Goal: Task Accomplishment & Management: Manage account settings

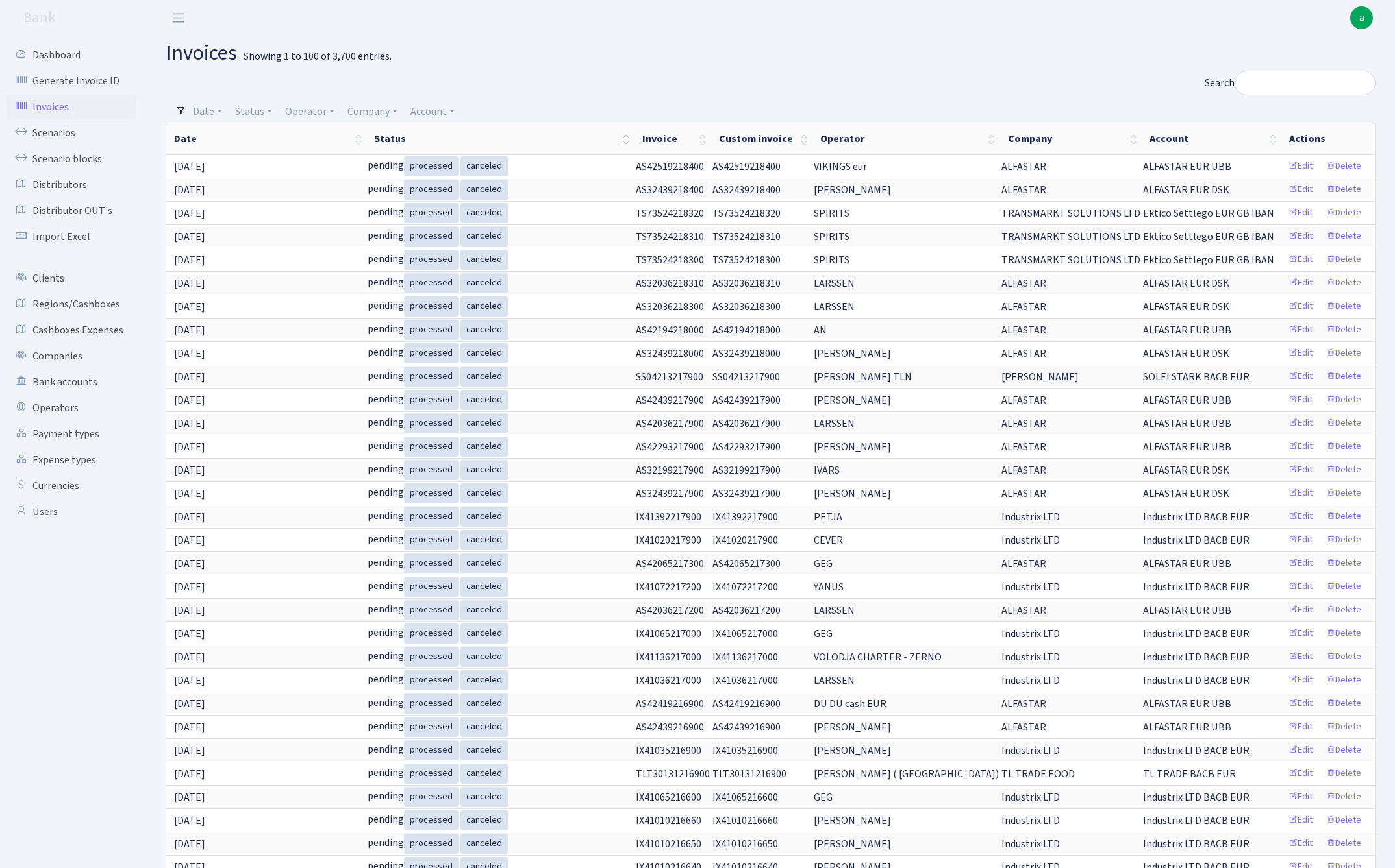
select select "100"
click at [68, 377] on link "Bank accounts" at bounding box center [71, 382] width 130 height 26
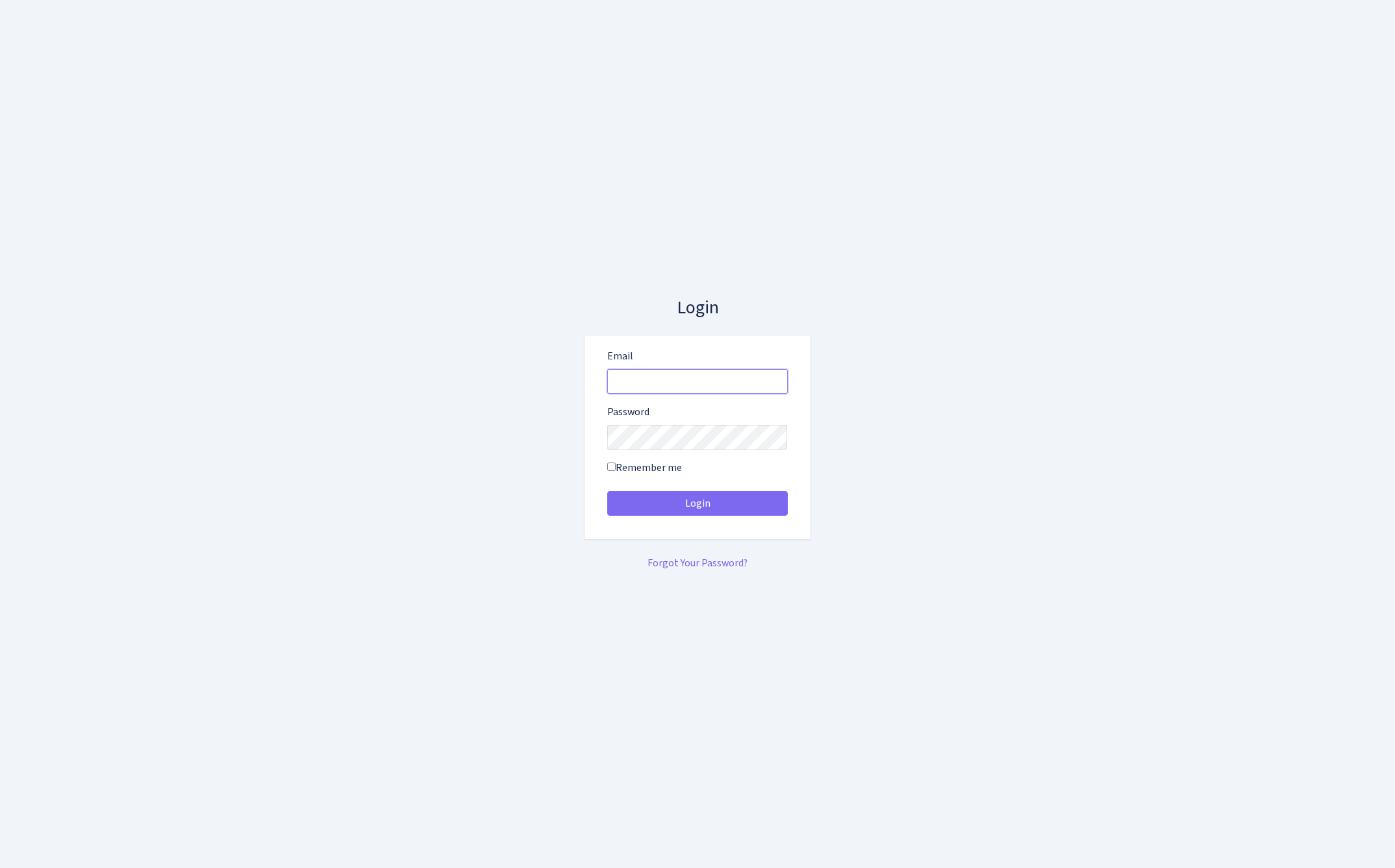
type input "admin@bank.com"
click at [697, 504] on button "Login" at bounding box center [698, 503] width 181 height 24
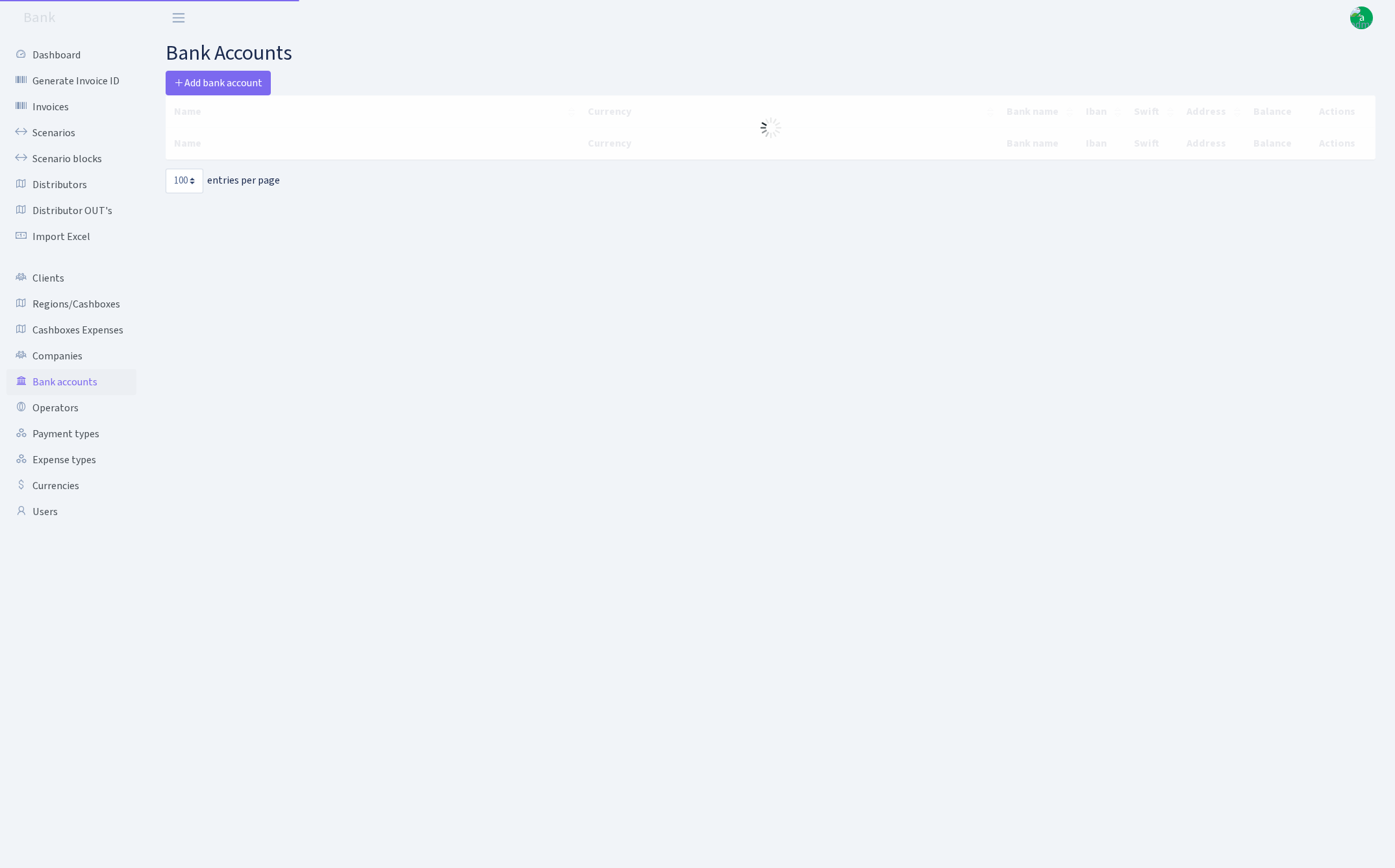
select select "100"
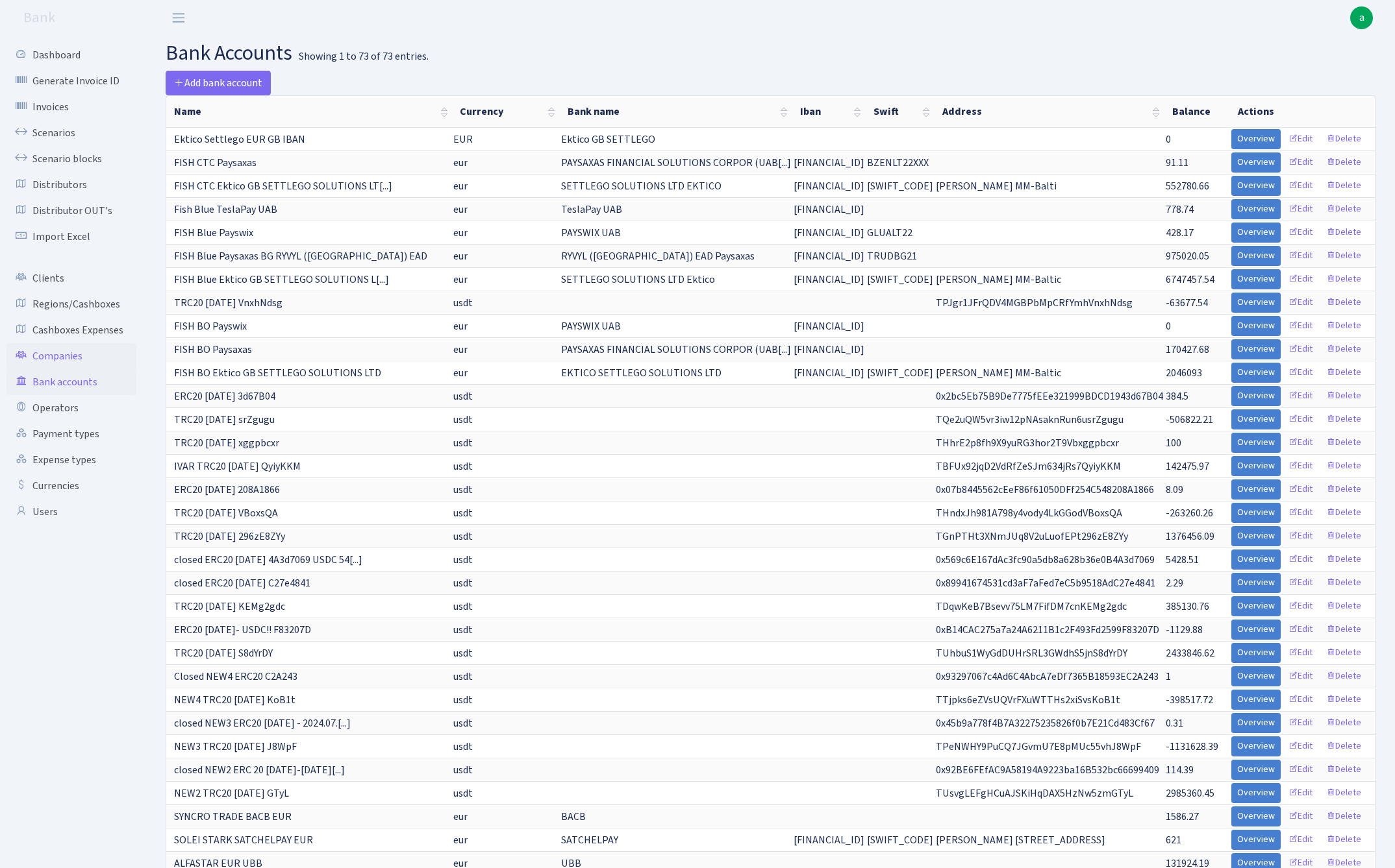
click at [62, 355] on link "Companies" at bounding box center [71, 356] width 130 height 26
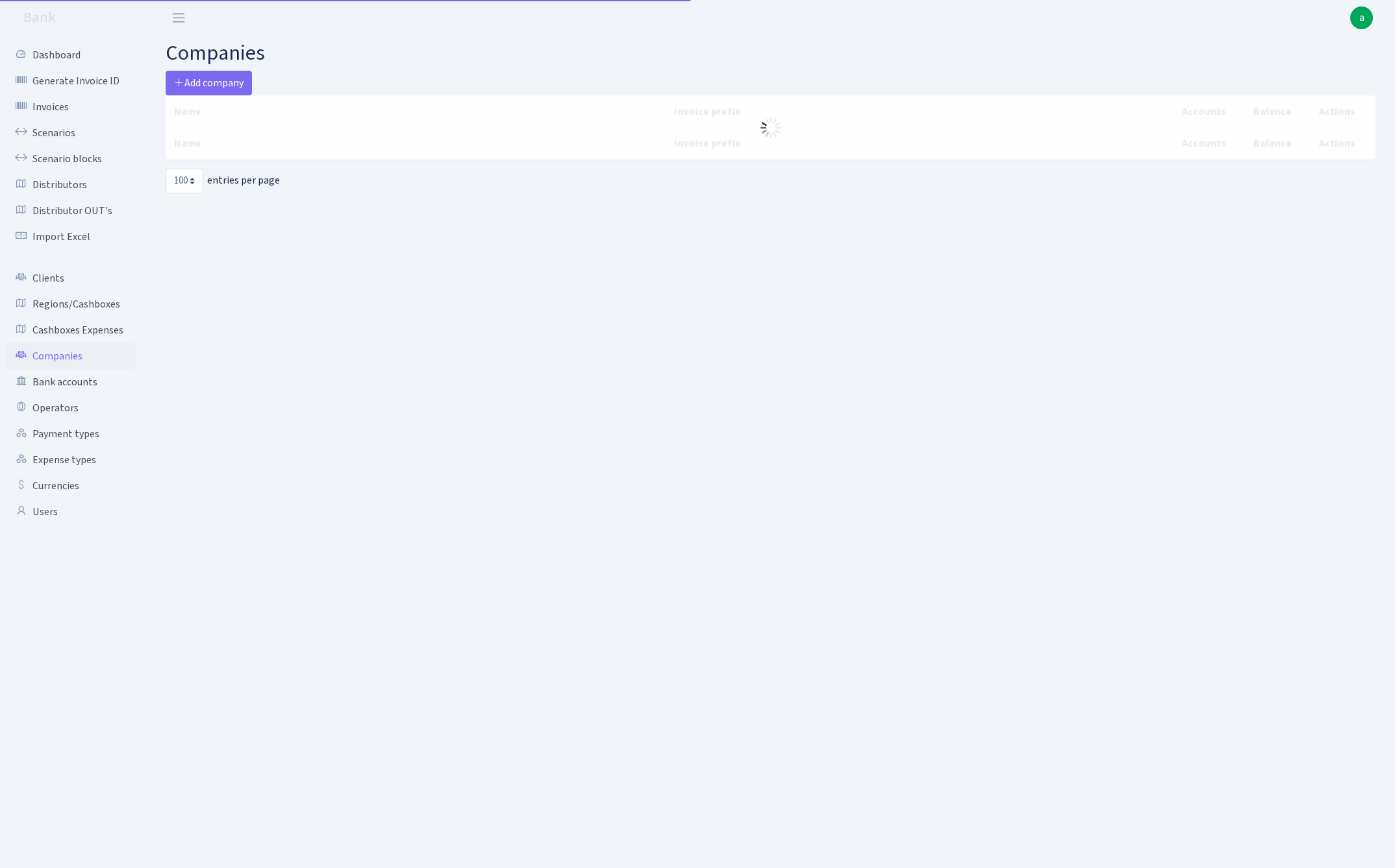
select select "100"
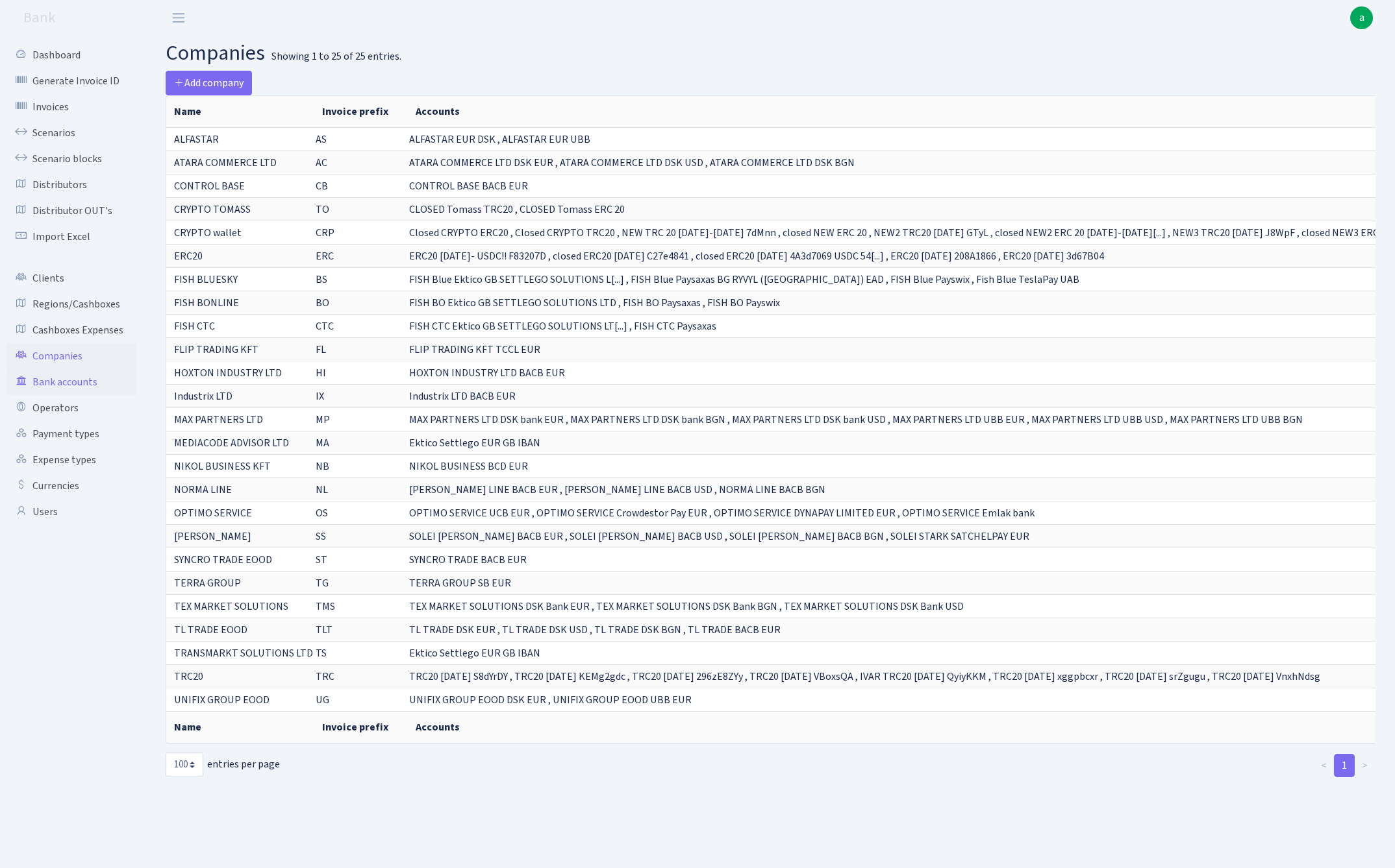
click at [71, 382] on link "Bank accounts" at bounding box center [71, 382] width 130 height 26
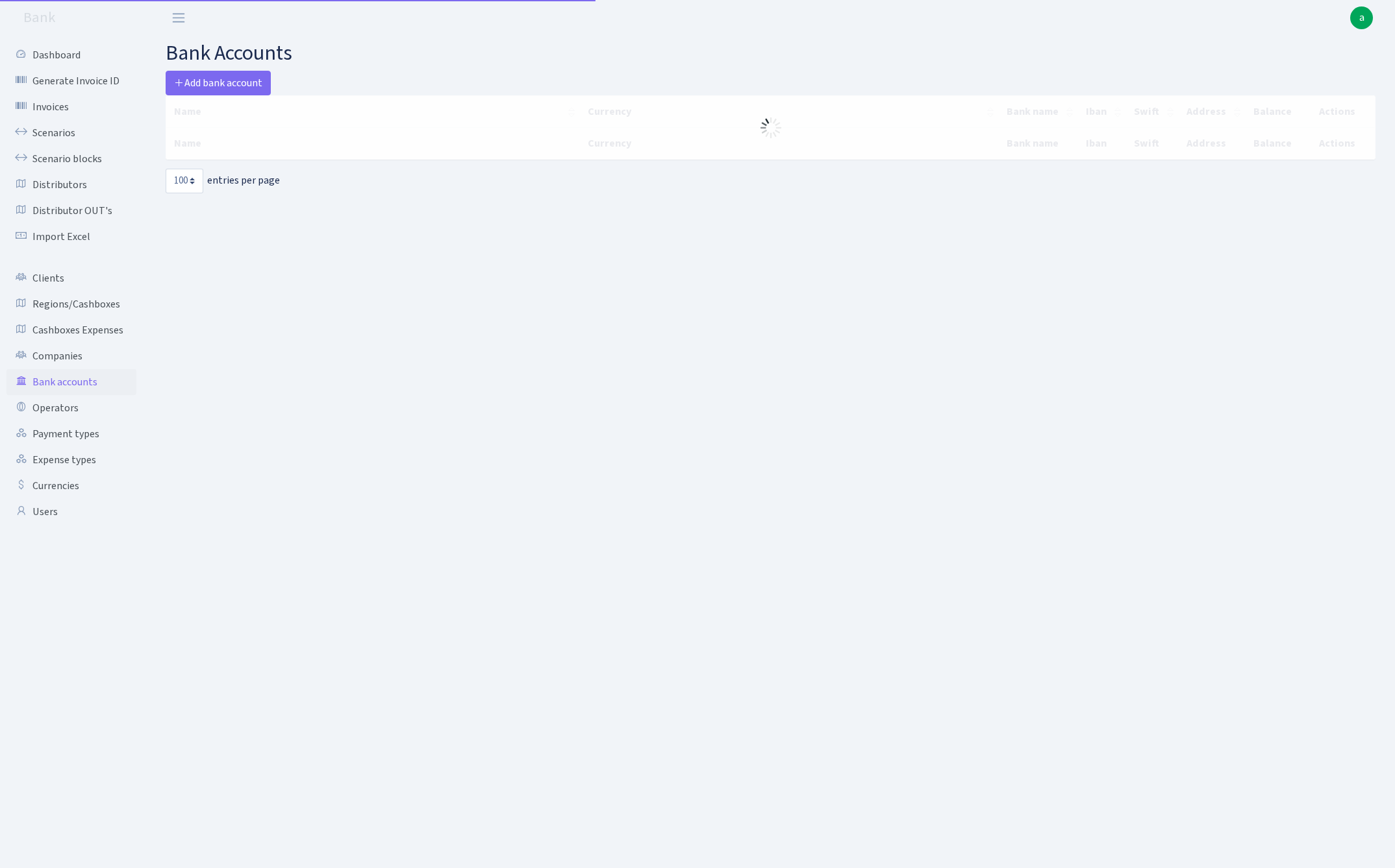
select select "100"
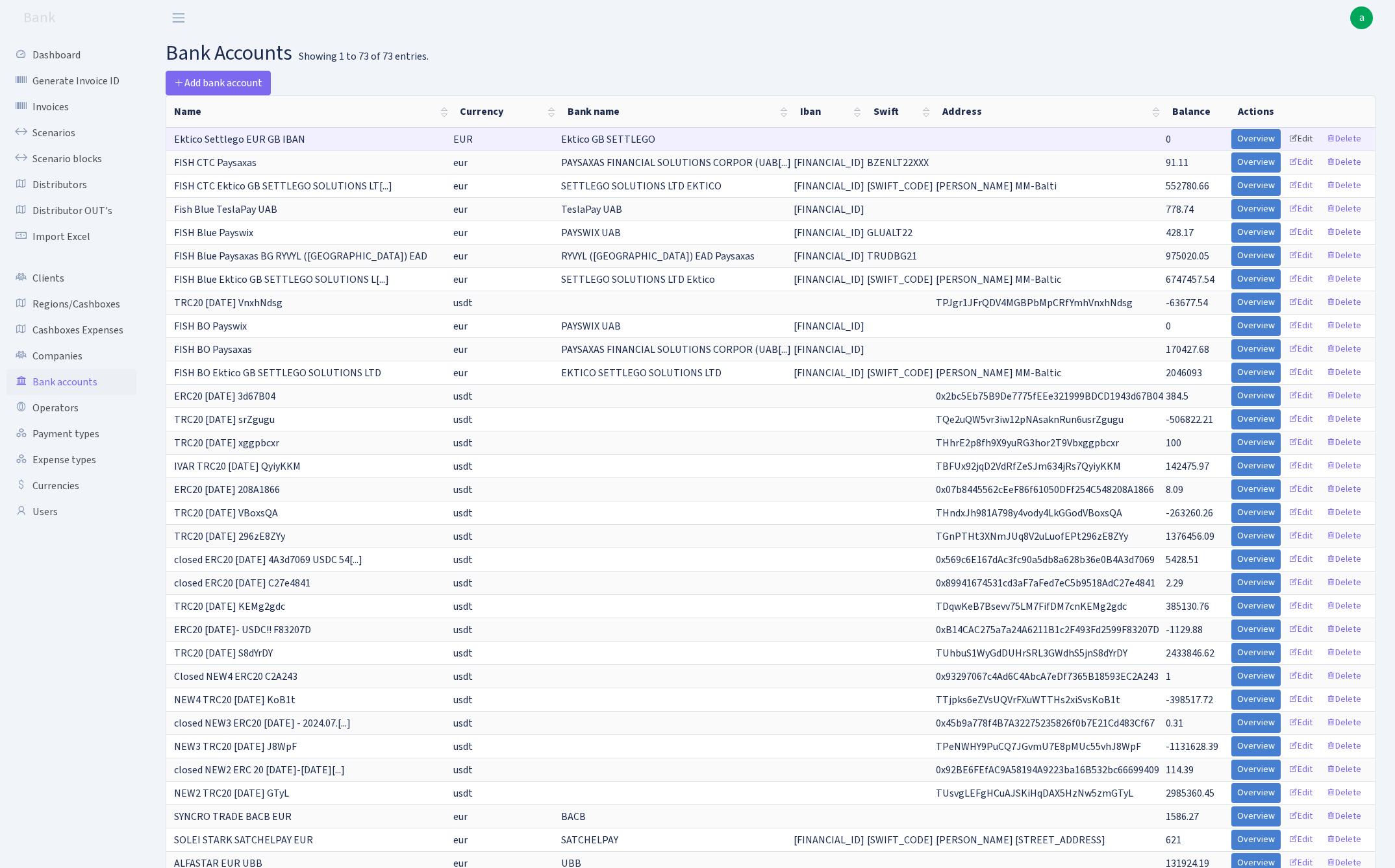
click at [1306, 139] on link "Edit" at bounding box center [1299, 139] width 35 height 20
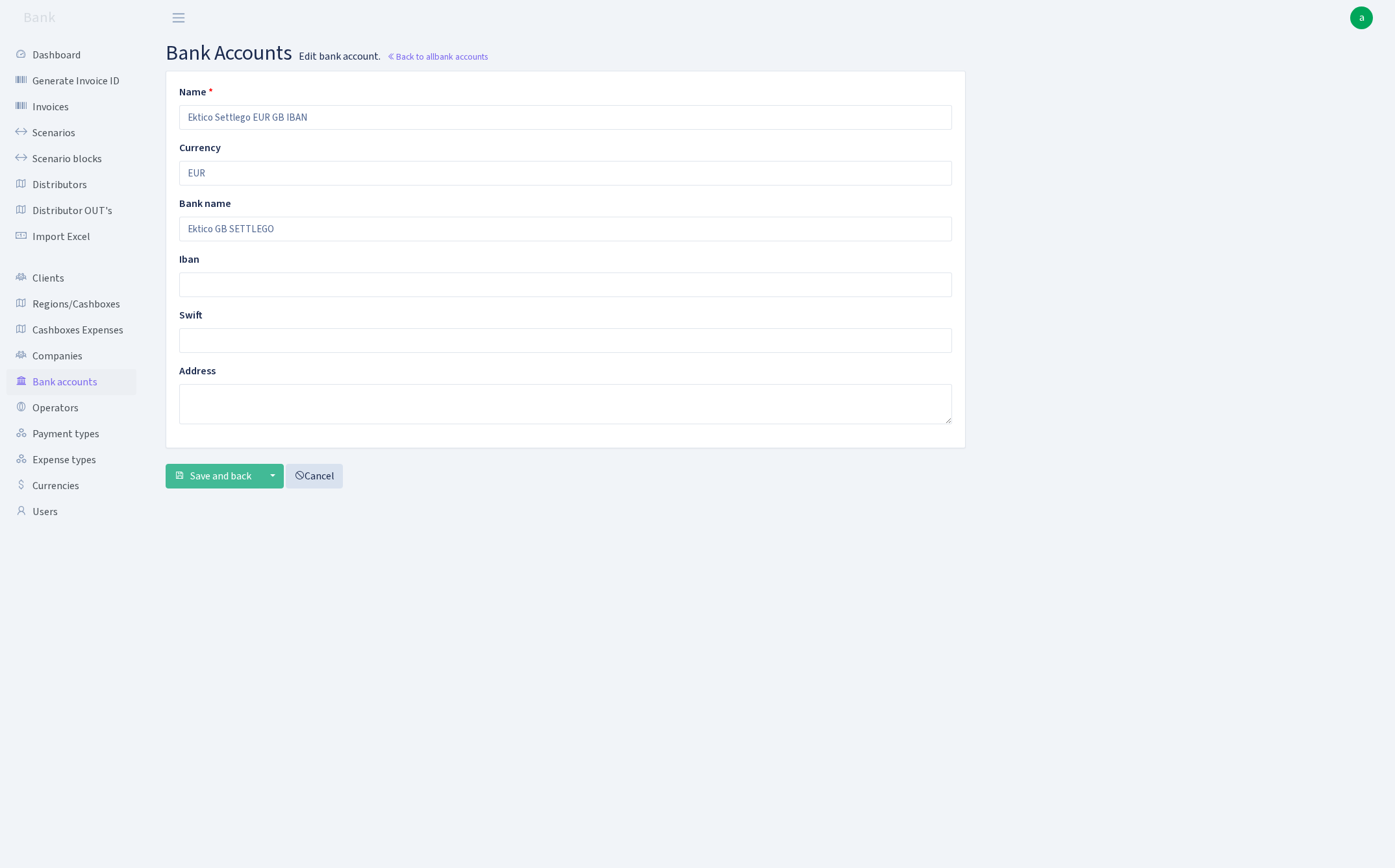
click at [185, 117] on input "Ektico Settlego EUR GB IBAN" at bounding box center [565, 117] width 773 height 24
type input "TS Ektico Settlego EUR GB IBAN"
click at [226, 287] on input "text" at bounding box center [565, 284] width 773 height 24
paste input "GB07SEOU00994400465565"
type input "GB07SEOU00994400465565"
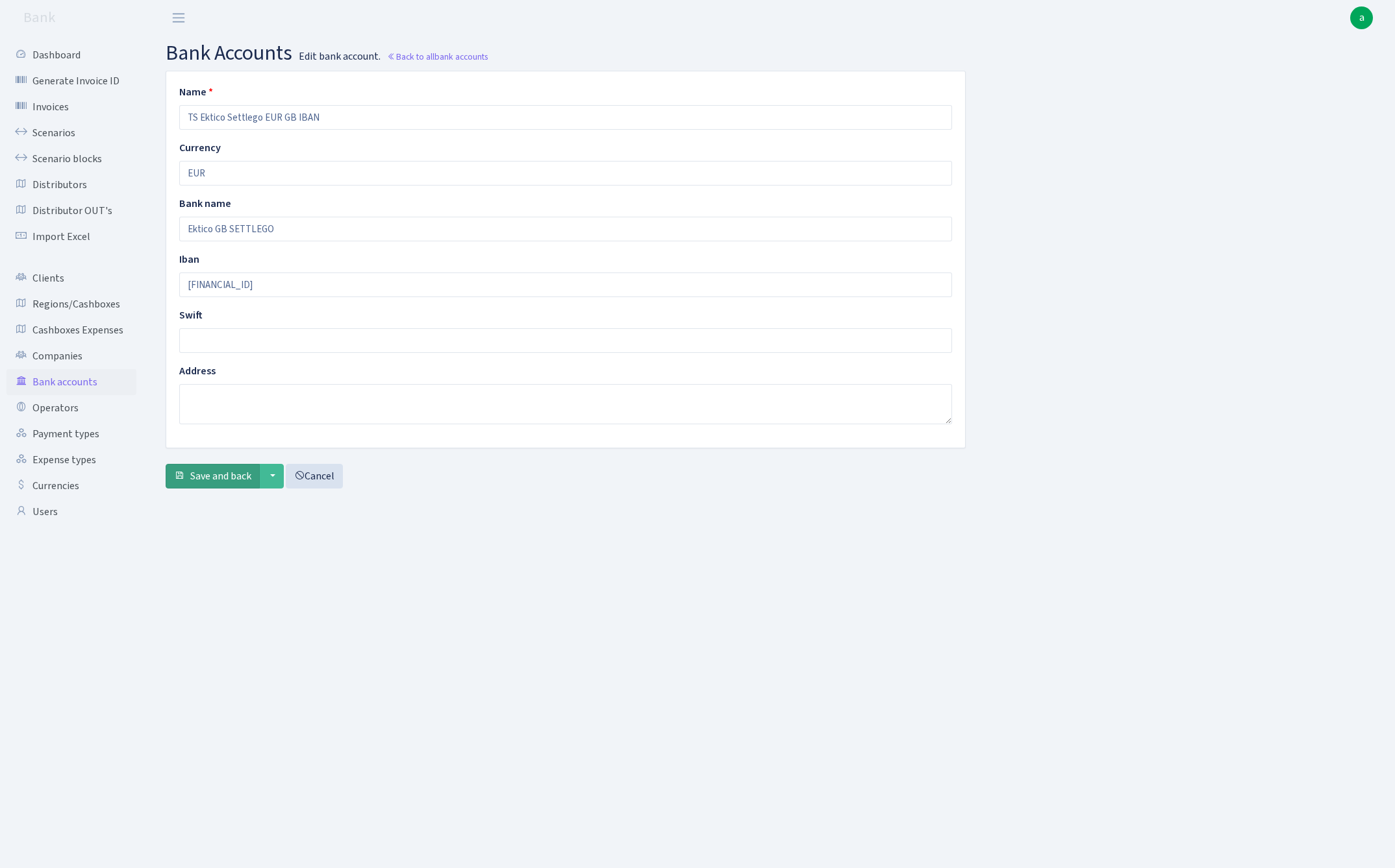
click at [205, 480] on span "Save and back" at bounding box center [220, 476] width 61 height 14
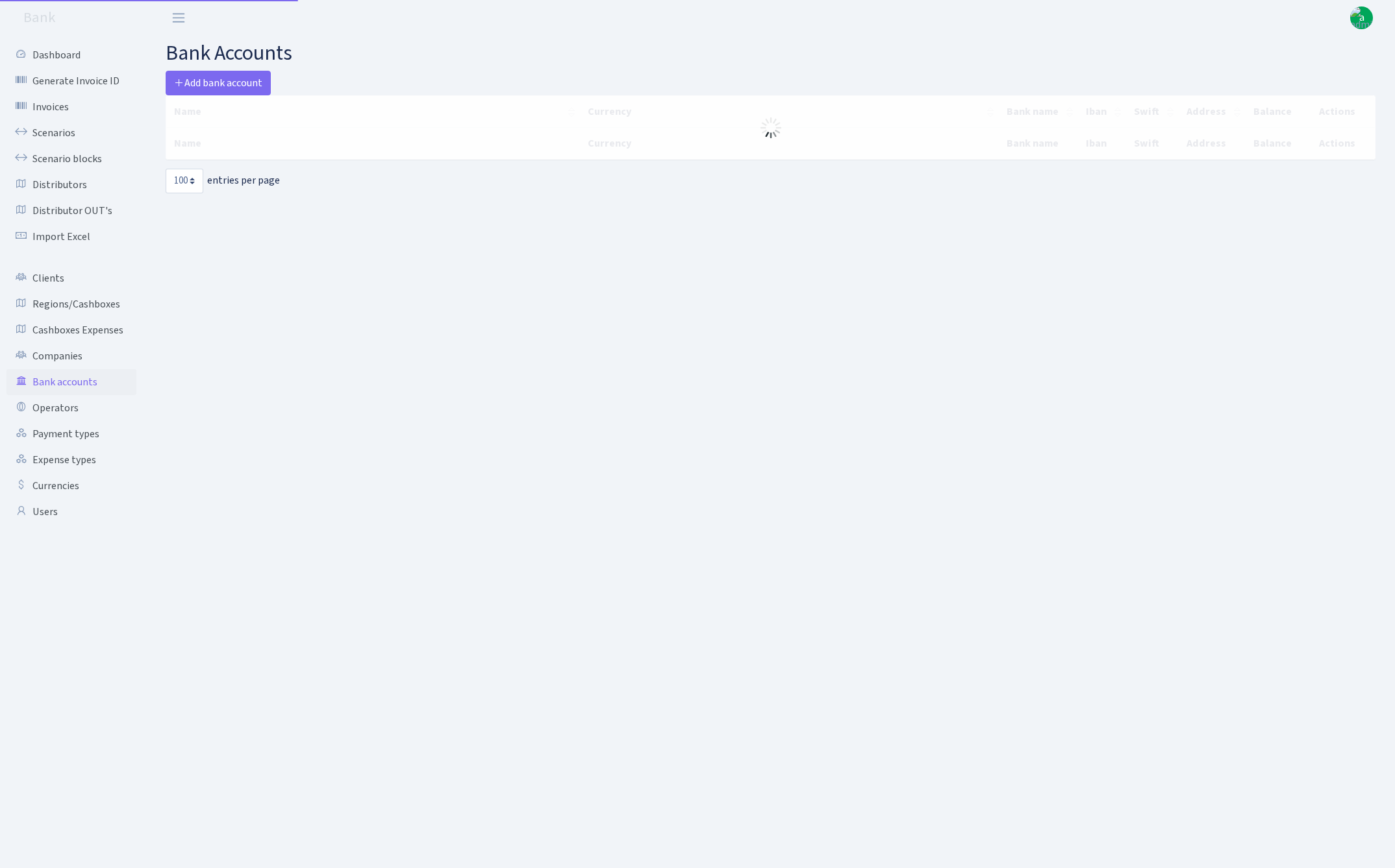
select select "100"
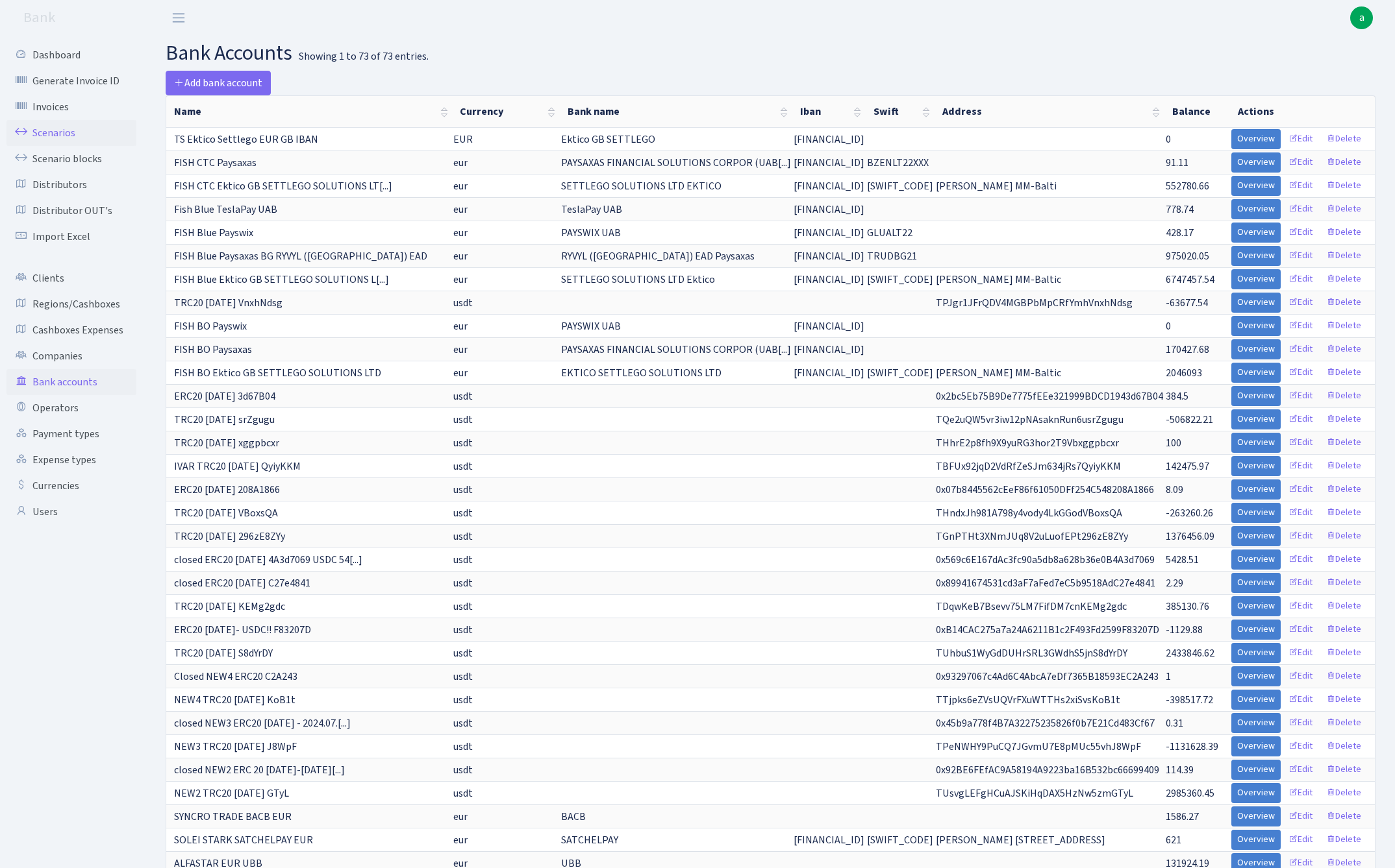
click at [52, 130] on link "Scenarios" at bounding box center [71, 133] width 130 height 26
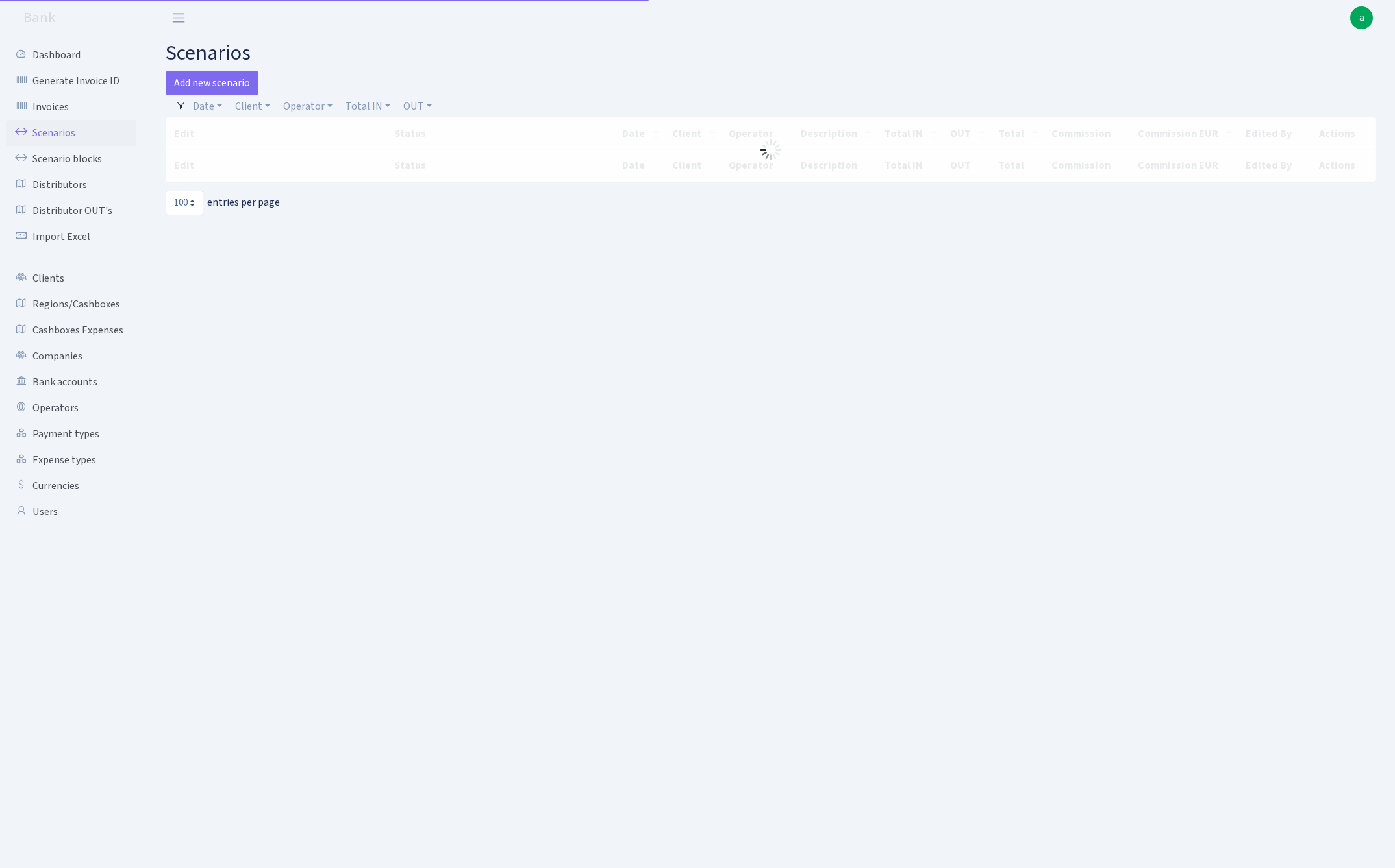
select select "100"
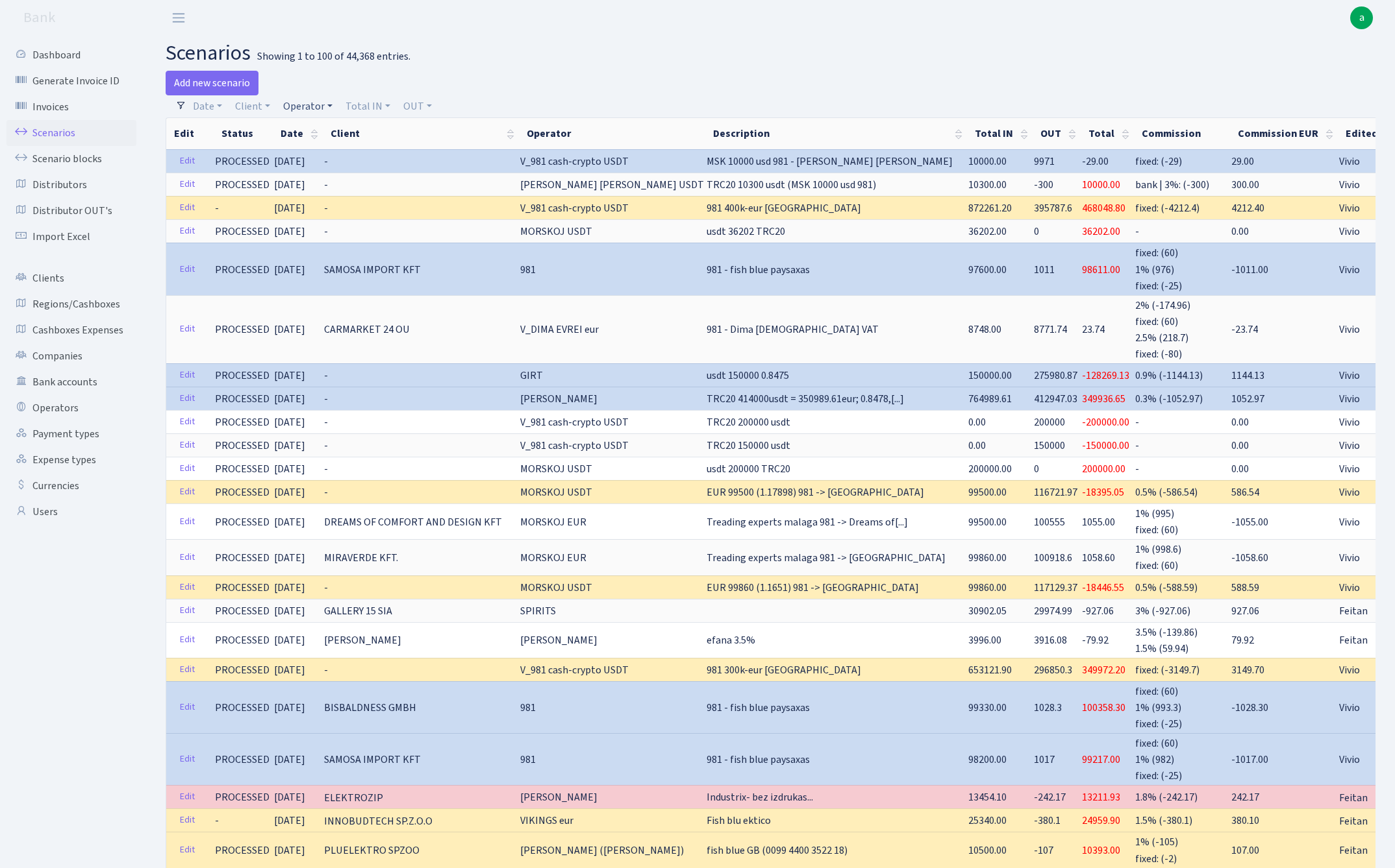
click at [305, 109] on link "Operator" at bounding box center [308, 107] width 60 height 22
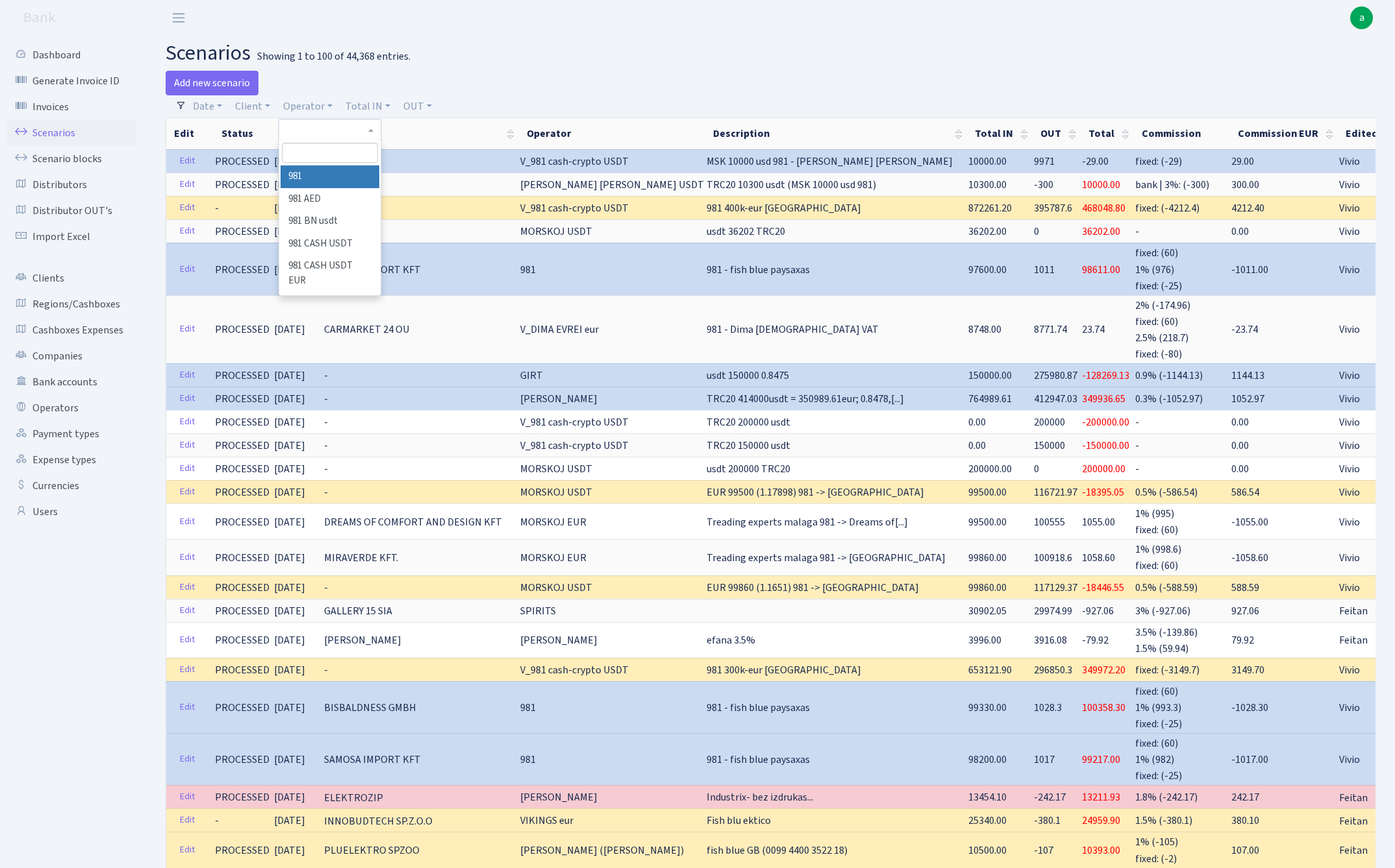
click at [330, 154] on input "search" at bounding box center [329, 153] width 96 height 20
type input "lars"
click at [337, 175] on li "LARSSEN" at bounding box center [329, 176] width 98 height 23
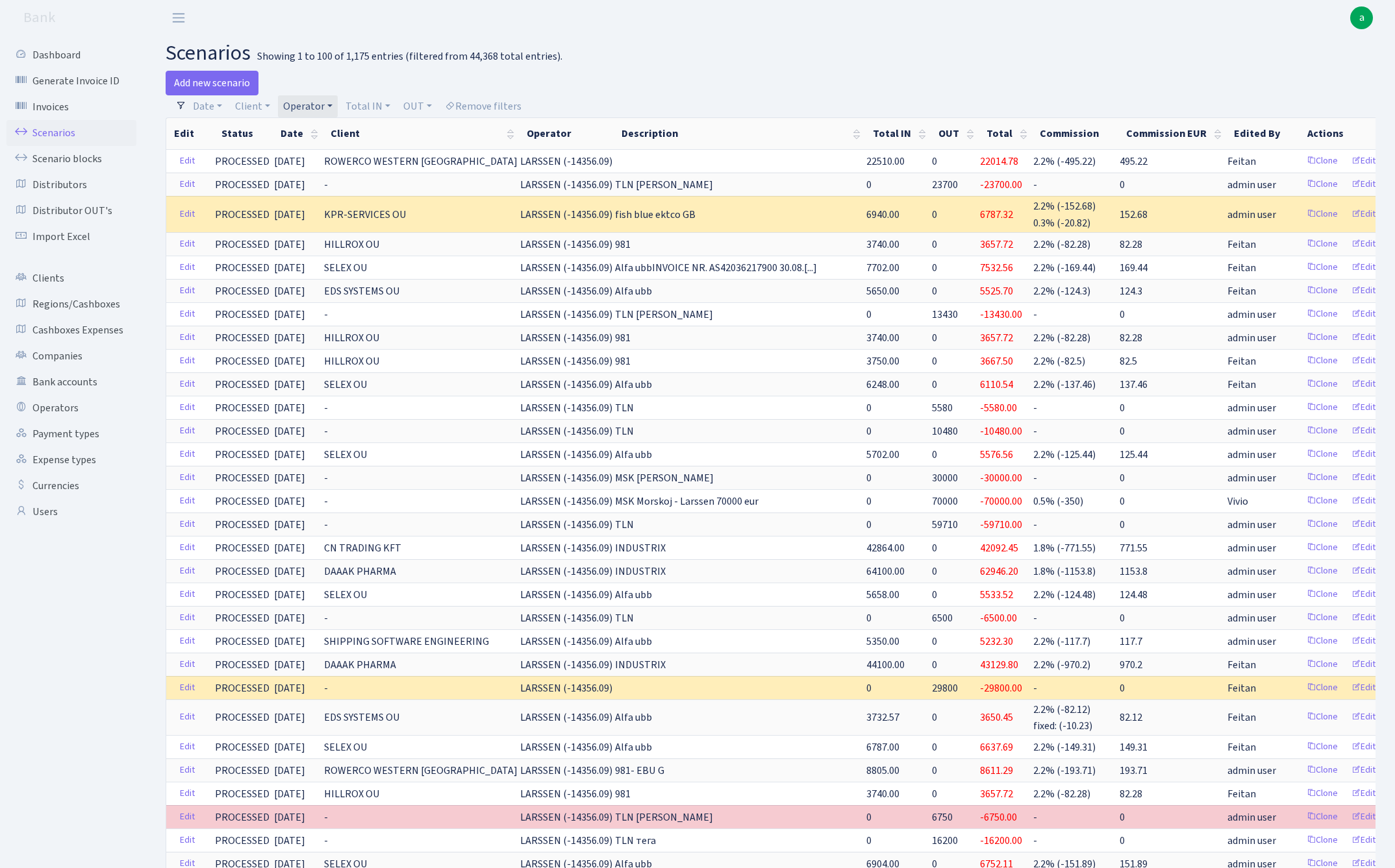
click at [316, 108] on link "Operator" at bounding box center [308, 107] width 60 height 22
click at [351, 710] on li "[PERSON_NAME]" at bounding box center [329, 721] width 98 height 23
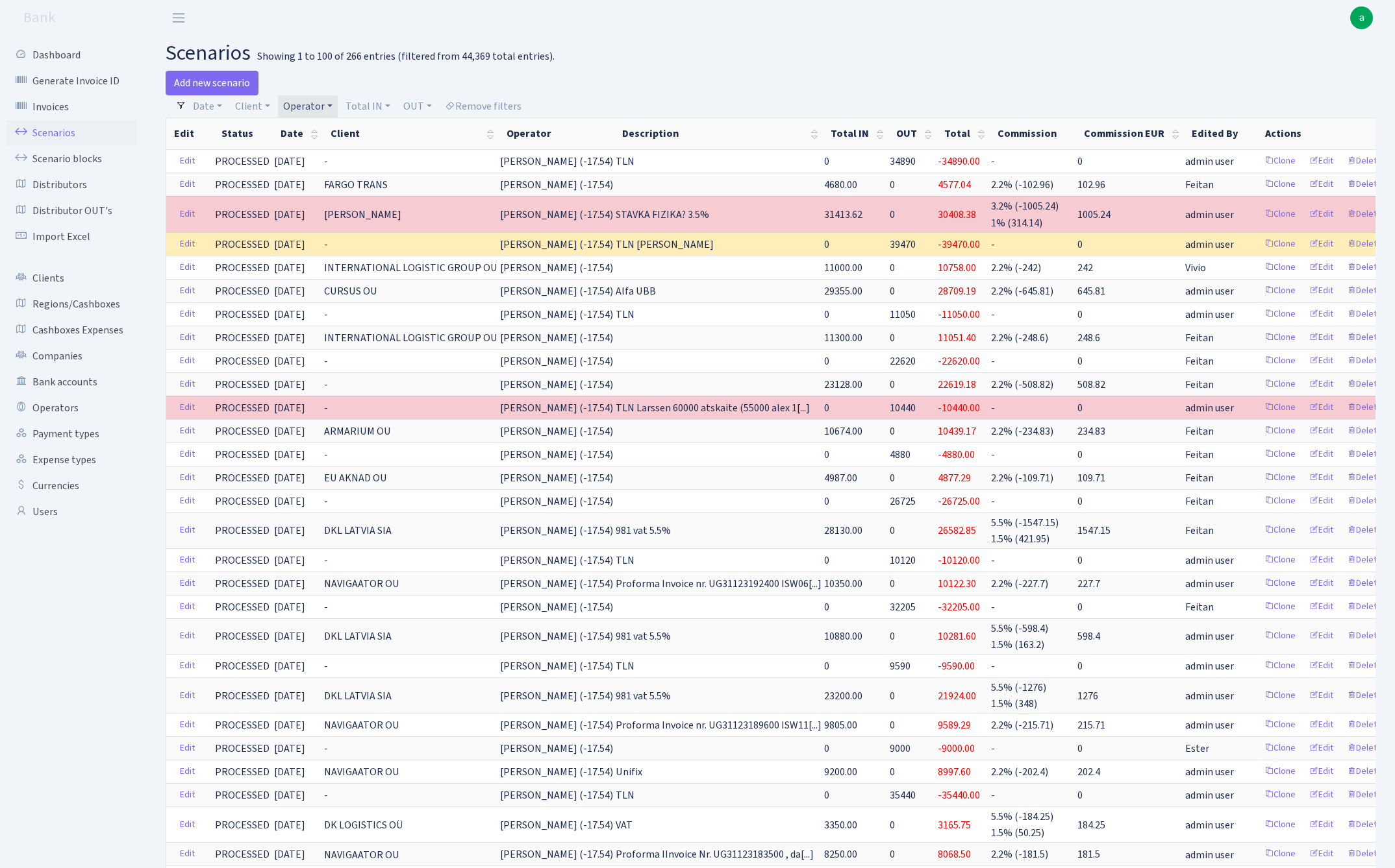
click at [307, 107] on link "Operator" at bounding box center [308, 107] width 60 height 22
click at [327, 644] on li "LARSSEN" at bounding box center [329, 655] width 98 height 23
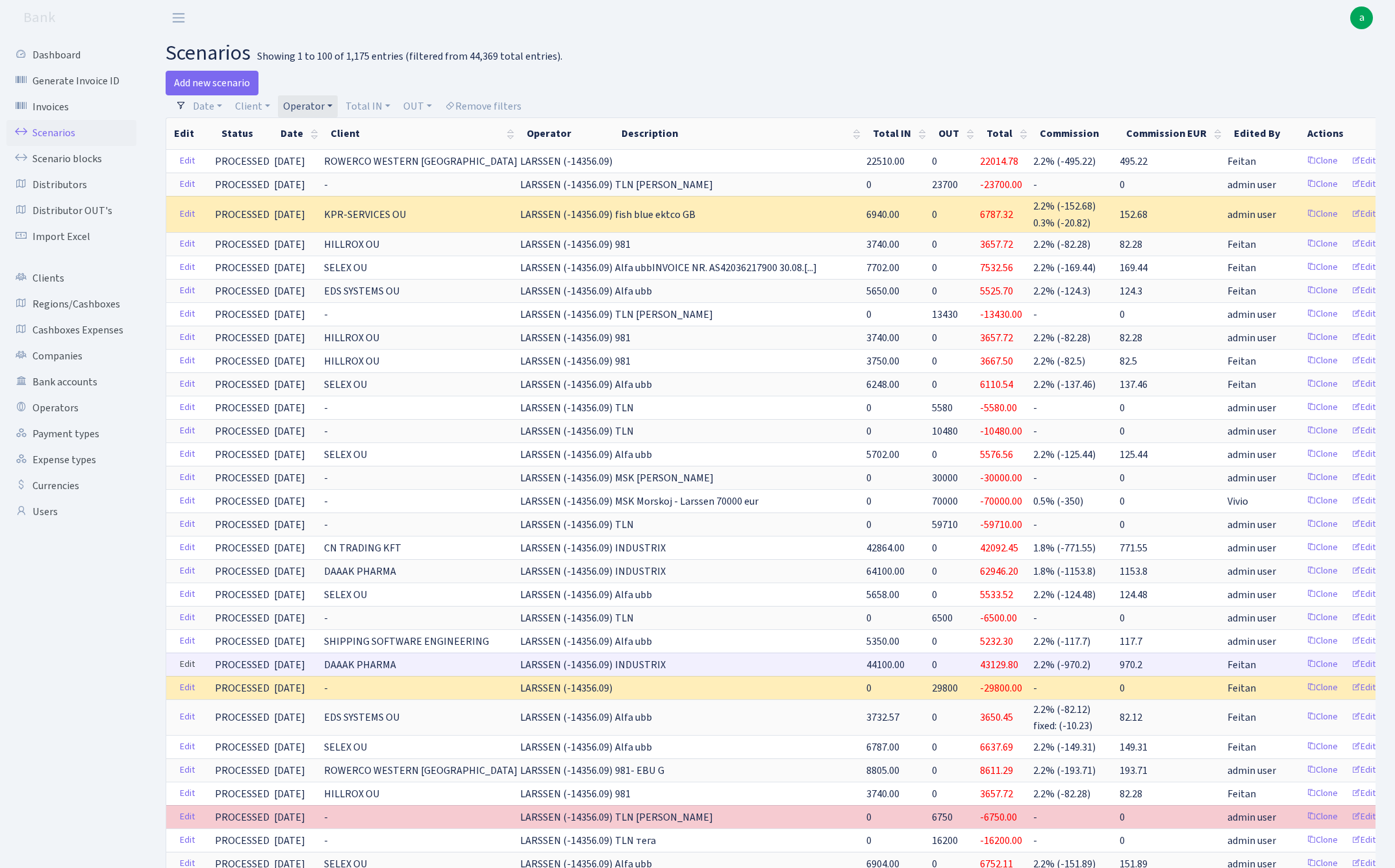
click at [193, 663] on link "Edit" at bounding box center [186, 665] width 26 height 20
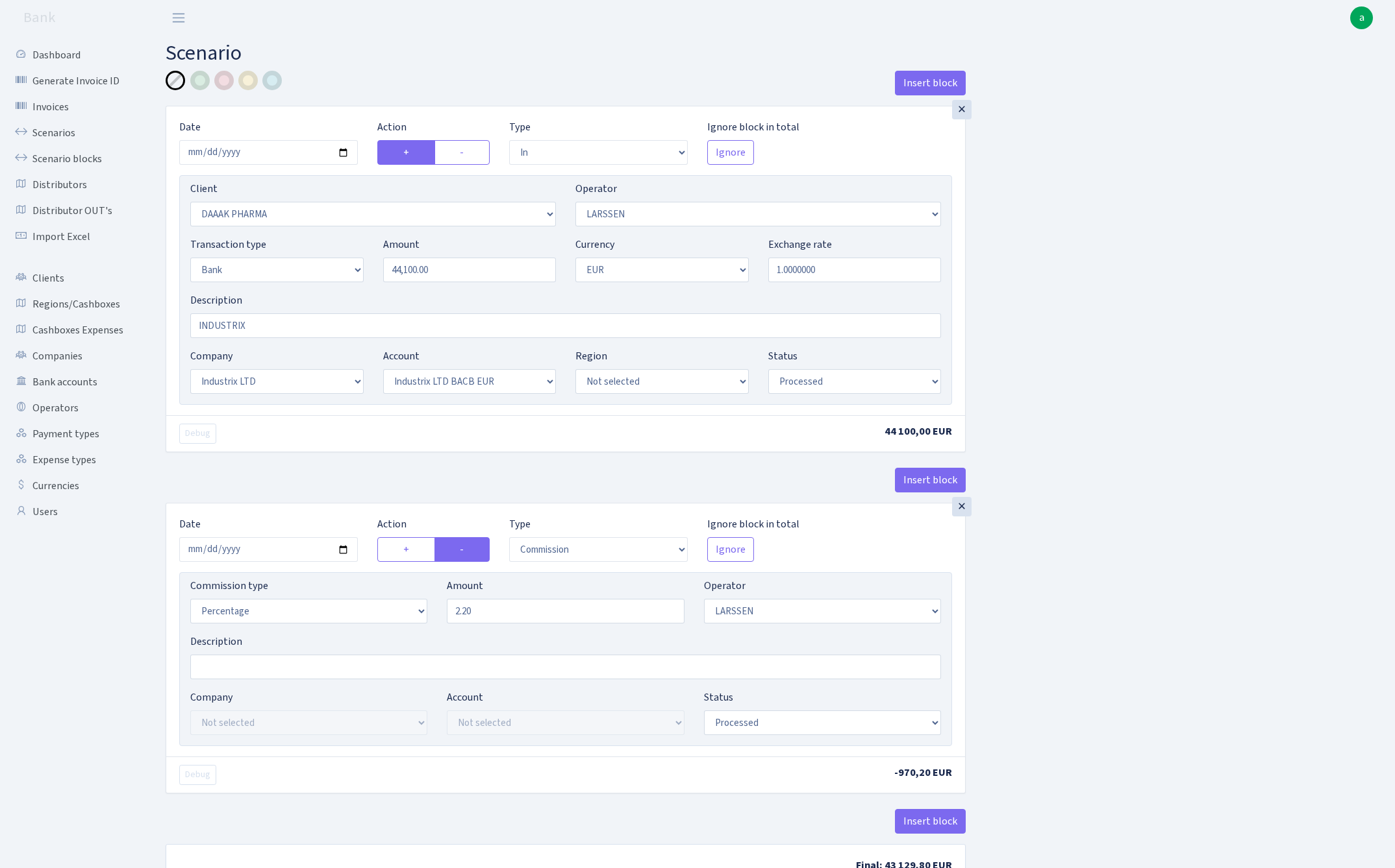
select select "in"
select select "2693"
select select "36"
select select "2"
select select "1"
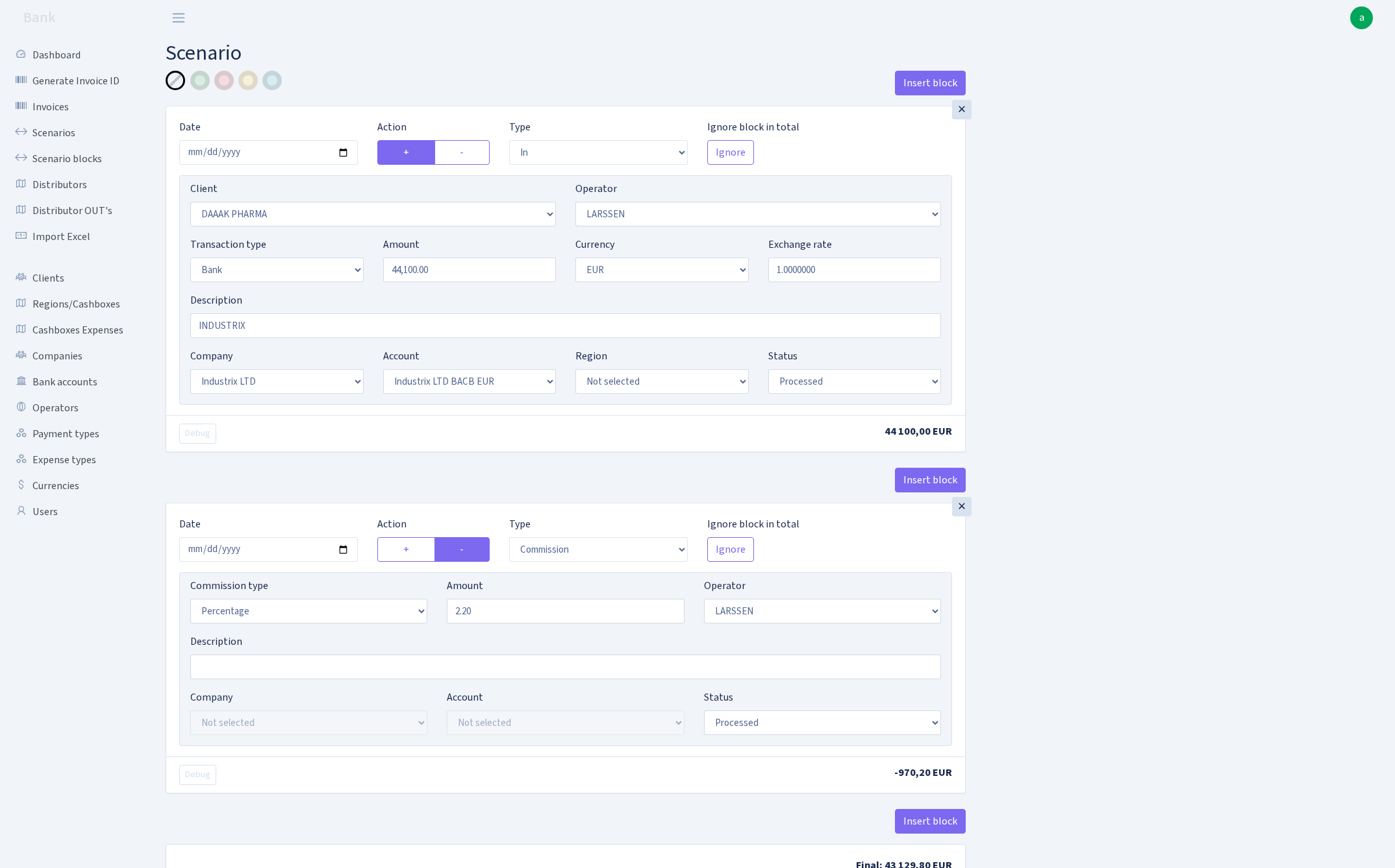
select select "17"
select select "41"
select select "processed"
select select "commission"
select select "36"
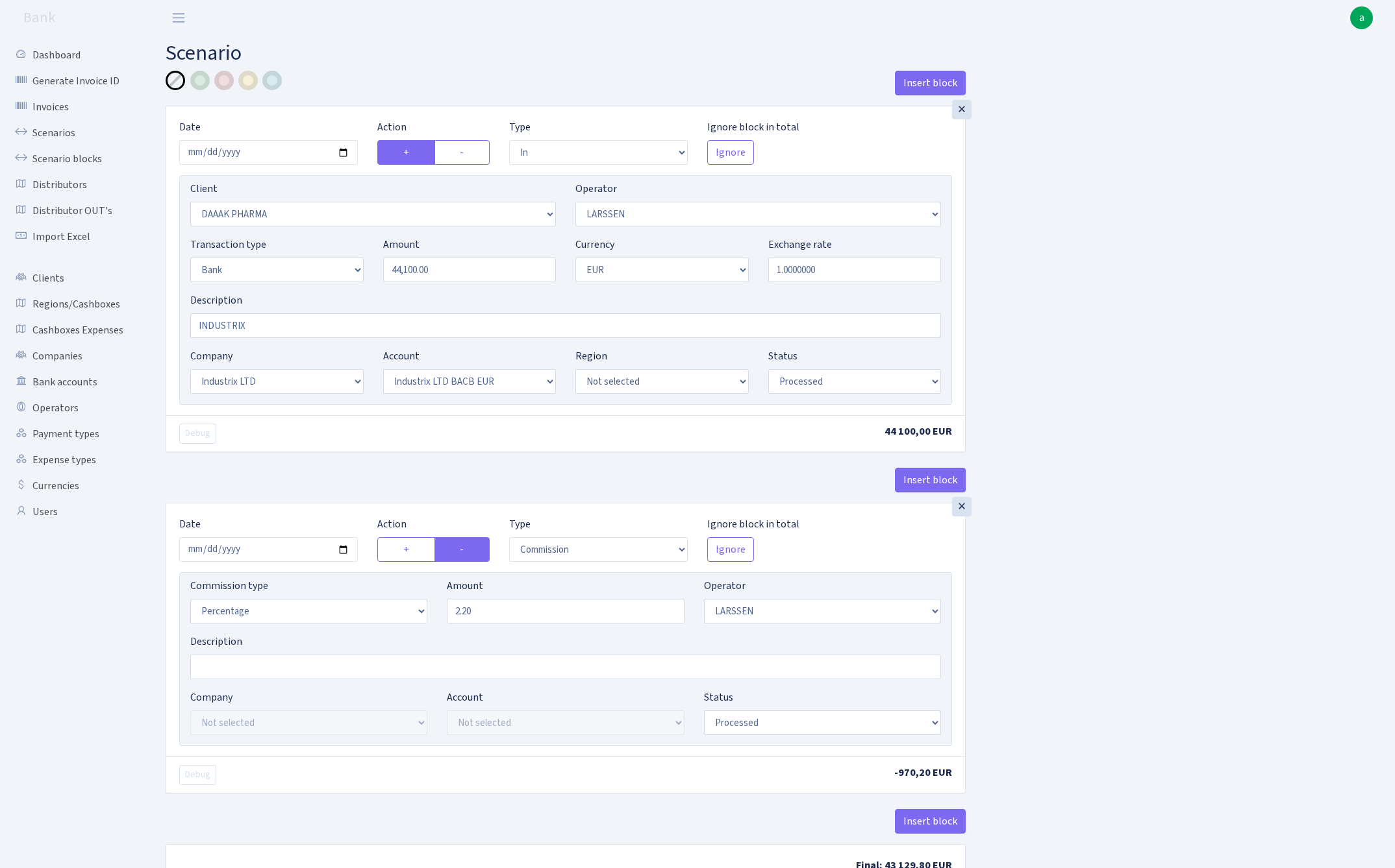
select select "processed"
click at [502, 613] on input "2.20" at bounding box center [565, 610] width 237 height 24
type input "1.80"
click at [1177, 470] on div "Insert block × Date 2025-08-26 Action + - Type --- In Out Commission Field requ…" at bounding box center [770, 486] width 1229 height 832
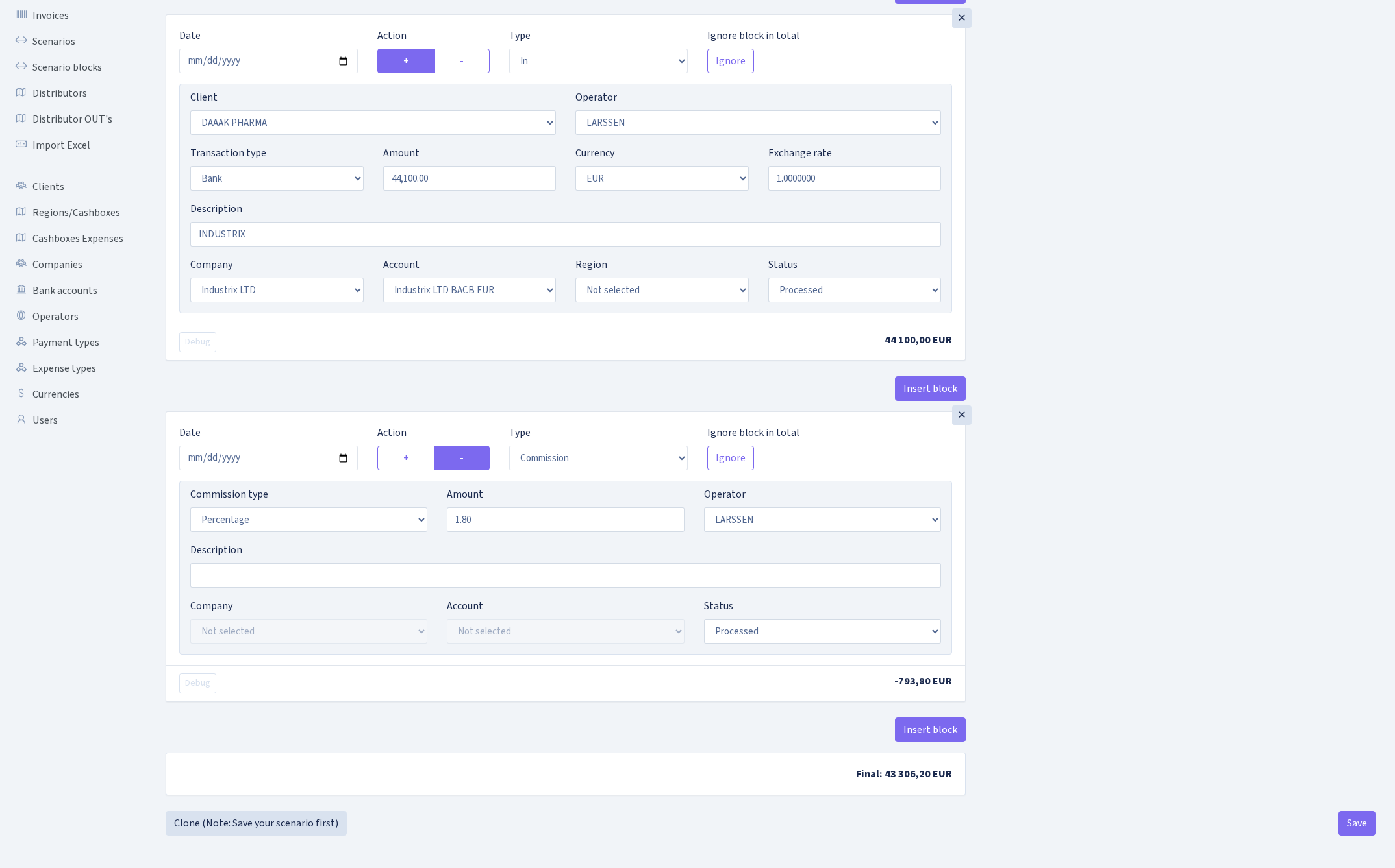
scroll to position [95, 0]
click at [1356, 826] on button "Save" at bounding box center [1356, 823] width 37 height 24
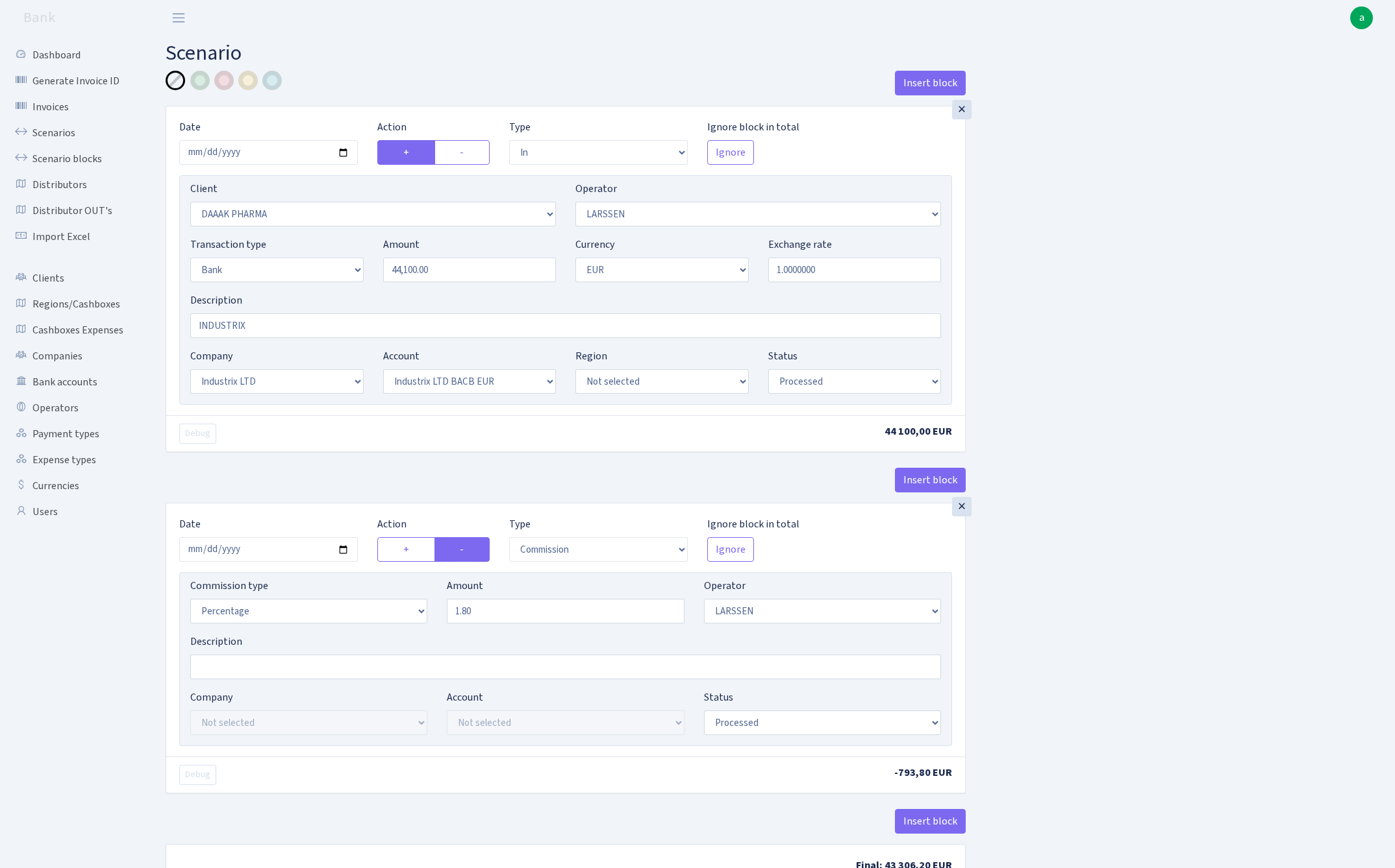
select select "in"
select select "2693"
select select "36"
select select "2"
select select "1"
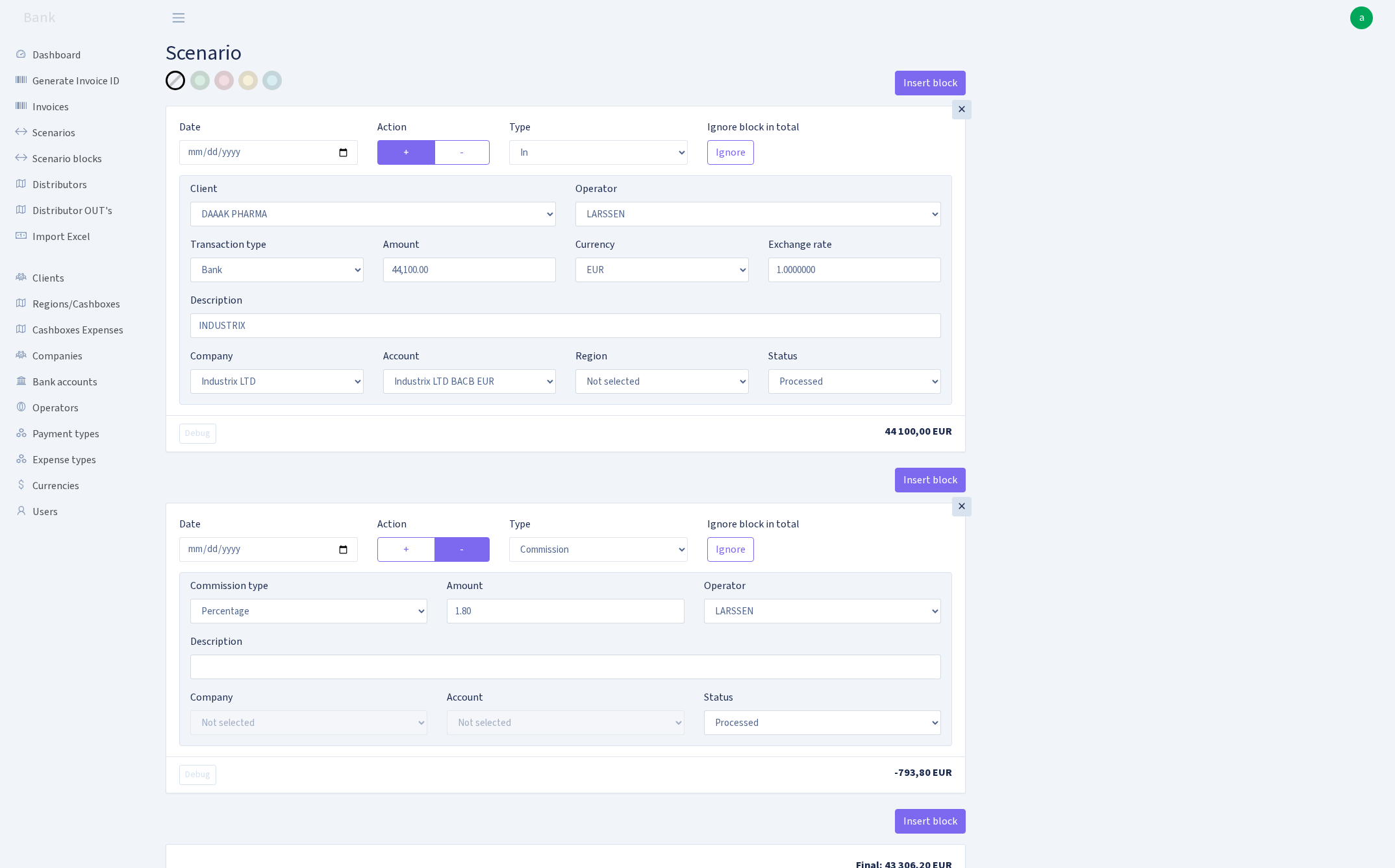
select select "17"
select select "41"
select select "processed"
select select "commission"
select select "36"
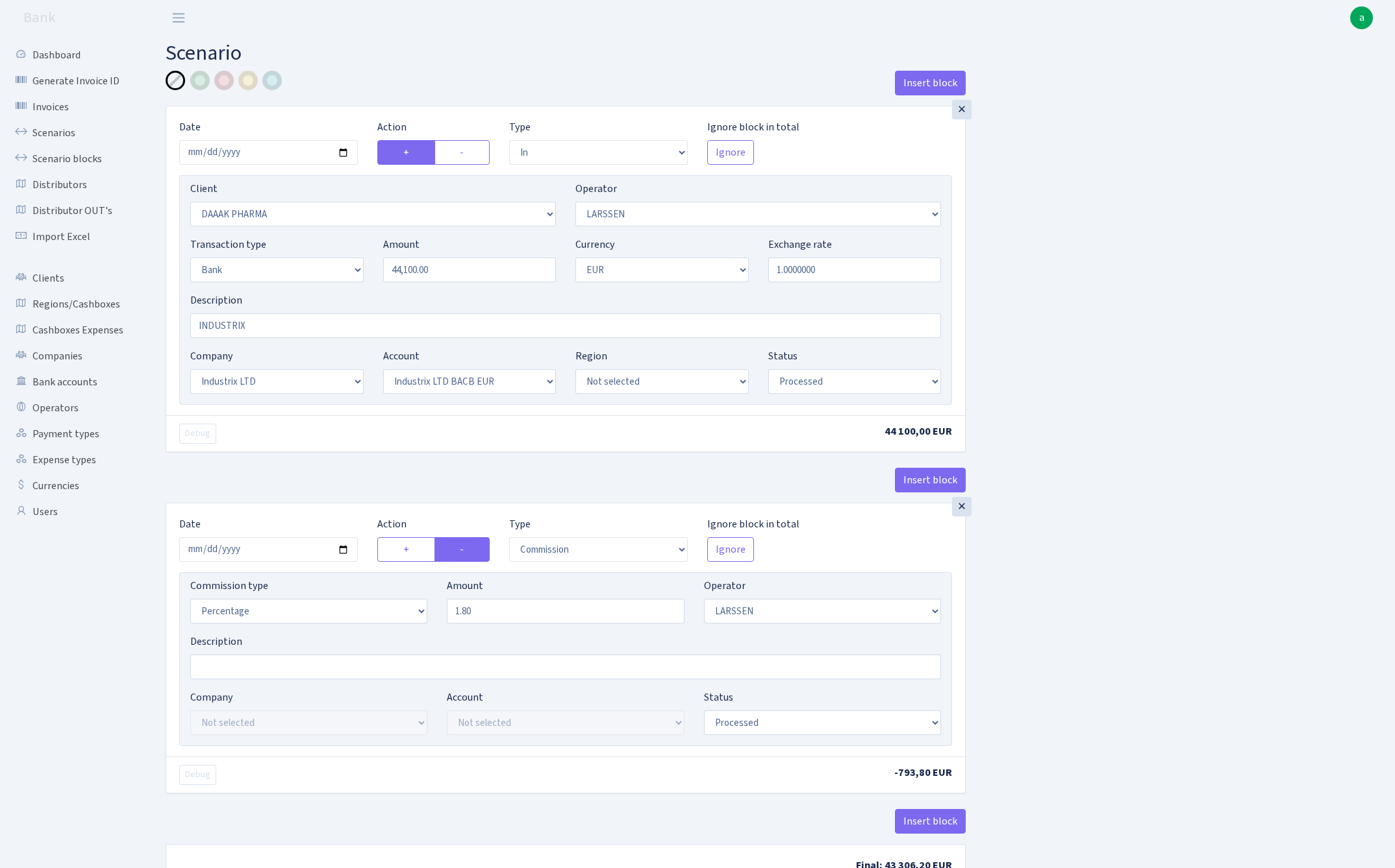
select select "processed"
click at [58, 132] on link "Scenarios" at bounding box center [71, 133] width 130 height 26
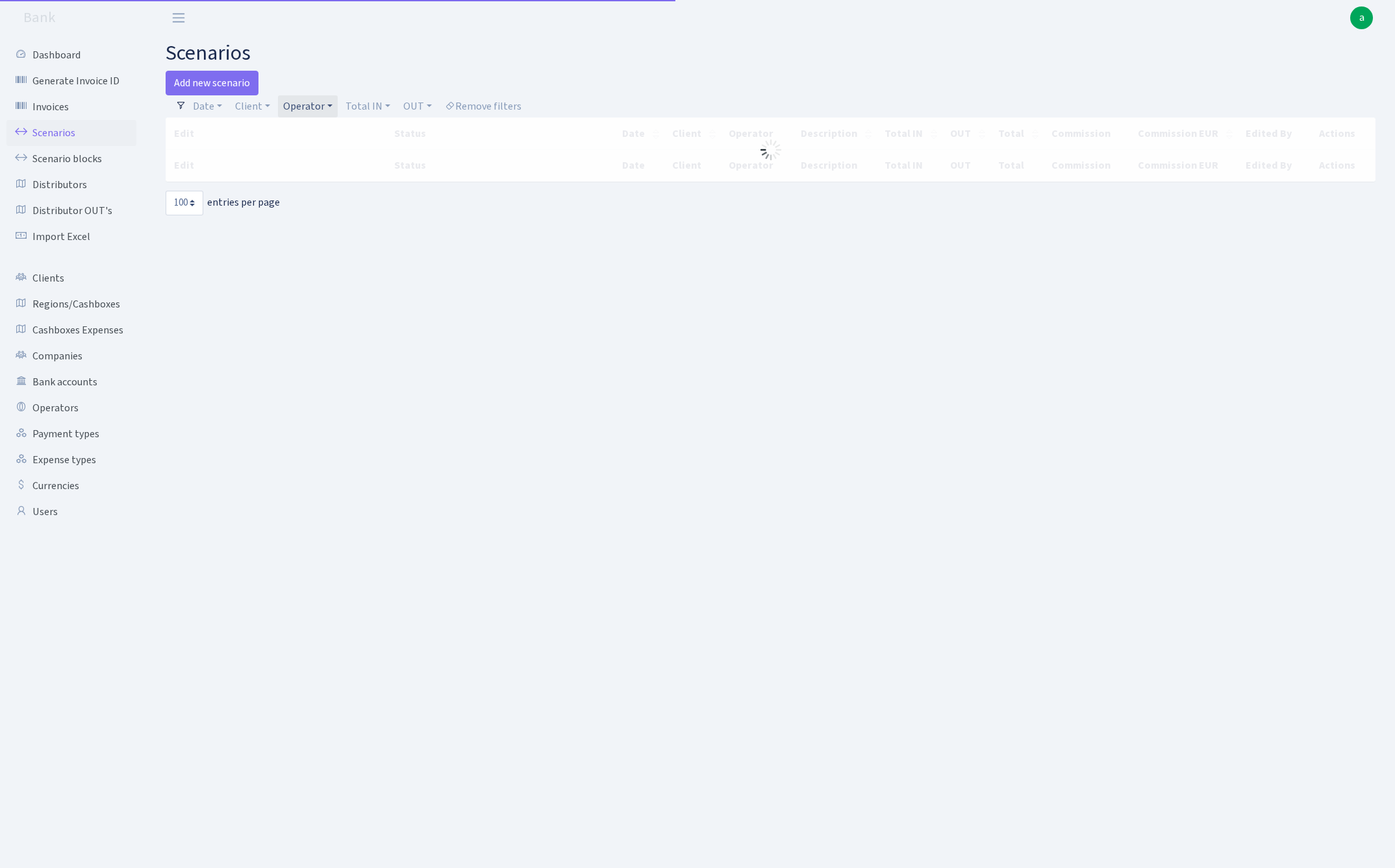
select select "100"
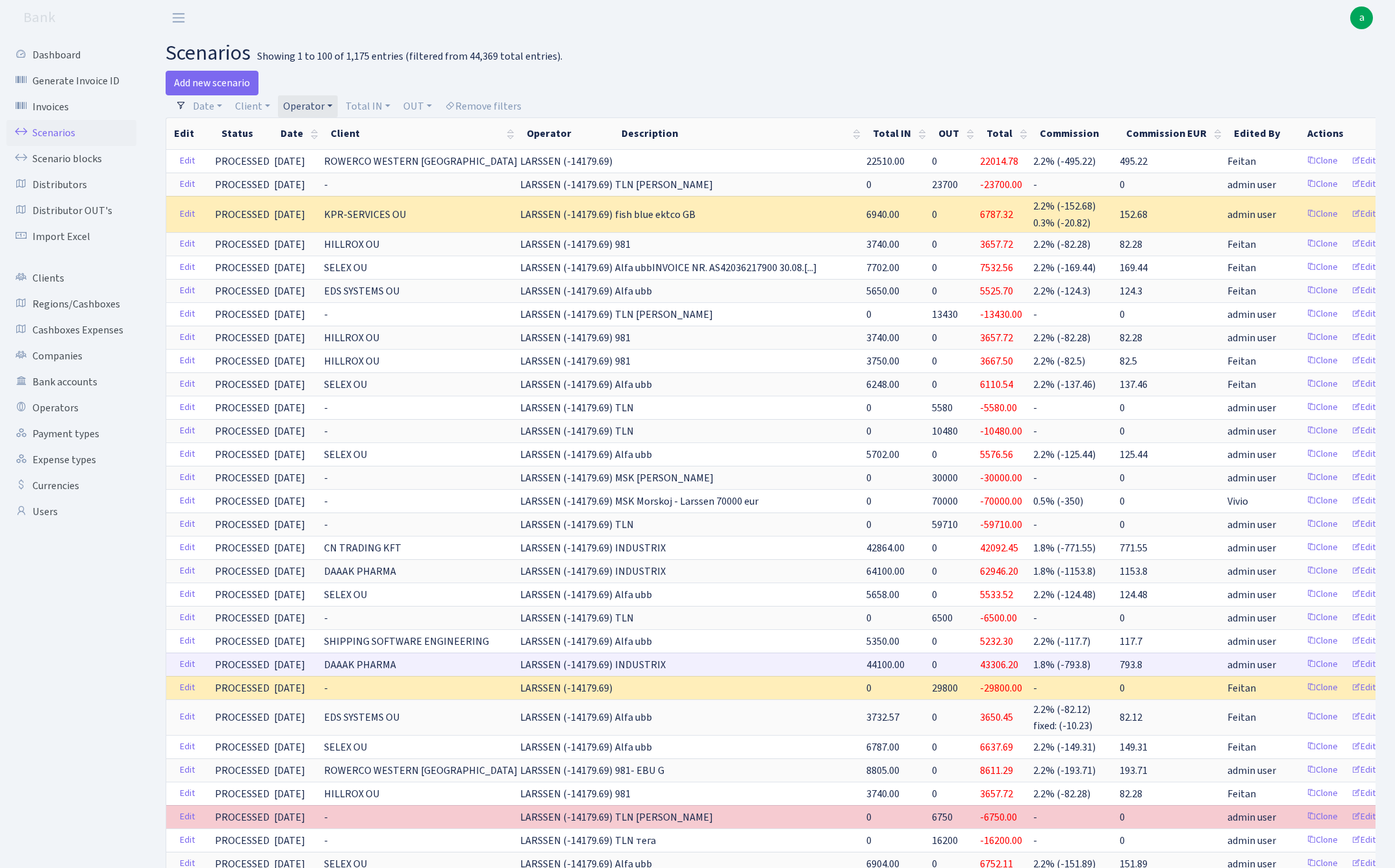
click at [1033, 662] on span "1.8% (-793.8)" at bounding box center [1061, 665] width 57 height 14
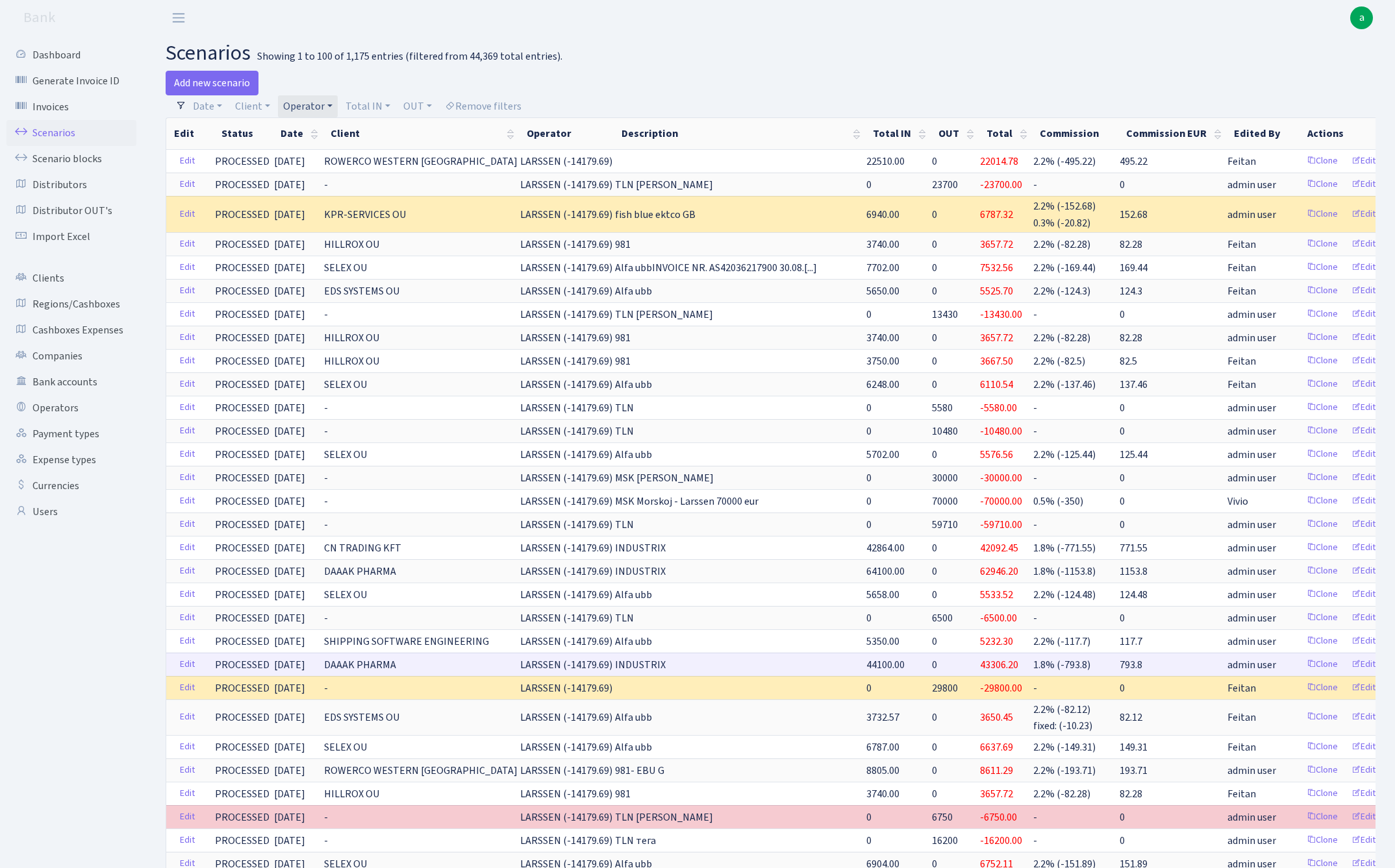
click at [1119, 662] on span "793.8" at bounding box center [1130, 665] width 23 height 14
click at [1118, 663] on td "793.8" at bounding box center [1172, 665] width 108 height 24
drag, startPoint x: 1087, startPoint y: 663, endPoint x: 1057, endPoint y: 663, distance: 30.0
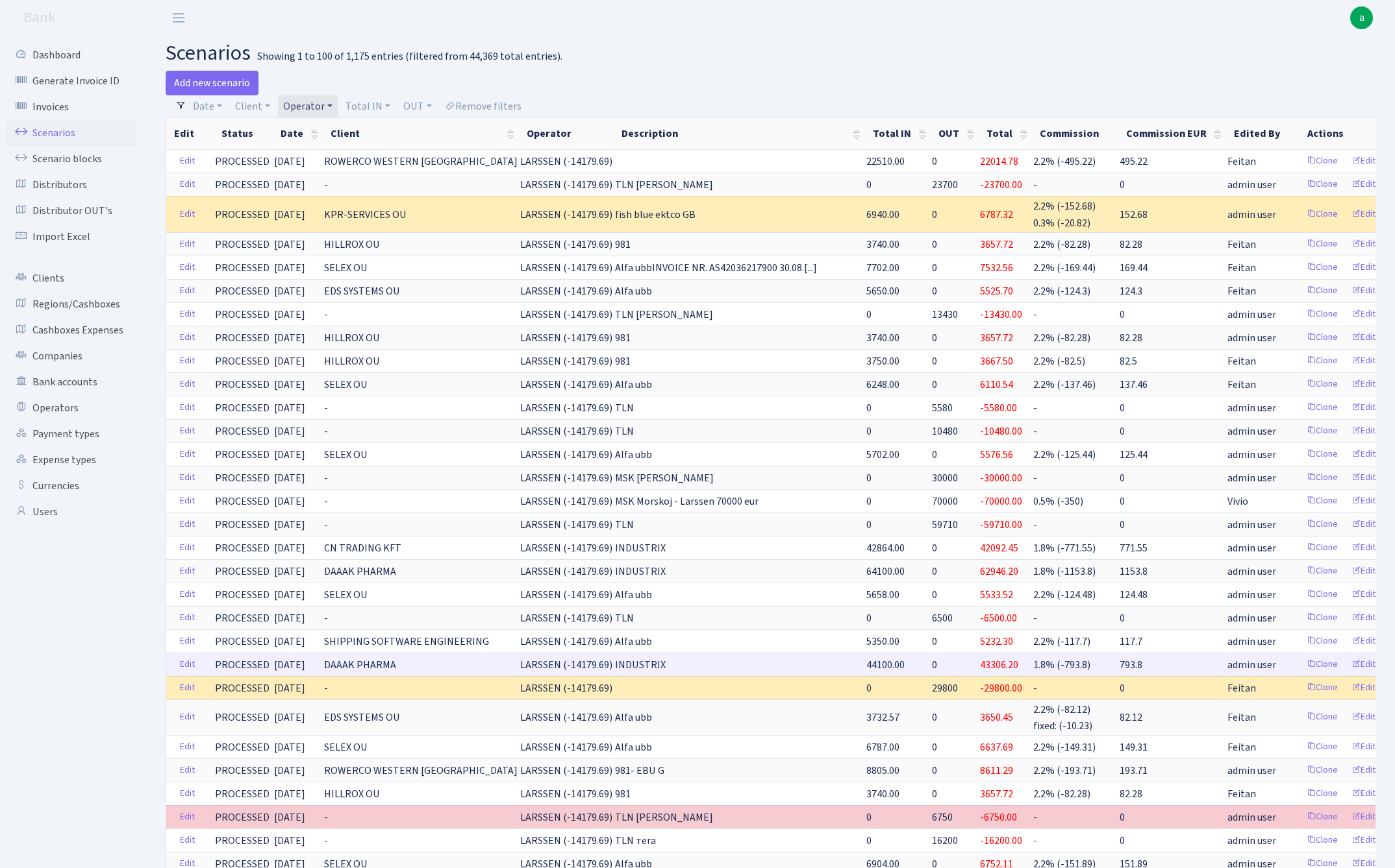
click at [1118, 663] on td "793.8" at bounding box center [1172, 665] width 108 height 24
copy span "793.8"
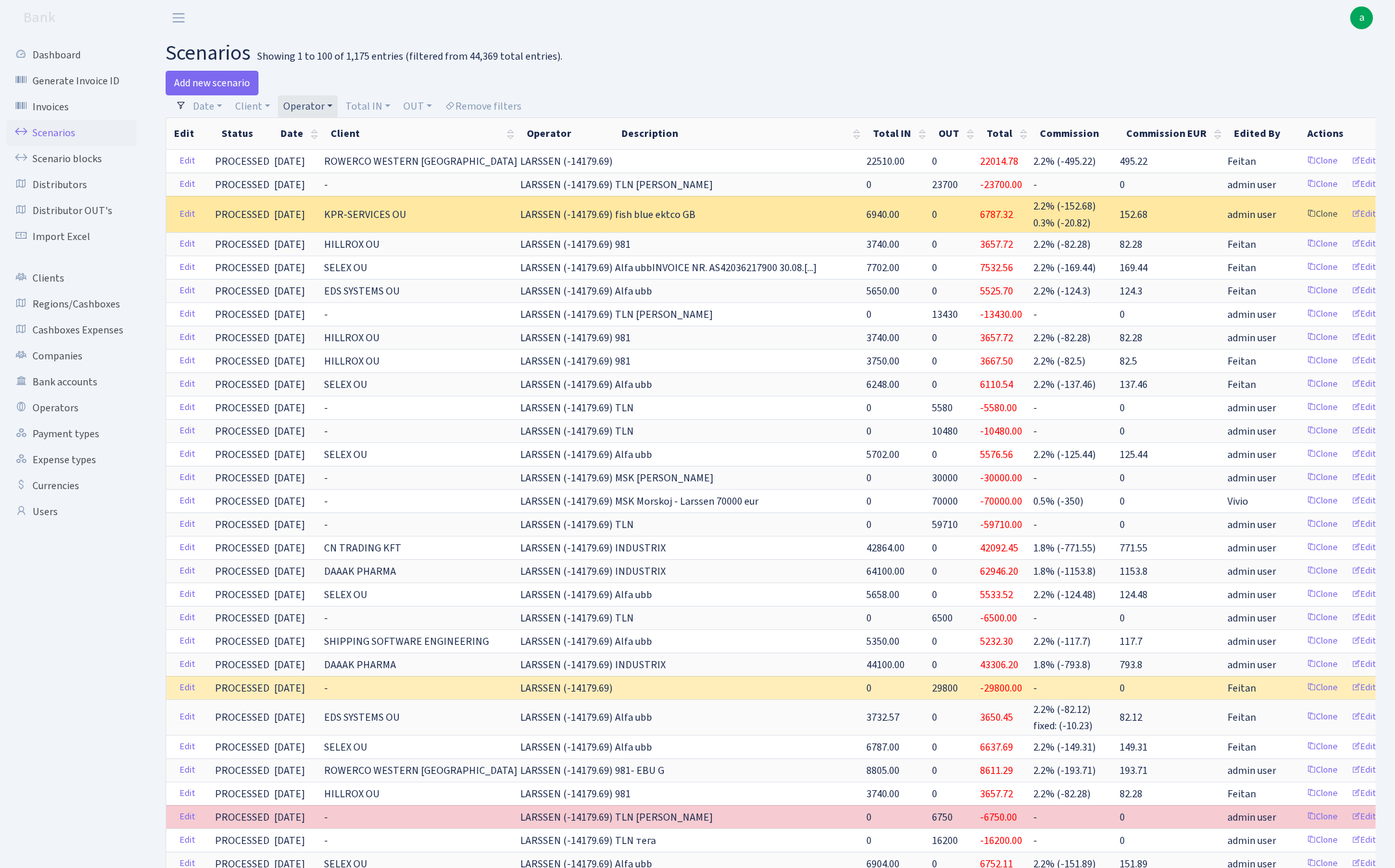
click at [1301, 216] on link "Clone" at bounding box center [1322, 214] width 43 height 20
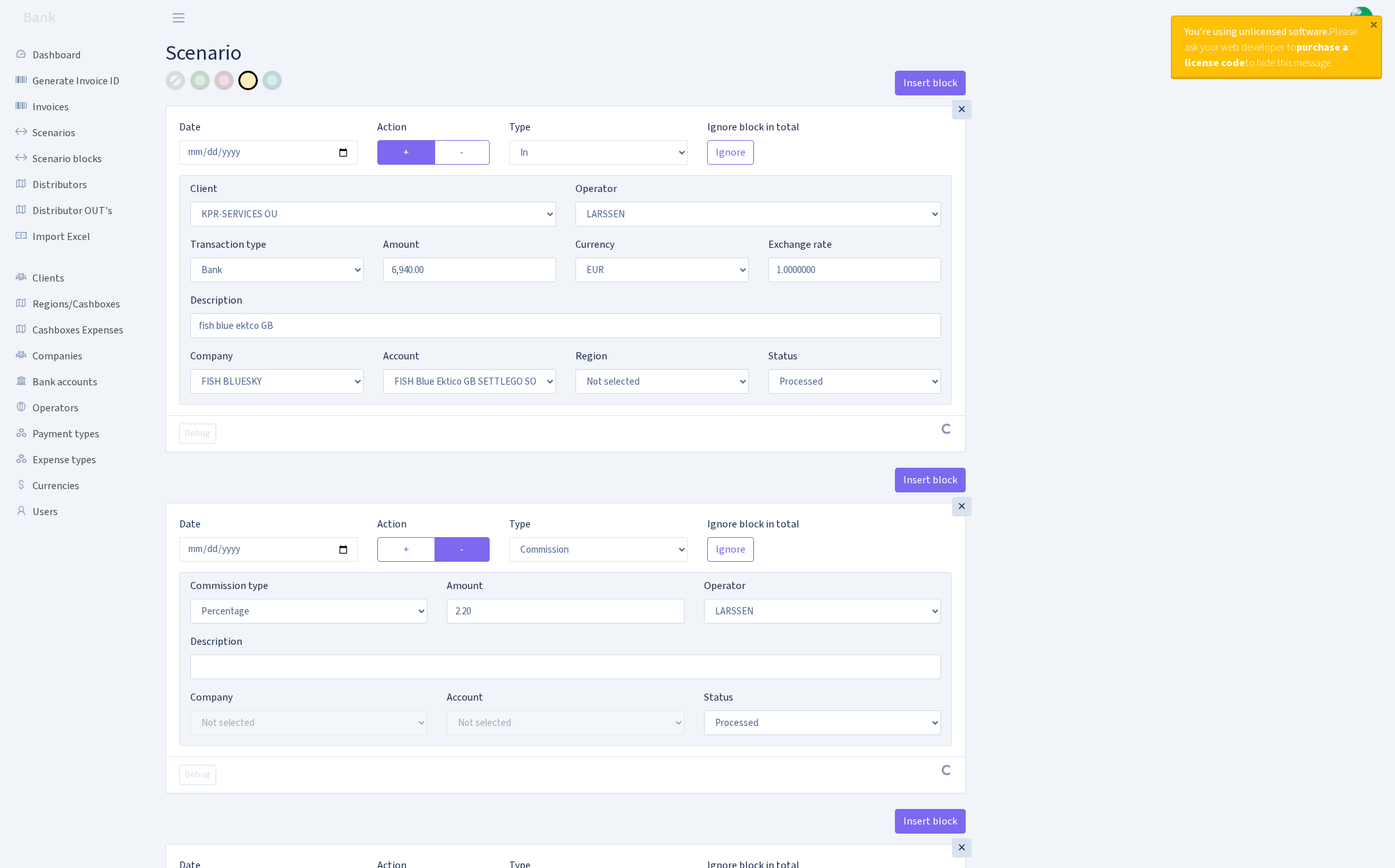
select select "in"
select select "303"
select select "36"
select select "2"
select select "1"
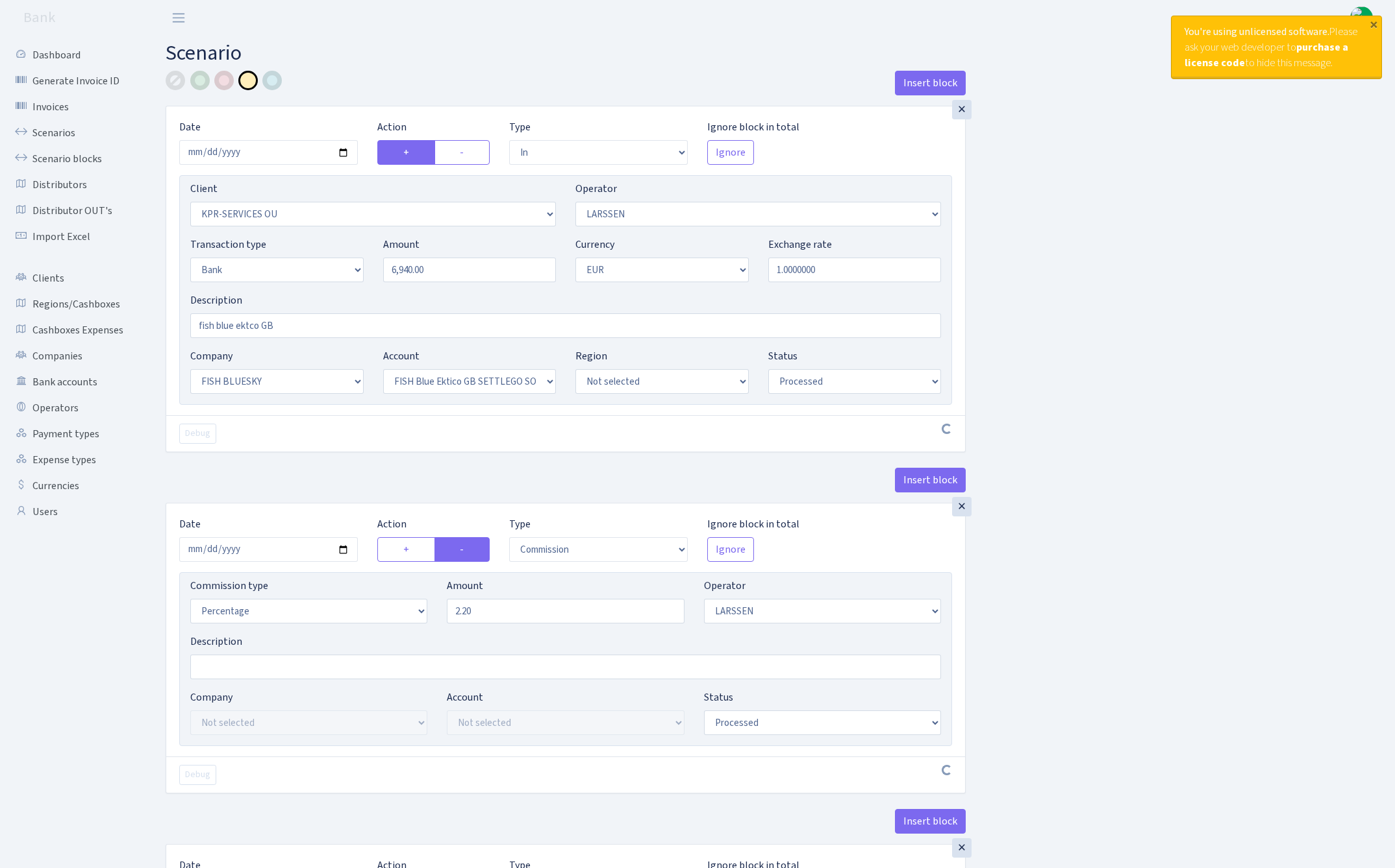
select select "23"
select select "67"
select select "processed"
select select "commission"
select select "36"
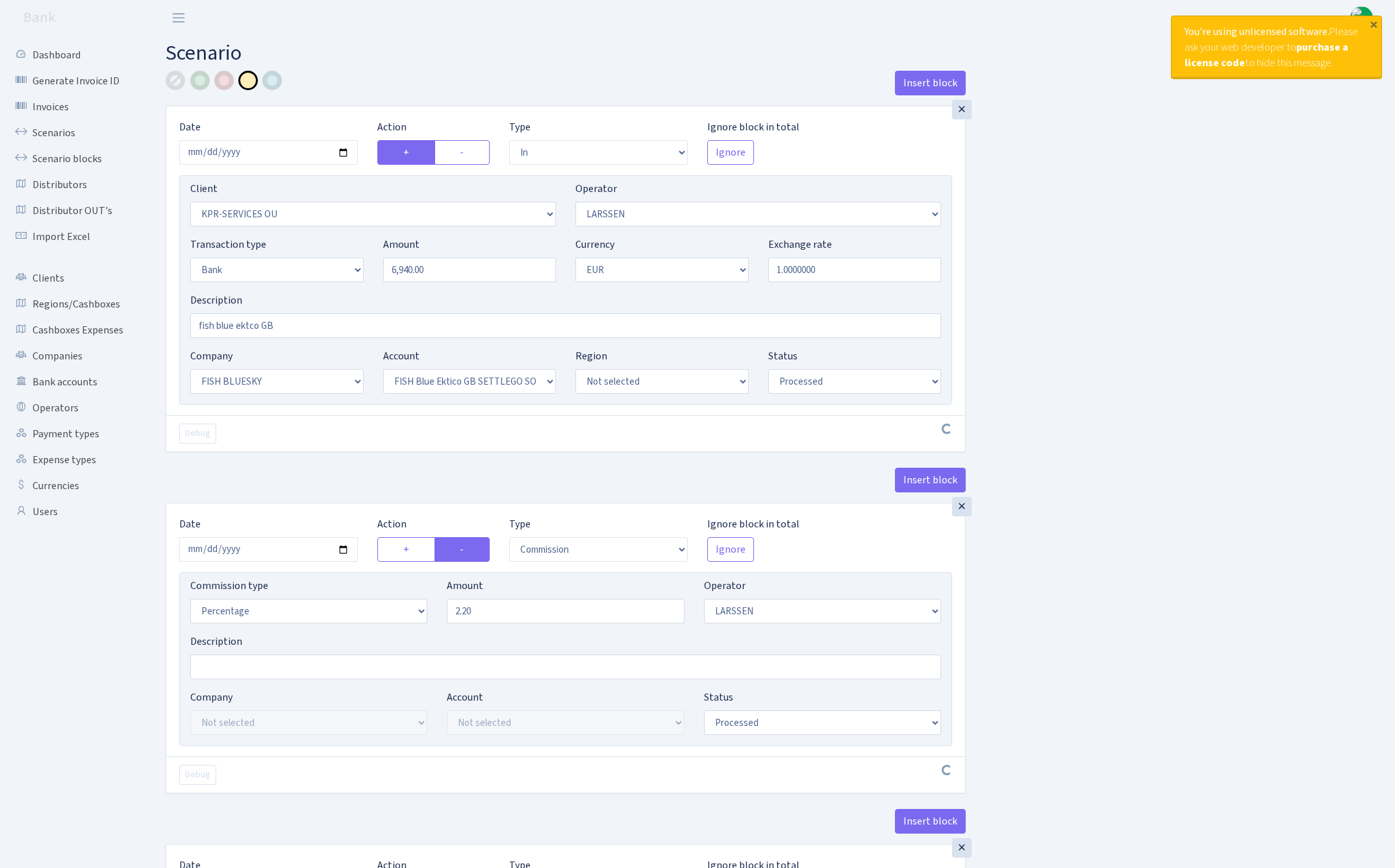
select select "processed"
select select "commission"
select select "1"
select select "23"
select select "67"
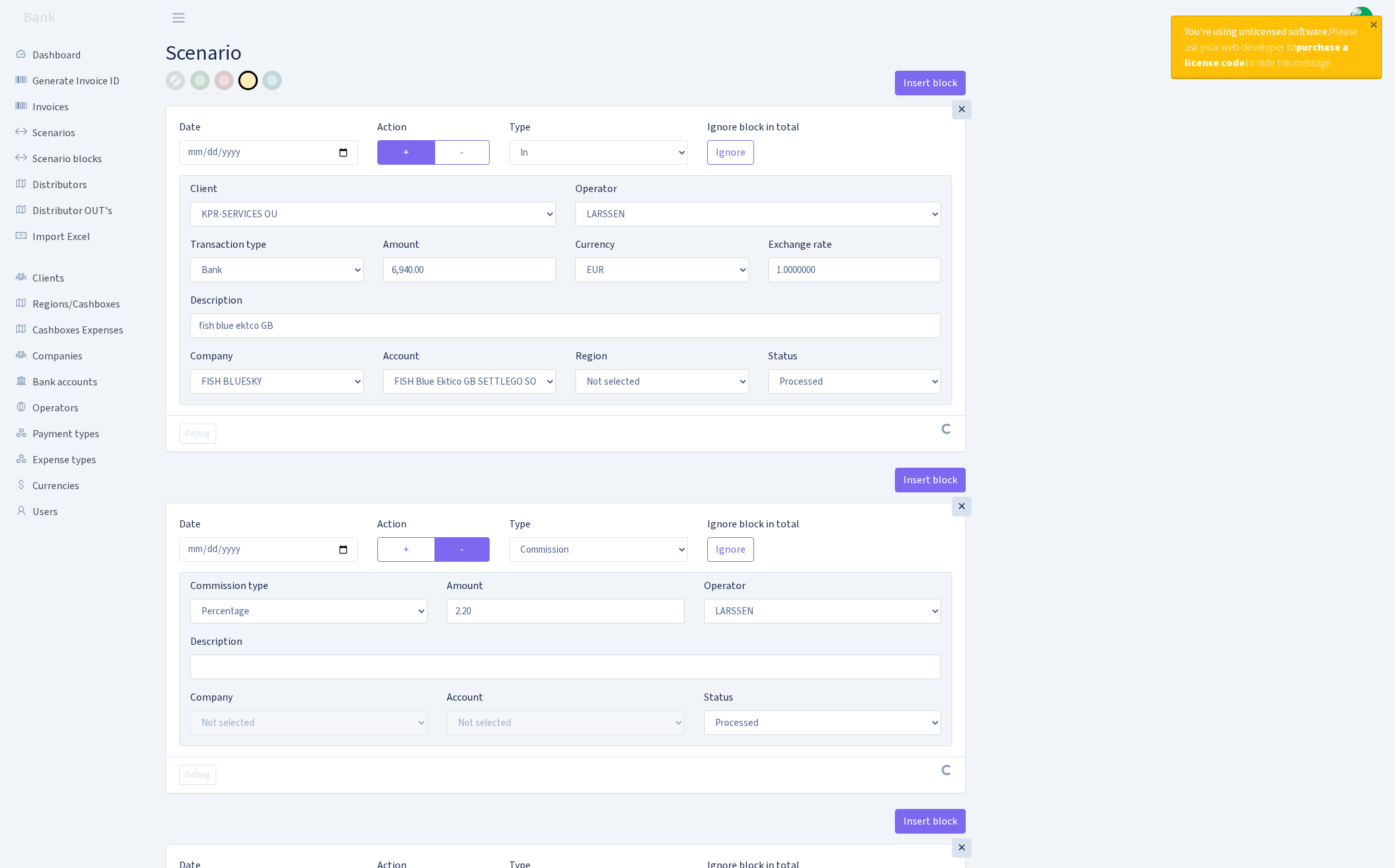
select select "processed"
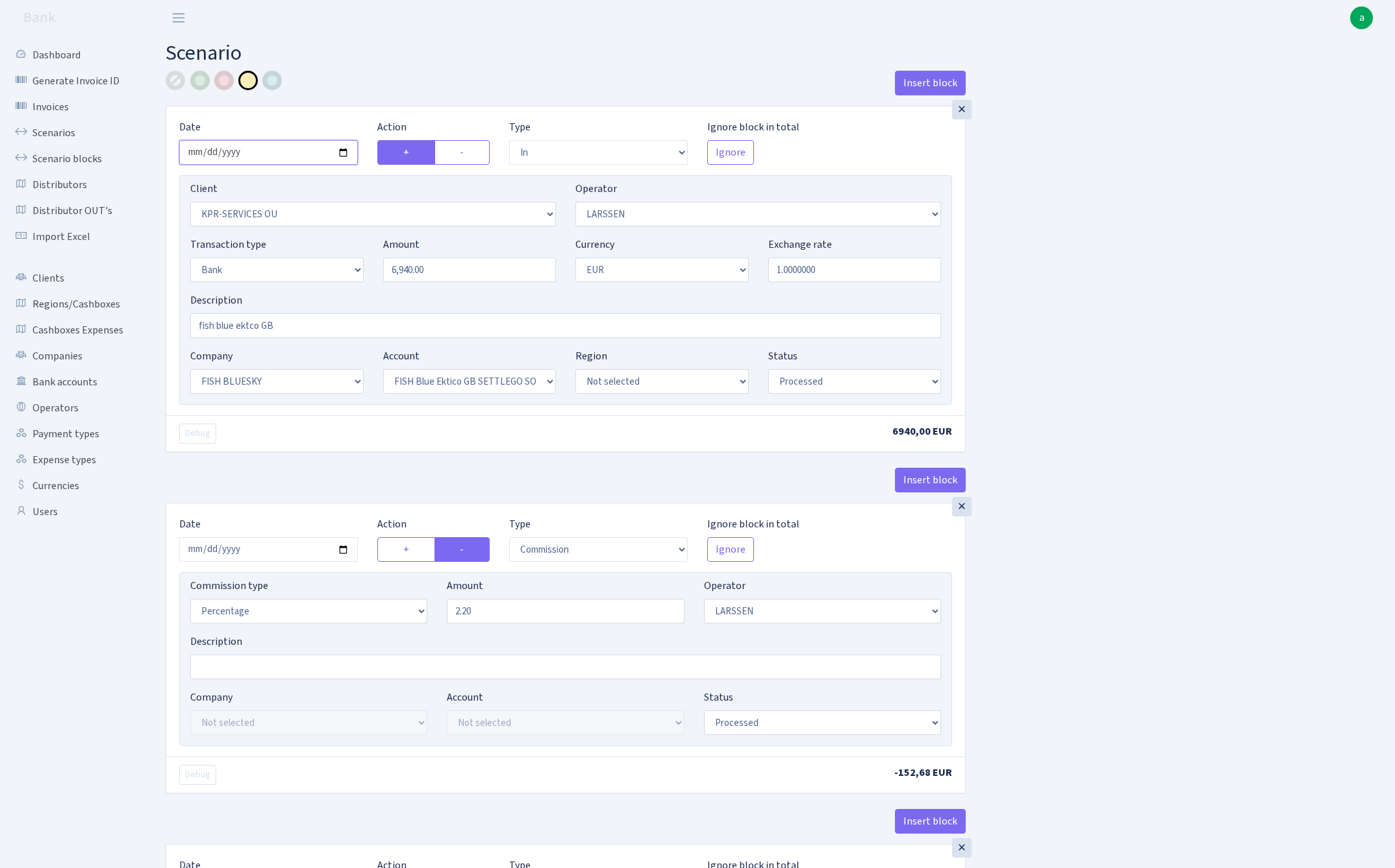
click at [258, 156] on input "2025-09-19" at bounding box center [268, 152] width 178 height 24
click at [470, 36] on main "Scenario Insert block × Date 2025-08-26 Action + - Type --- In Out Commission F…" at bounding box center [770, 652] width 1248 height 1233
click at [251, 158] on input "2025-08-26" at bounding box center [268, 152] width 178 height 24
type input "[DATE]"
click at [374, 89] on div "Insert block" at bounding box center [565, 88] width 800 height 35
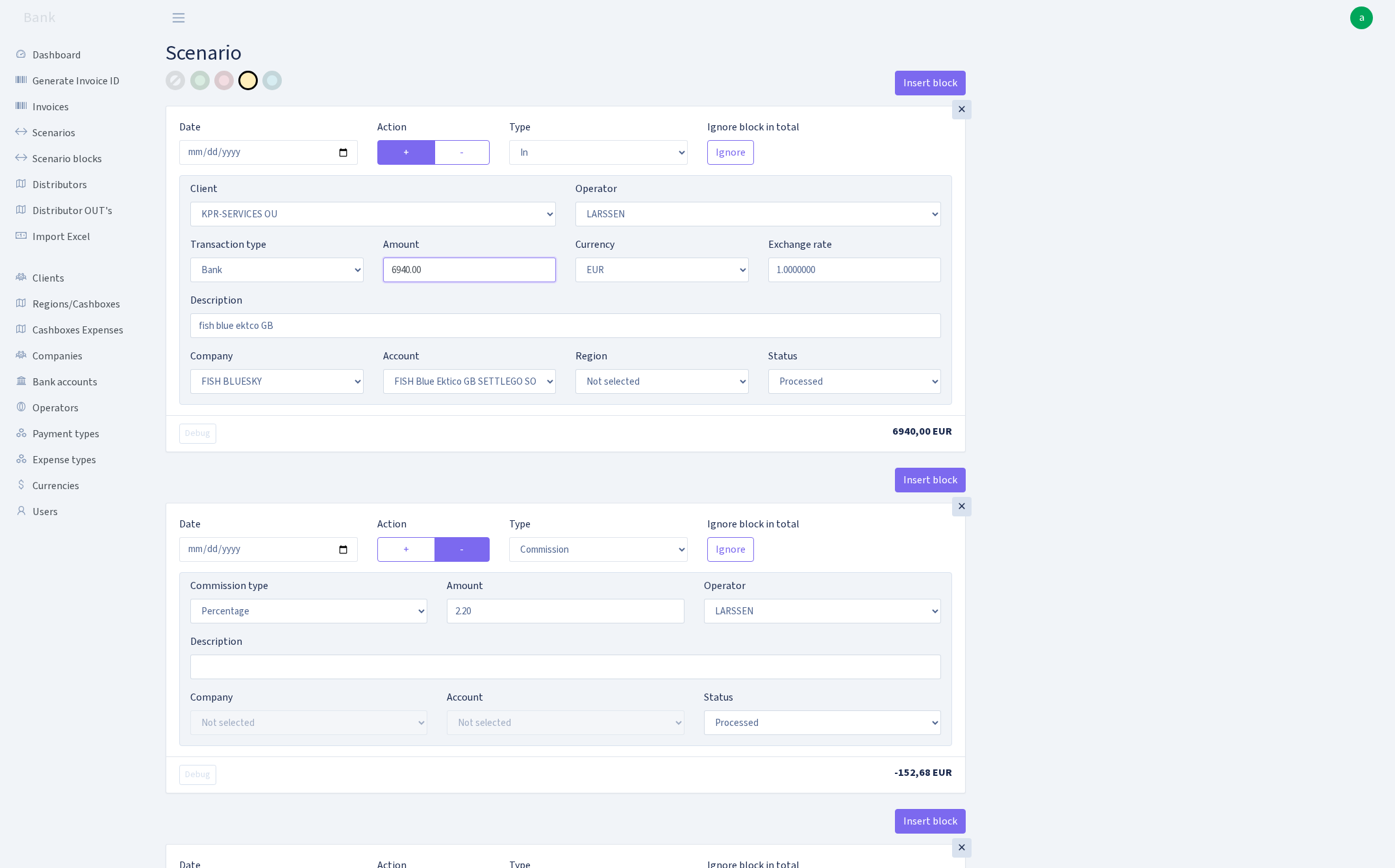
click at [441, 273] on input "6940.00" at bounding box center [470, 269] width 174 height 24
type input "2,930.00"
click at [1268, 296] on div "Insert block × Date 2025-08-27 Action + - Type --- In Out Commission Field requ…" at bounding box center [770, 657] width 1229 height 1174
click at [268, 553] on input "2025-09-19" at bounding box center [268, 549] width 178 height 24
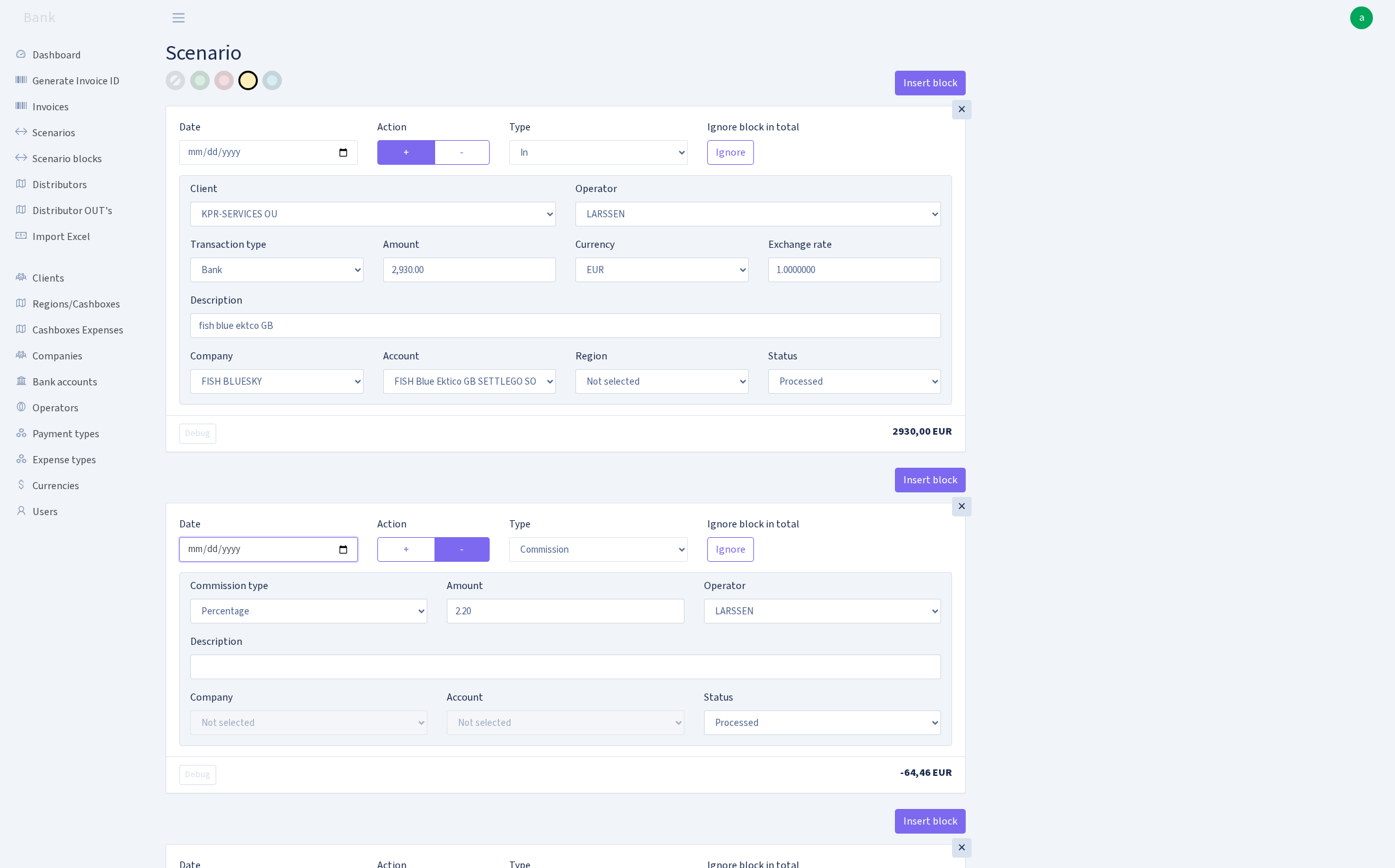
type input "2025-08-27"
click at [291, 478] on div "Insert block" at bounding box center [565, 485] width 800 height 35
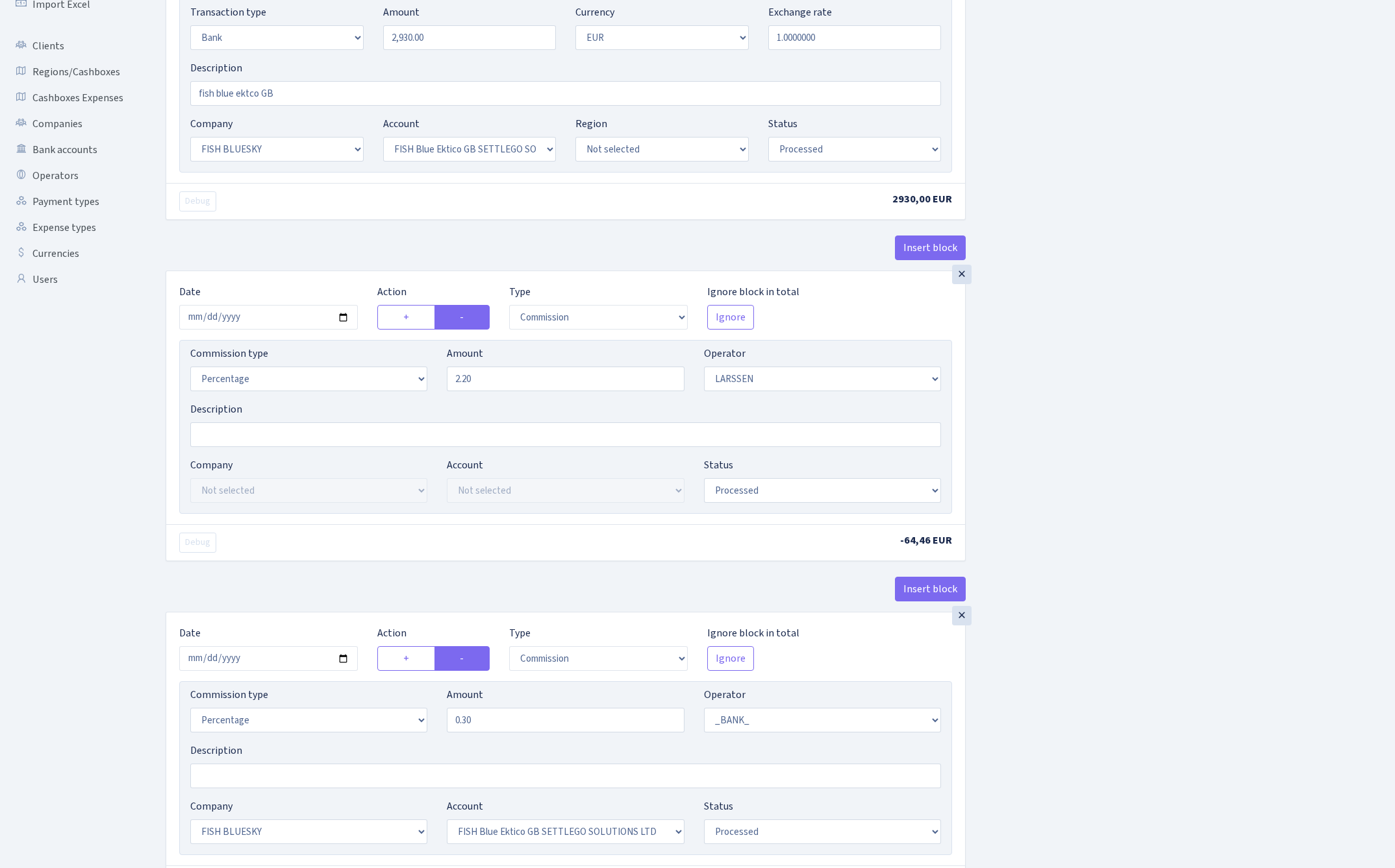
scroll to position [247, 0]
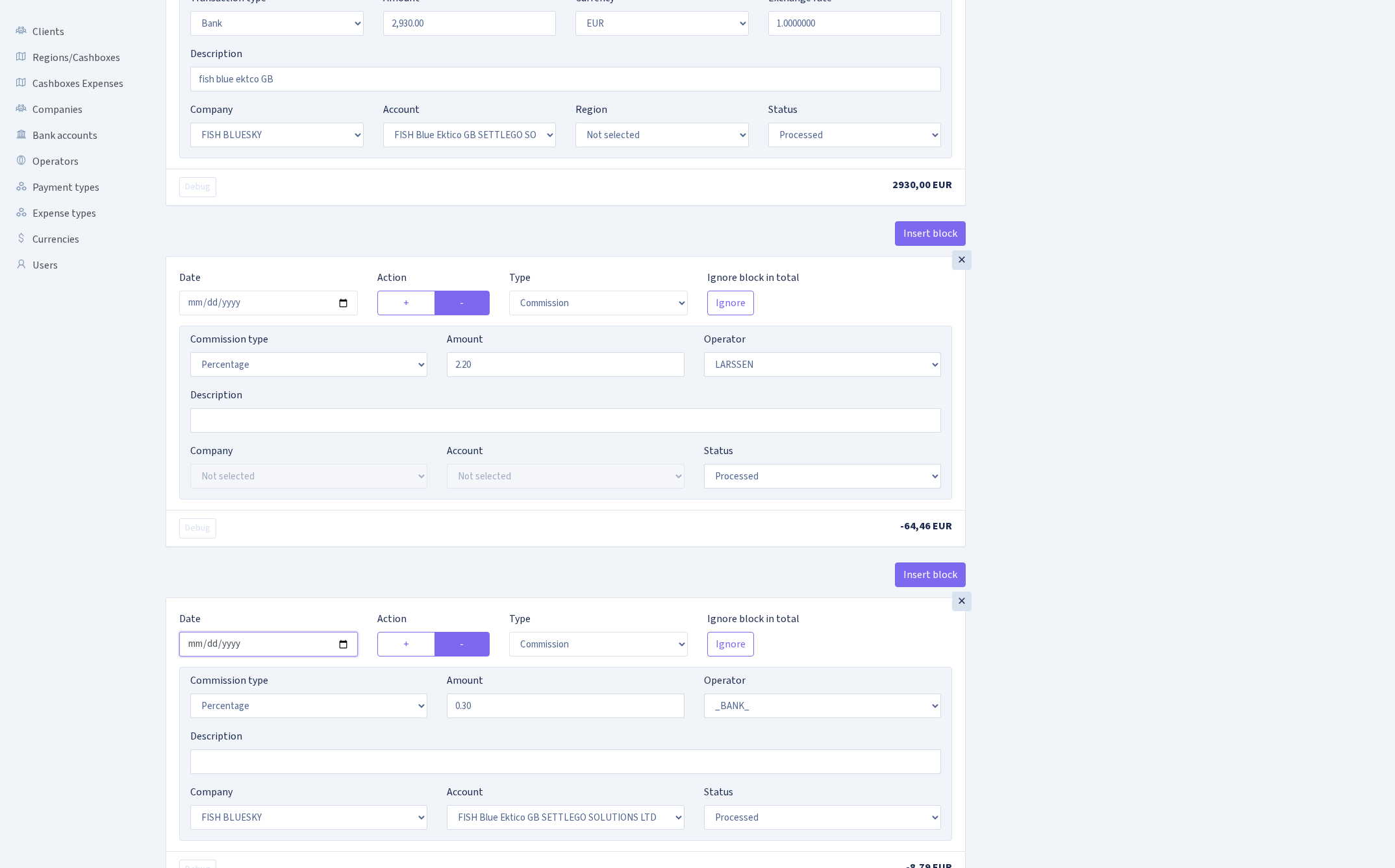
click at [272, 652] on input "2025-09-19" at bounding box center [268, 644] width 178 height 24
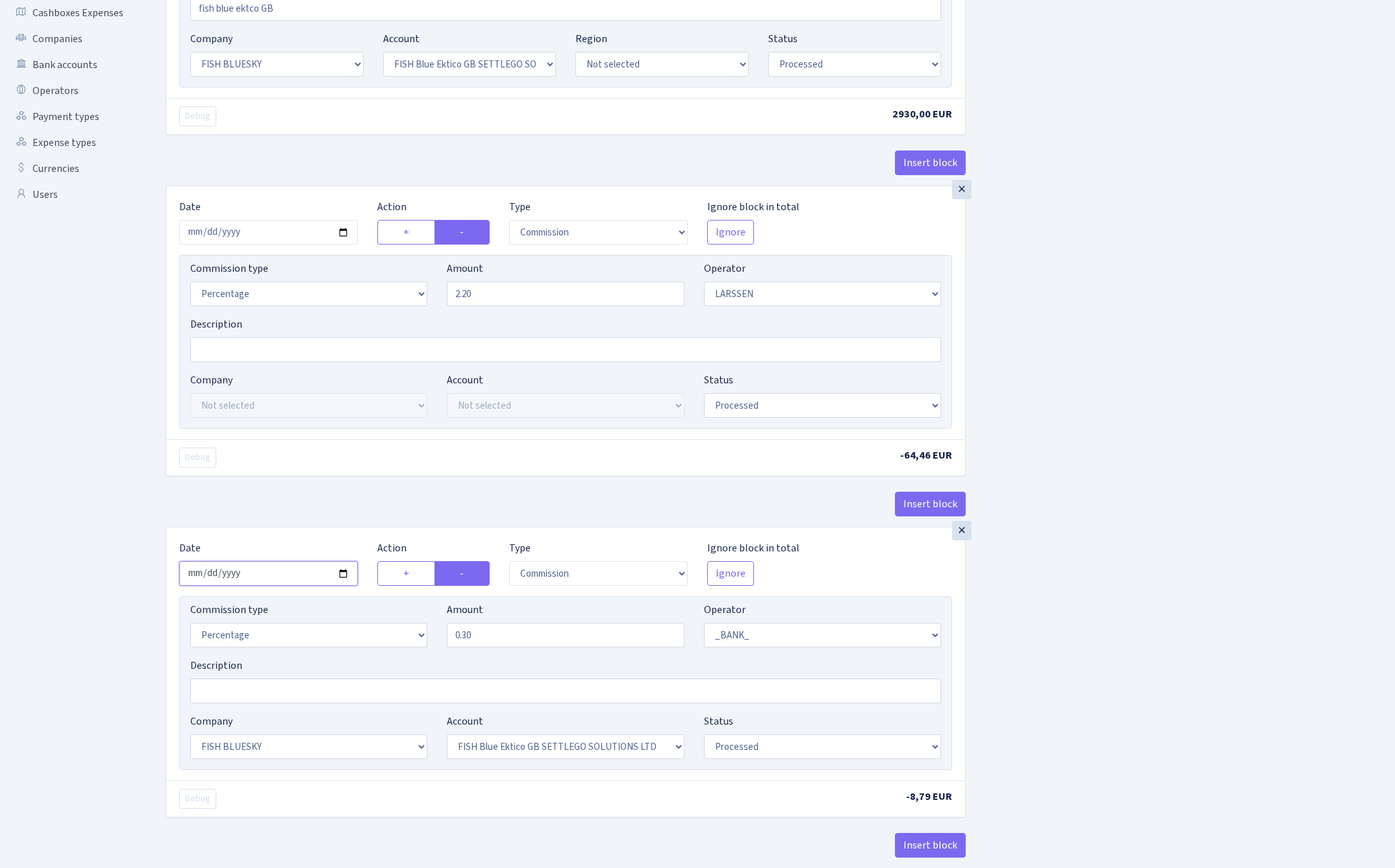
scroll to position [345, 0]
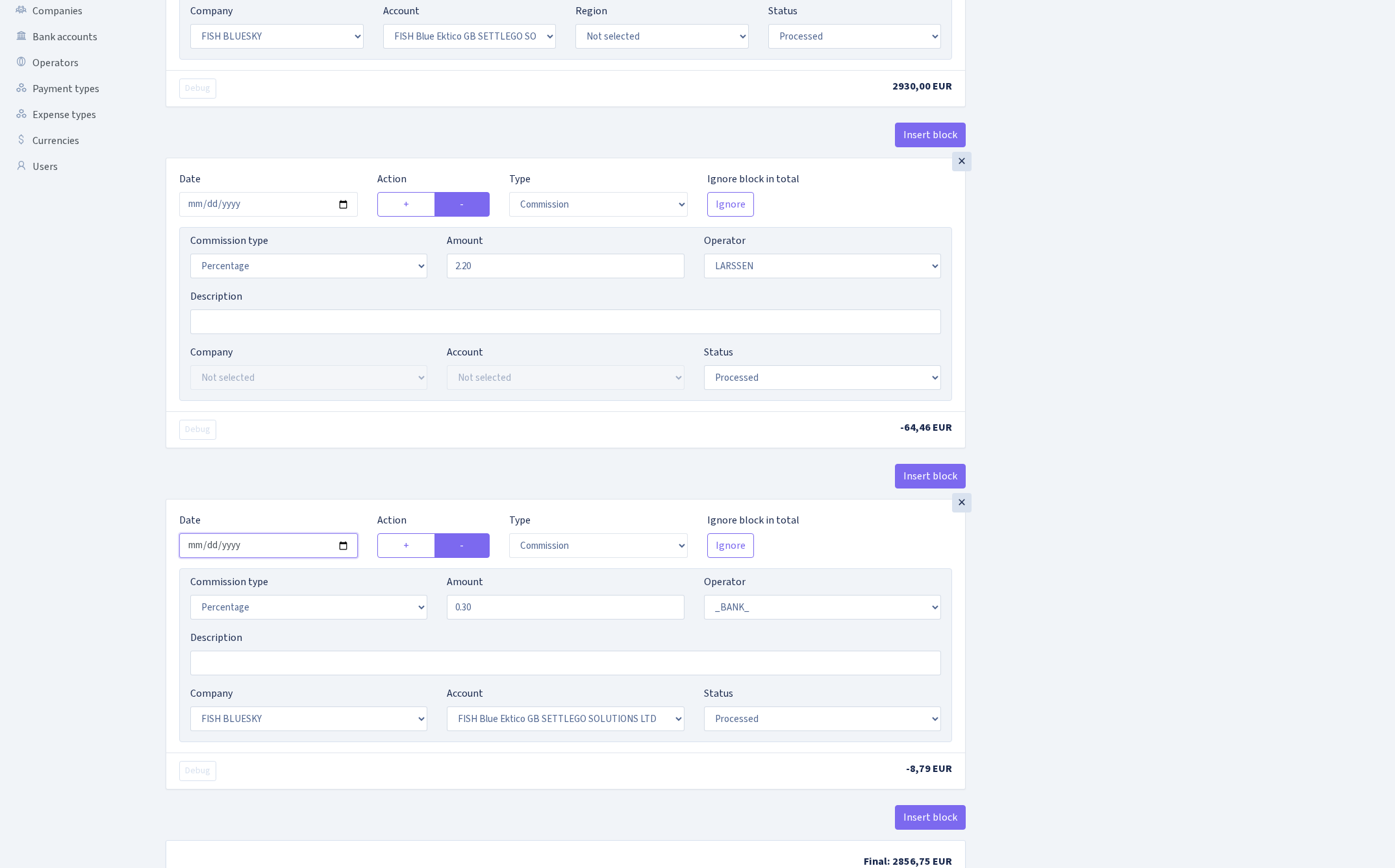
click at [269, 546] on input "2025-09-19" at bounding box center [268, 545] width 178 height 24
type input "2025-08-27"
click at [301, 447] on div "Debug -64,46 EUR" at bounding box center [565, 429] width 799 height 36
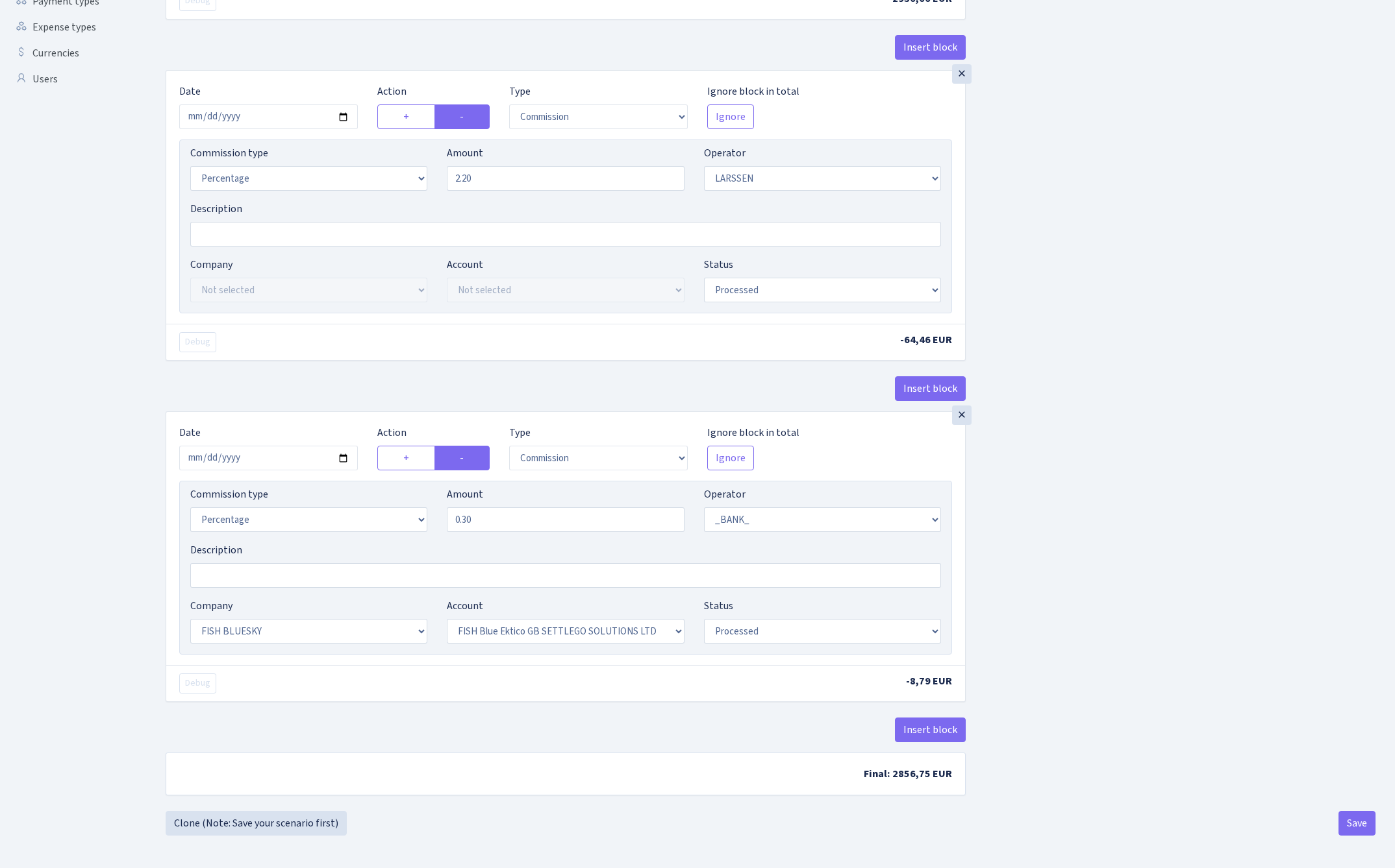
scroll to position [439, 0]
click at [1357, 824] on button "Save" at bounding box center [1356, 823] width 37 height 24
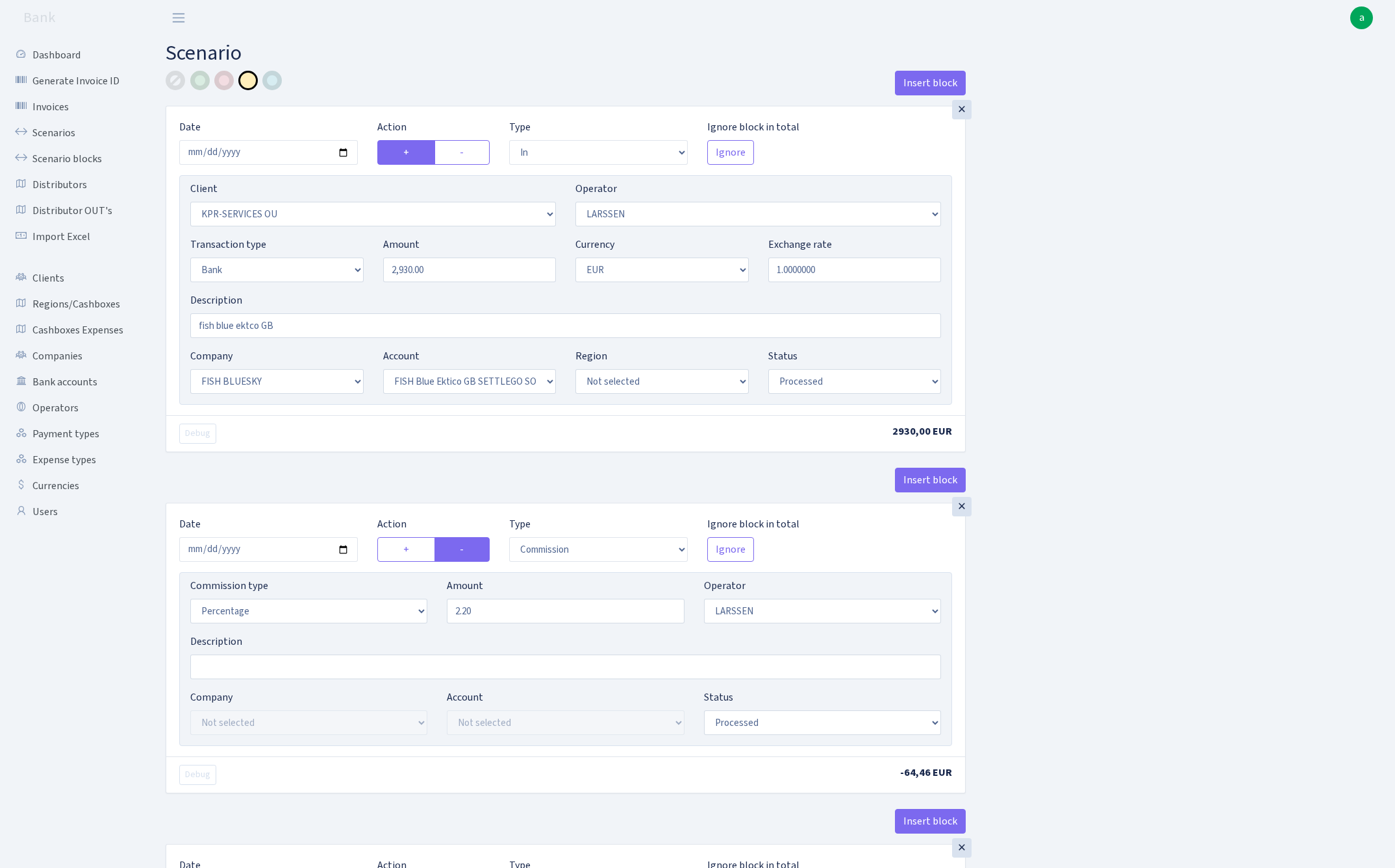
select select "in"
select select "303"
select select "36"
select select "2"
select select "1"
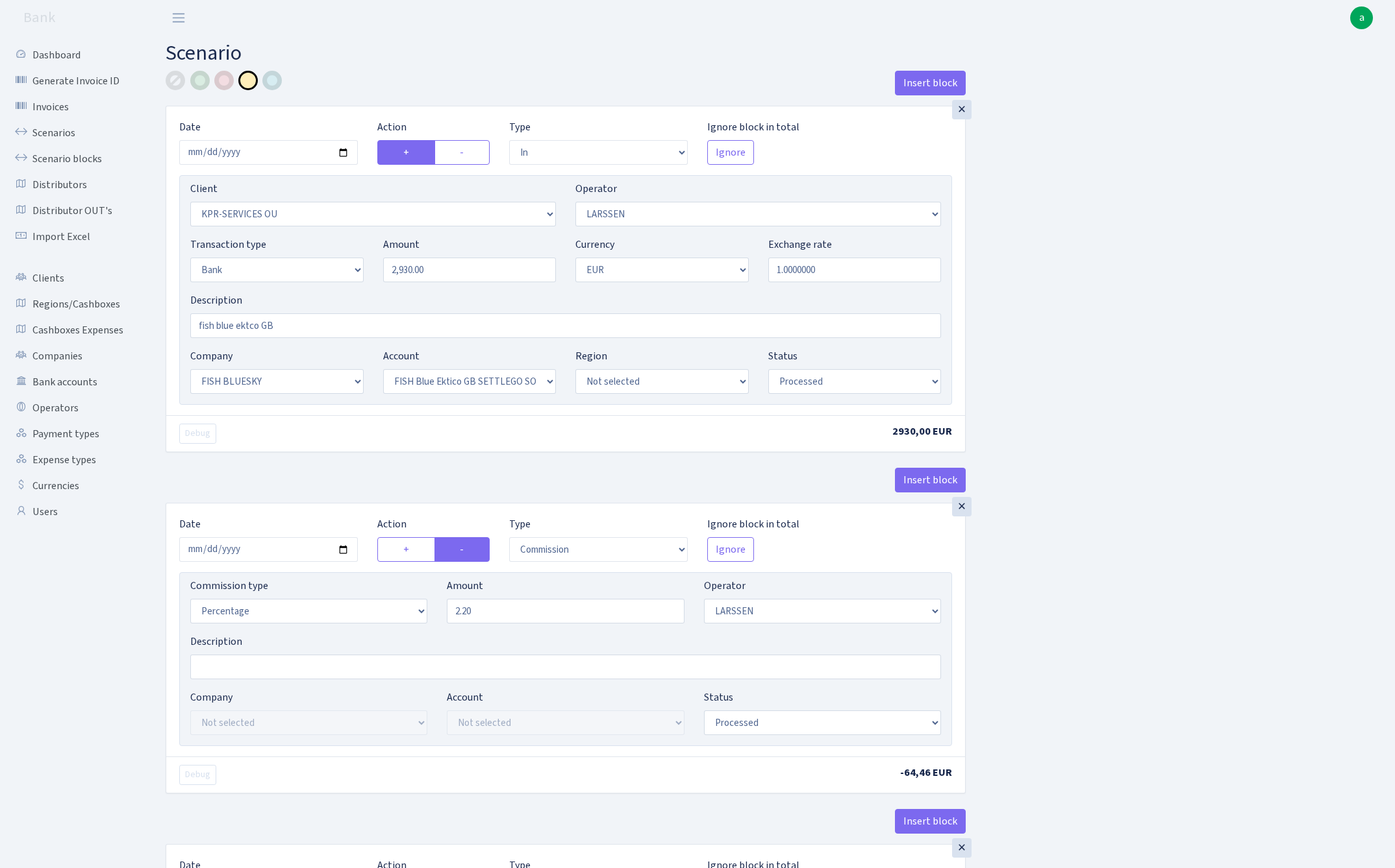
select select "23"
select select "67"
select select "processed"
select select "commission"
select select "36"
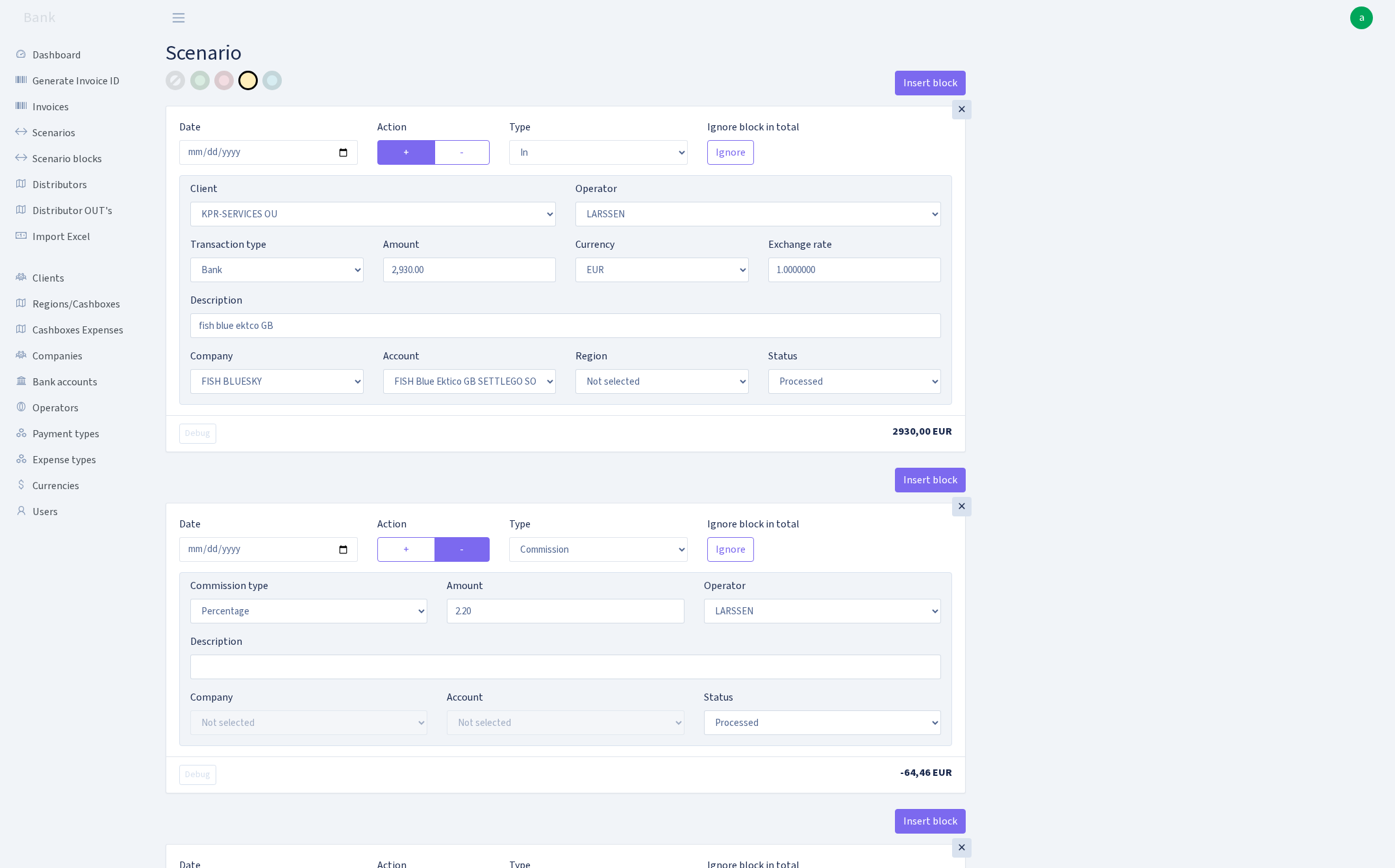
select select "processed"
select select "commission"
select select "1"
select select "23"
select select "67"
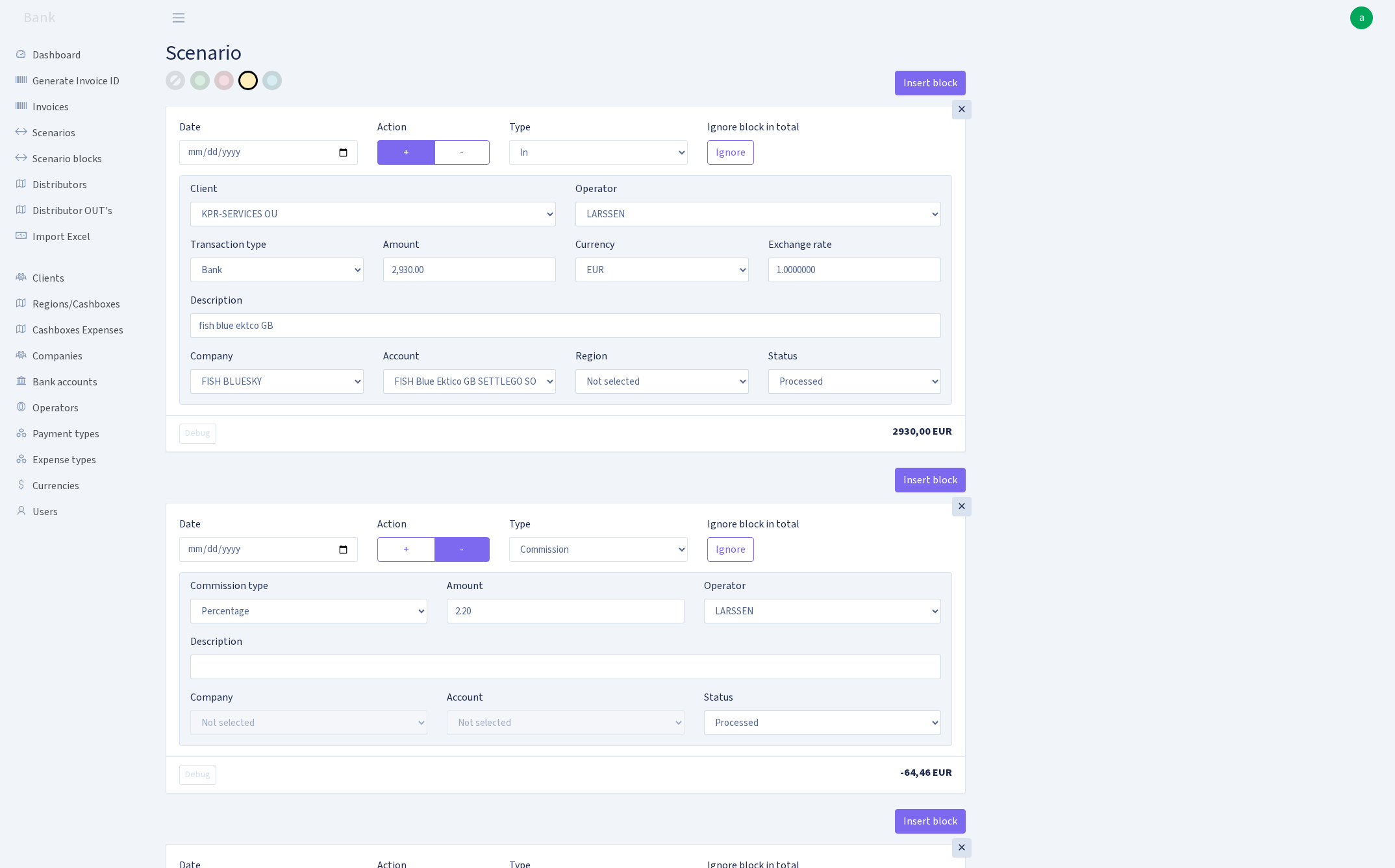
select select "processed"
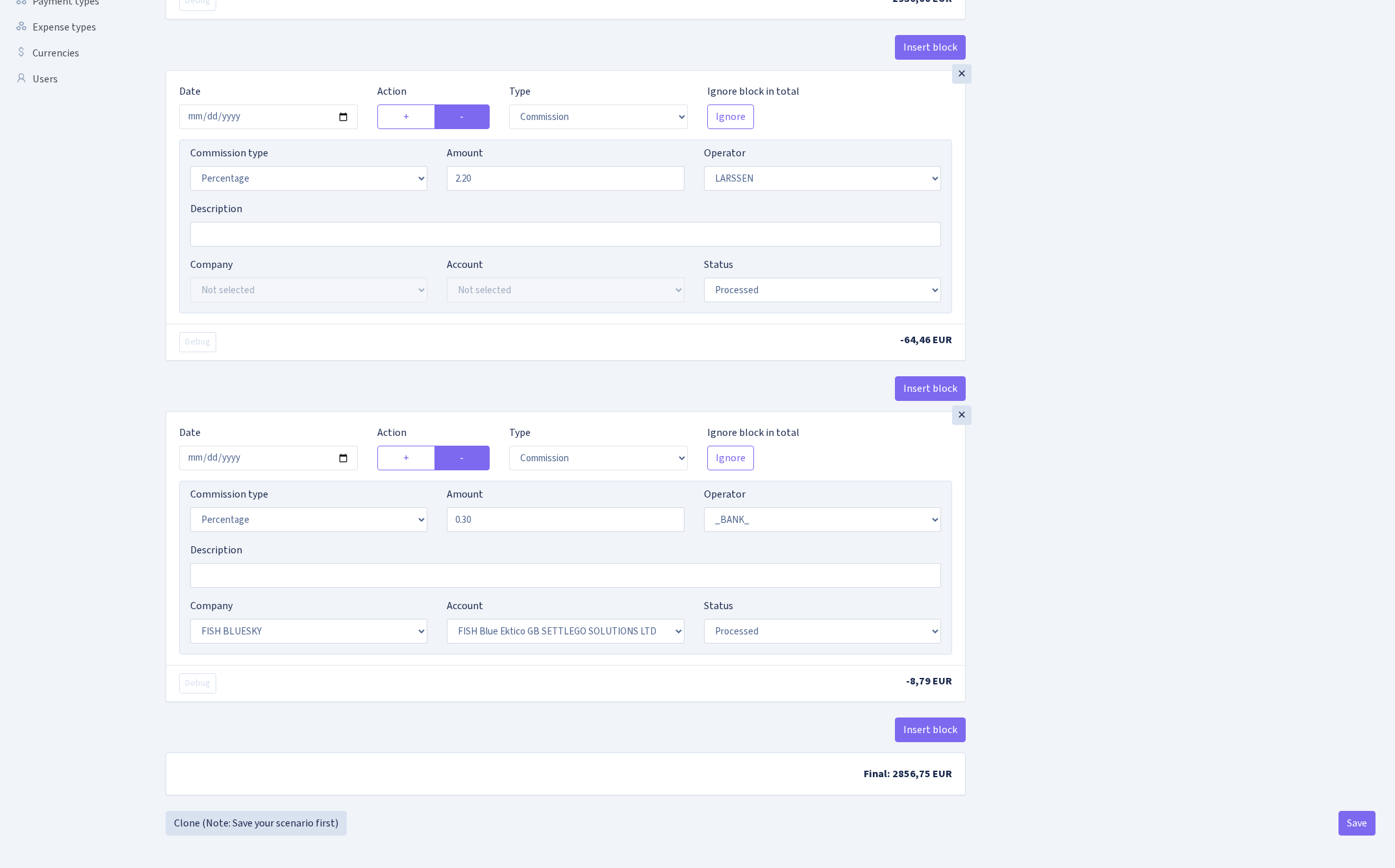
scroll to position [439, 0]
click at [280, 824] on link "Clone (Note: Save your scenario first)" at bounding box center [256, 823] width 181 height 24
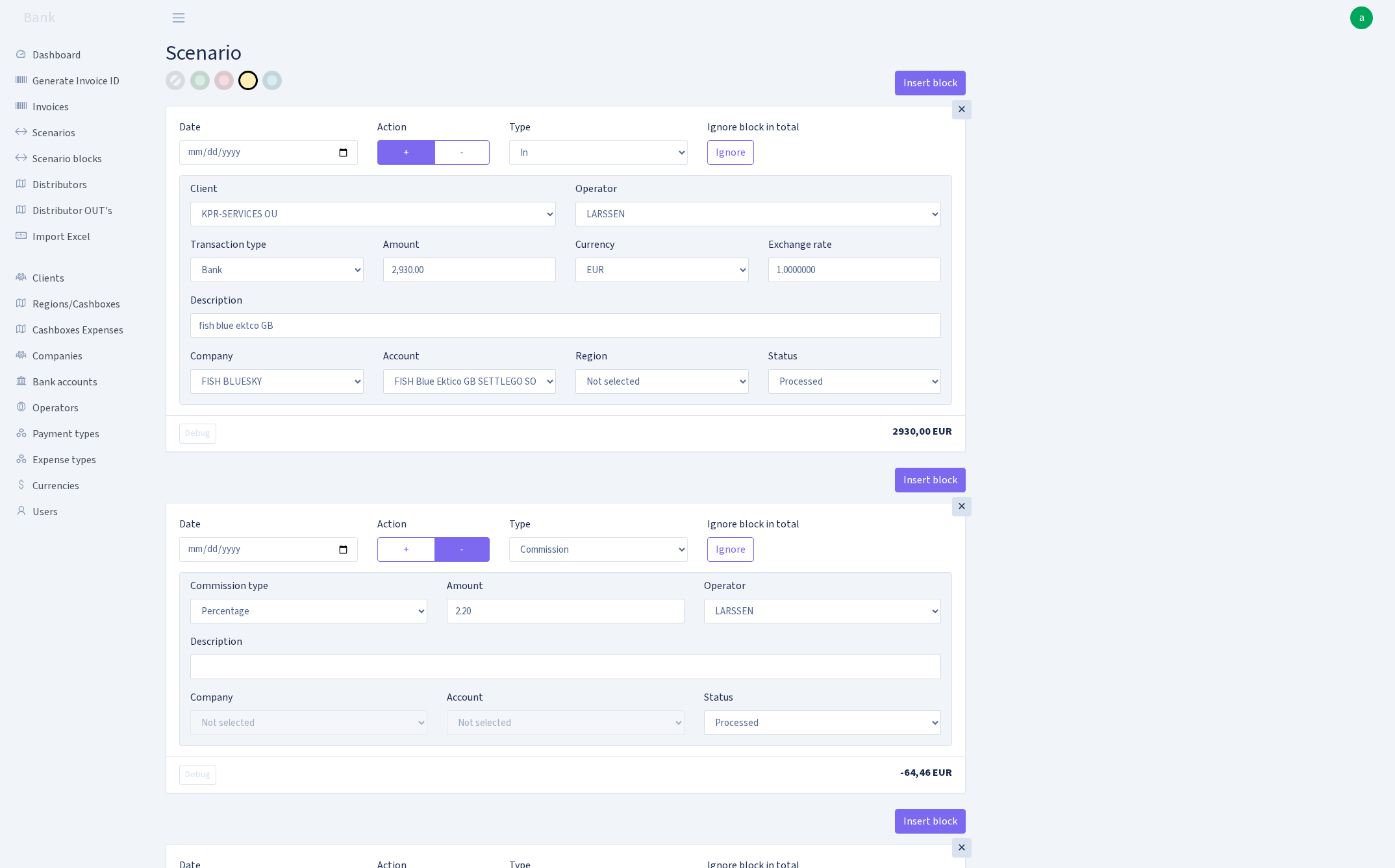
select select "in"
select select "303"
select select "36"
select select "2"
select select "1"
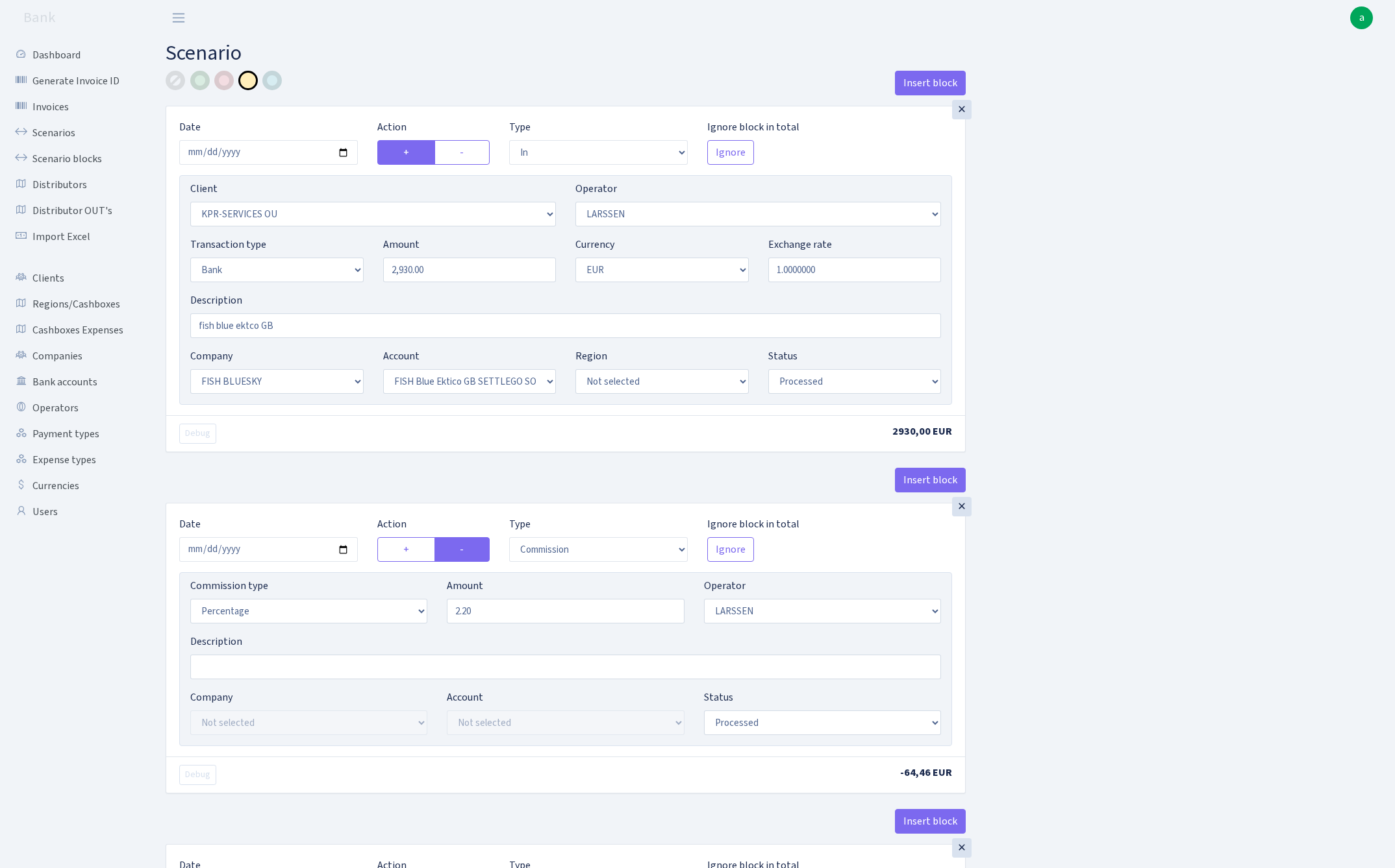
select select "23"
select select "67"
select select "processed"
select select "commission"
select select "36"
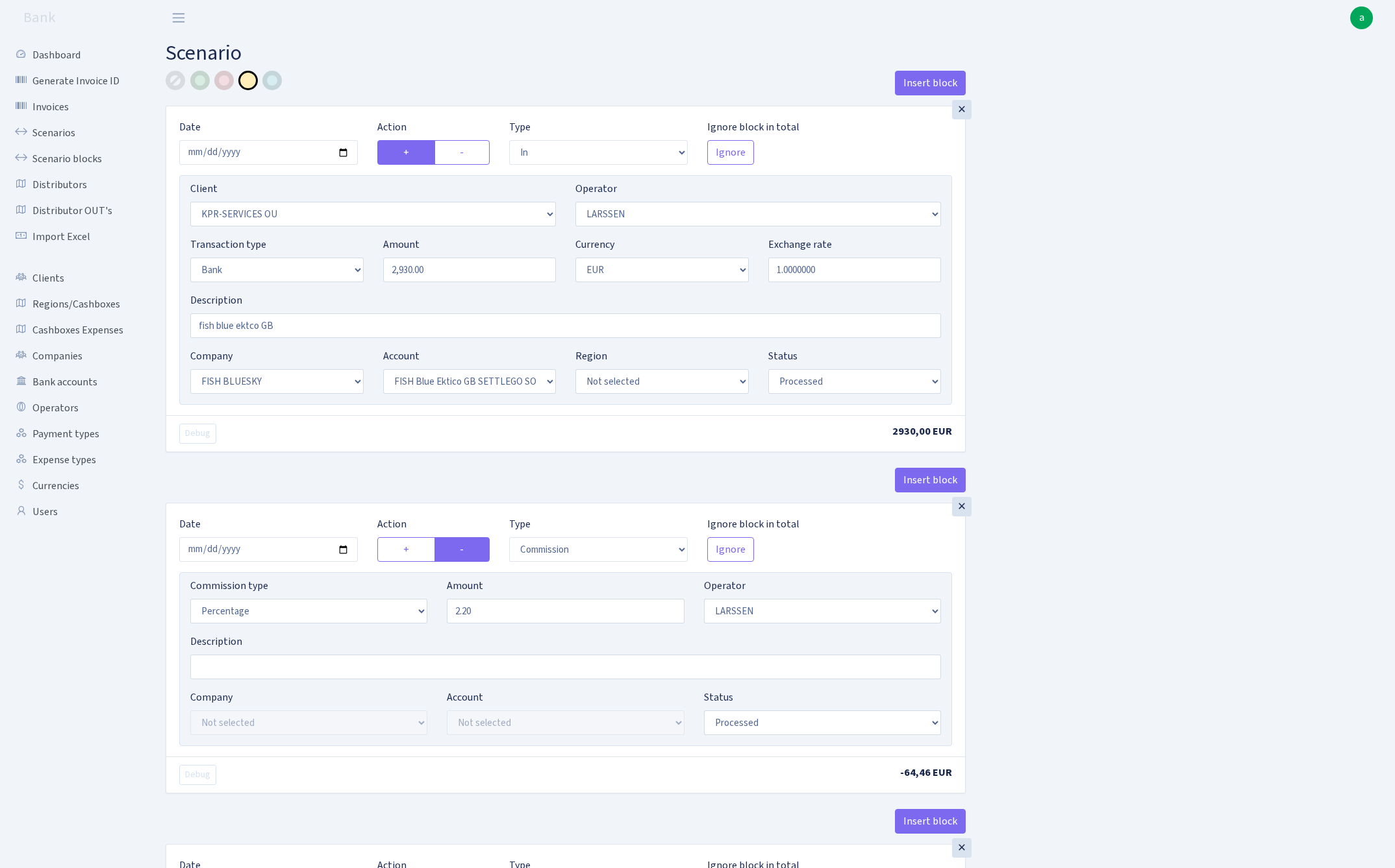
select select "processed"
select select "commission"
select select "1"
select select "23"
select select "67"
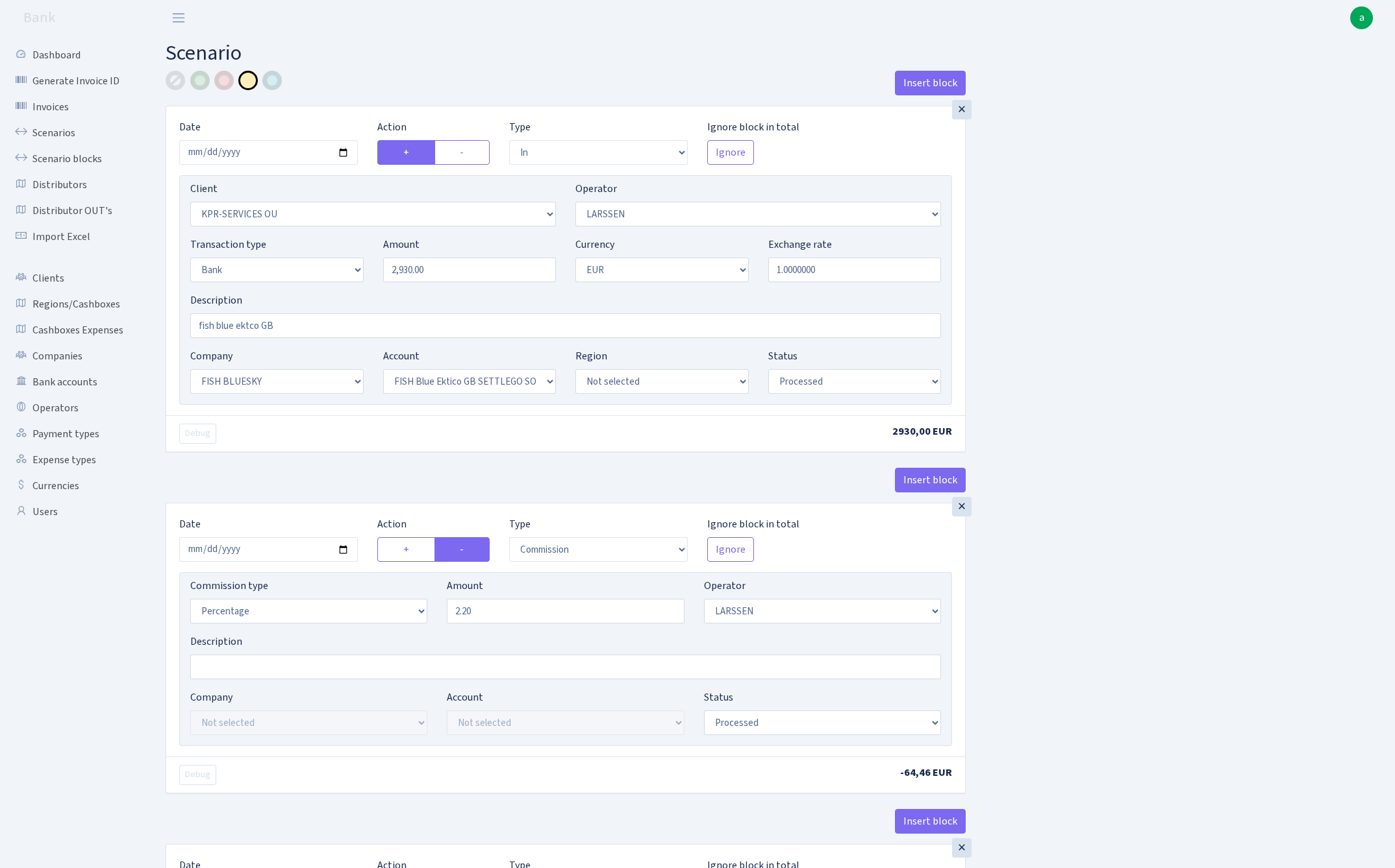
select select "processed"
select select "304"
click at [245, 141] on input "2025-08-27" at bounding box center [268, 152] width 178 height 24
type input "[DATE]"
click at [380, 66] on main "Scenario Insert block × Date 2025-08-26 Action + - Type --- In Out Commission F…" at bounding box center [770, 652] width 1248 height 1233
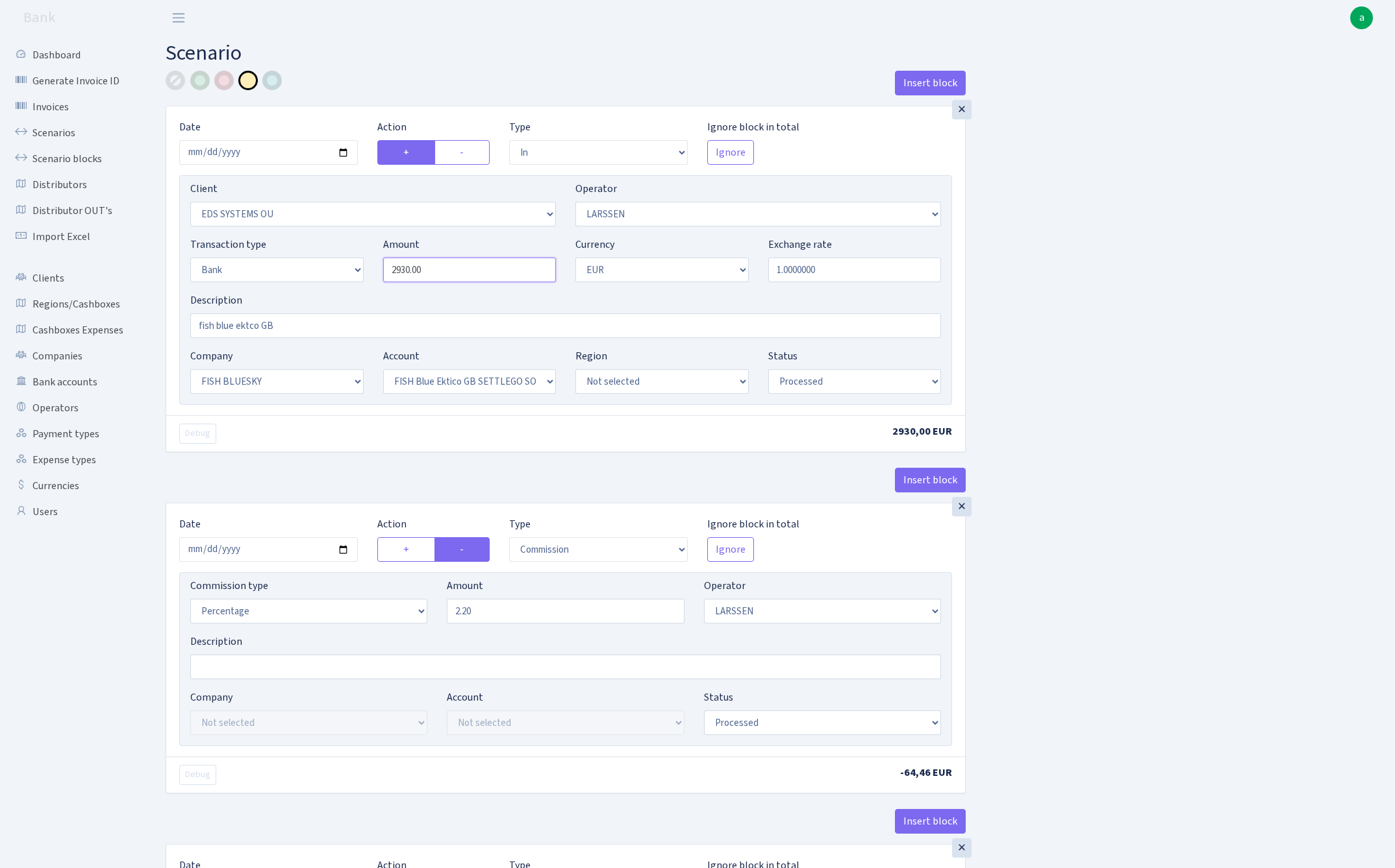
click at [448, 280] on input "2930.00" at bounding box center [470, 269] width 174 height 24
type input "4,580.00"
click at [1117, 367] on div "Insert block × Date 2025-08-26 Action + - Type --- In Out Commission Field requ…" at bounding box center [770, 657] width 1229 height 1174
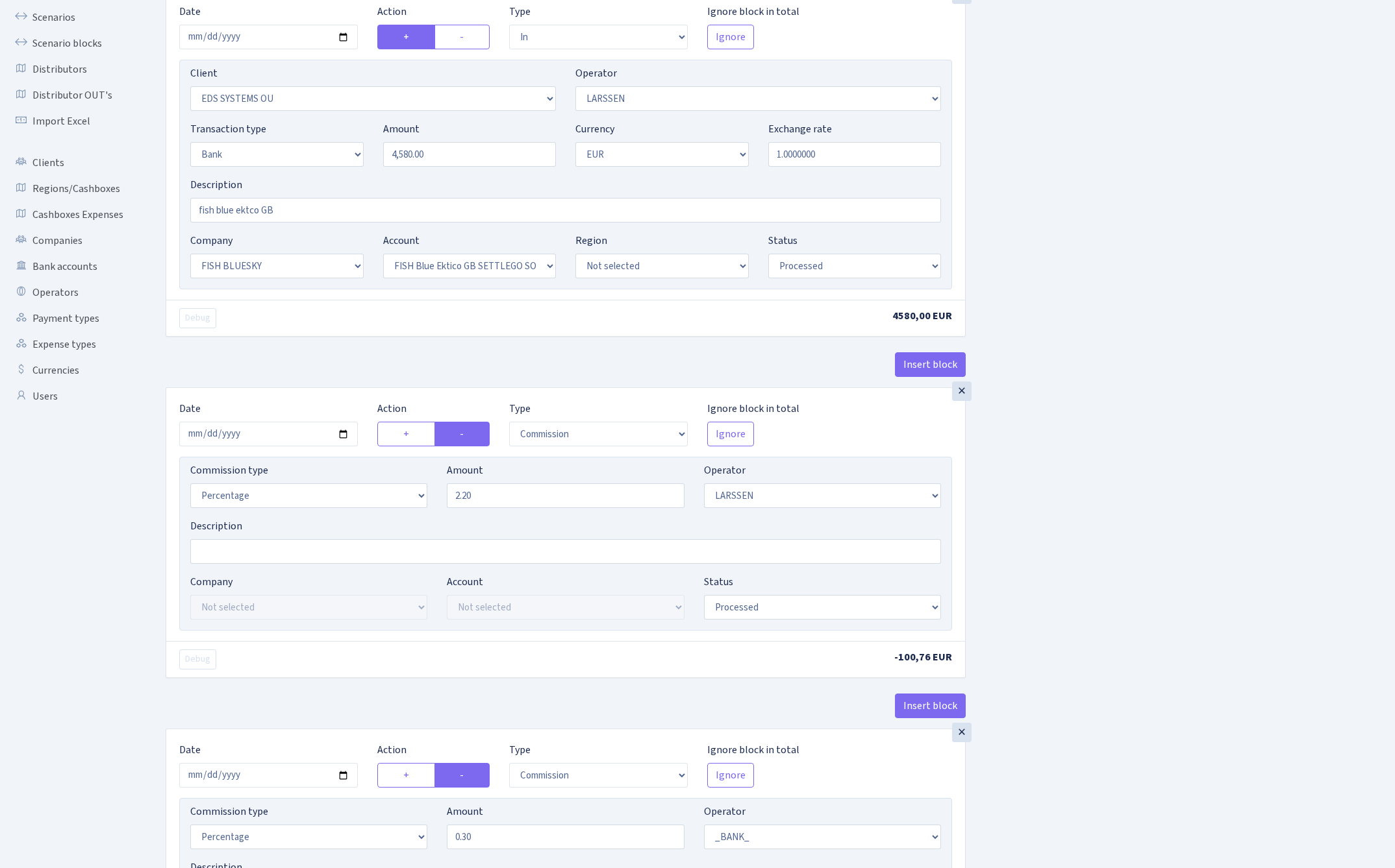
scroll to position [144, 0]
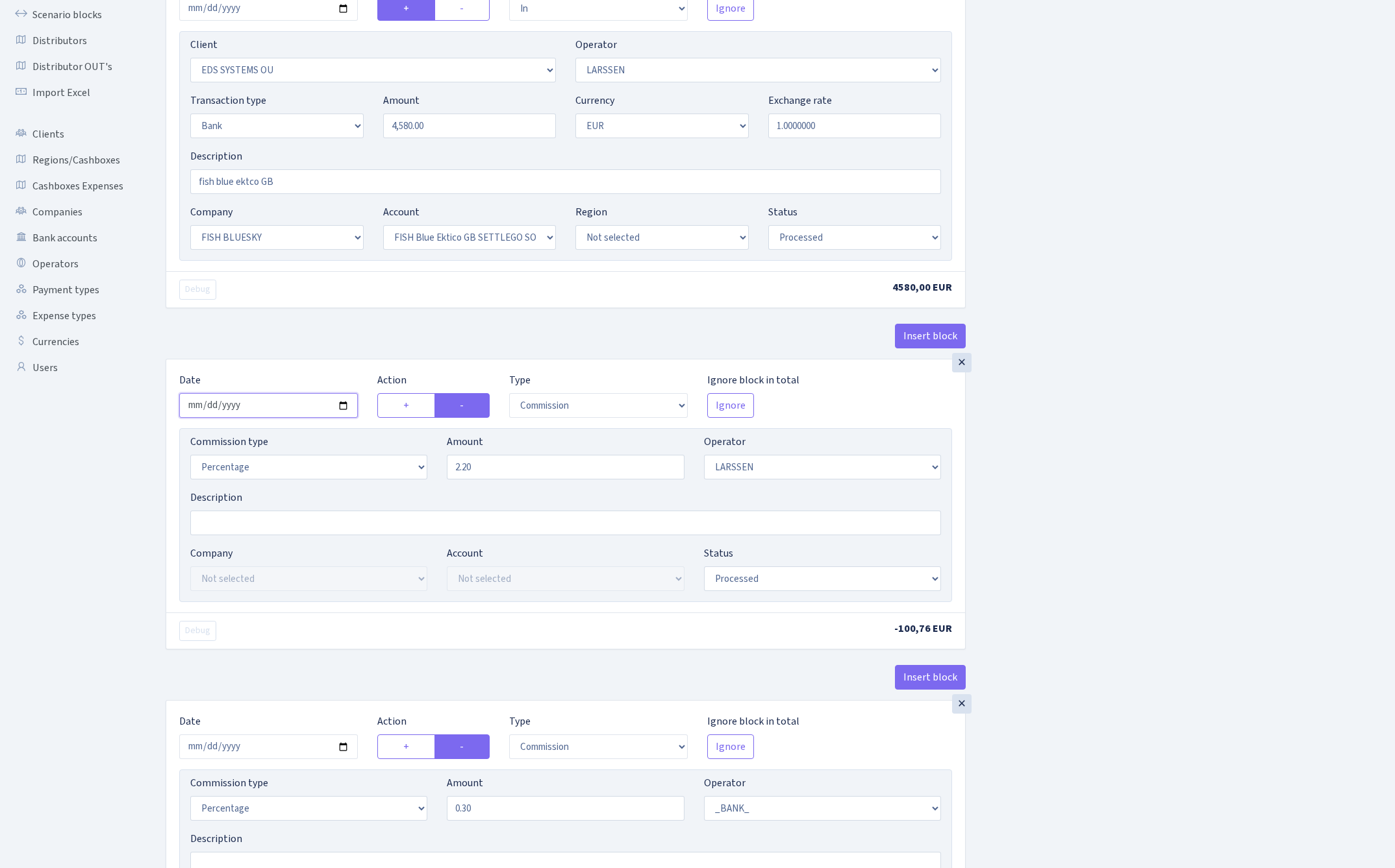
click at [242, 408] on input "2025-08-27" at bounding box center [268, 405] width 178 height 24
type input "2025-08-26"
click at [276, 360] on div "× Date 2025-08-26 Action + - Type --- In Out Commission Field required. Ignore …" at bounding box center [565, 486] width 799 height 253
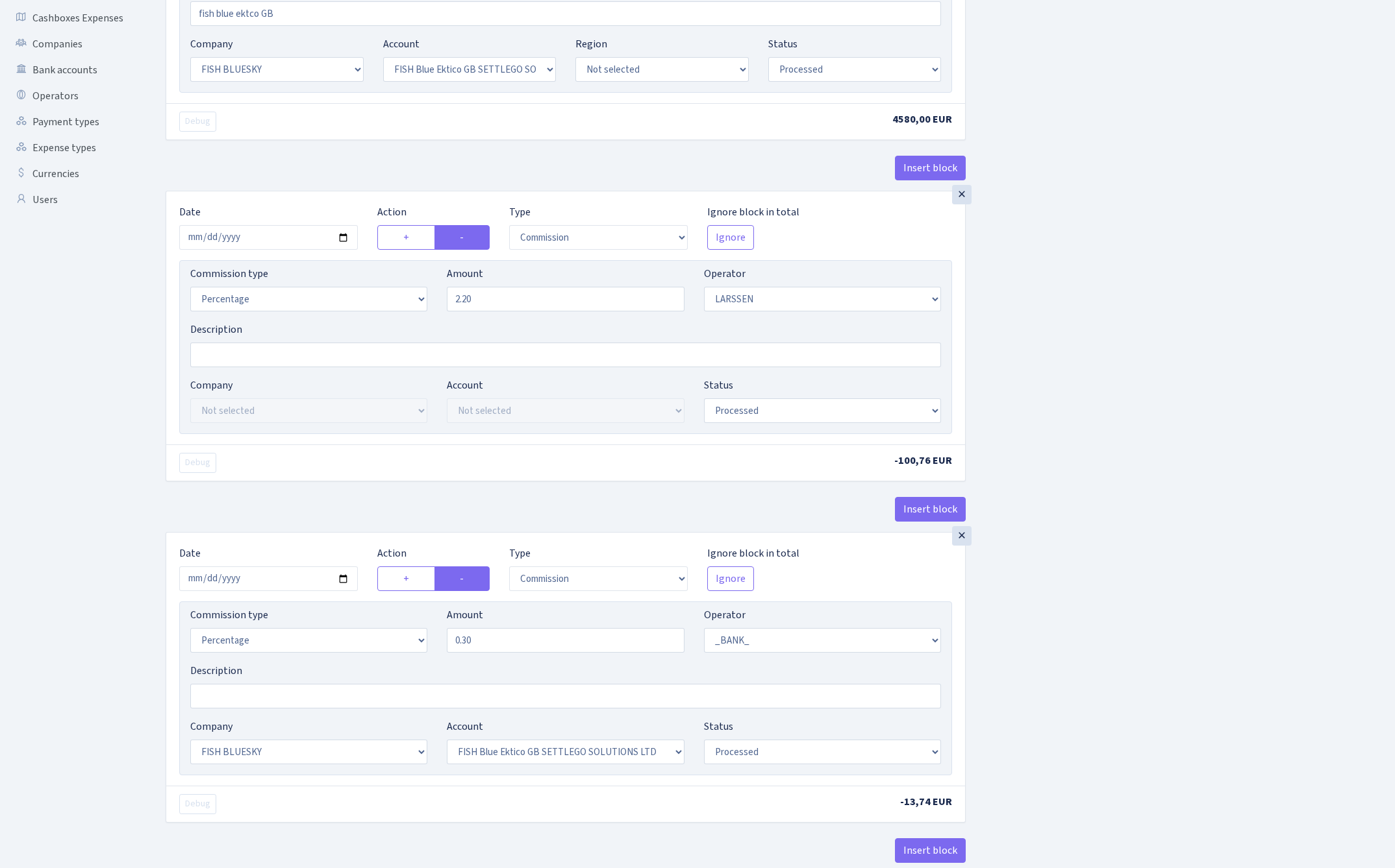
scroll to position [369, 0]
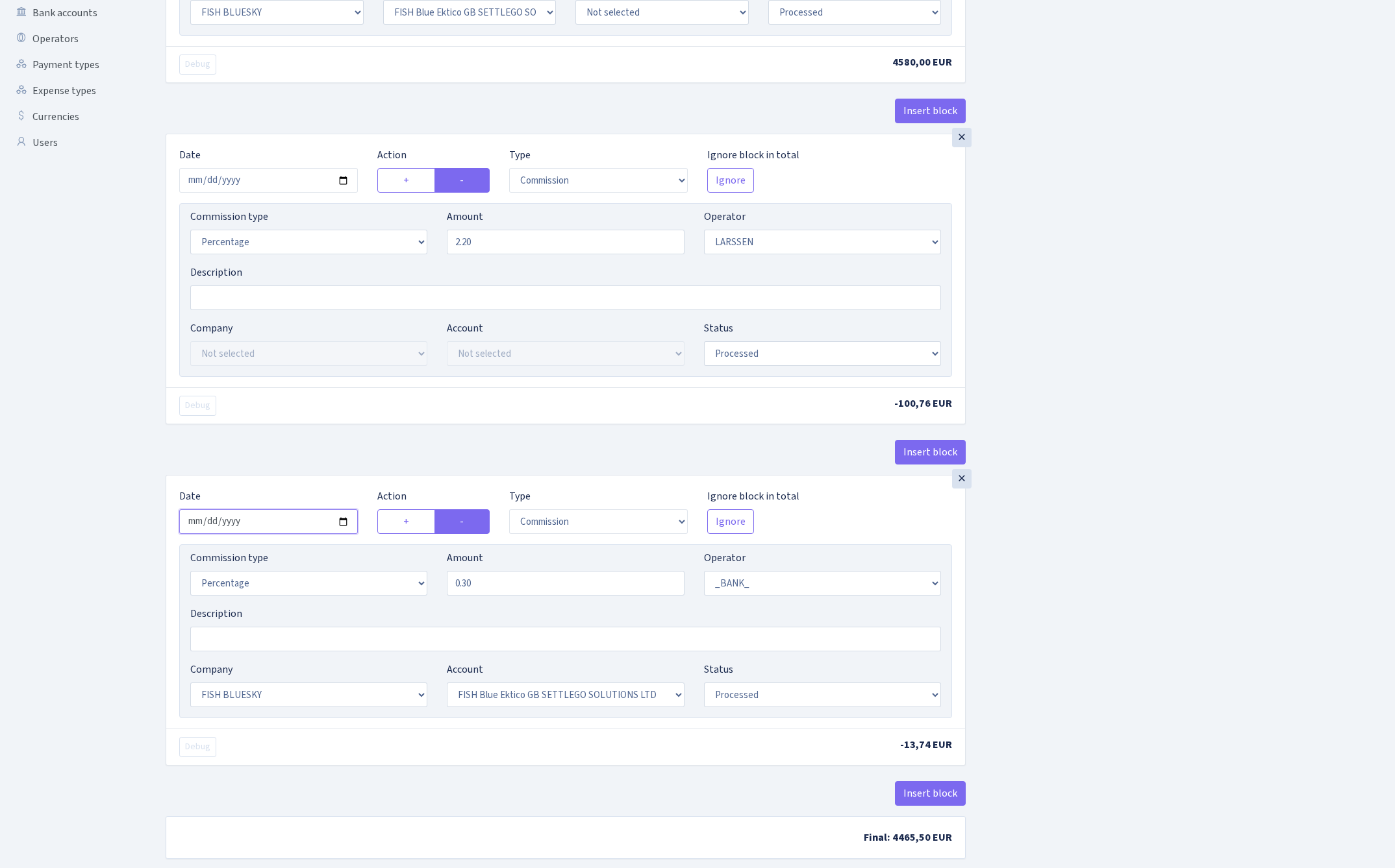
click at [261, 529] on input "2025-08-27" at bounding box center [268, 521] width 178 height 24
type input "2025-08-26"
click at [321, 420] on div "Debug -100,76 EUR" at bounding box center [565, 405] width 799 height 36
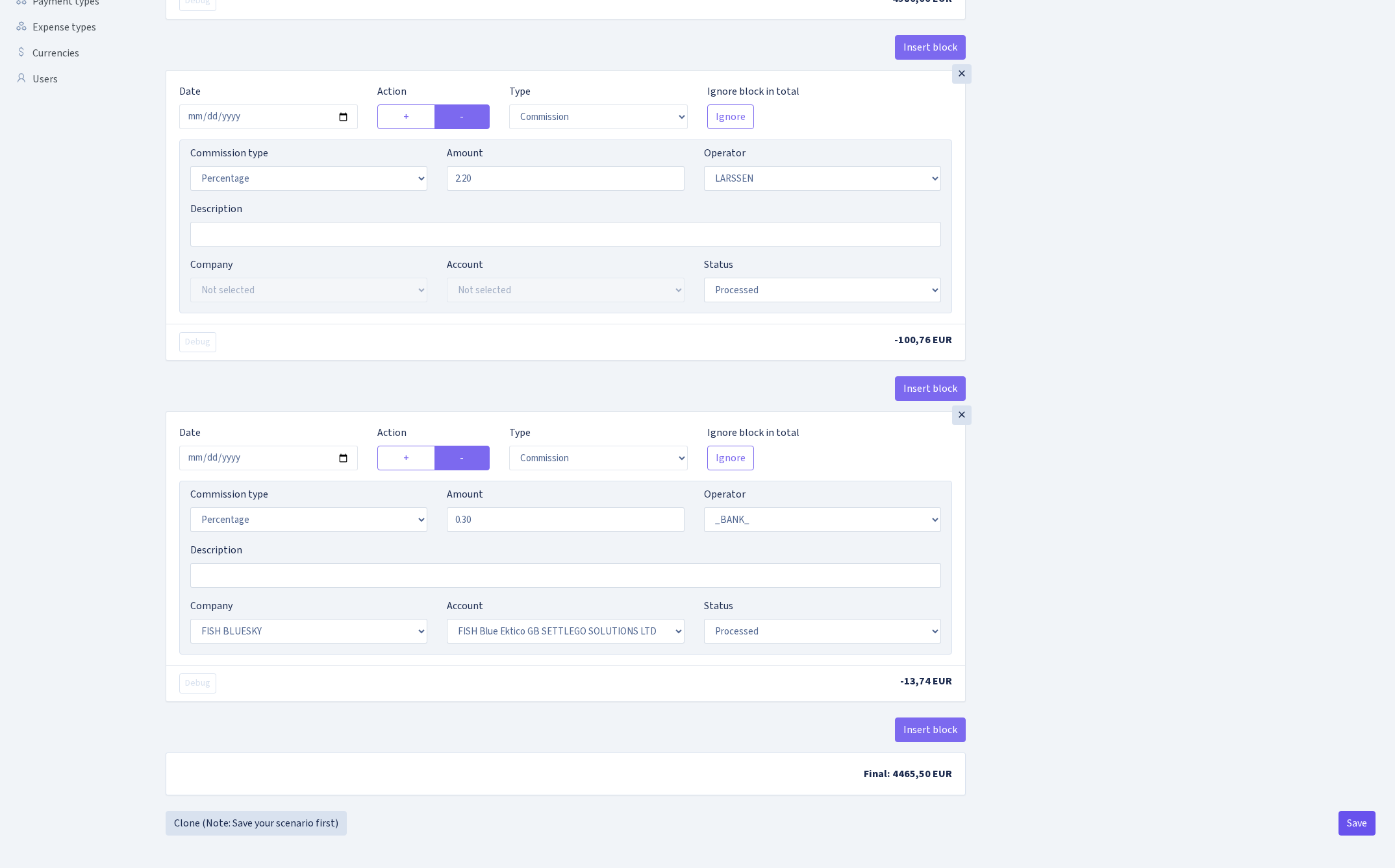
scroll to position [439, 0]
click at [1353, 822] on button "Save" at bounding box center [1356, 823] width 37 height 24
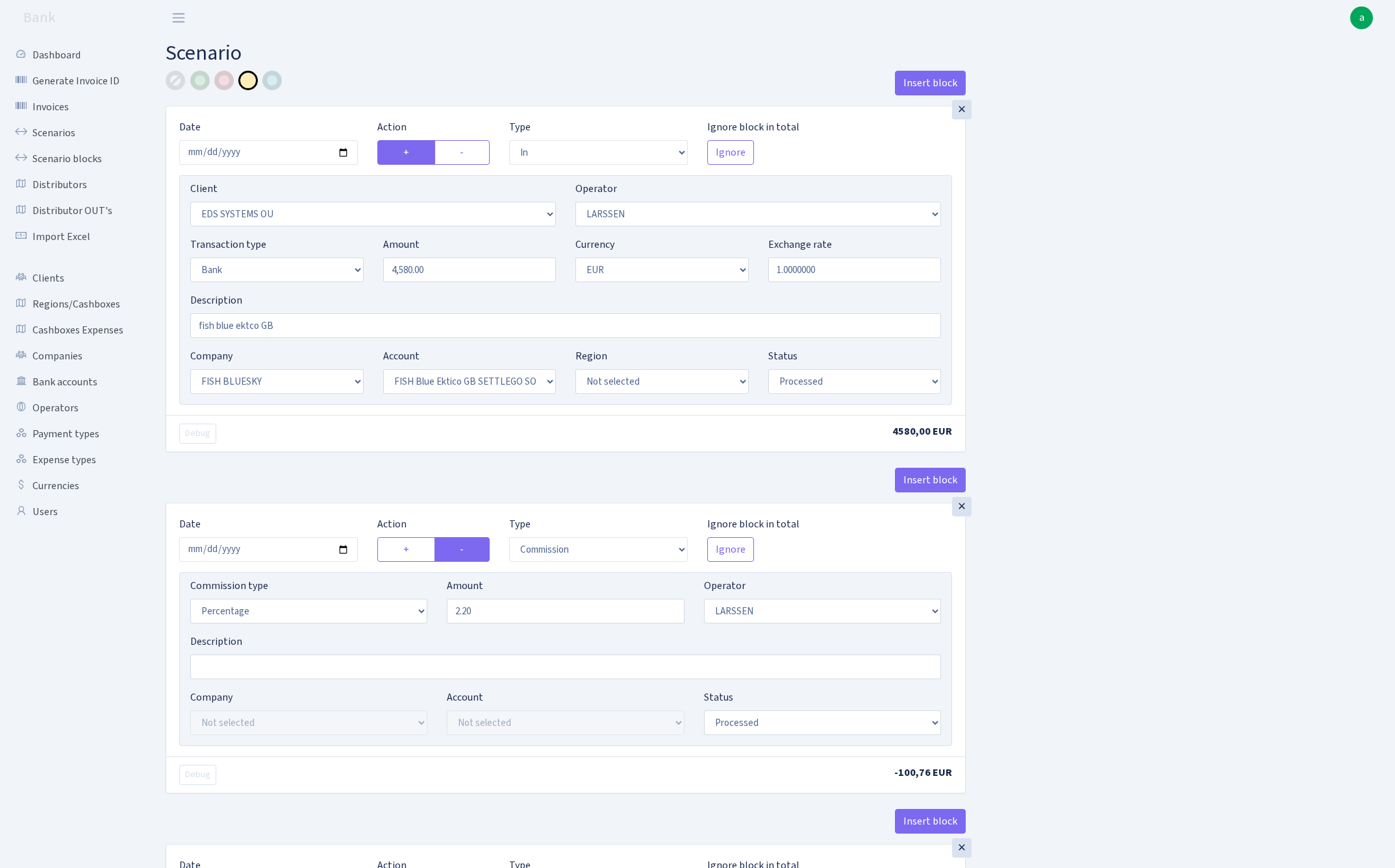
select select "in"
select select "304"
select select "36"
select select "2"
select select "1"
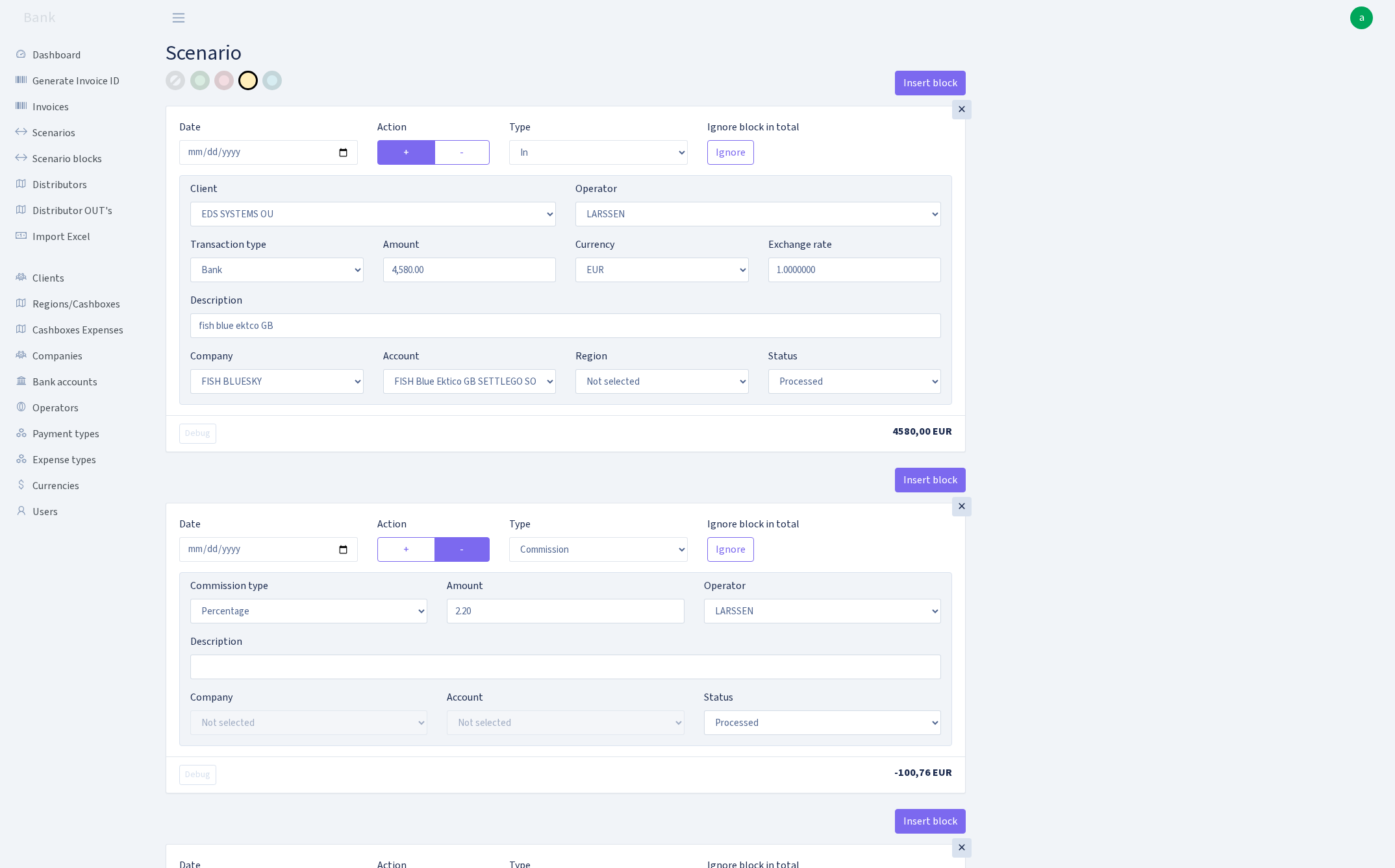
select select "23"
select select "67"
select select "processed"
select select "commission"
select select "36"
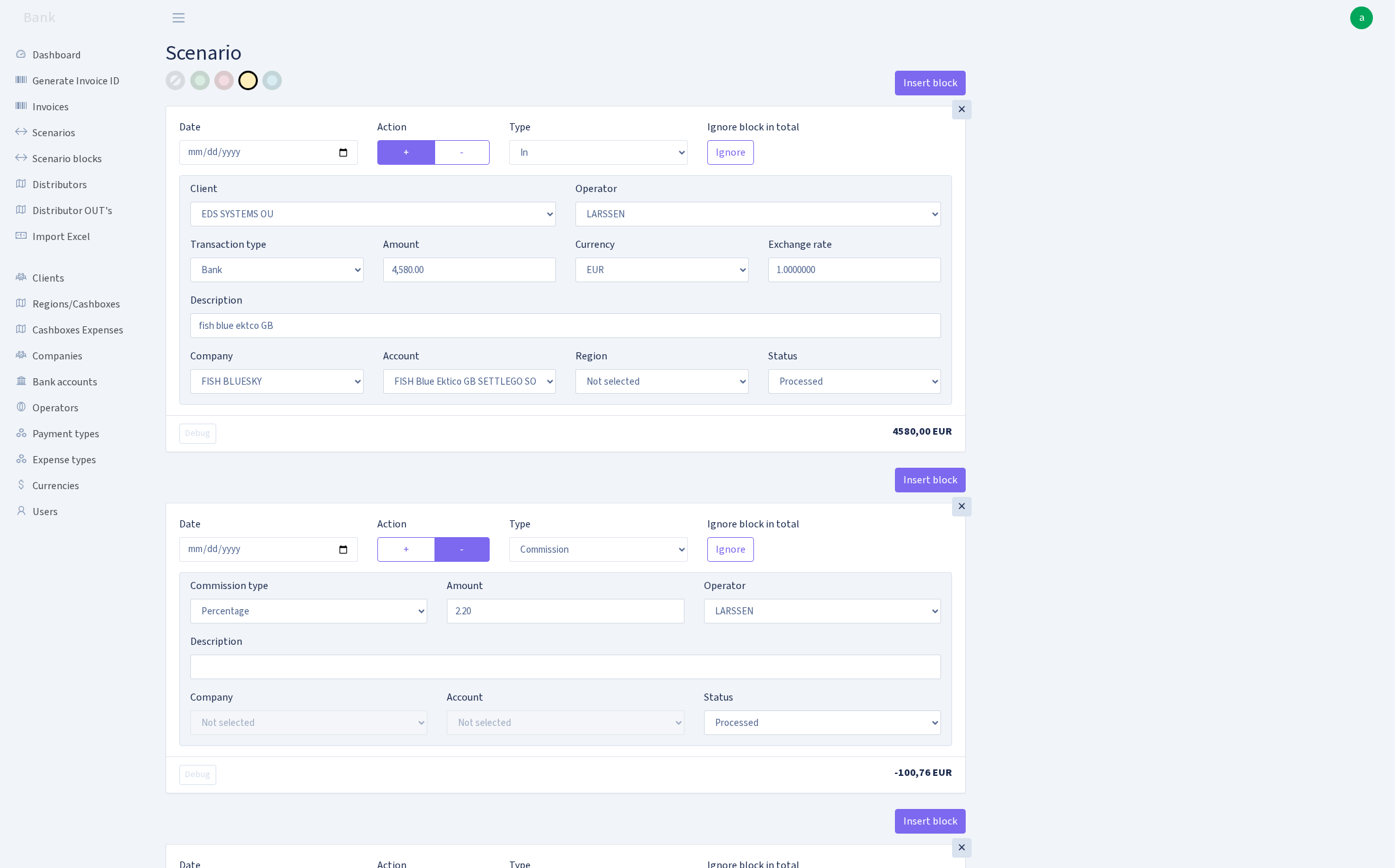
select select "processed"
select select "commission"
select select "1"
select select "23"
select select "67"
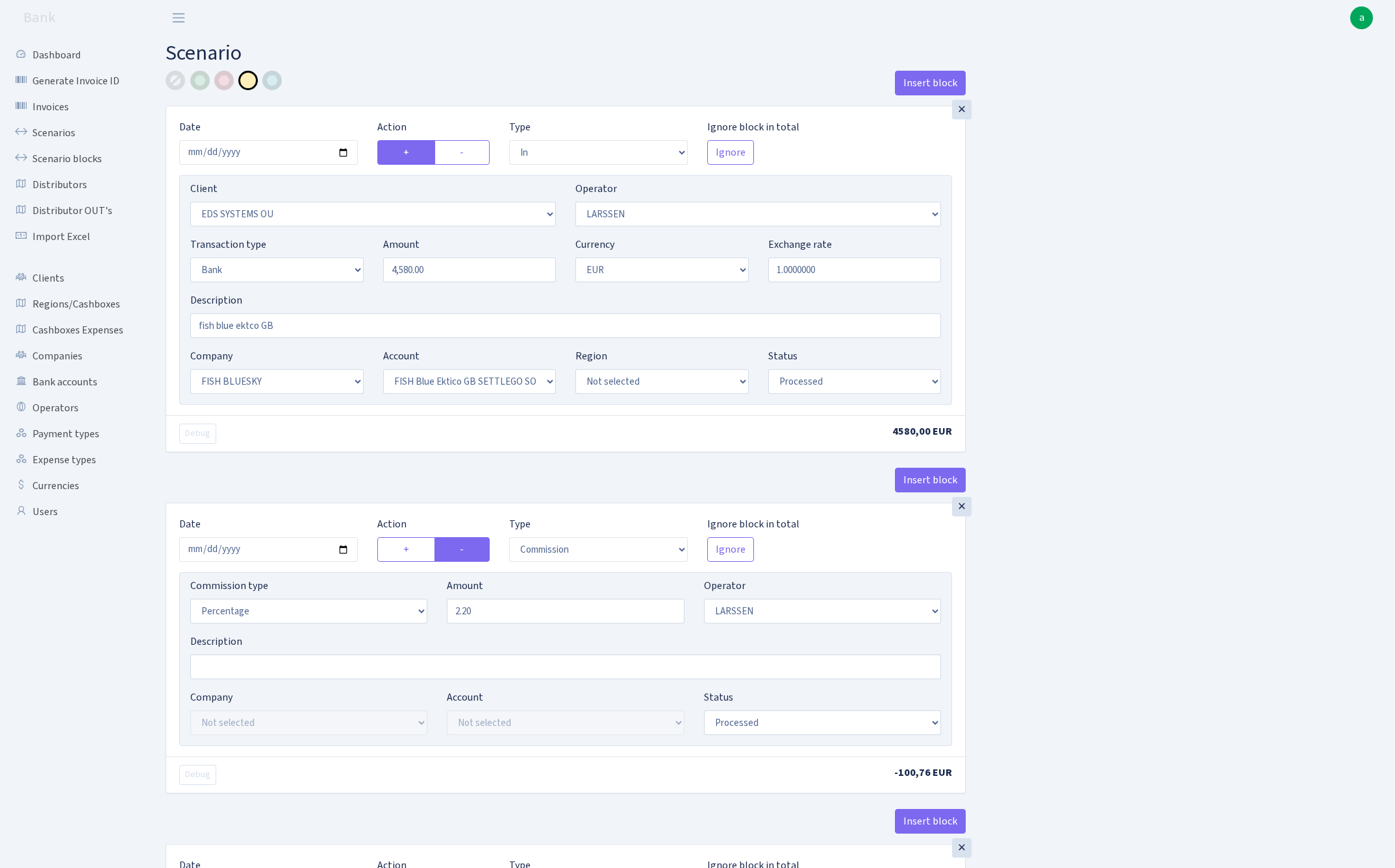
select select "processed"
click at [39, 137] on link "Scenarios" at bounding box center [71, 133] width 130 height 26
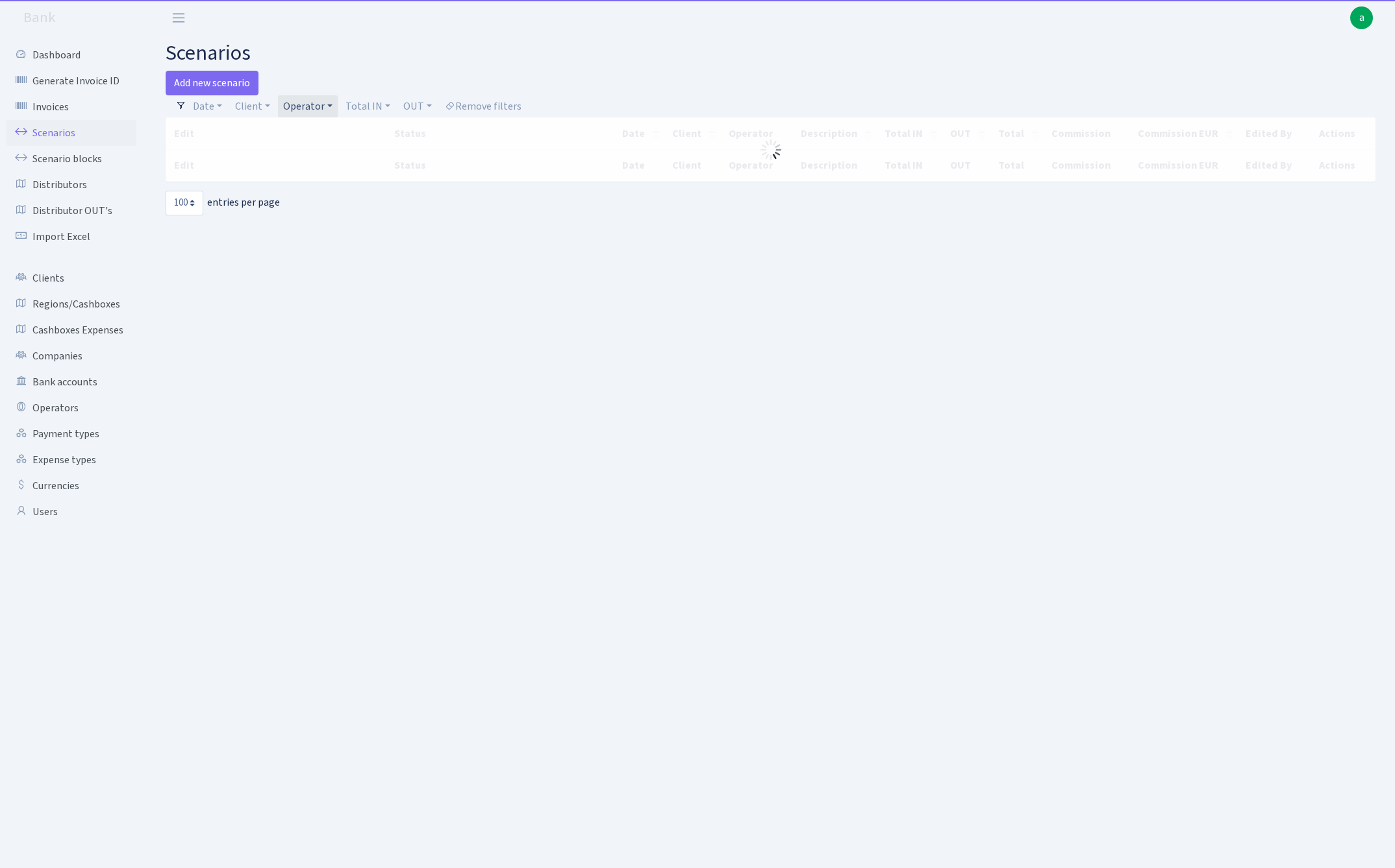
select select "100"
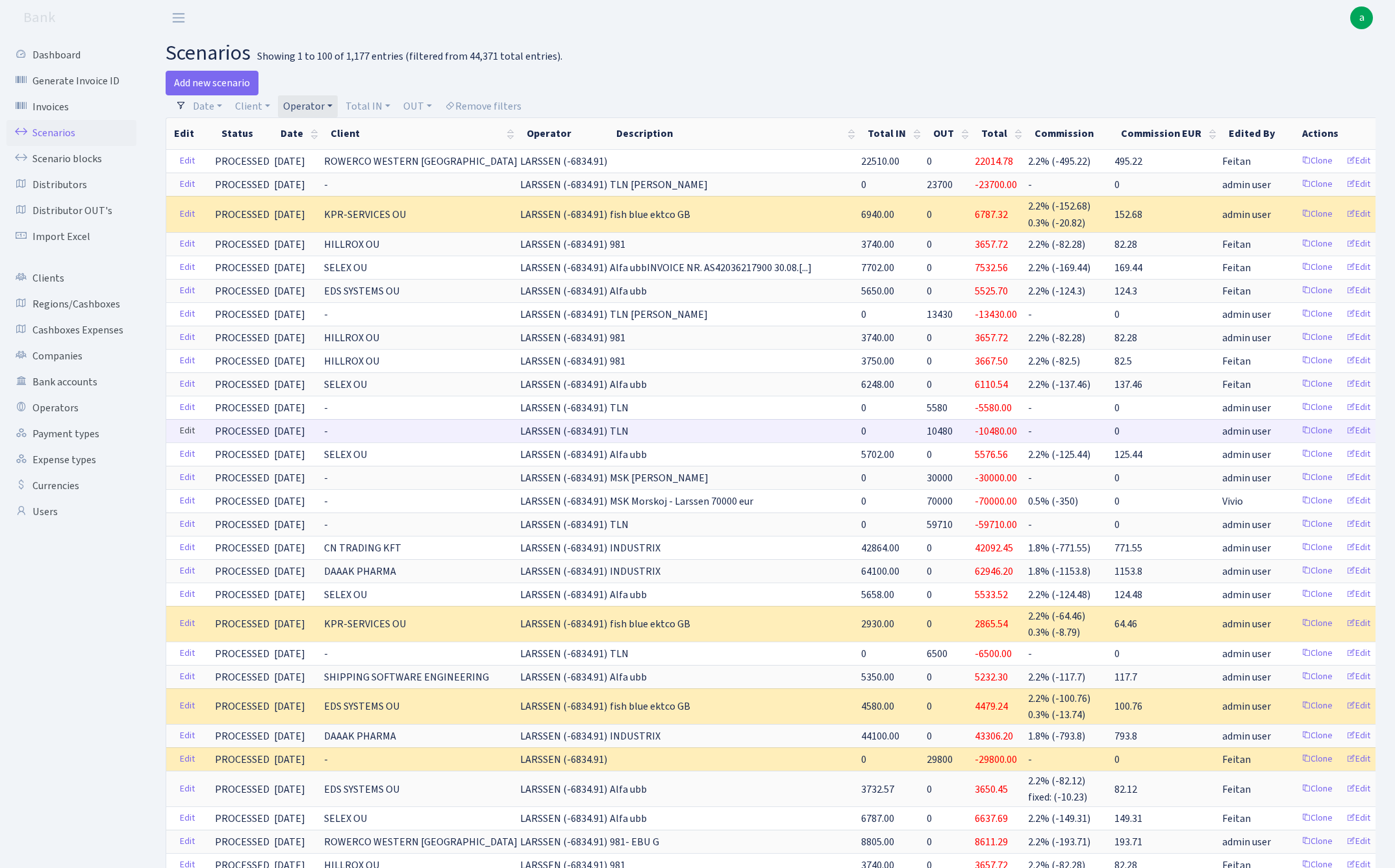
click at [185, 431] on link "Edit" at bounding box center [186, 431] width 26 height 20
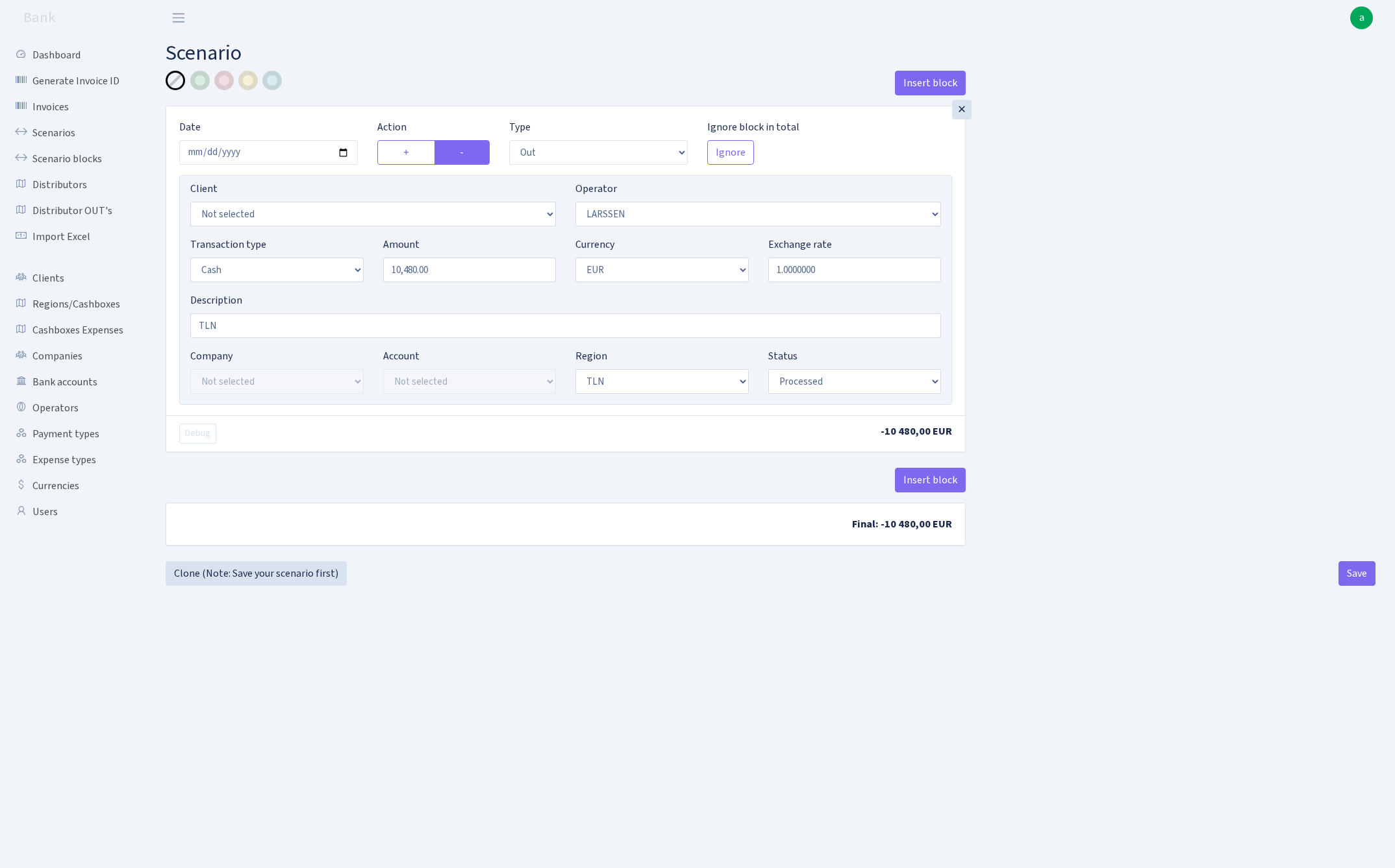
select select "out"
select select "36"
select select "1"
select select "2"
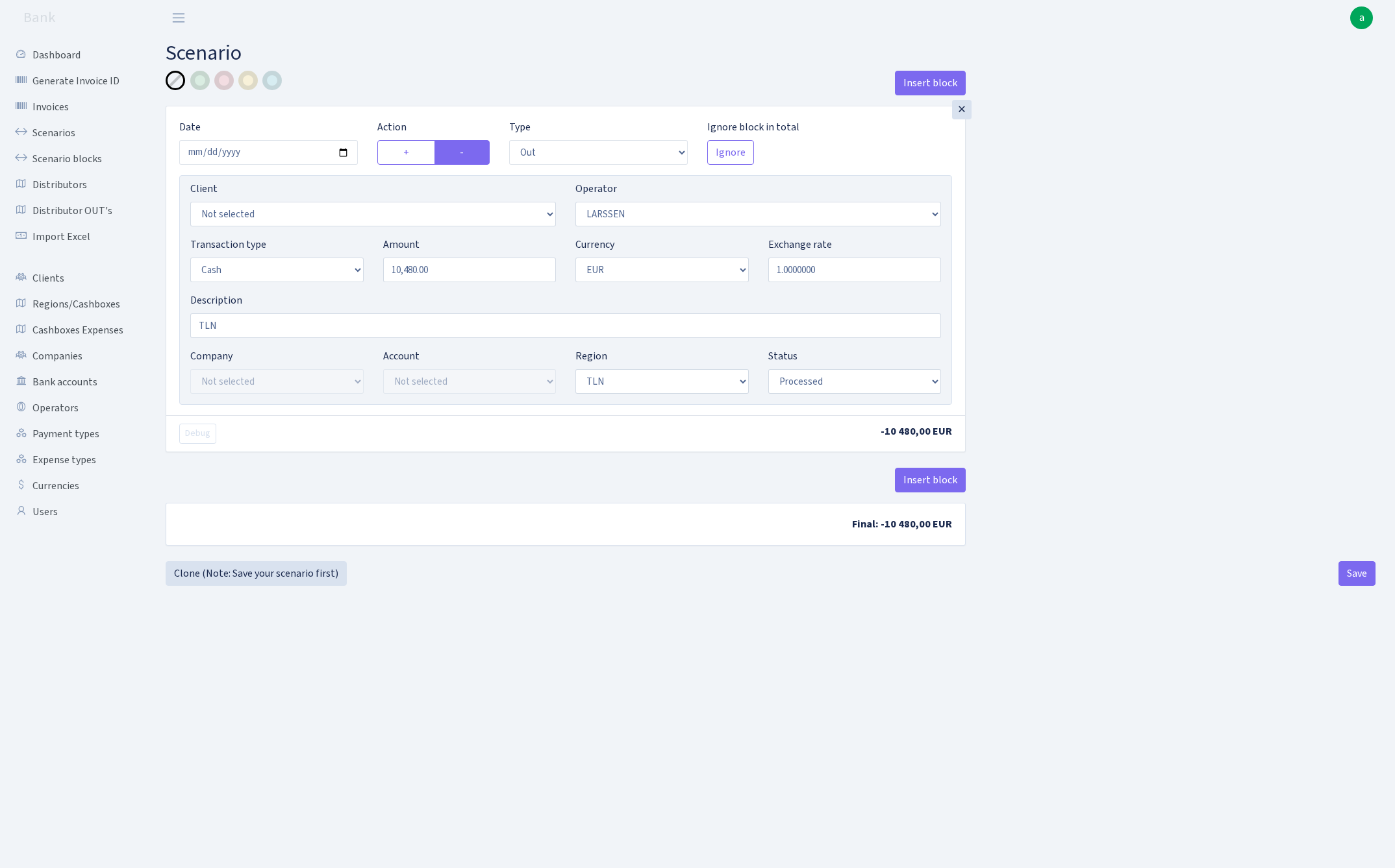
select select "processed"
click at [223, 84] on div at bounding box center [224, 80] width 20 height 20
click at [281, 330] on input "TLN" at bounding box center [565, 326] width 751 height 24
paste input "Ларсен алекс10480"
click at [277, 326] on input "TLN Ларсен алекс10480" at bounding box center [565, 326] width 751 height 24
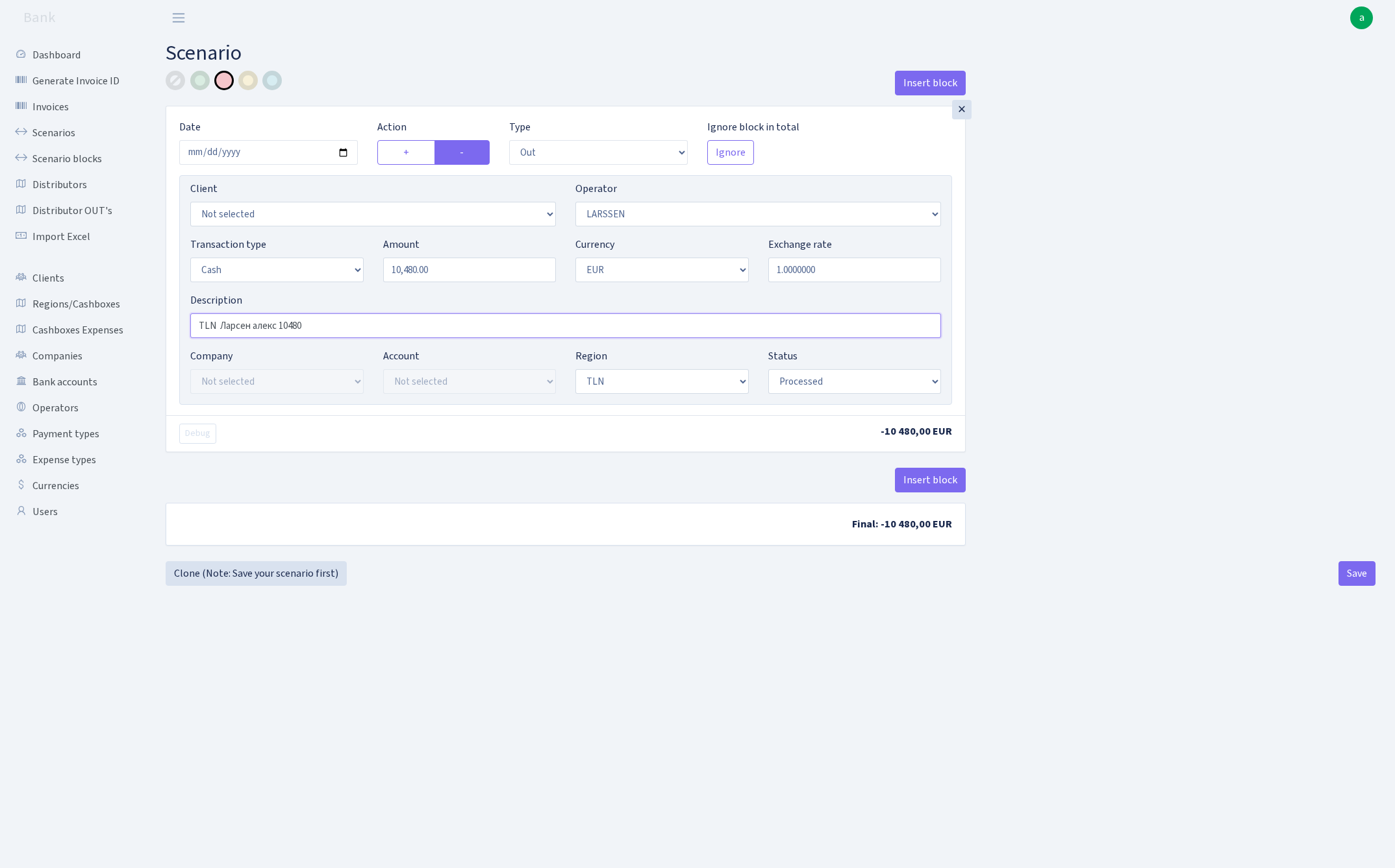
click at [354, 330] on input "TLN Ларсен алекс 10480" at bounding box center [565, 326] width 751 height 24
type input "TLN Ларсен алекс 10480 [DATE] Takiro"
click at [1352, 572] on button "Save" at bounding box center [1356, 573] width 37 height 24
select select "out"
select select "36"
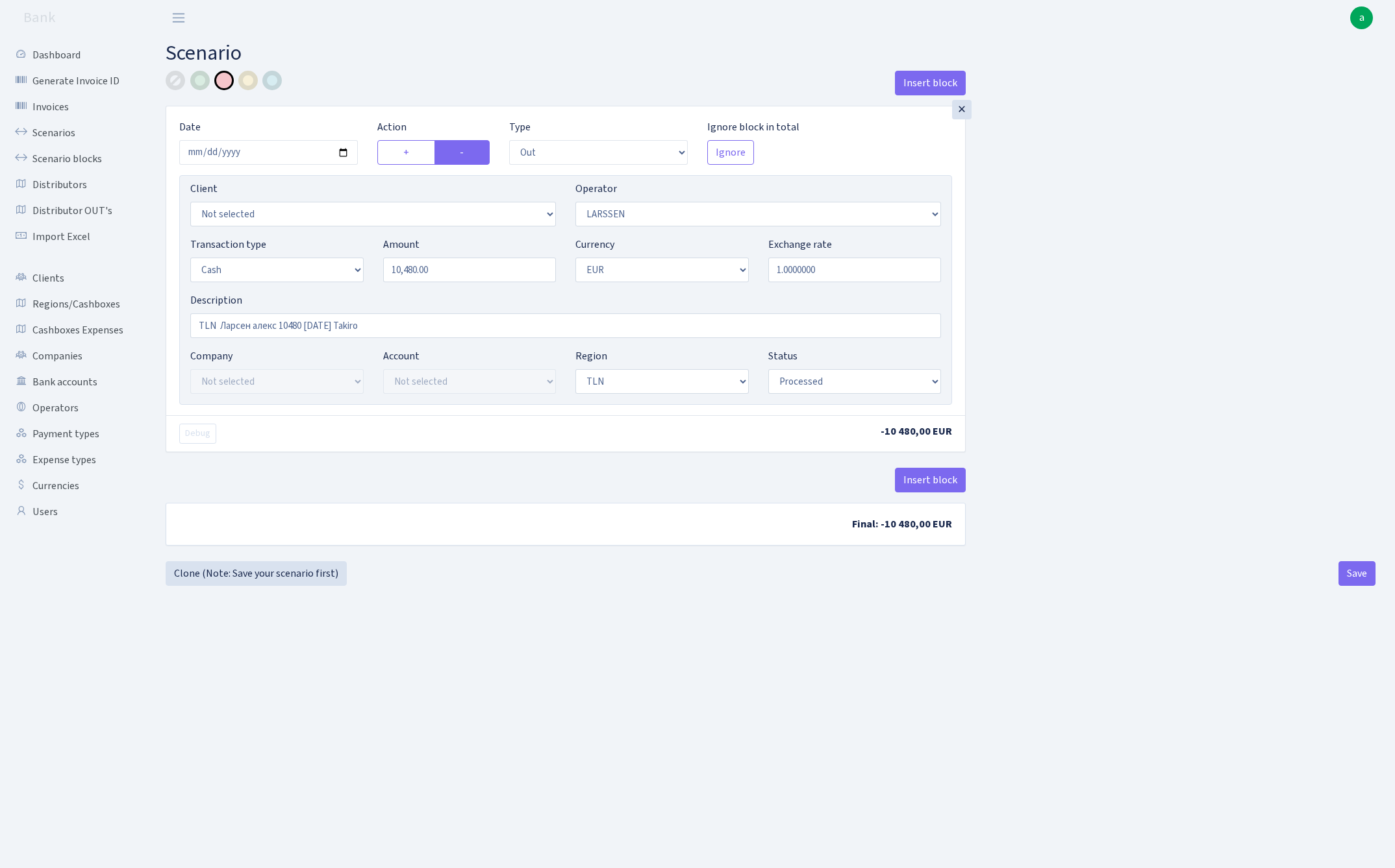
select select "1"
select select "2"
select select "processed"
click at [50, 130] on link "Scenarios" at bounding box center [71, 133] width 130 height 26
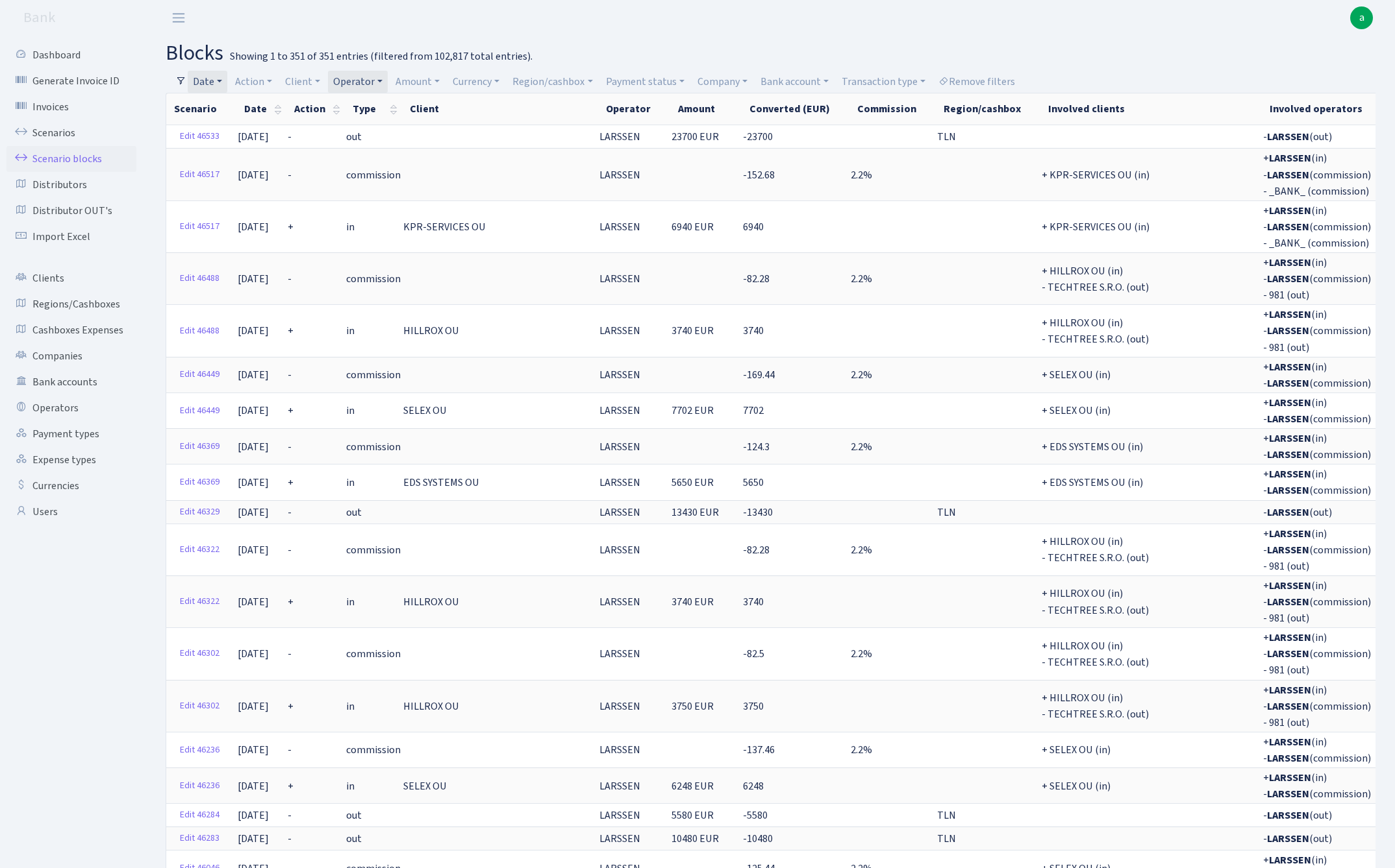
select select "-1"
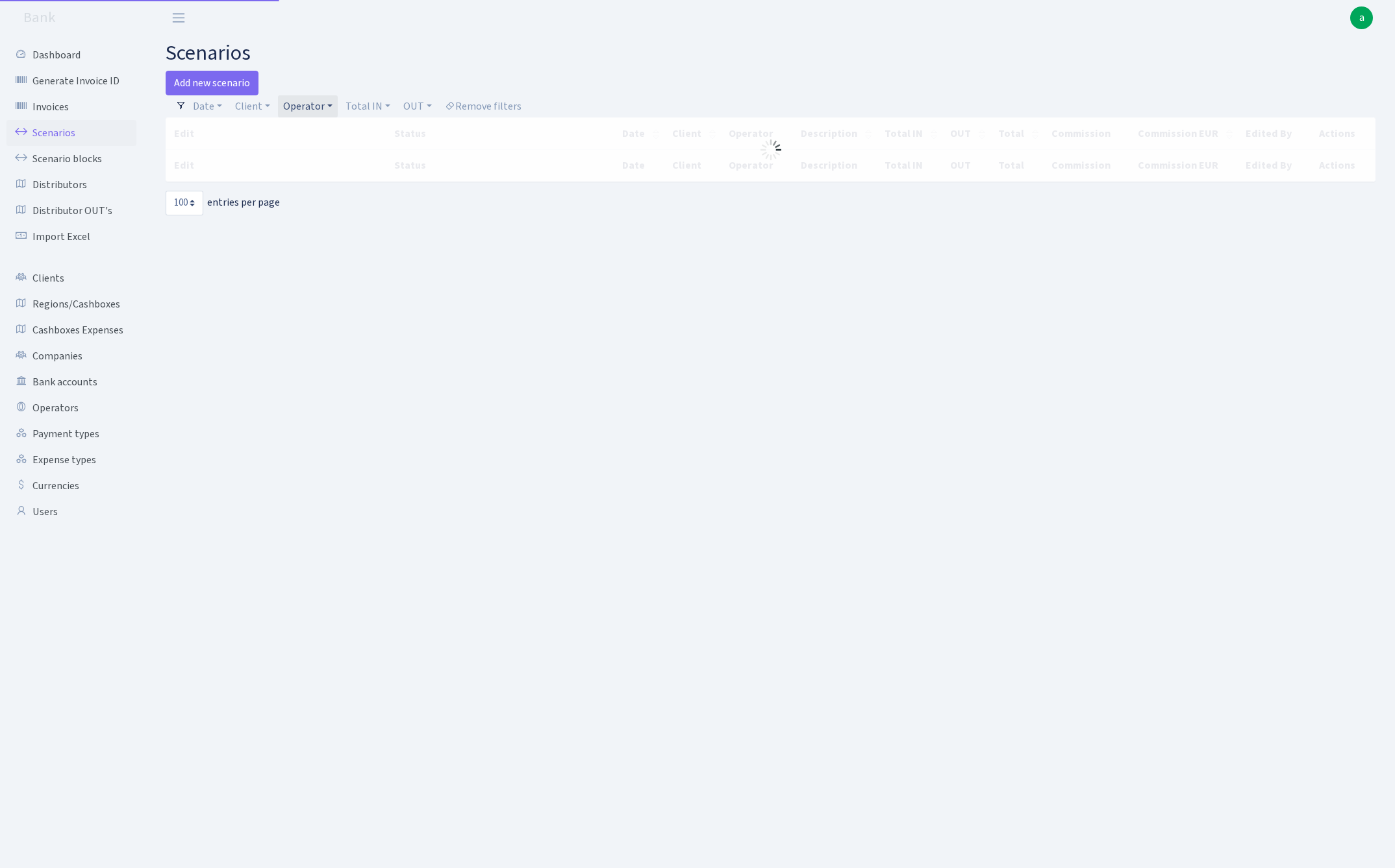
select select "100"
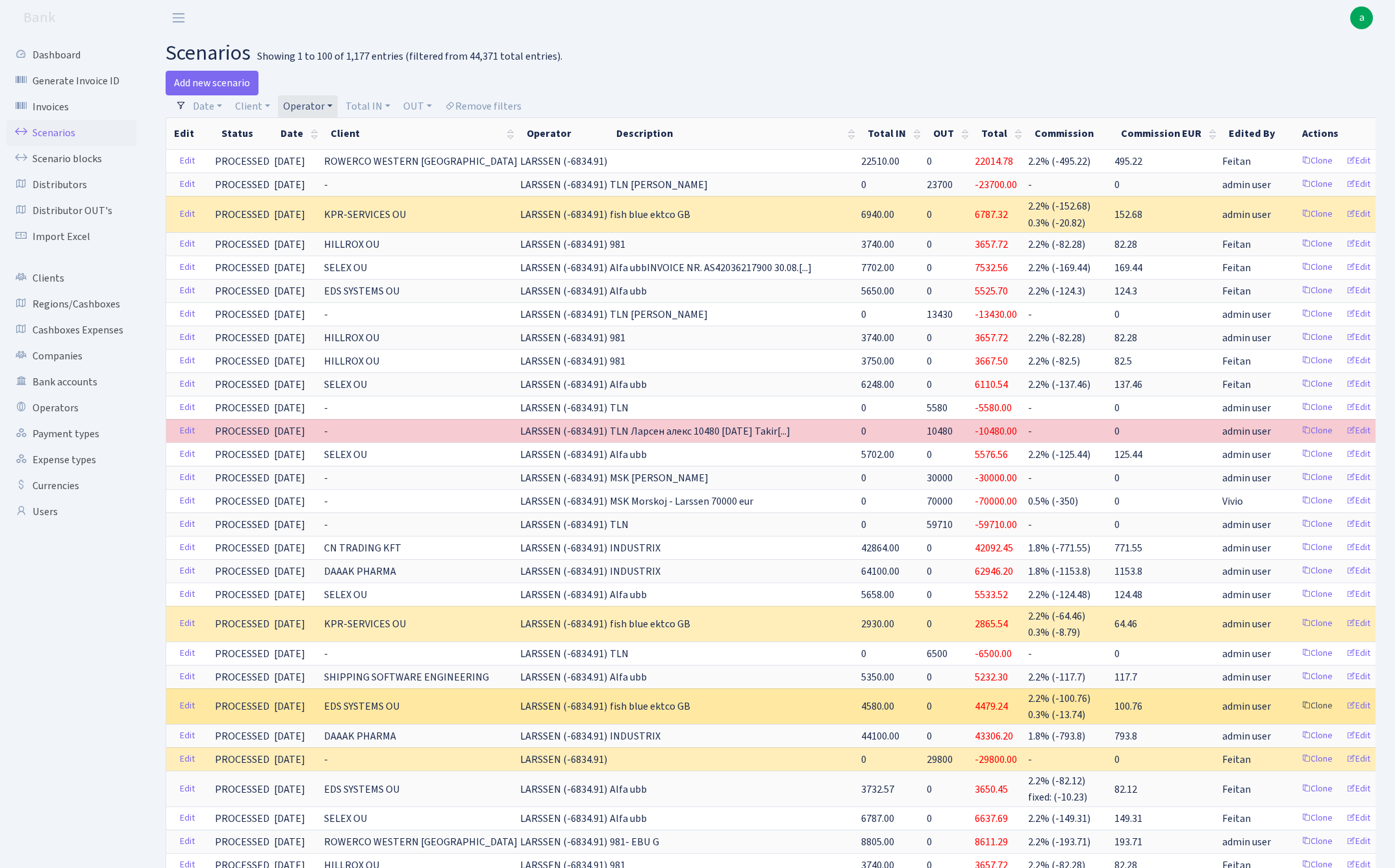
click at [1295, 702] on link "Clone" at bounding box center [1316, 706] width 43 height 20
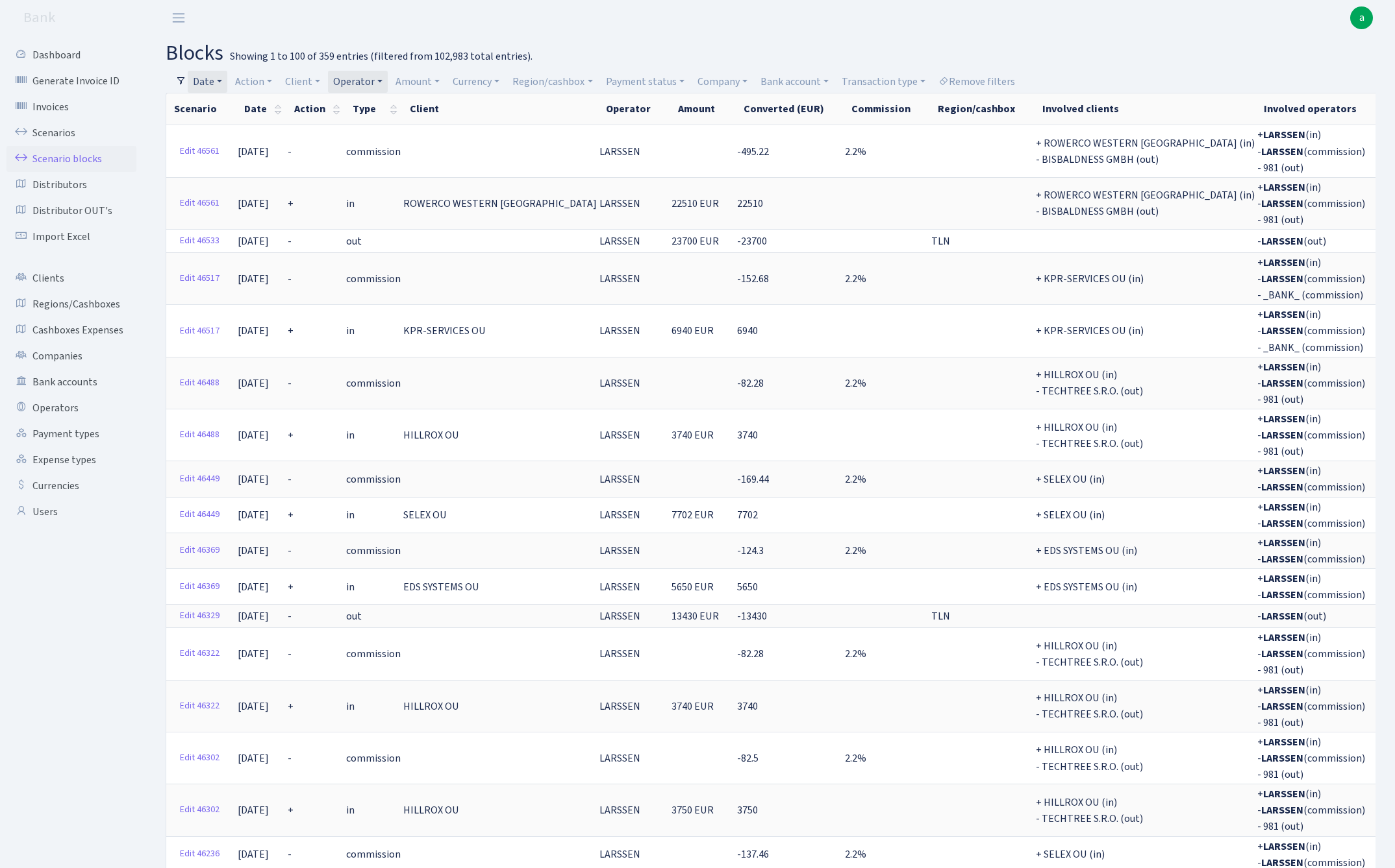
click at [212, 83] on link "Date" at bounding box center [207, 81] width 40 height 22
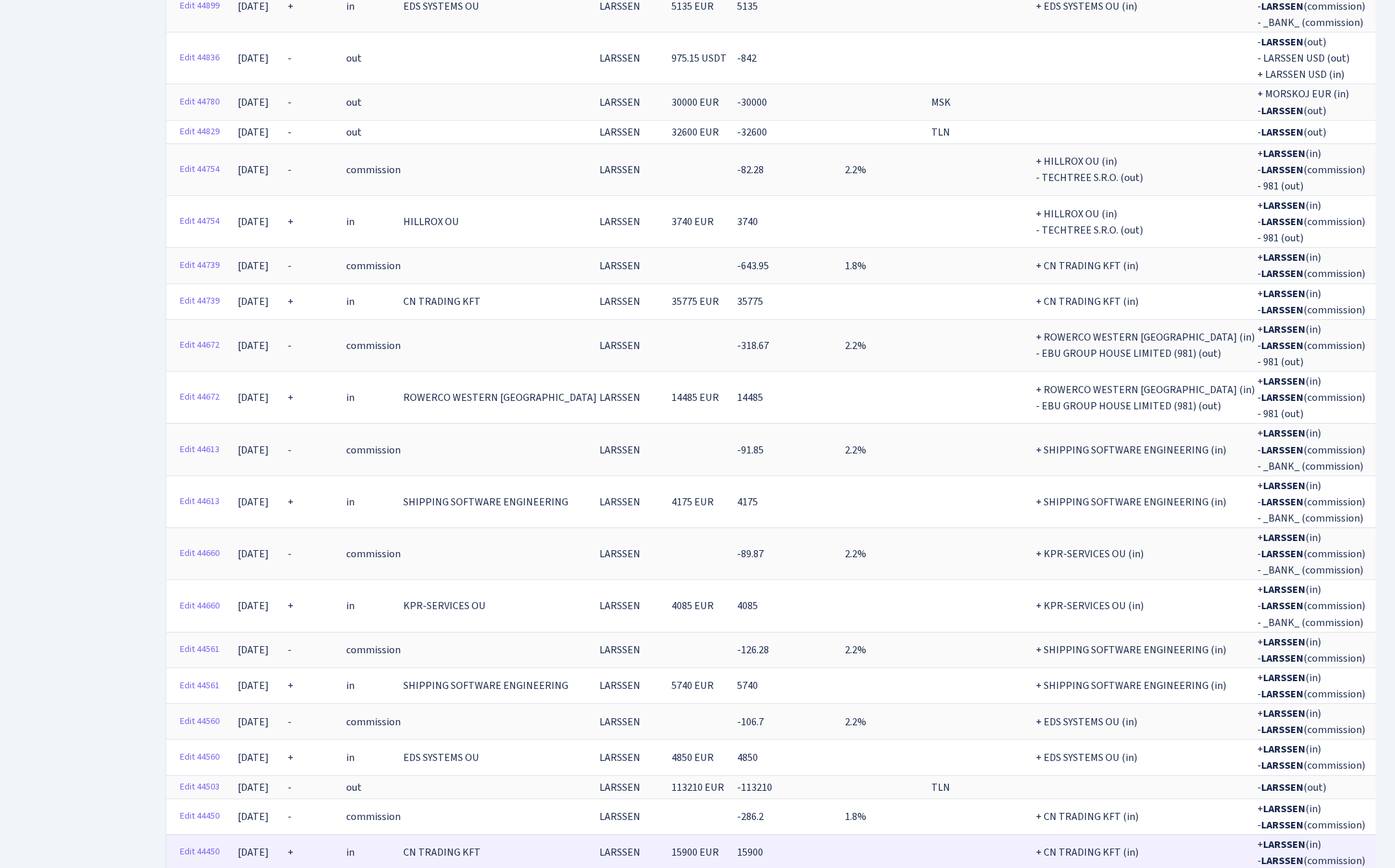
scroll to position [3380, 0]
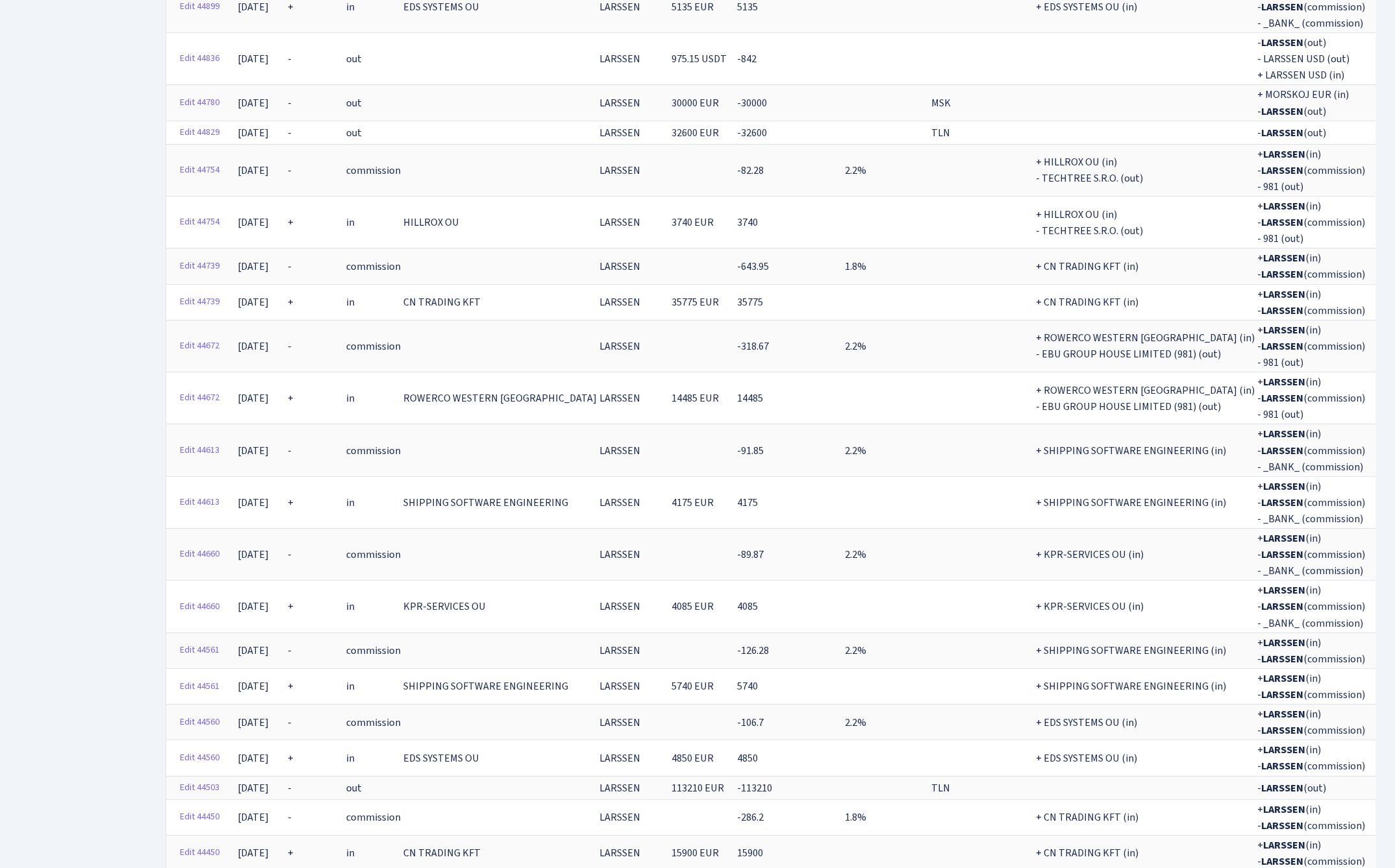
select select "-1"
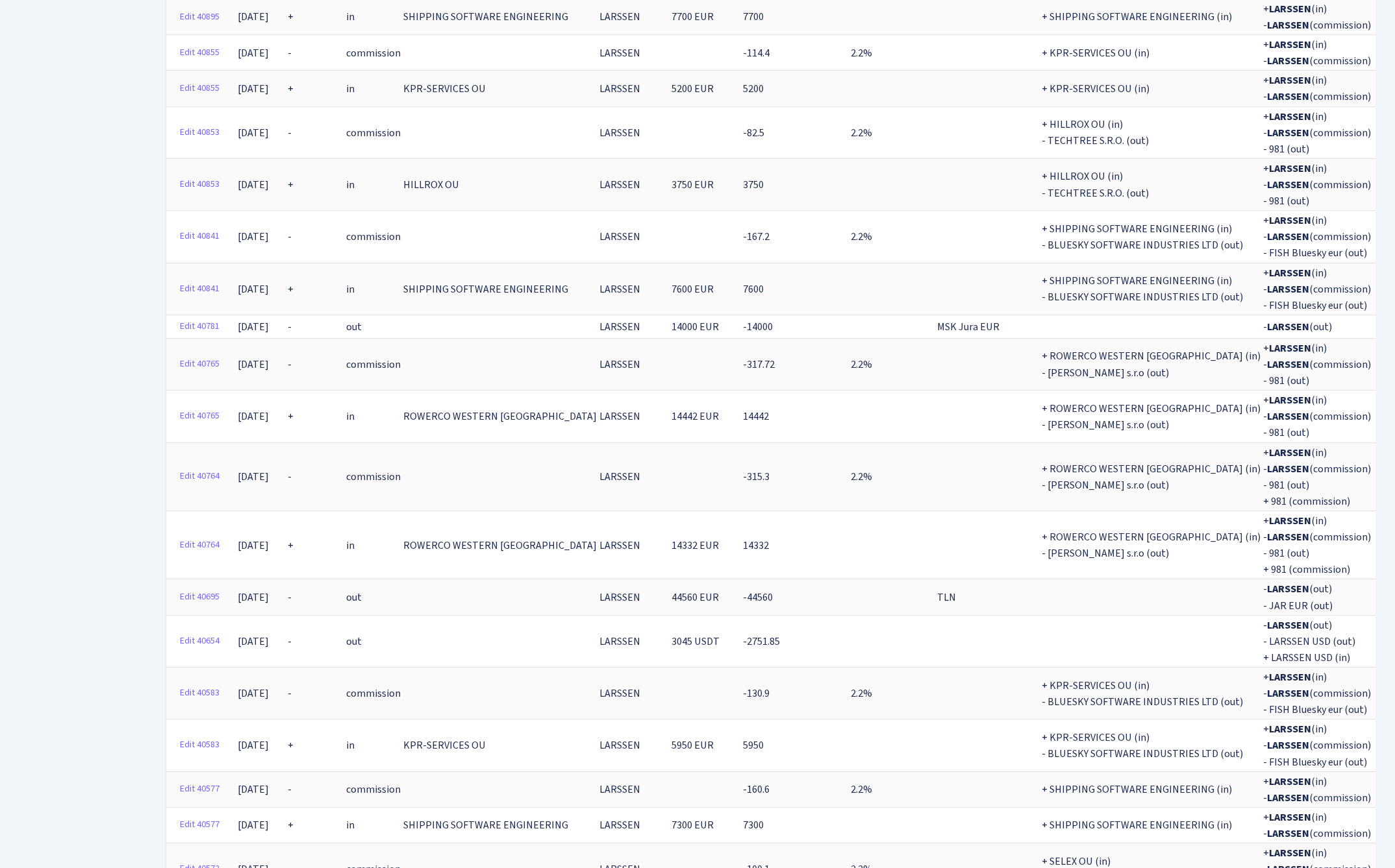
scroll to position [13776, 0]
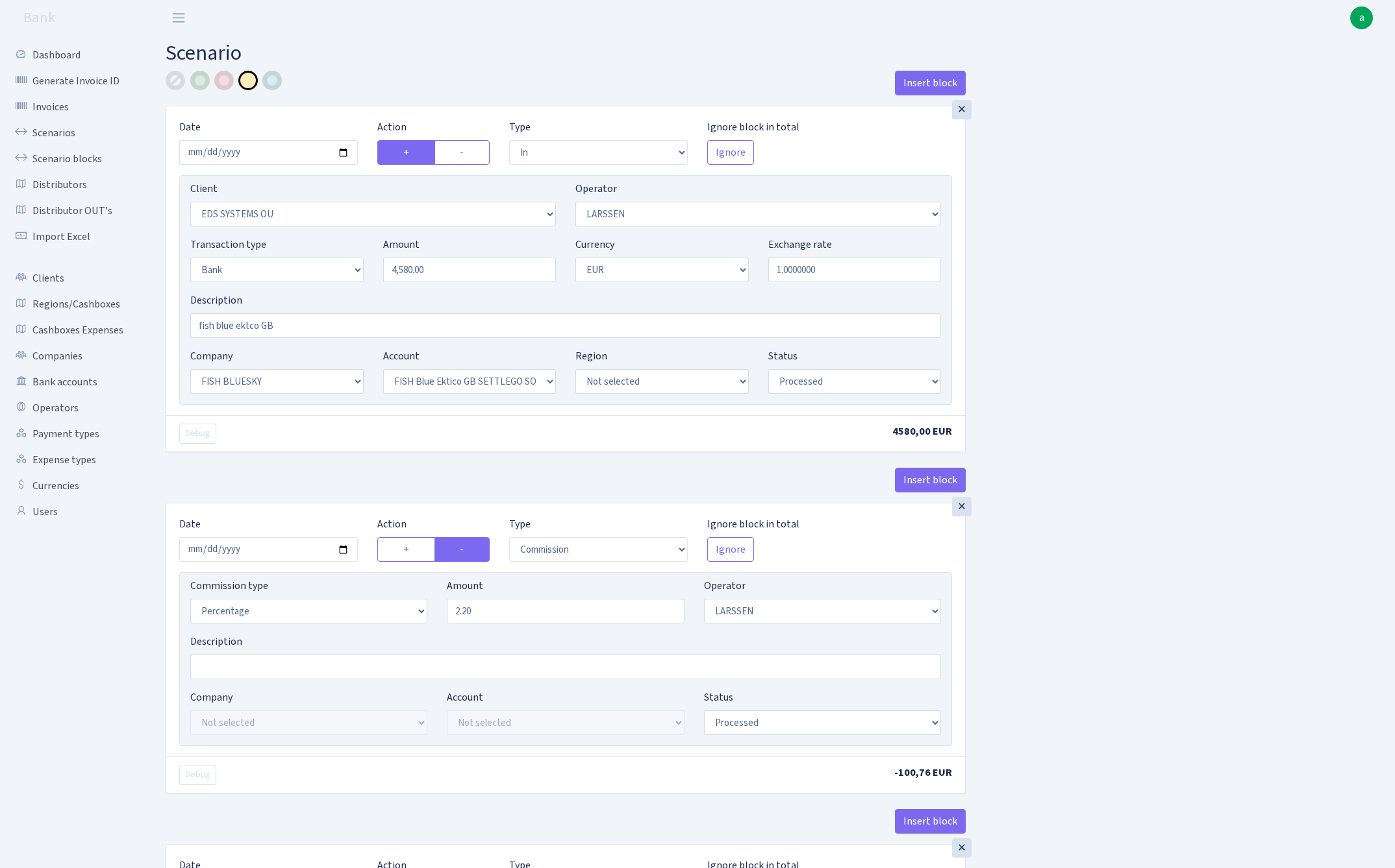
select select "in"
select select "304"
select select "36"
select select "2"
select select "1"
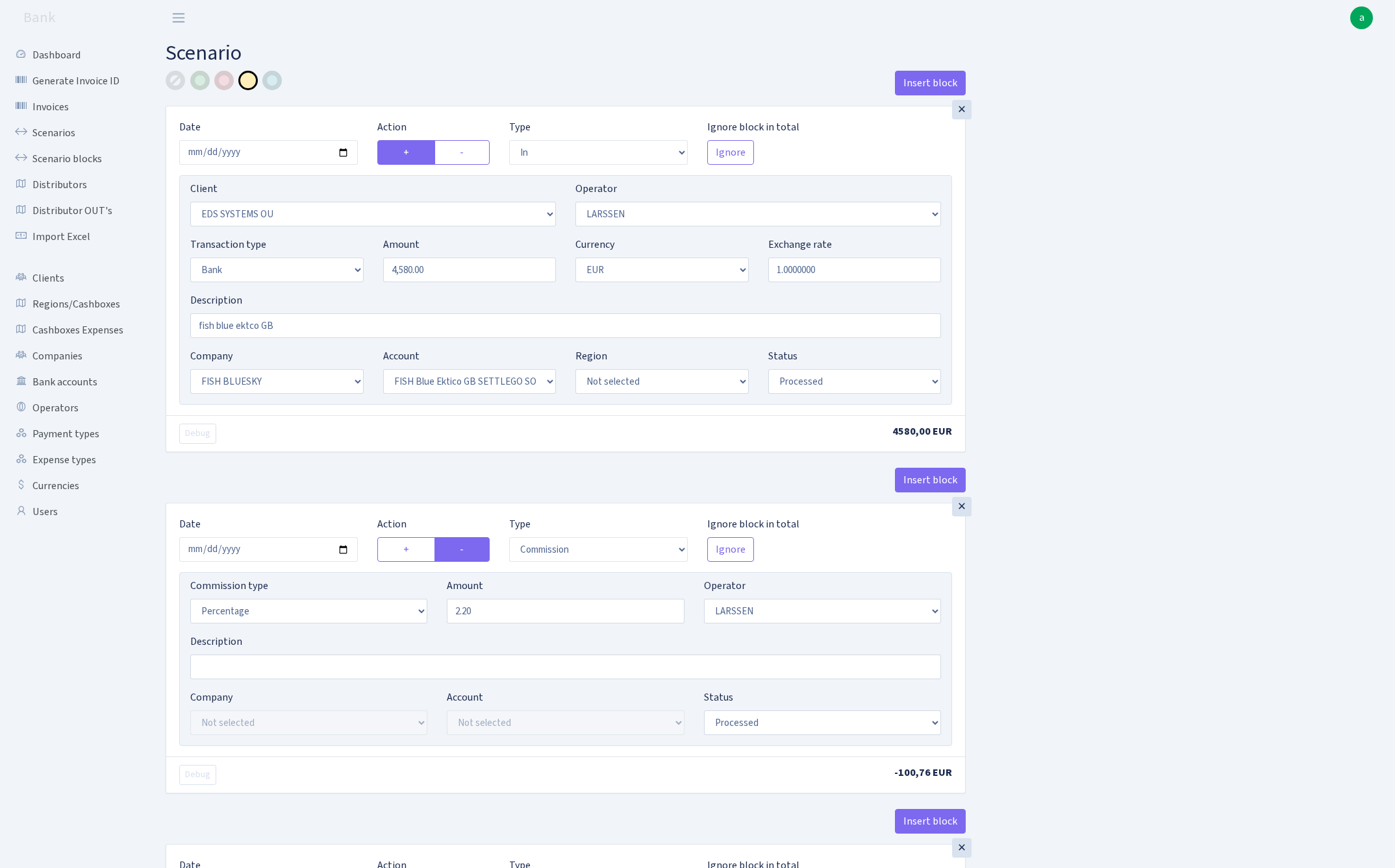
select select "23"
select select "67"
select select "processed"
select select "commission"
select select "36"
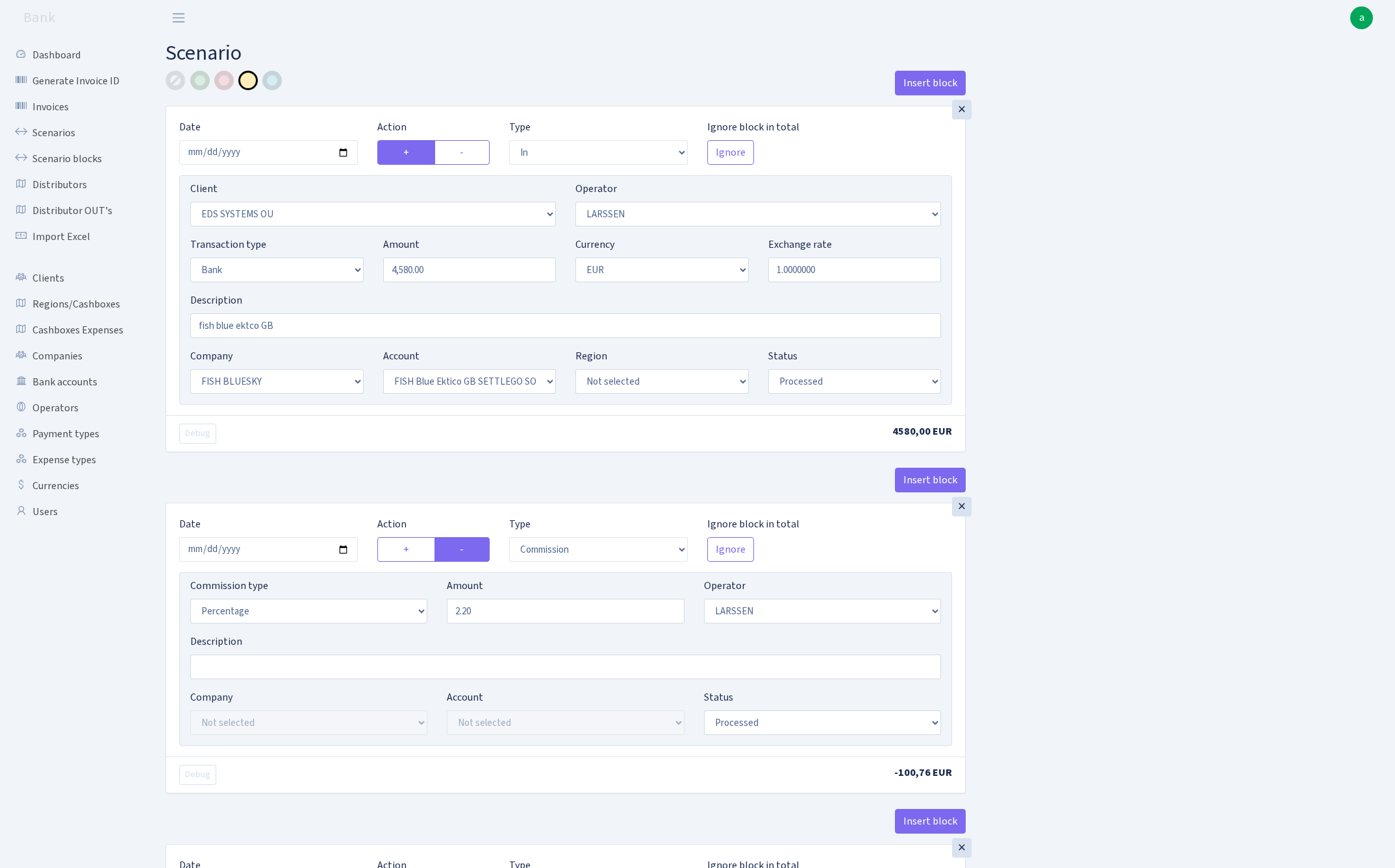
select select "processed"
select select "commission"
select select "1"
select select "23"
select select "67"
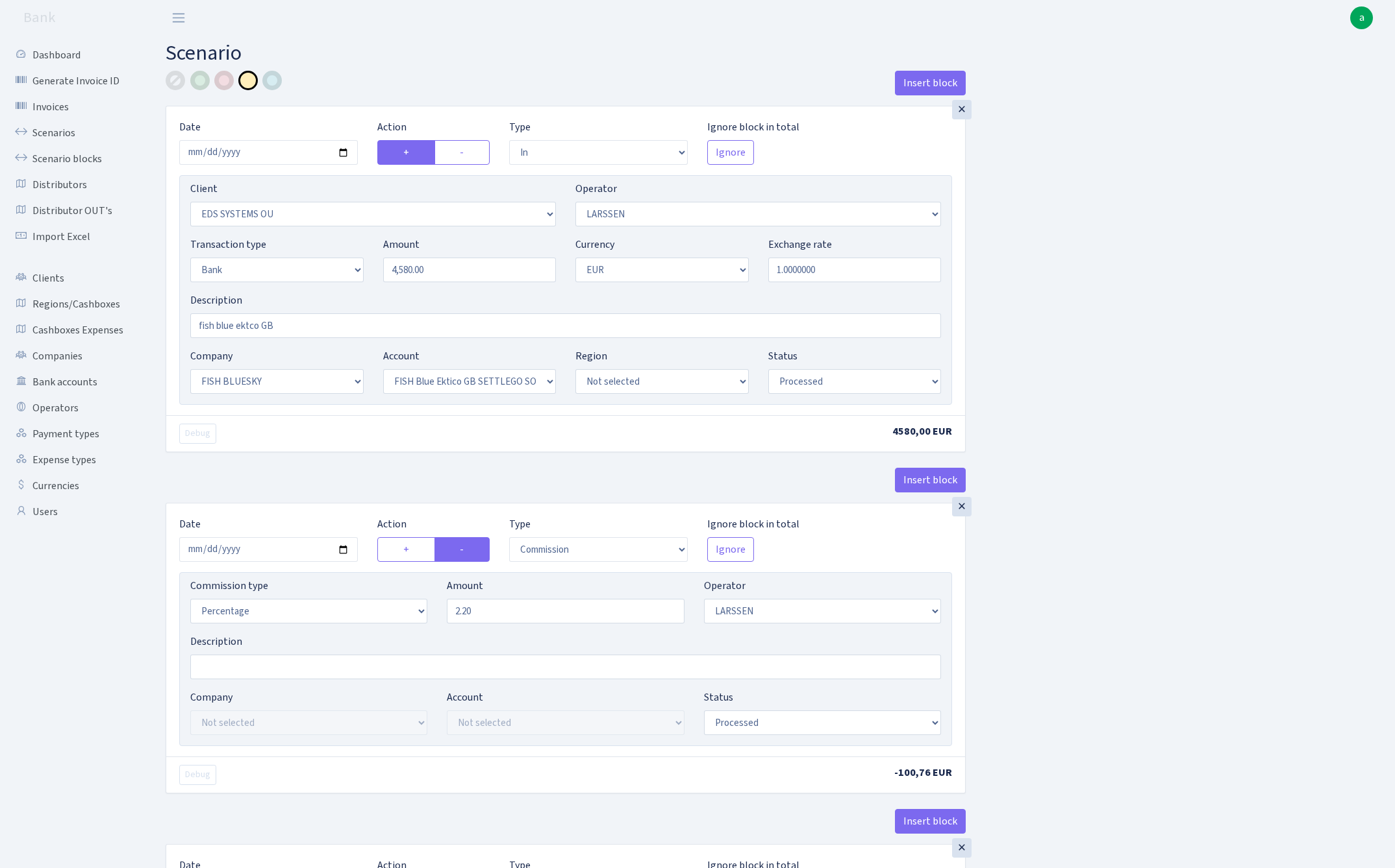
select select "processed"
click at [258, 156] on input "2025-08-26" at bounding box center [268, 152] width 178 height 24
type input "2025-08-21"
click at [424, 68] on main "Scenario Insert block × Date 2025-08-21 Action + - Type --- In Out Commission F…" at bounding box center [770, 652] width 1248 height 1233
click at [450, 270] on input "4580.00" at bounding box center [470, 269] width 174 height 24
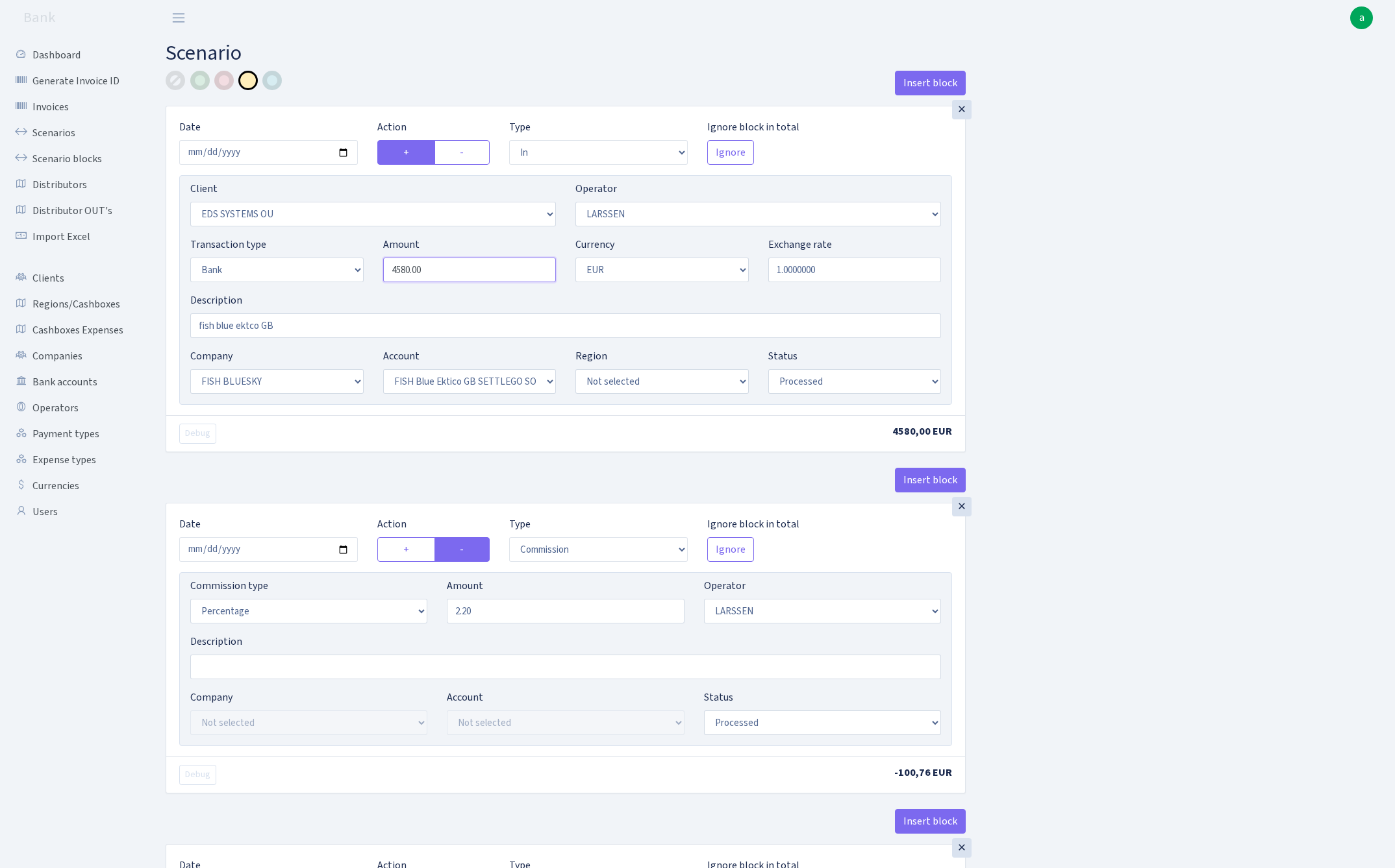
click at [450, 270] on input "4580.00" at bounding box center [470, 269] width 174 height 24
paste input "131"
type input "1,310.00"
click at [1100, 325] on div "Insert block × Date 2025-08-21 Action + - Type --- In Out Commission Field requ…" at bounding box center [770, 657] width 1229 height 1174
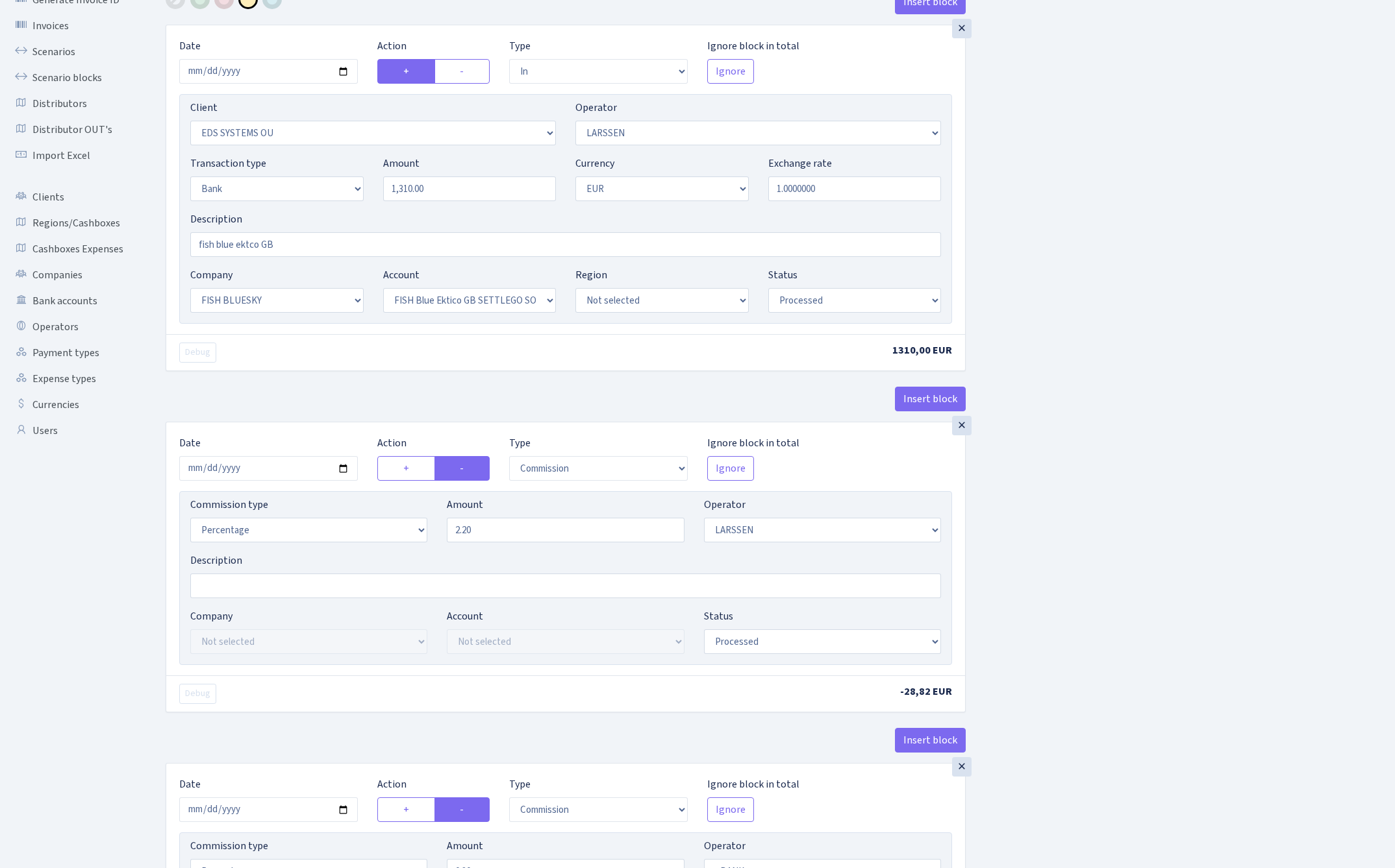
scroll to position [99, 0]
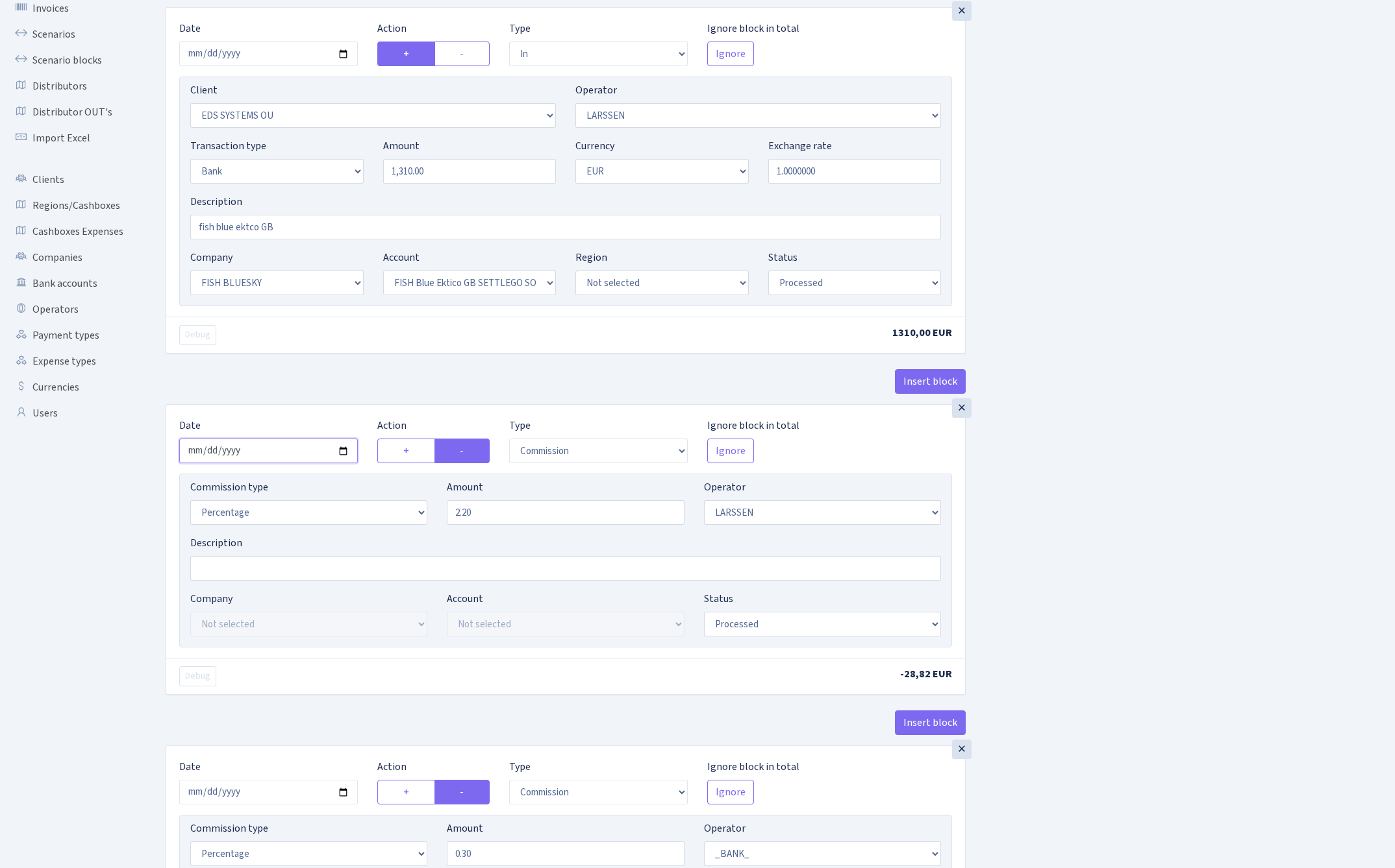
click at [262, 456] on input "2025-08-26" at bounding box center [268, 450] width 178 height 24
type input "[DATE]"
click at [289, 382] on div "Insert block" at bounding box center [565, 386] width 800 height 35
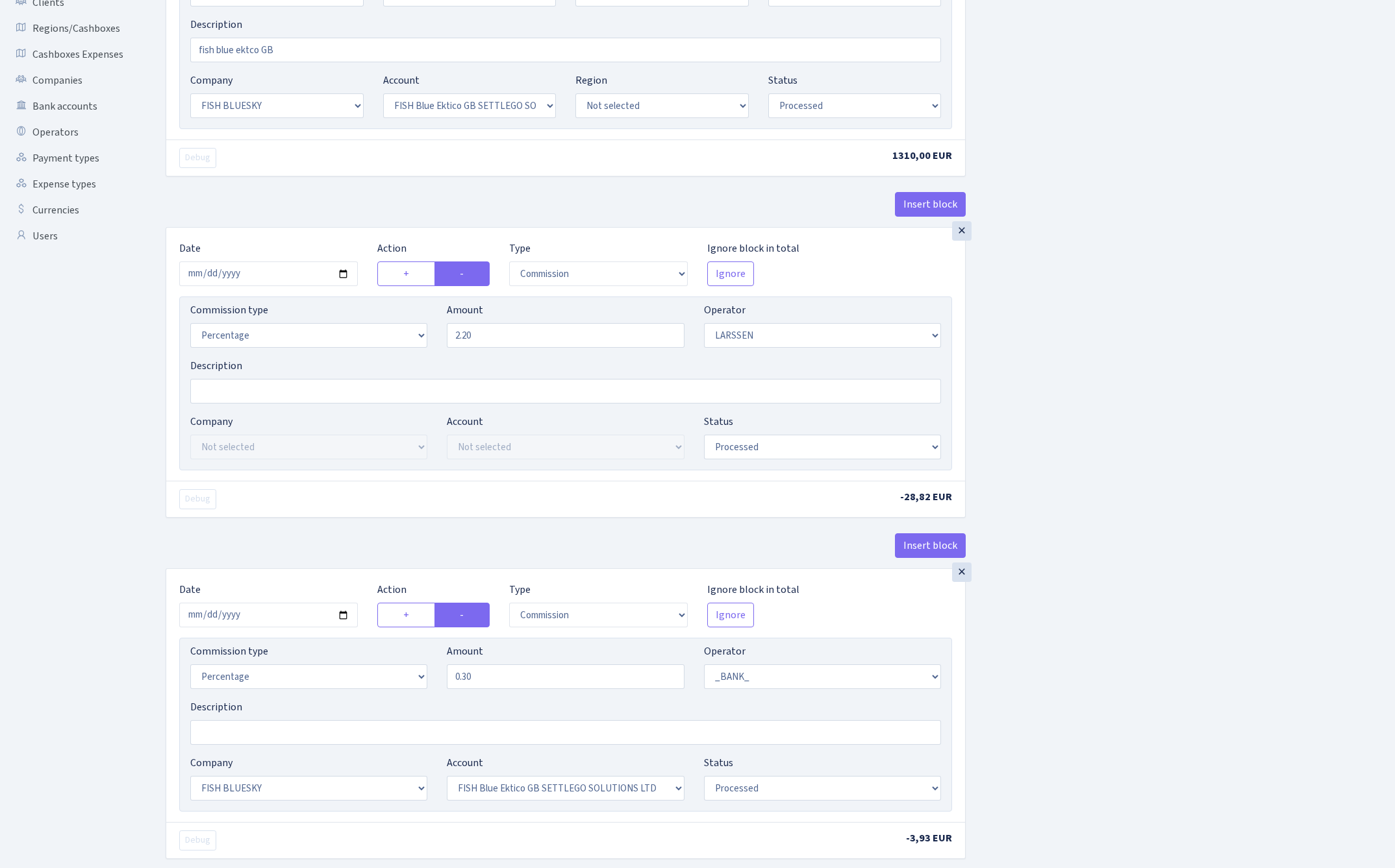
scroll to position [328, 0]
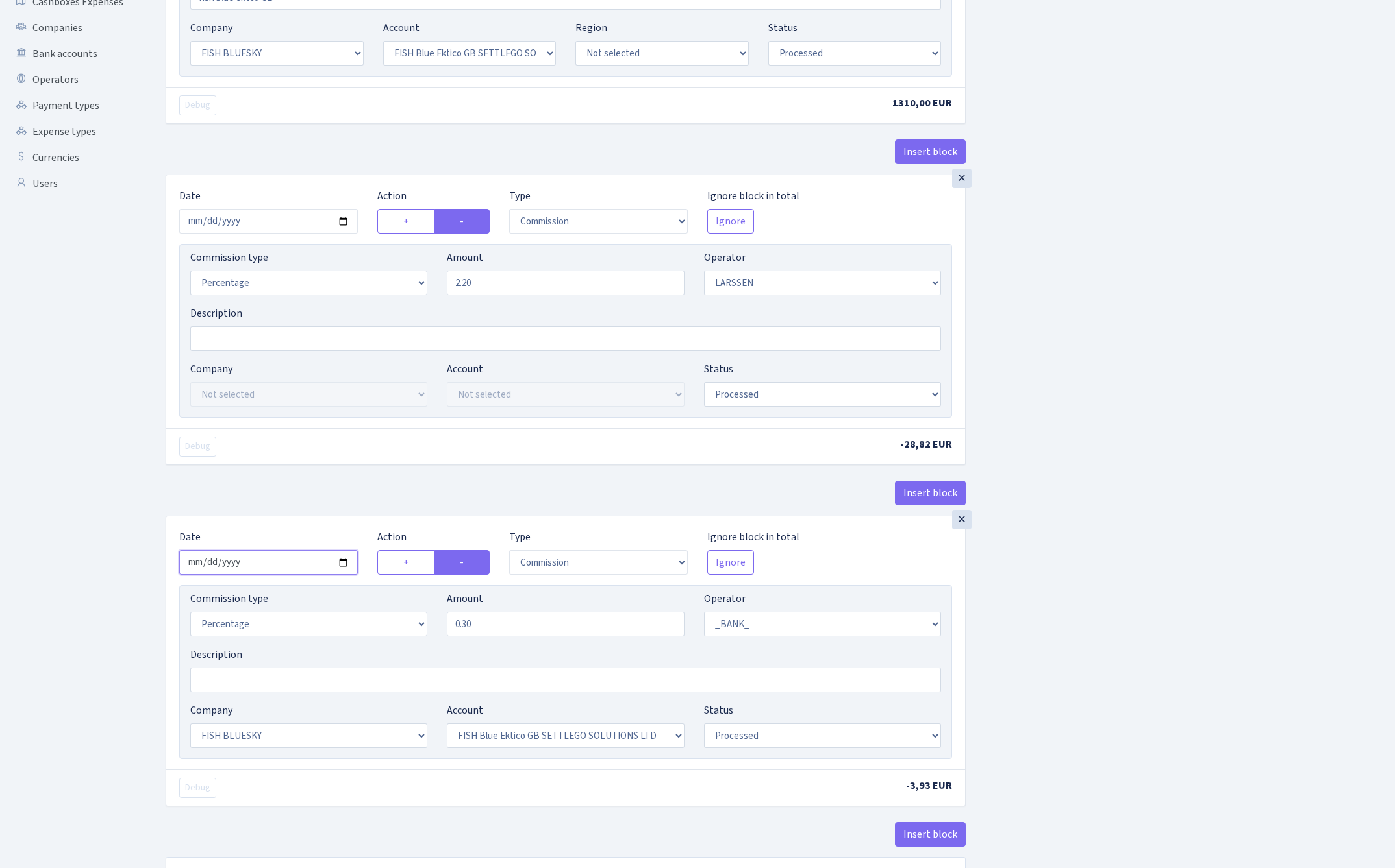
click at [261, 567] on input "2025-08-26" at bounding box center [268, 562] width 178 height 24
type input "2025-08-21"
click at [312, 429] on div "Debug -28,82 EUR" at bounding box center [565, 447] width 799 height 36
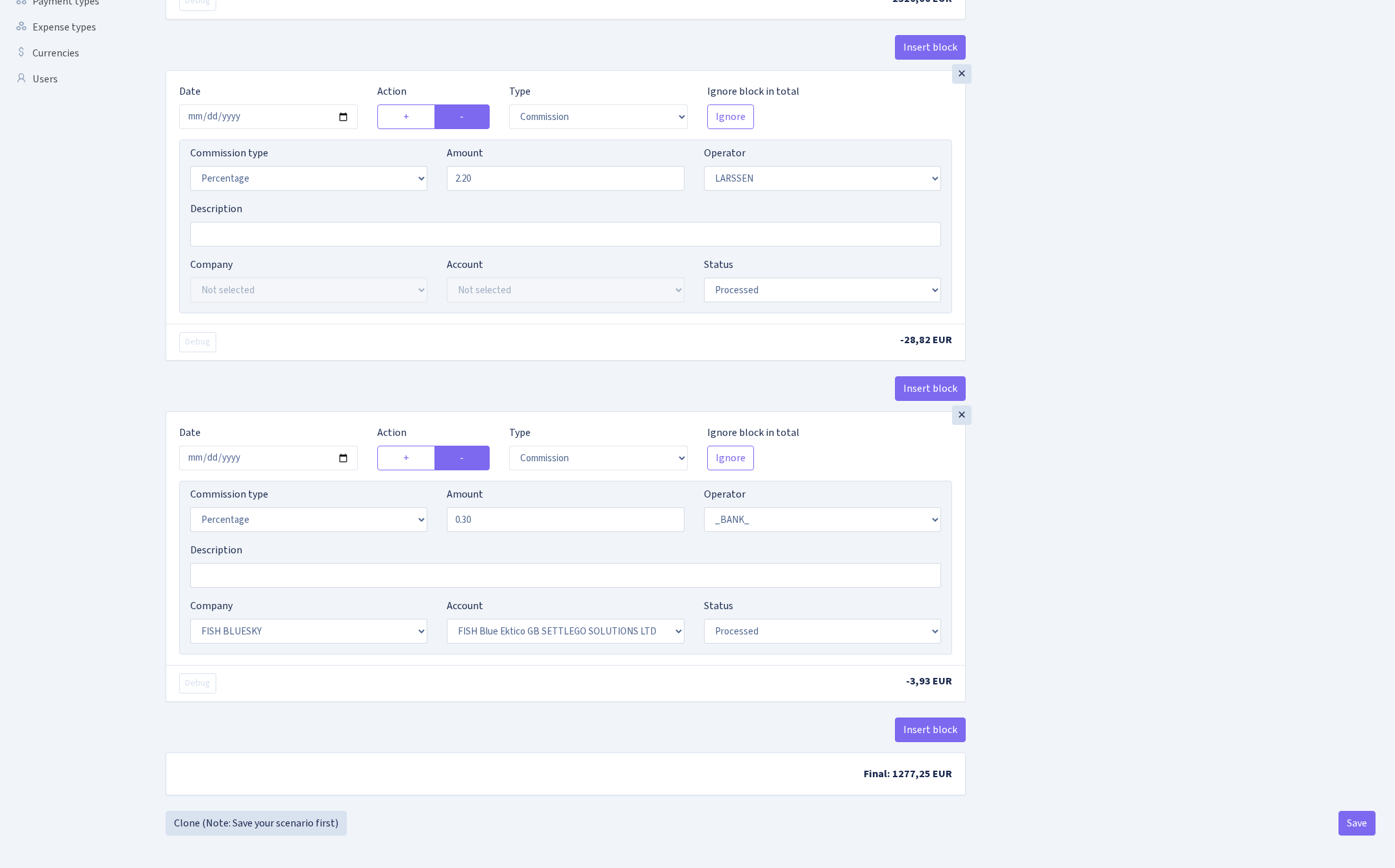
scroll to position [439, 0]
click at [1353, 824] on button "Save" at bounding box center [1356, 823] width 37 height 24
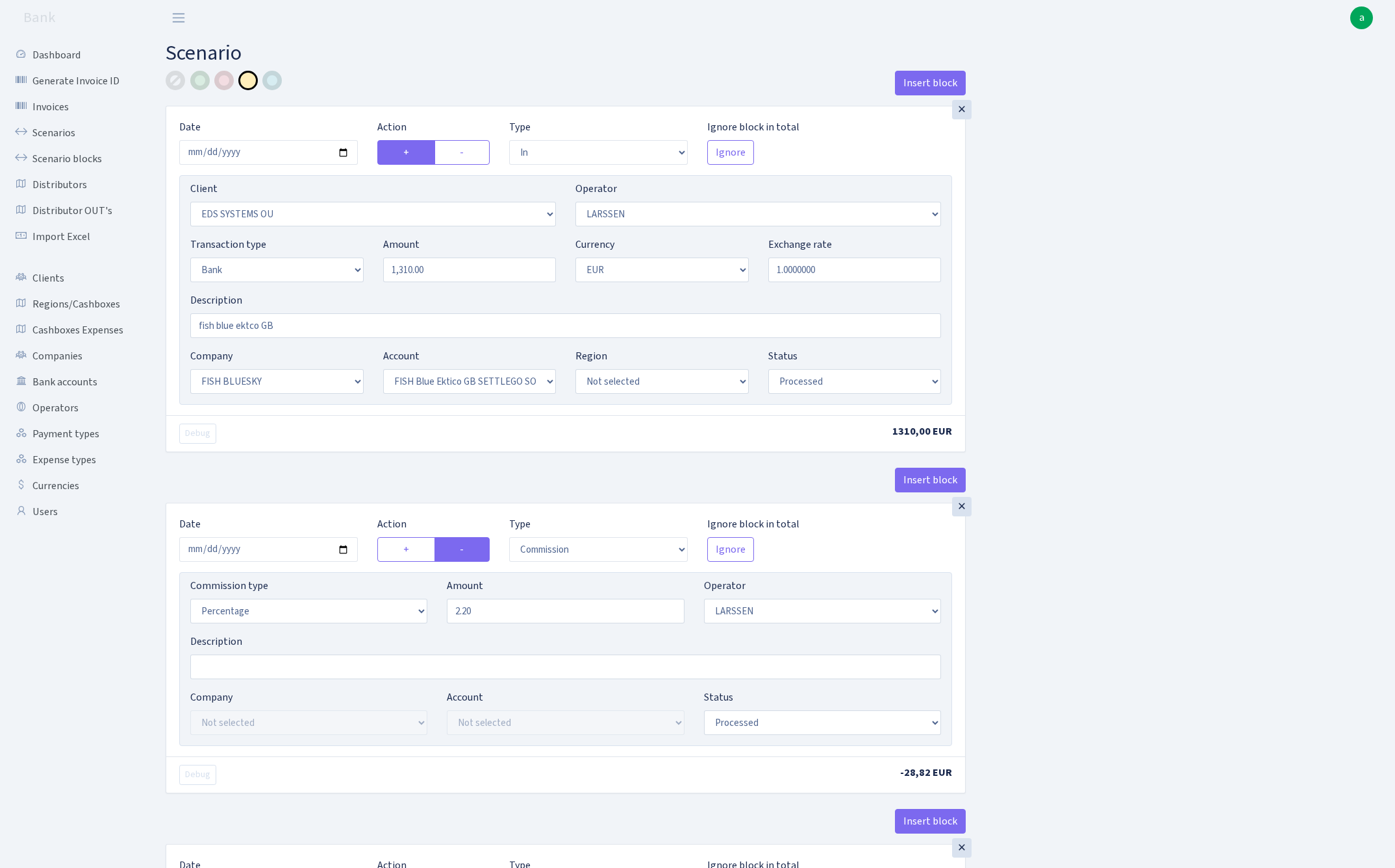
select select "in"
select select "304"
select select "36"
select select "2"
select select "1"
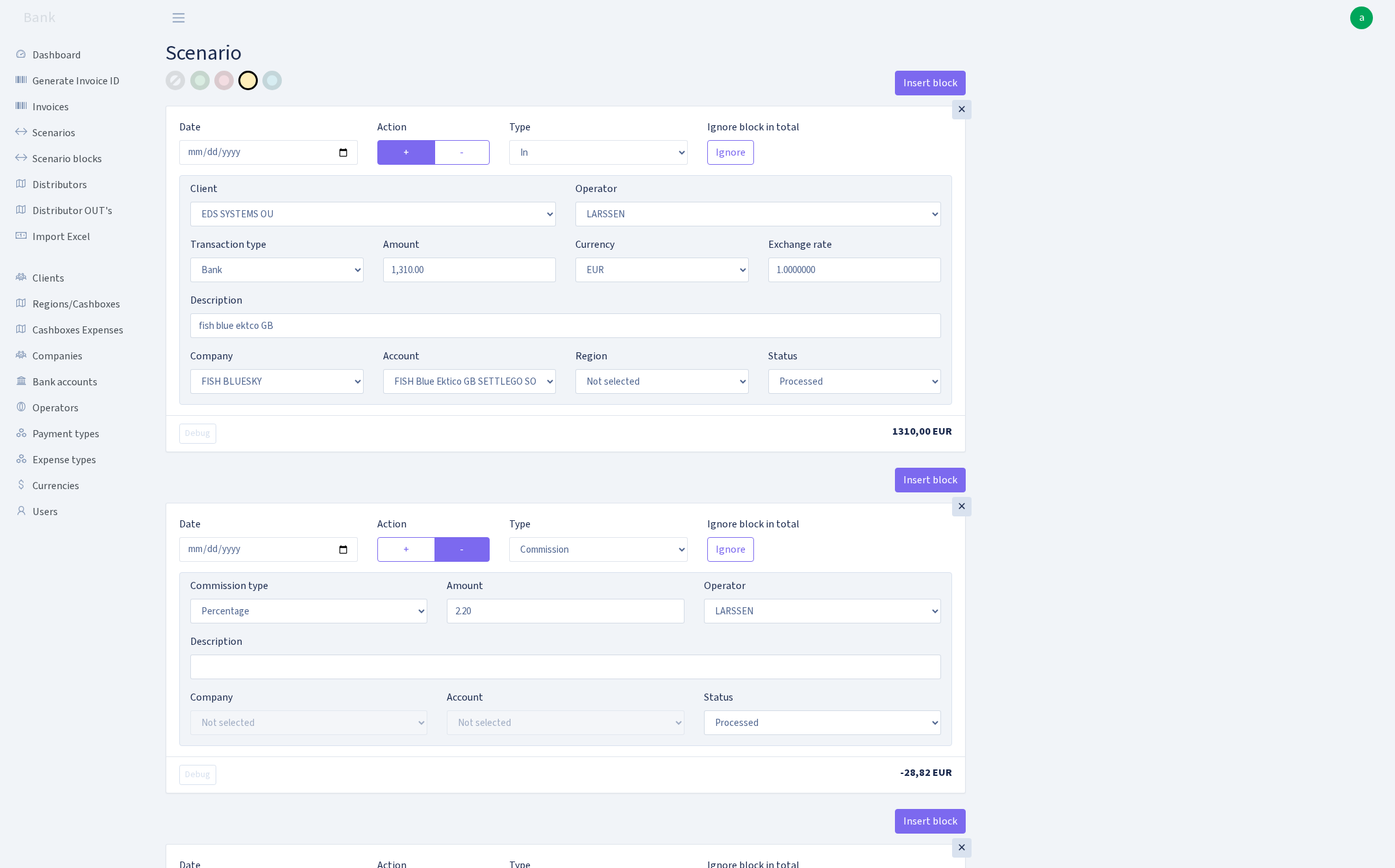
select select "23"
select select "67"
select select "processed"
select select "commission"
select select "36"
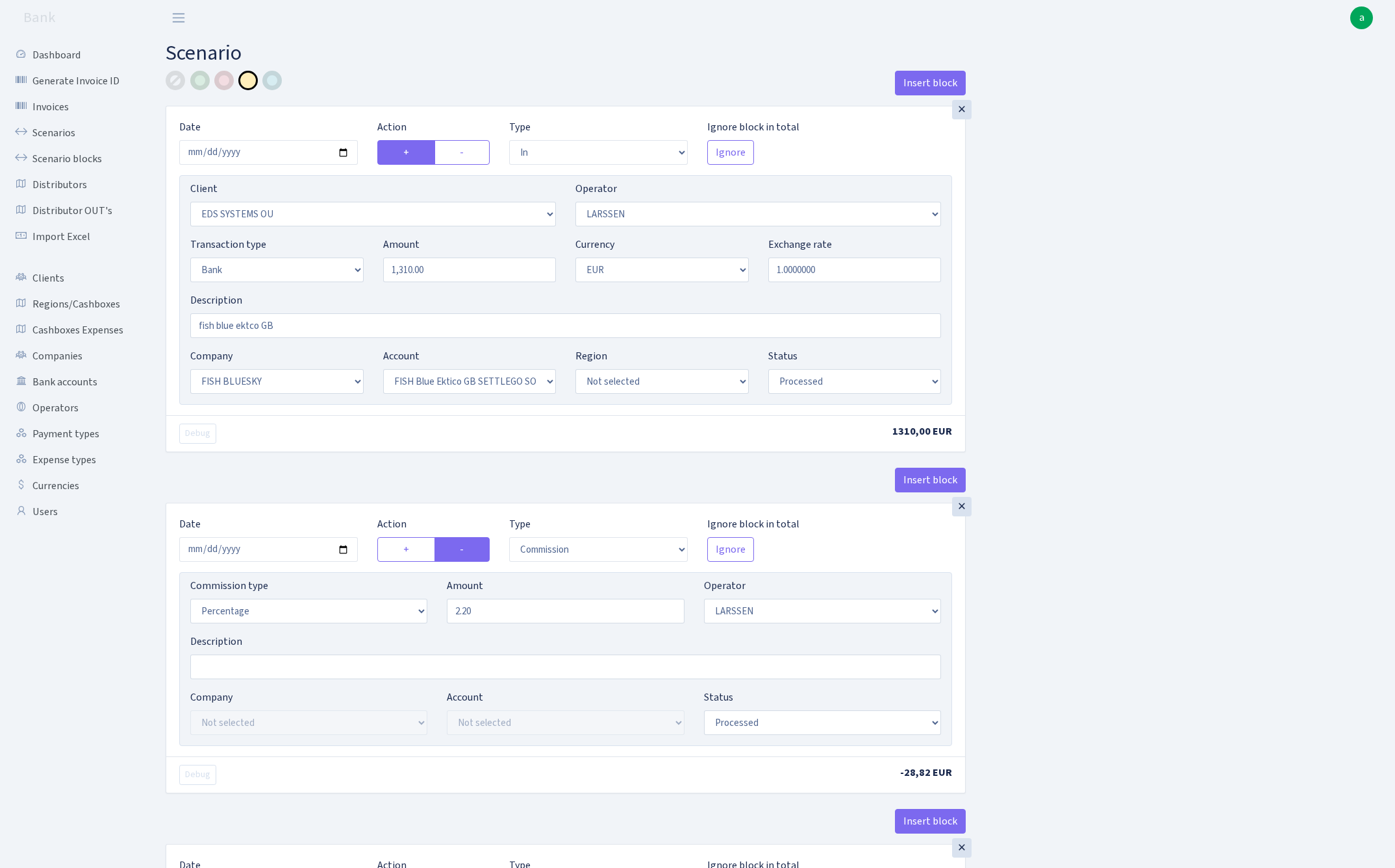
select select "processed"
select select "commission"
select select "1"
select select "23"
select select "67"
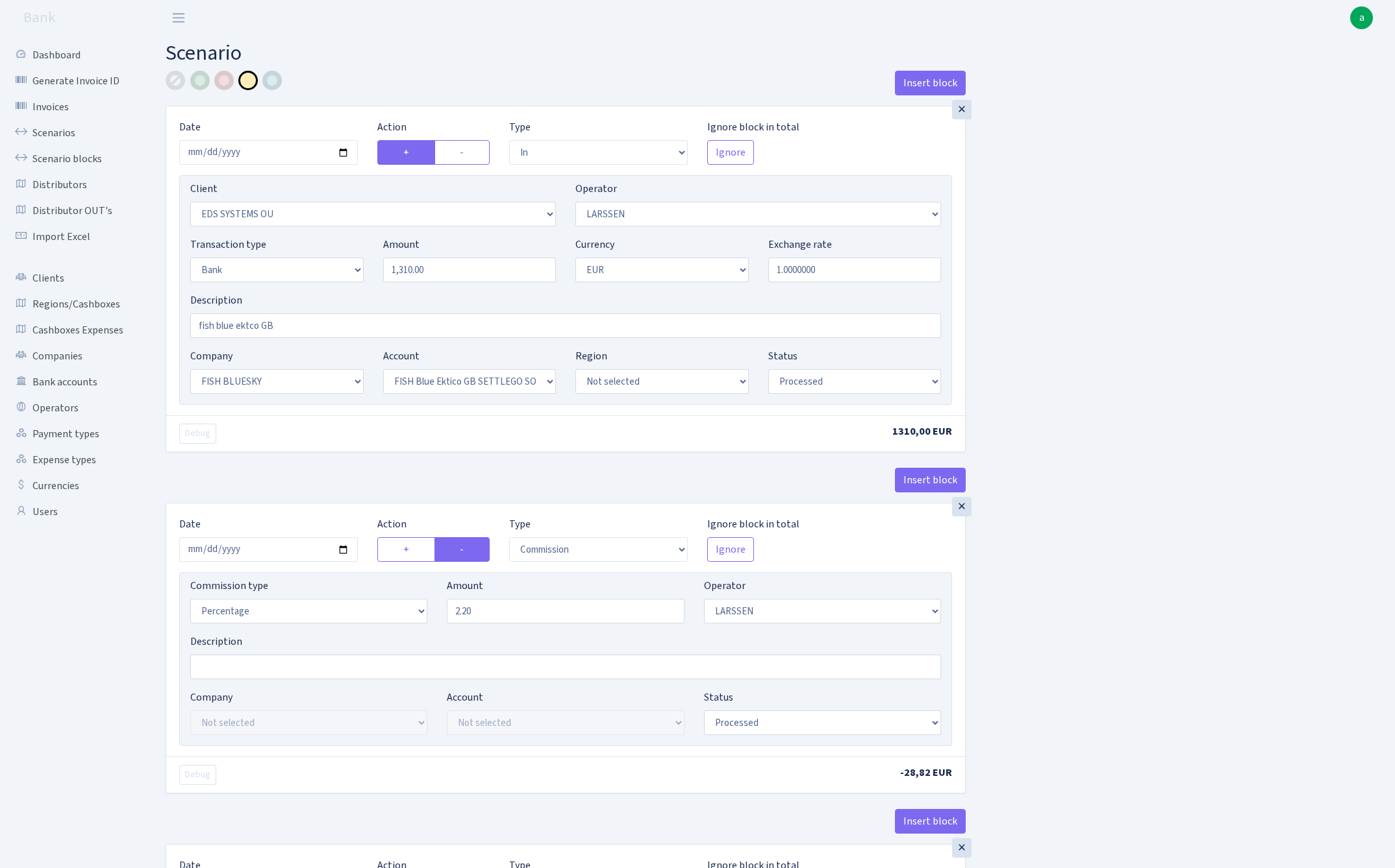
select select "processed"
click at [45, 133] on link "Scenarios" at bounding box center [71, 133] width 130 height 26
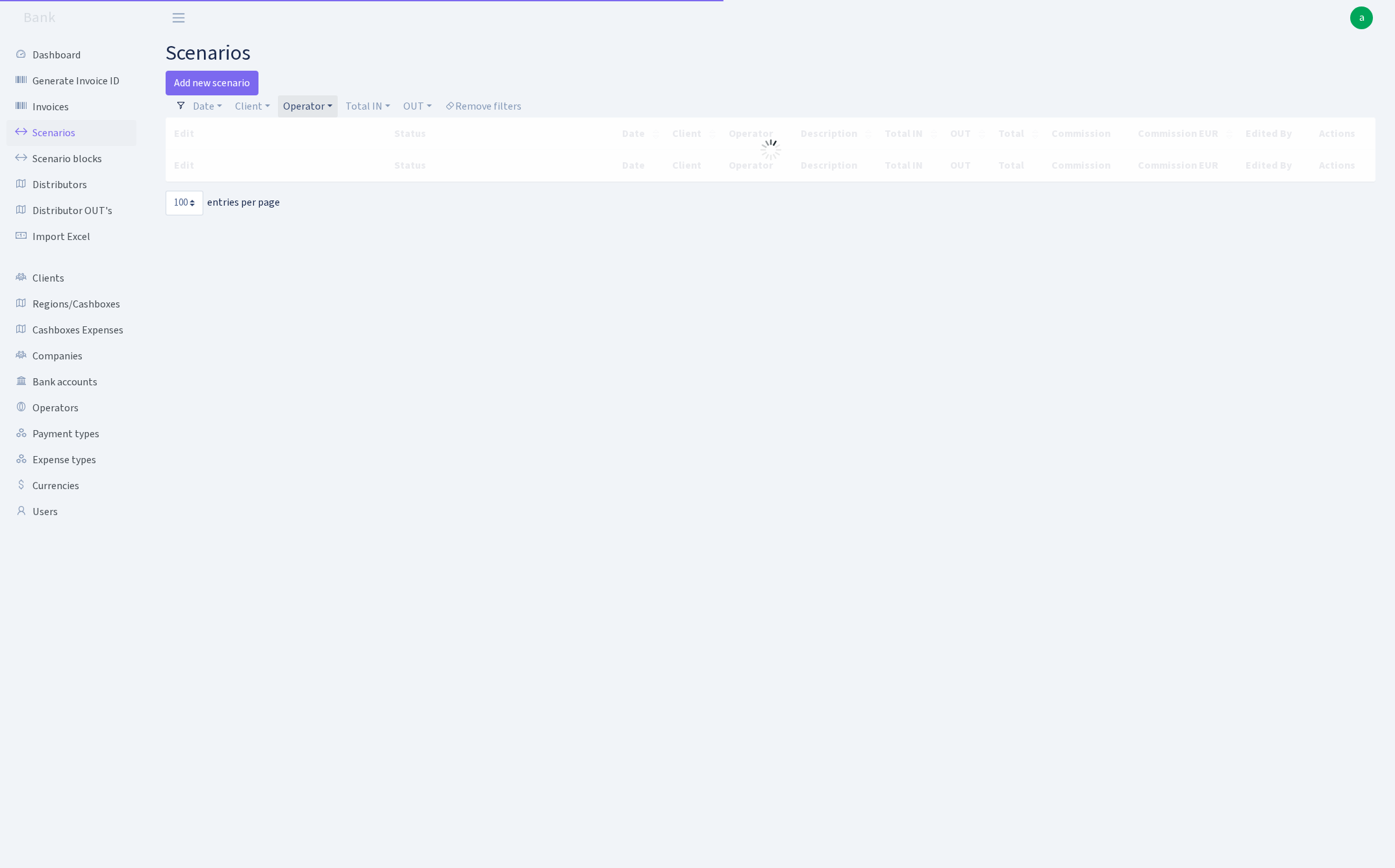
select select "100"
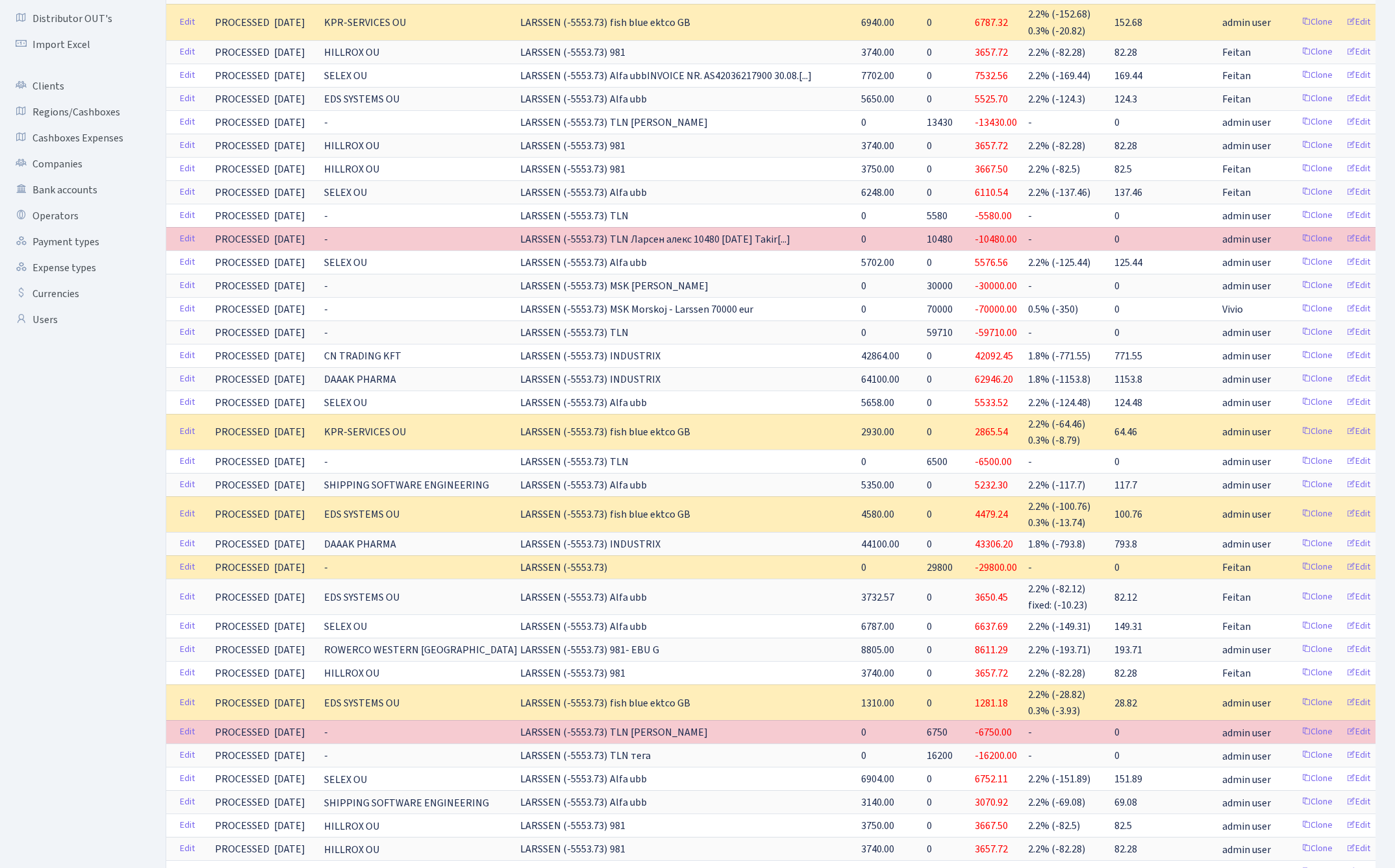
scroll to position [235, 0]
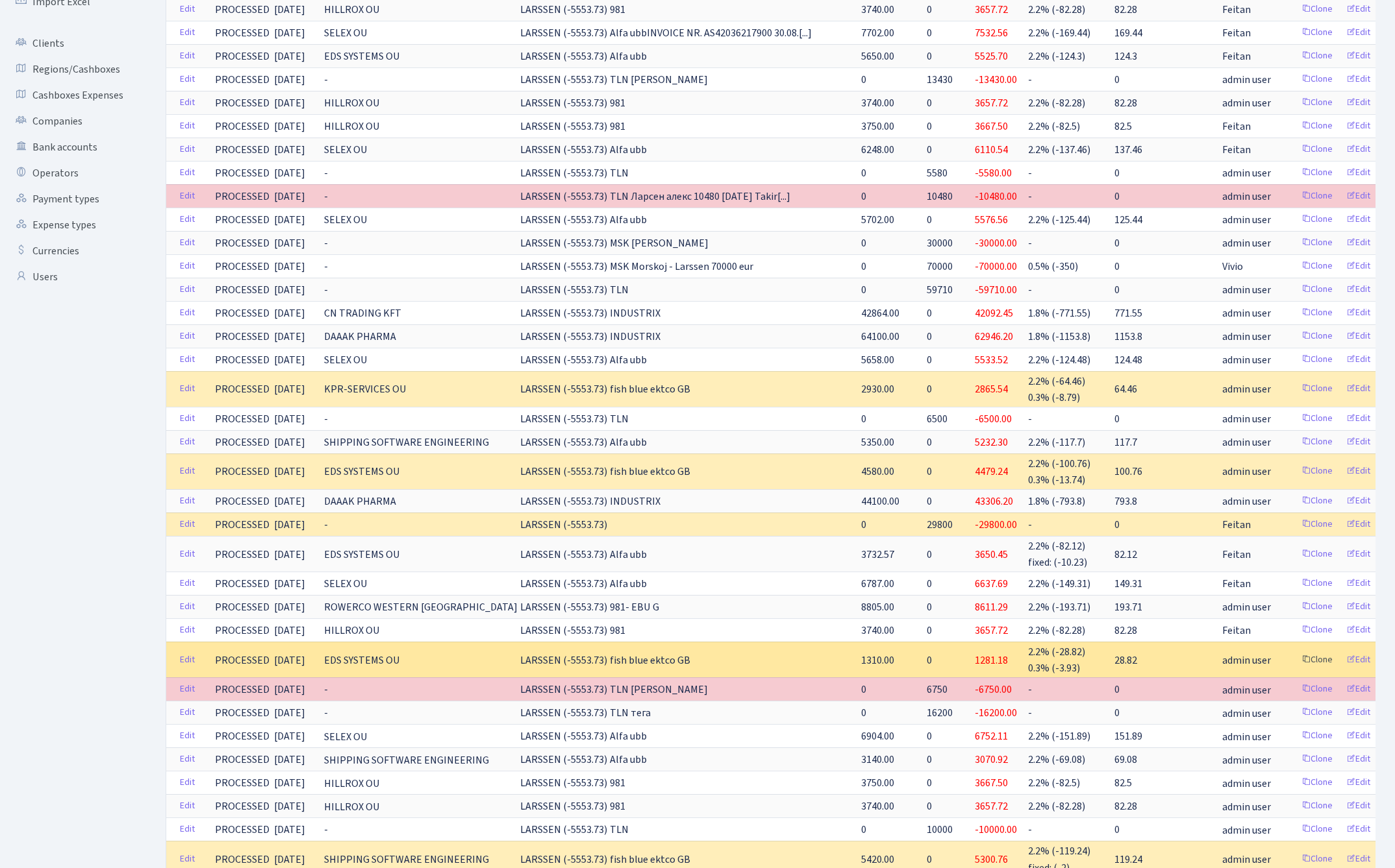
click at [1295, 655] on link "Clone" at bounding box center [1316, 660] width 43 height 20
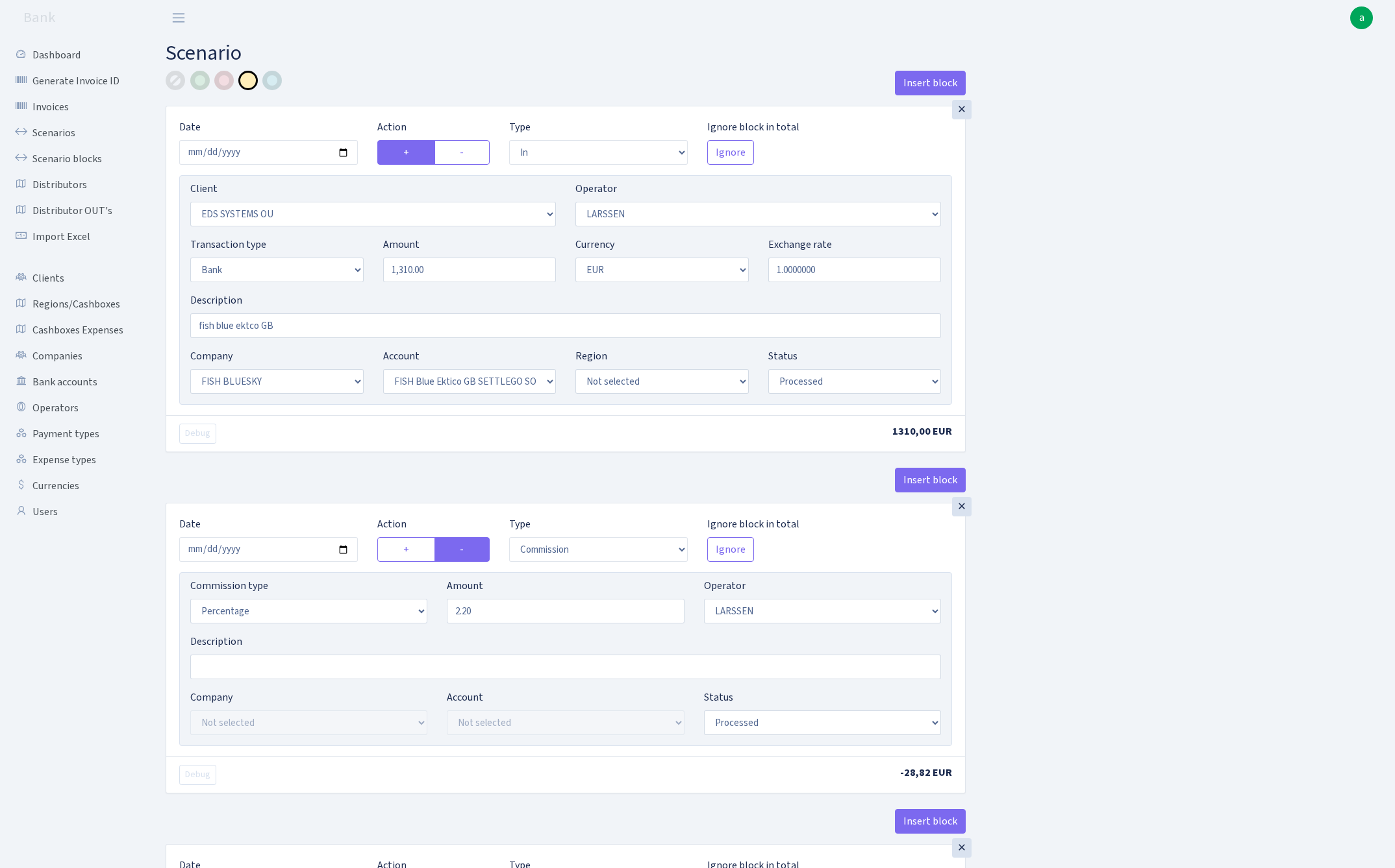
select select "in"
select select "304"
select select "36"
select select "2"
select select "1"
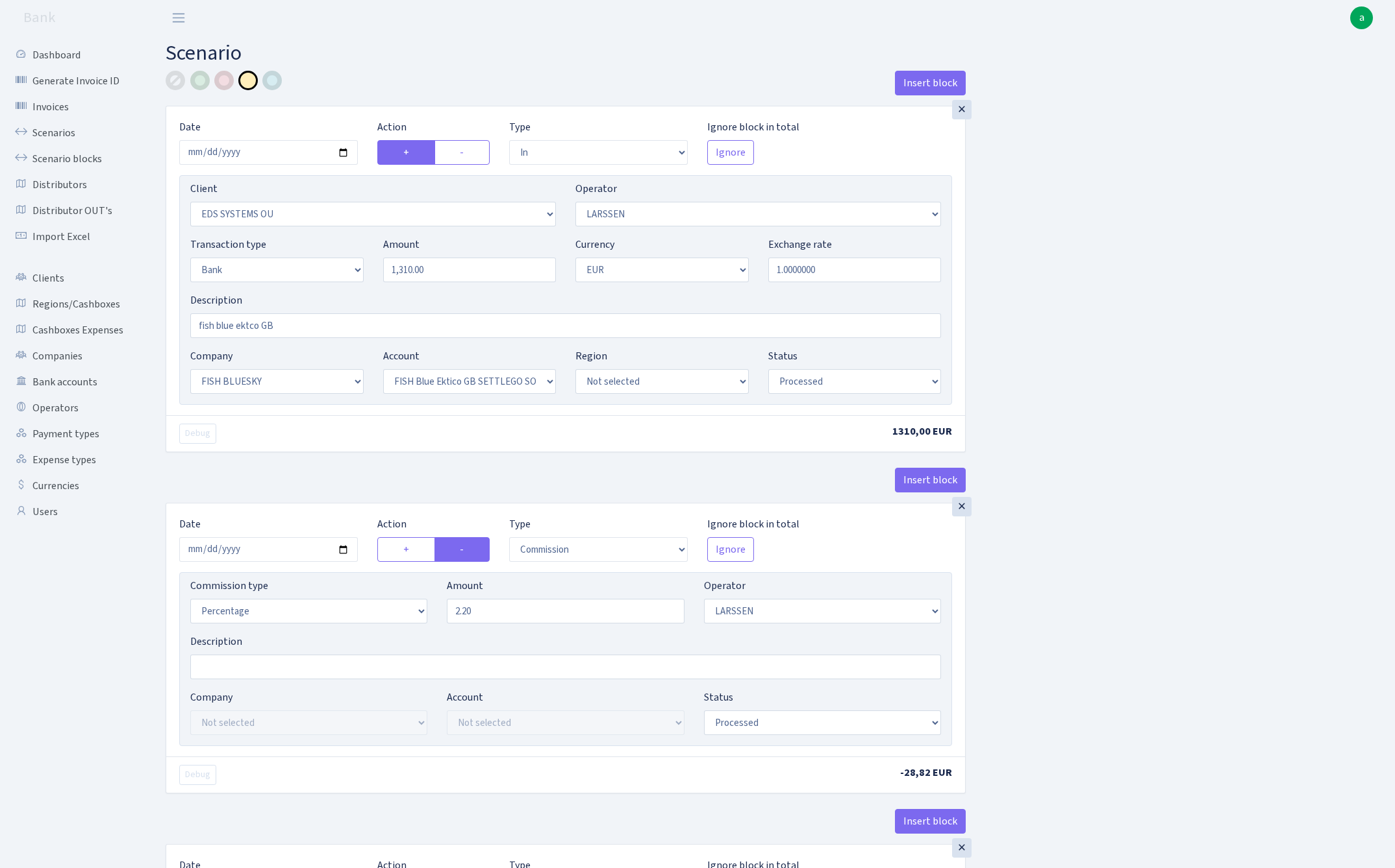
select select "23"
select select "67"
select select "processed"
select select "commission"
select select "36"
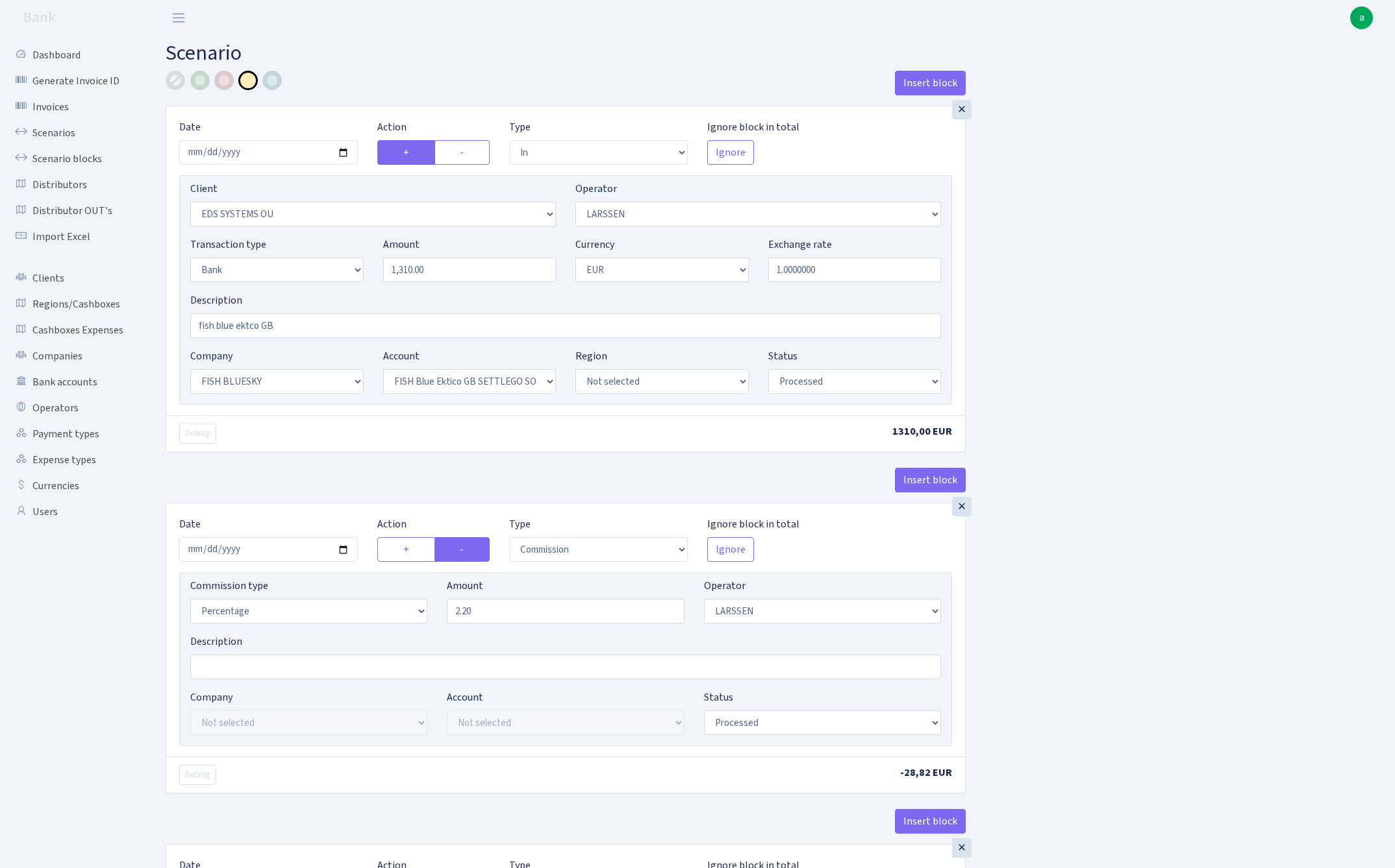
select select "processed"
select select "commission"
select select "1"
select select "23"
select select "67"
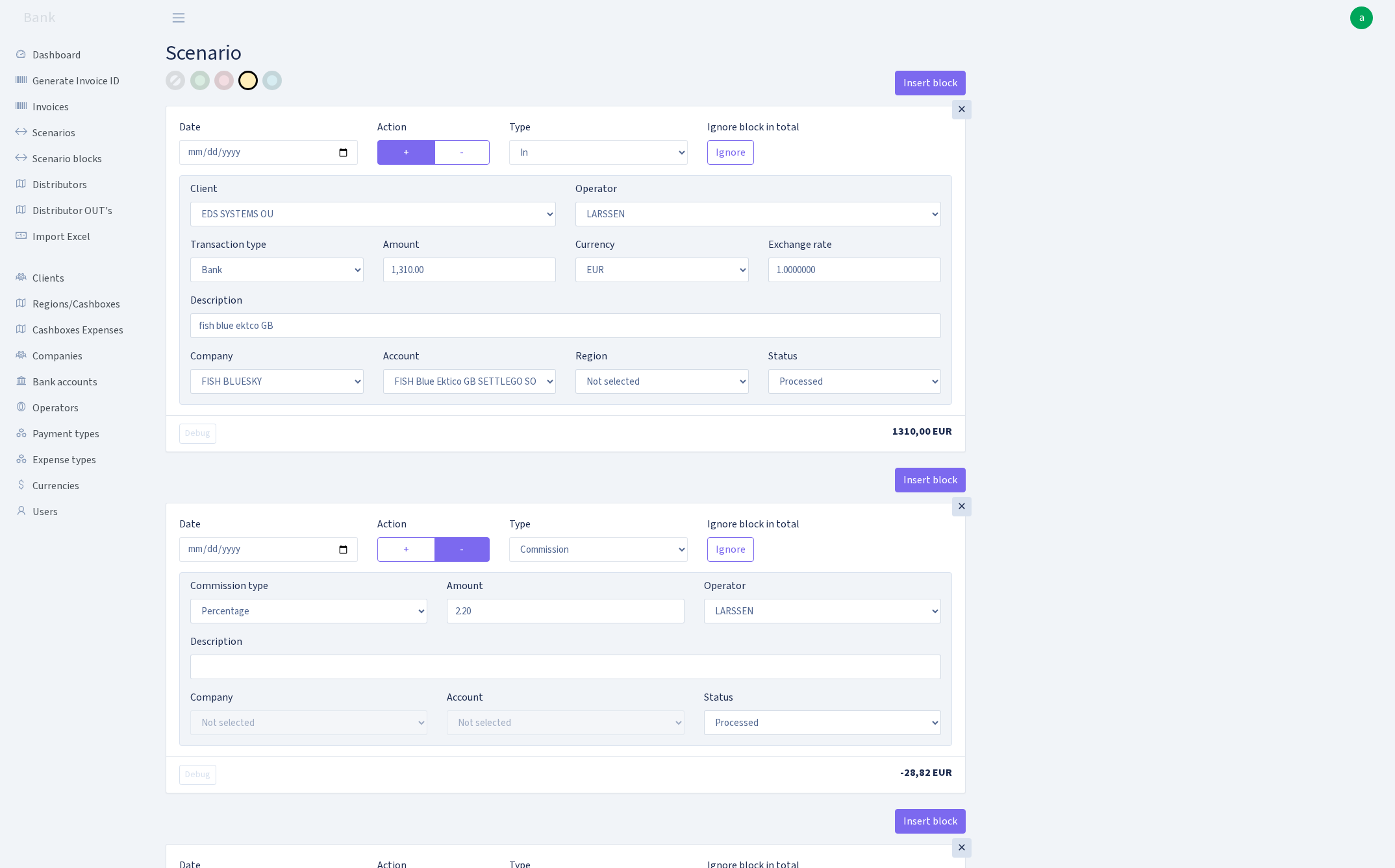
select select "processed"
click at [454, 270] on input "1310.00" at bounding box center [470, 269] width 174 height 24
paste input "5915"
type input "5,915.00"
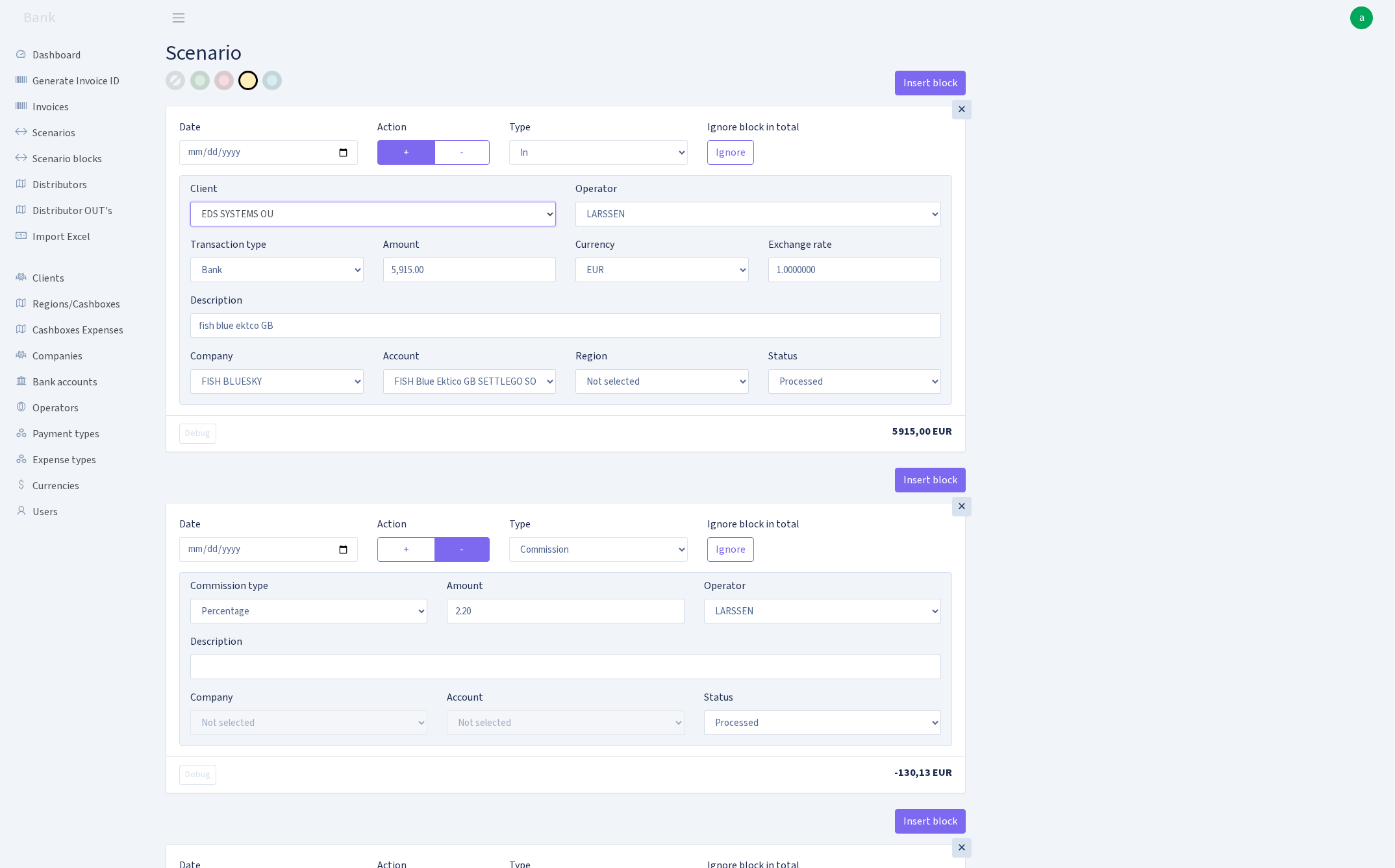
select select "305"
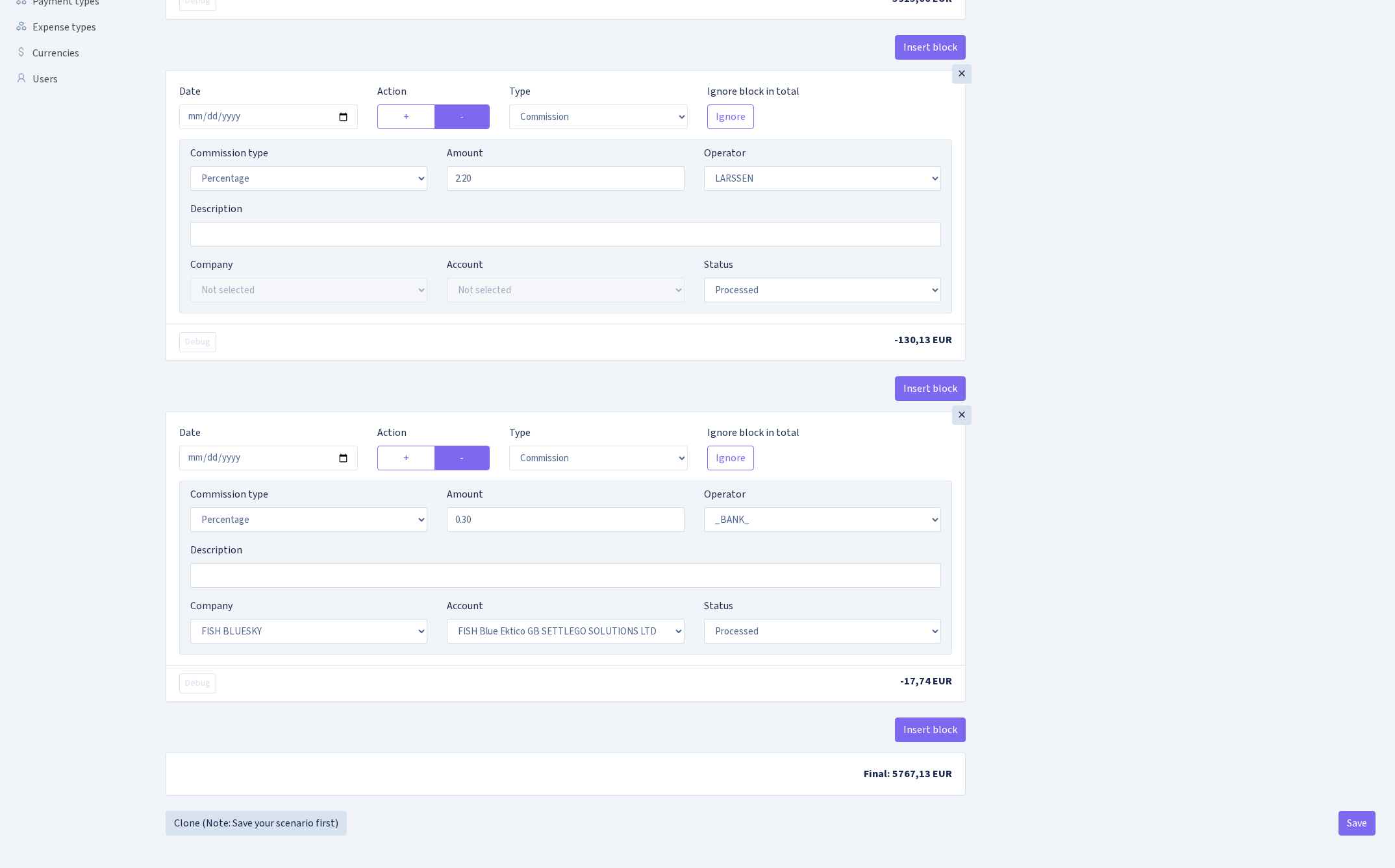
scroll to position [439, 0]
click at [1175, 608] on div "Insert block × Date 2025-08-21 Action + - Type --- In Out Commission Field requ…" at bounding box center [770, 225] width 1229 height 1174
click at [1356, 823] on button "Save" at bounding box center [1356, 823] width 37 height 24
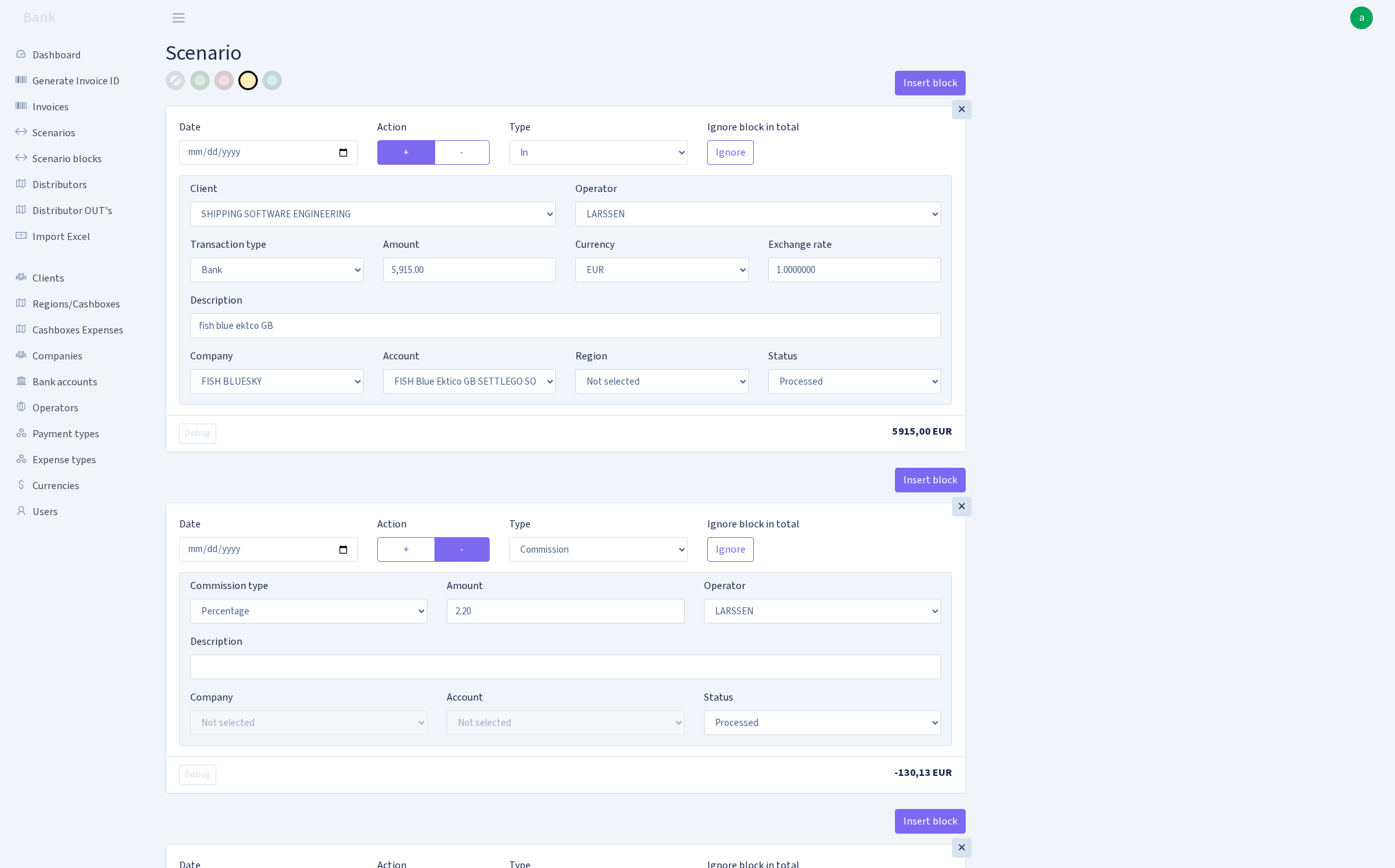
select select "in"
select select "305"
select select "36"
select select "2"
select select "1"
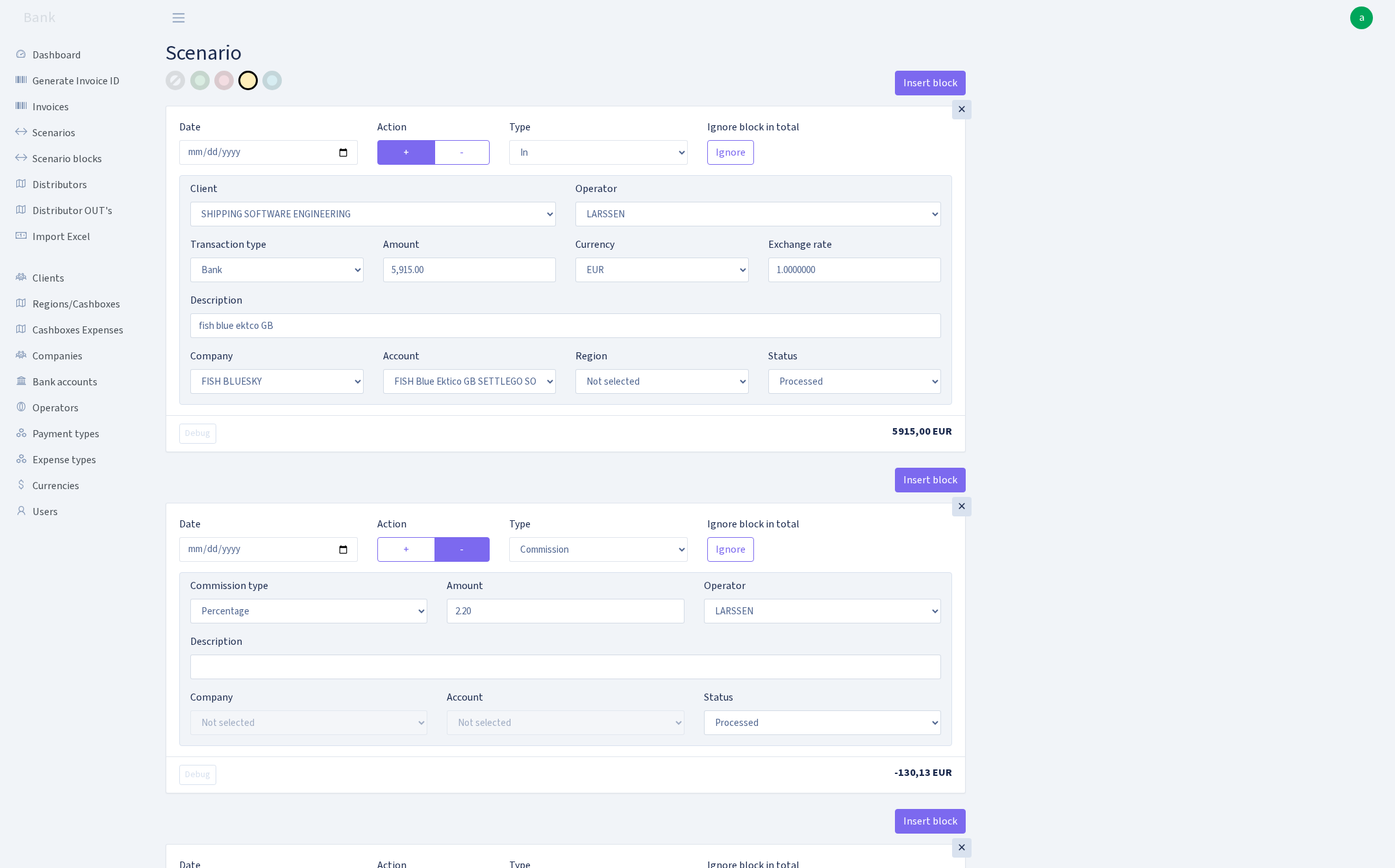
select select "23"
select select "67"
select select "processed"
select select "commission"
select select "36"
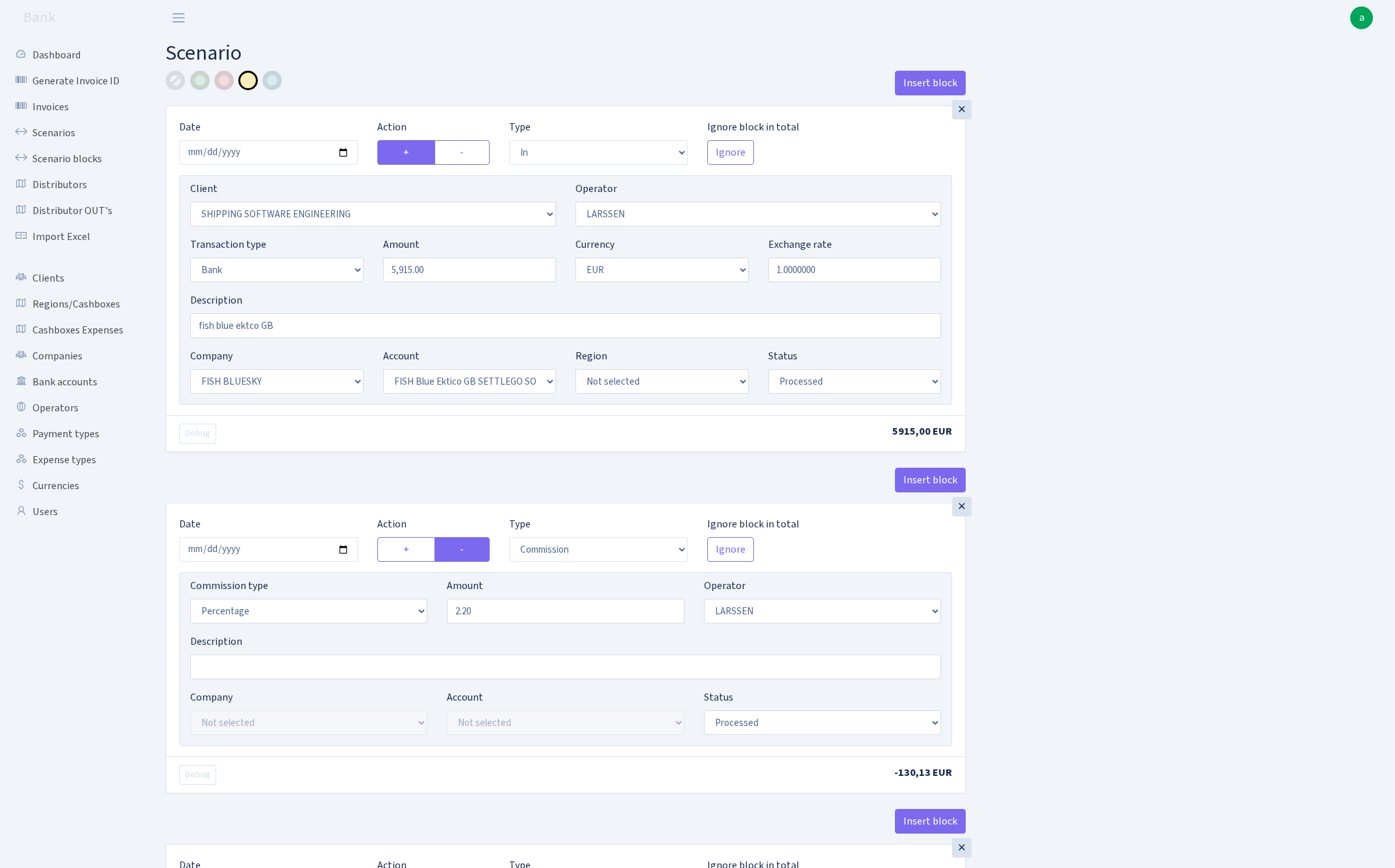
select select "processed"
select select "commission"
select select "1"
select select "23"
select select "67"
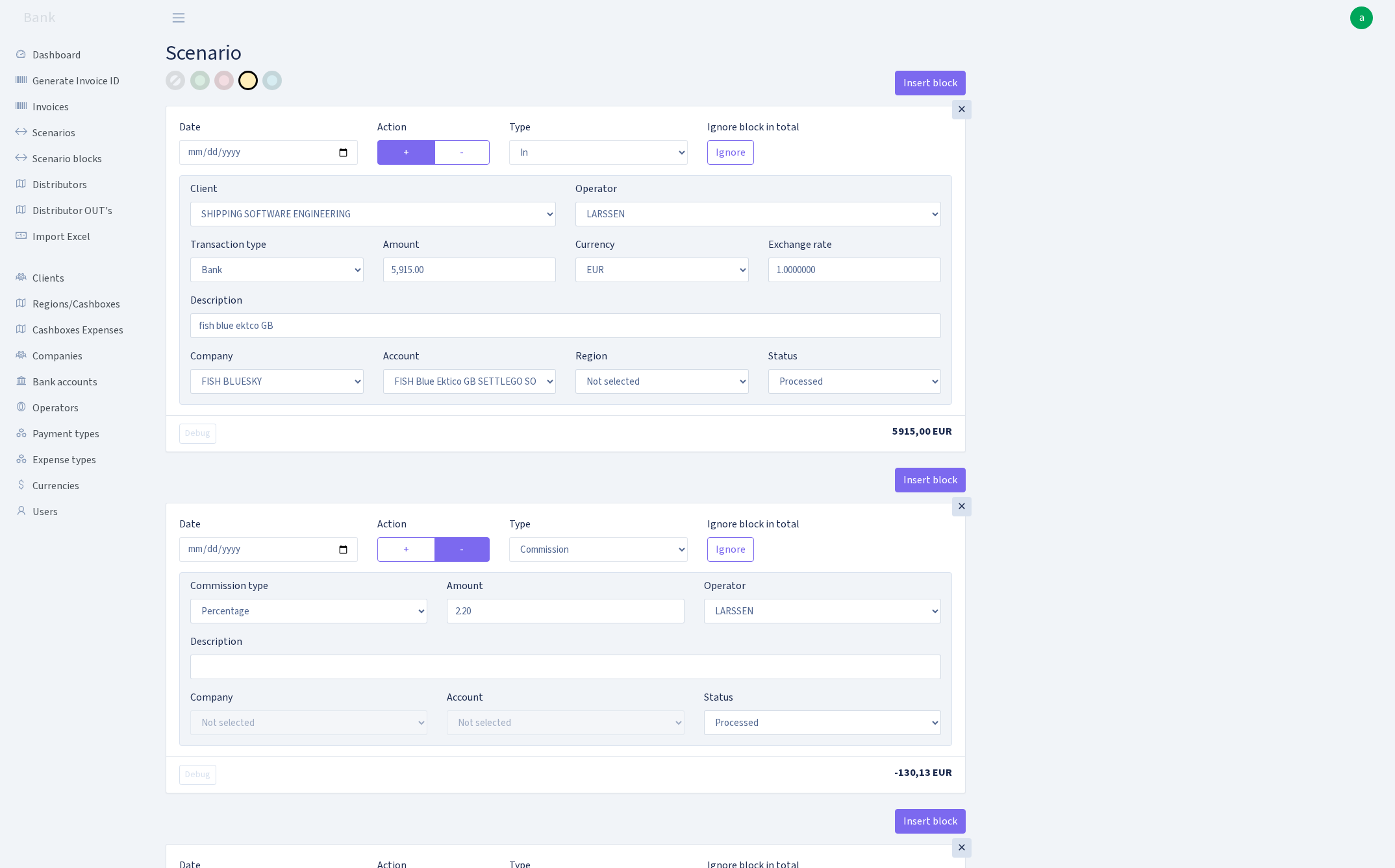
select select "processed"
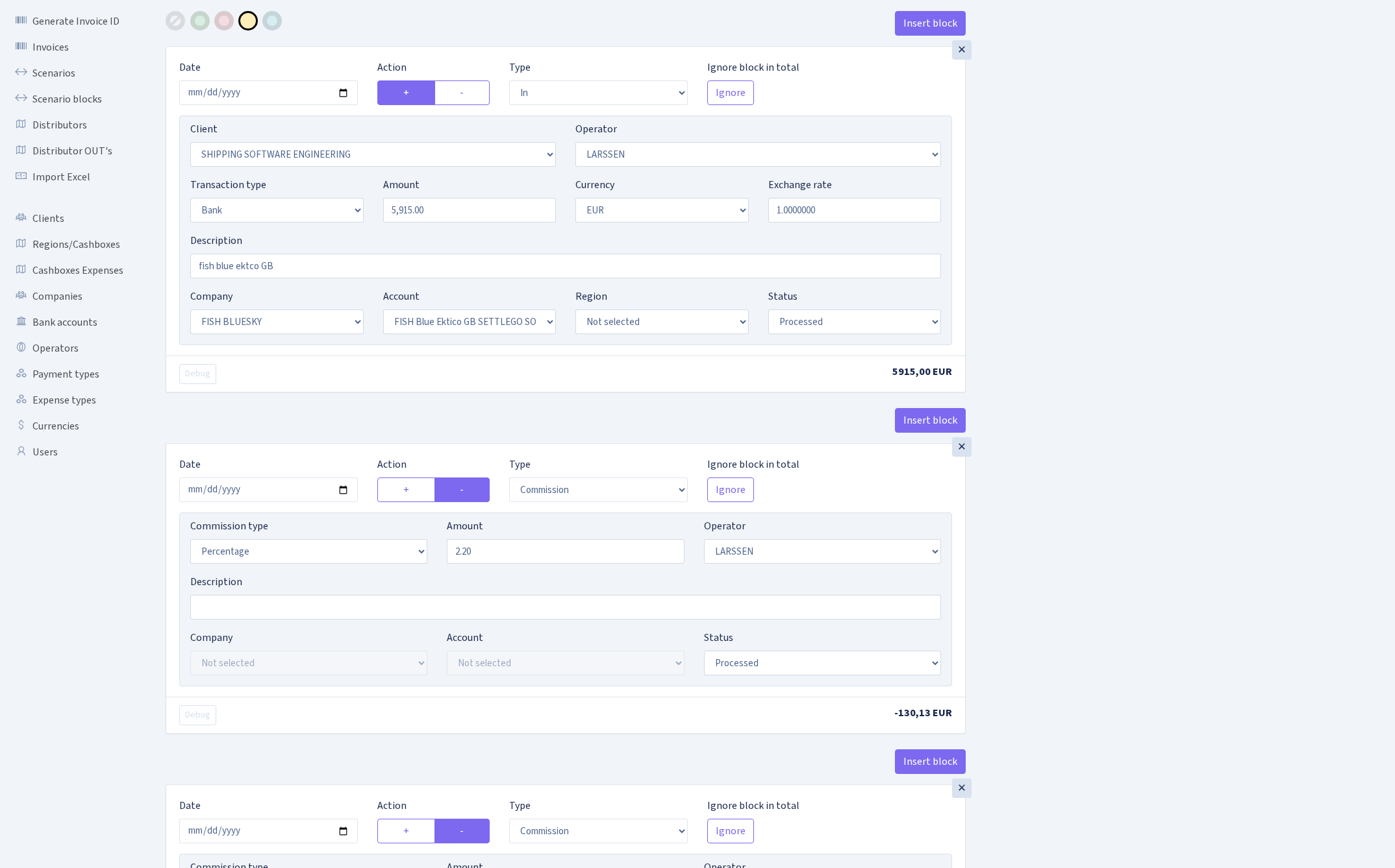
scroll to position [52, 0]
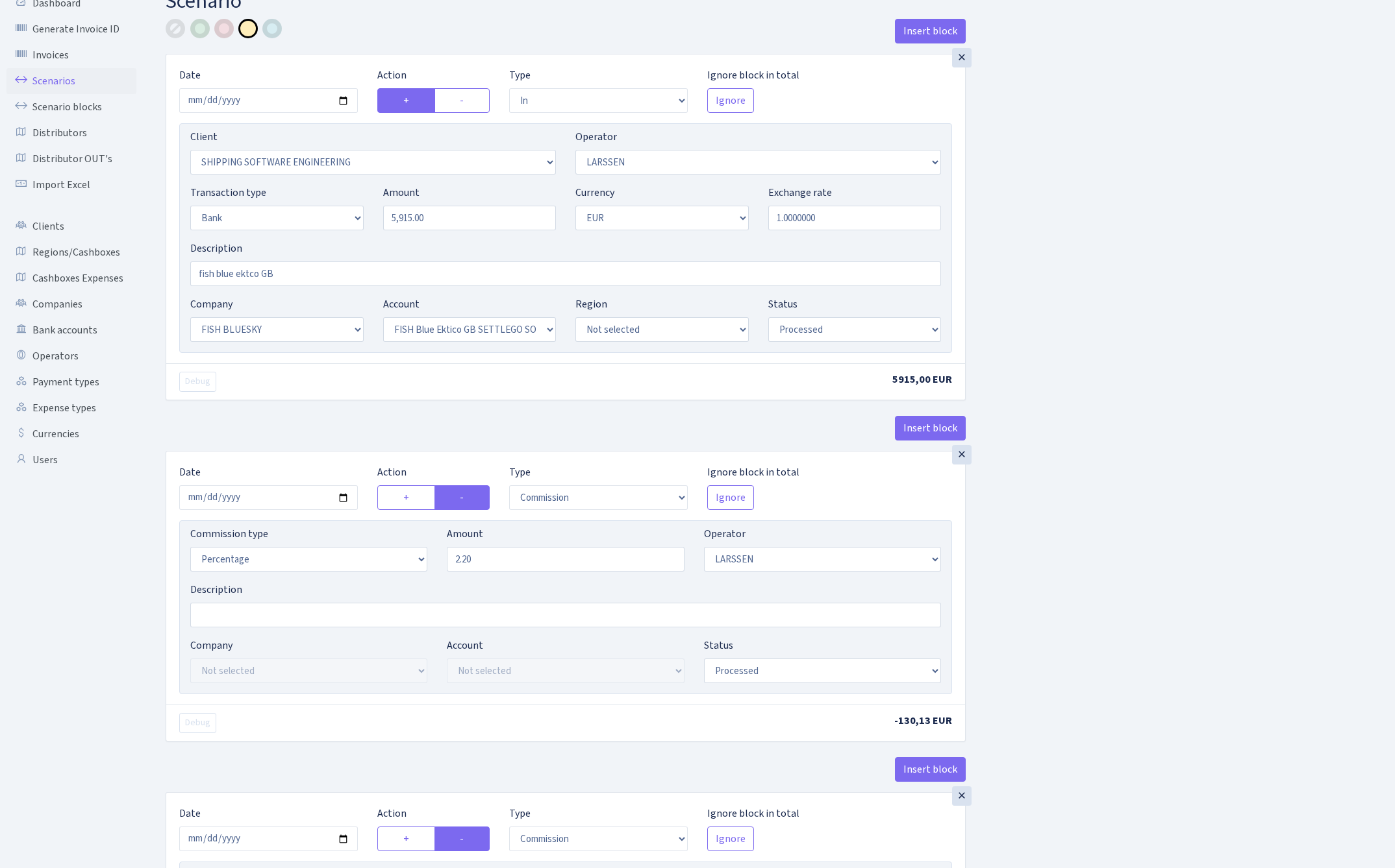
click at [50, 84] on link "Scenarios" at bounding box center [71, 80] width 130 height 26
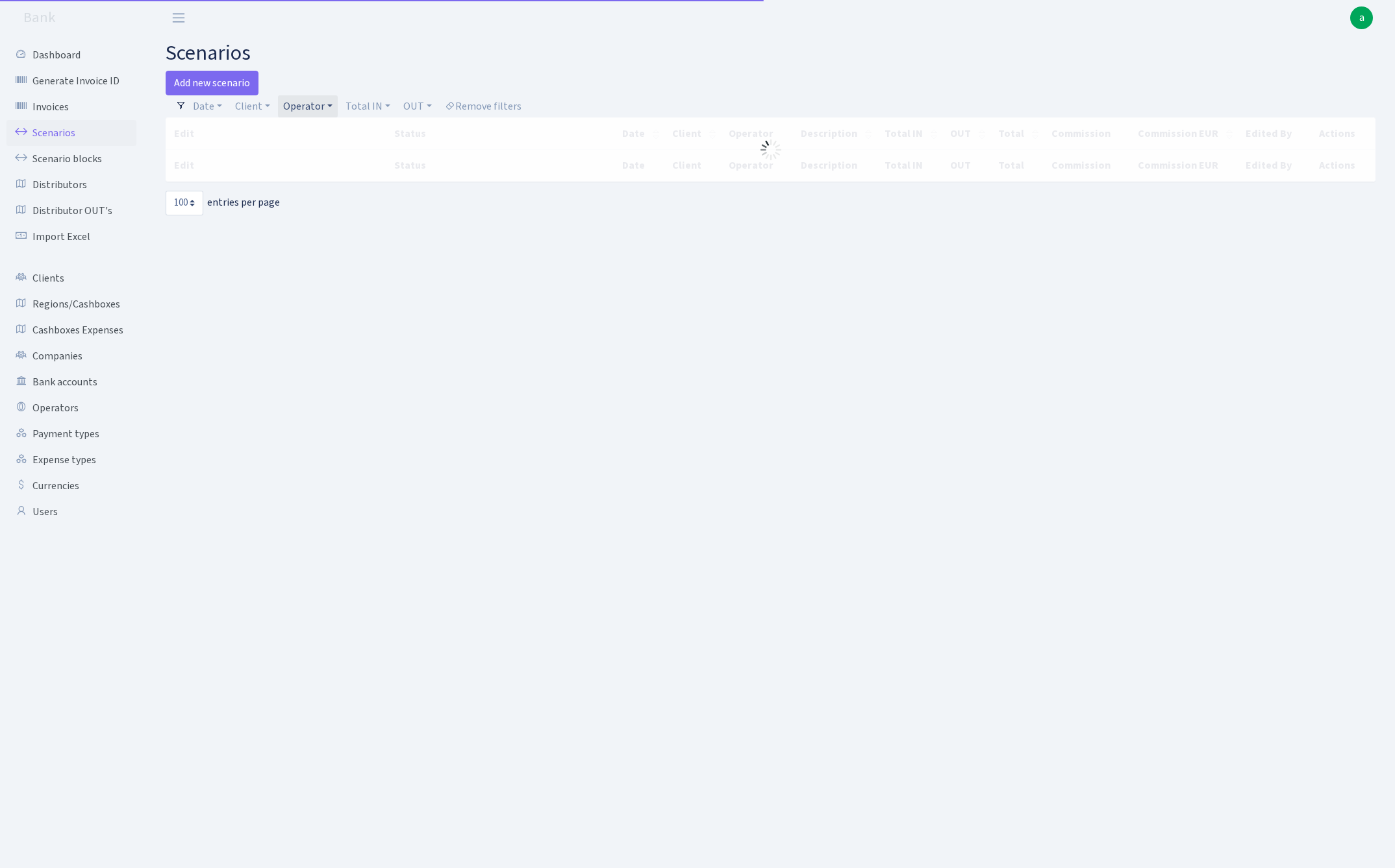
select select "100"
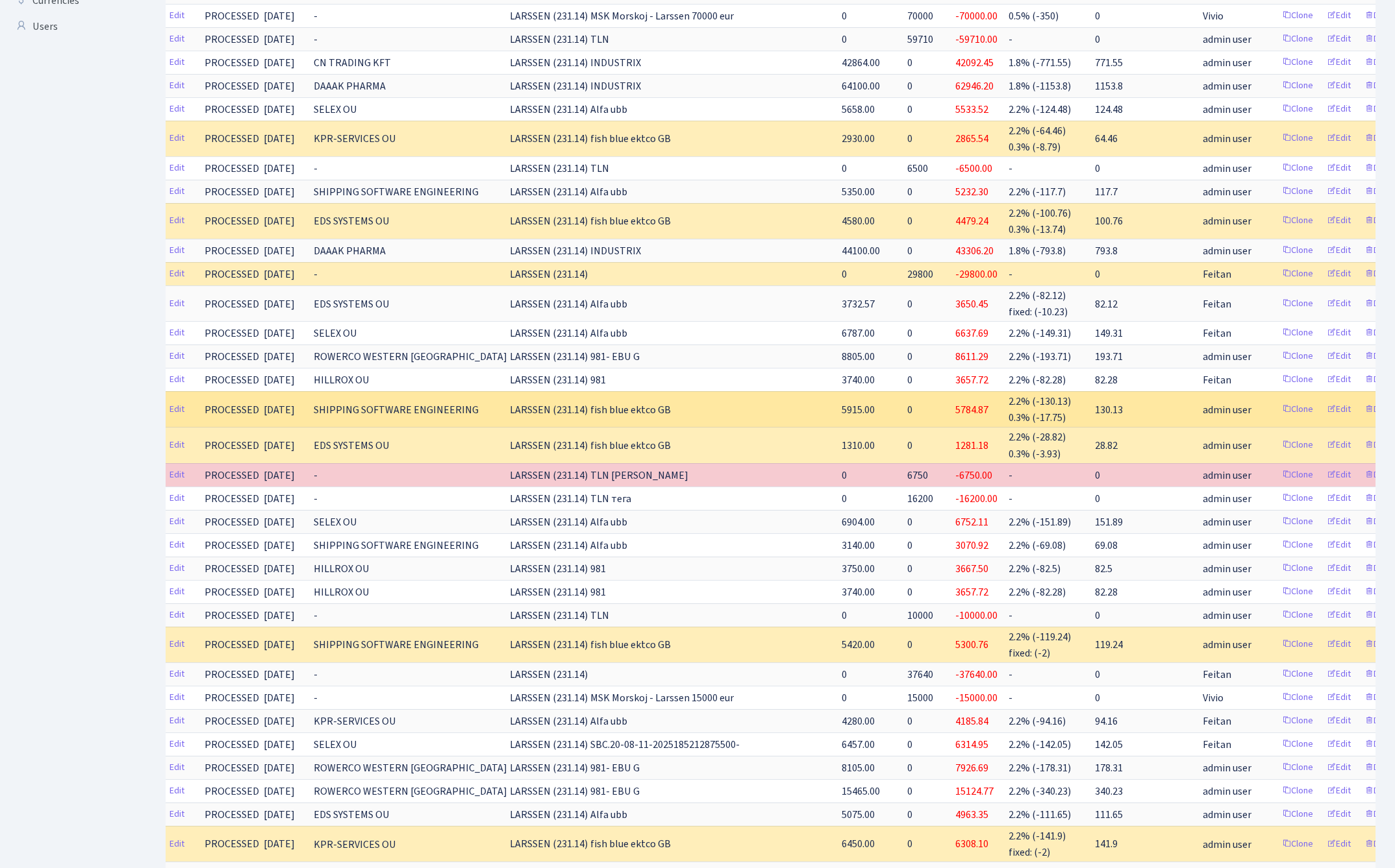
scroll to position [497, 0]
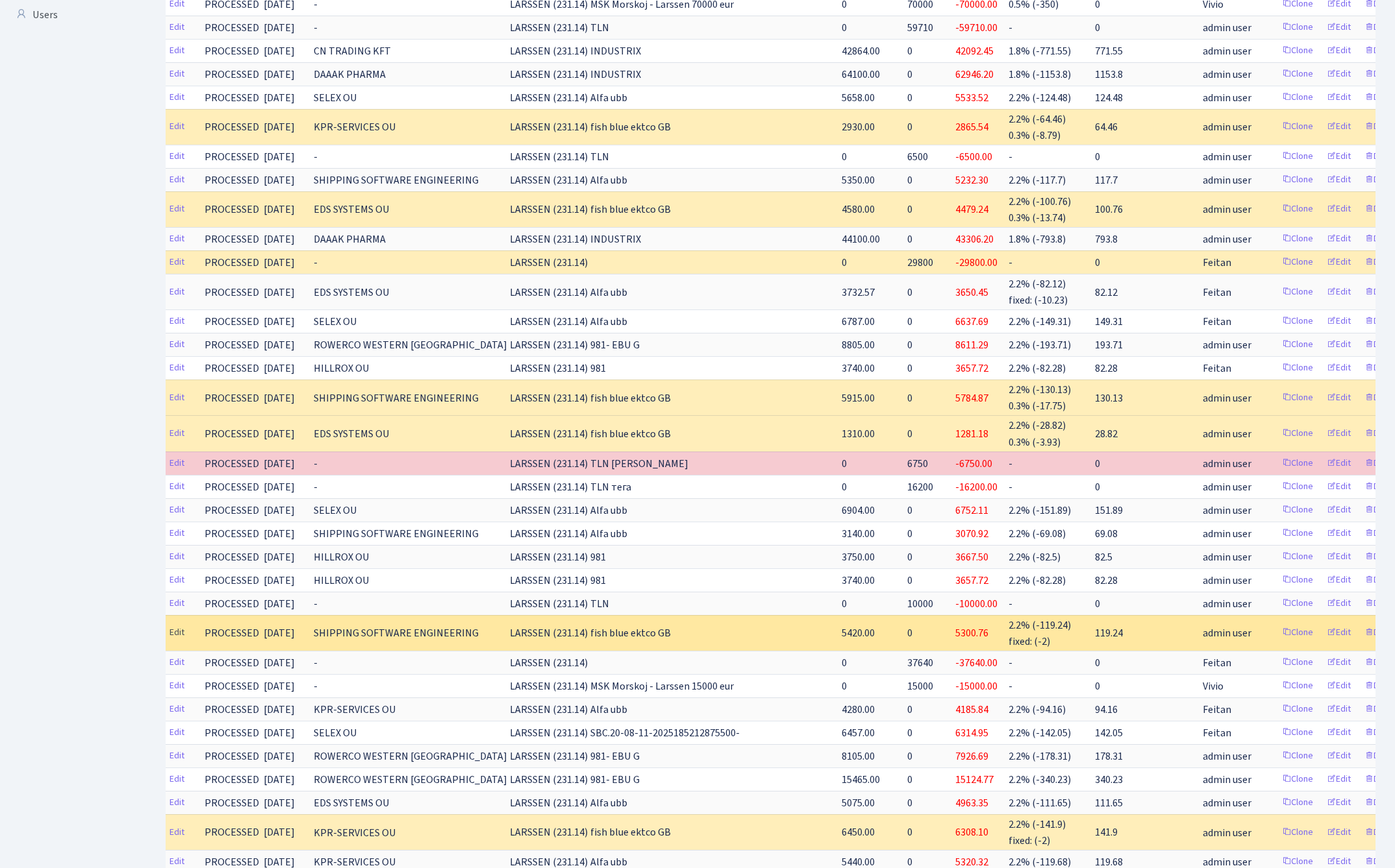
click at [176, 623] on link "Edit" at bounding box center [176, 633] width 26 height 20
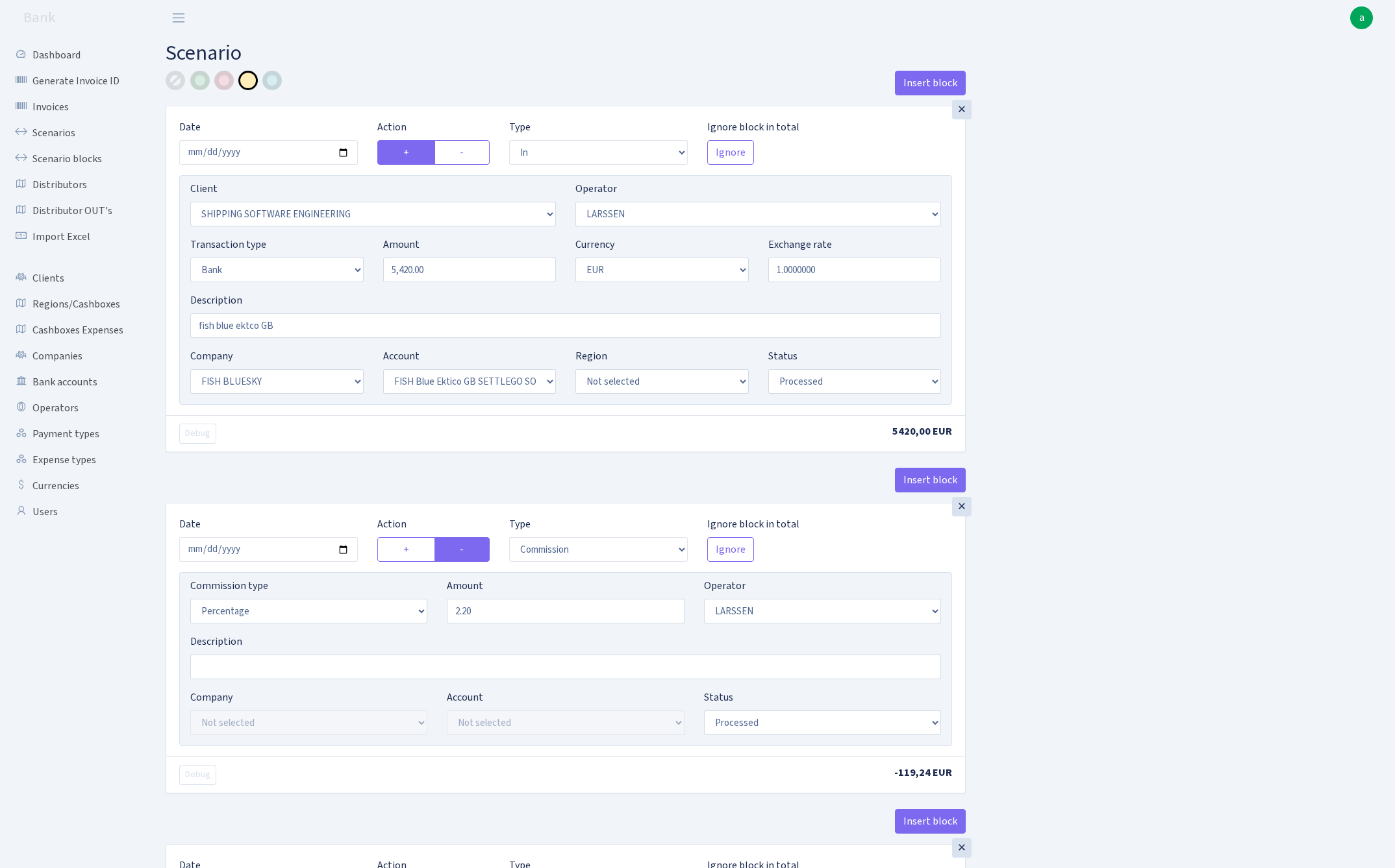
select select "in"
select select "305"
select select "36"
select select "2"
select select "1"
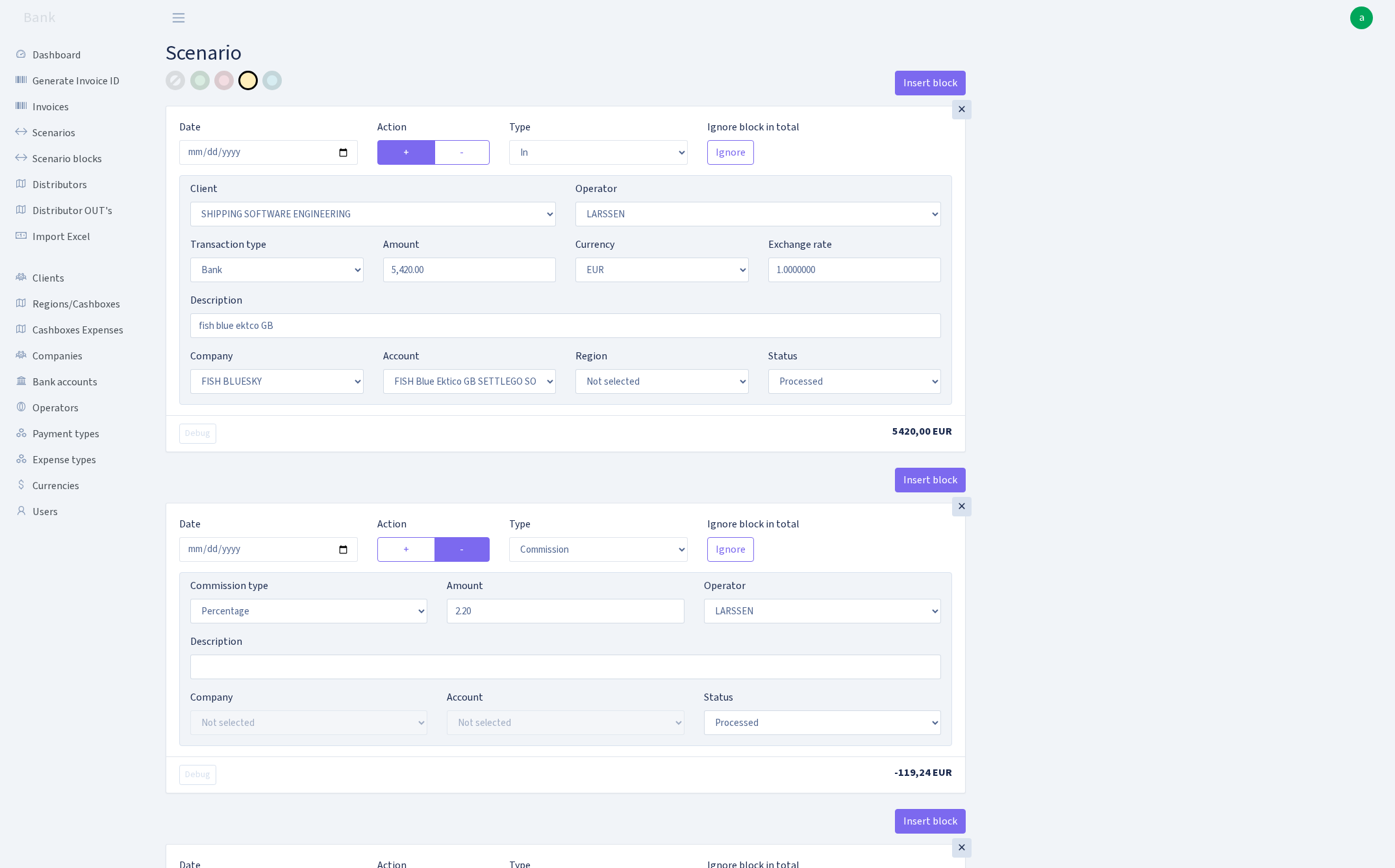
select select "23"
select select "67"
select select "processed"
select select "commission"
select select "36"
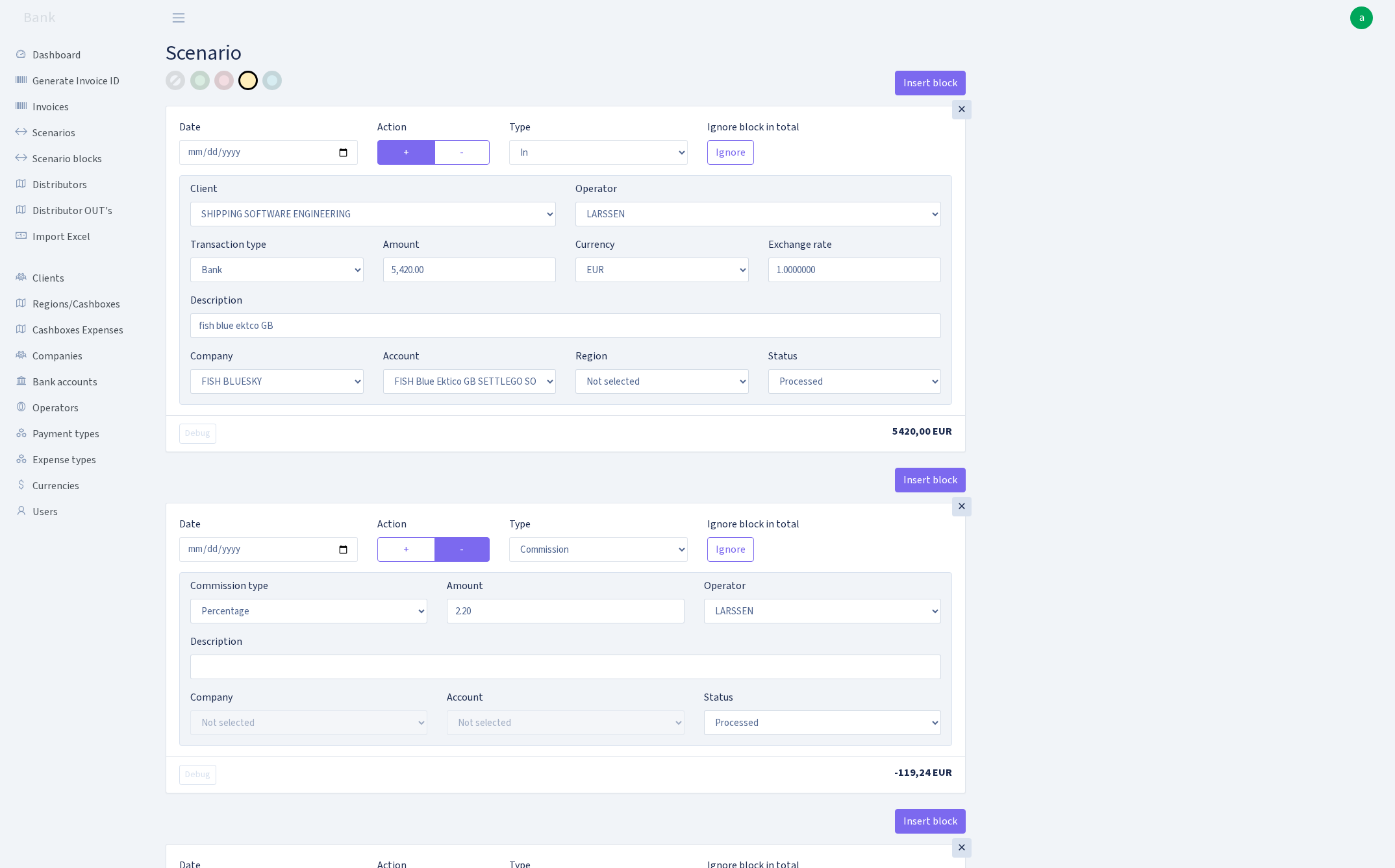
select select "processed"
select select "commission"
select select "fixed"
select select "1"
select select "23"
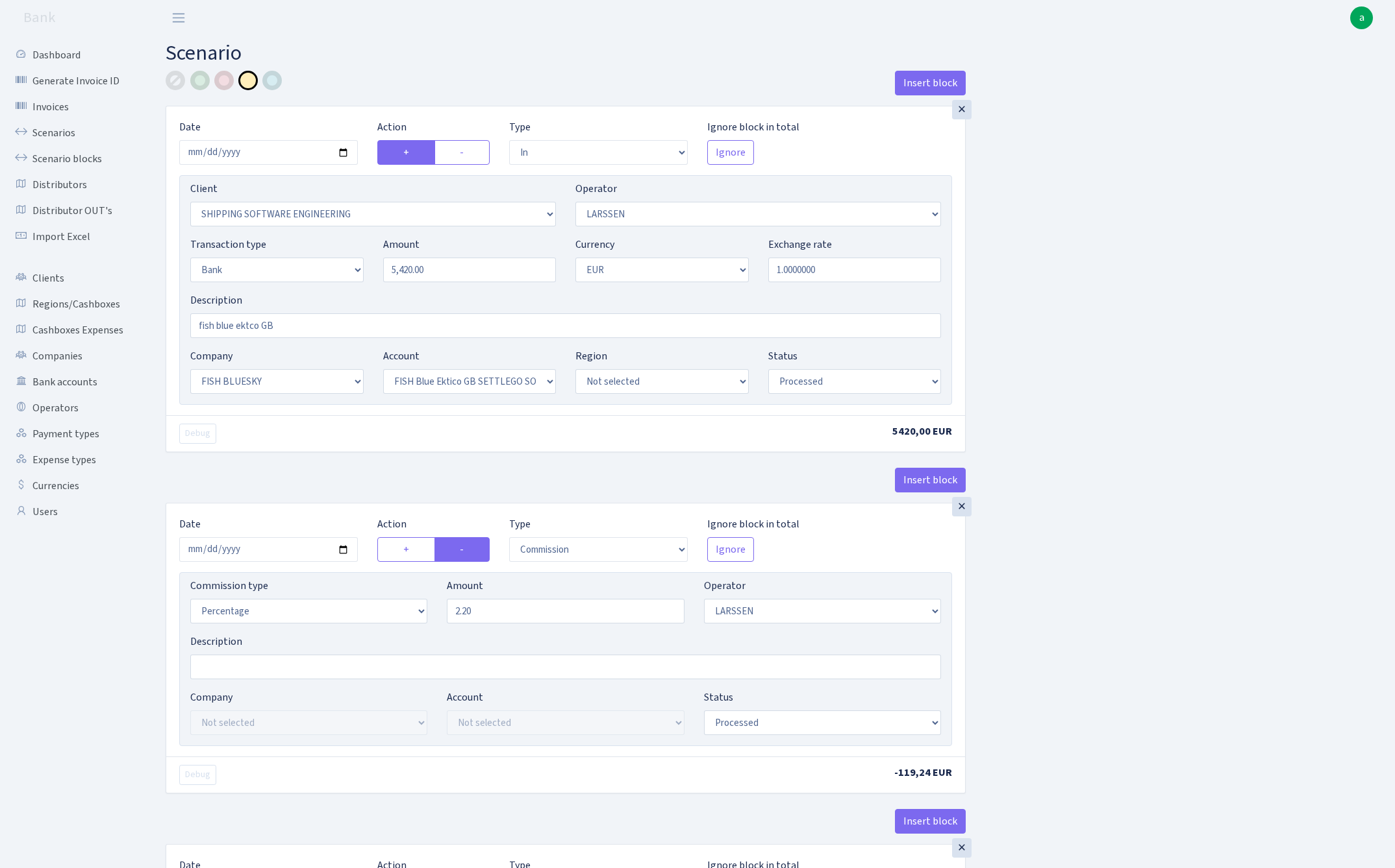
select select "67"
select select "processed"
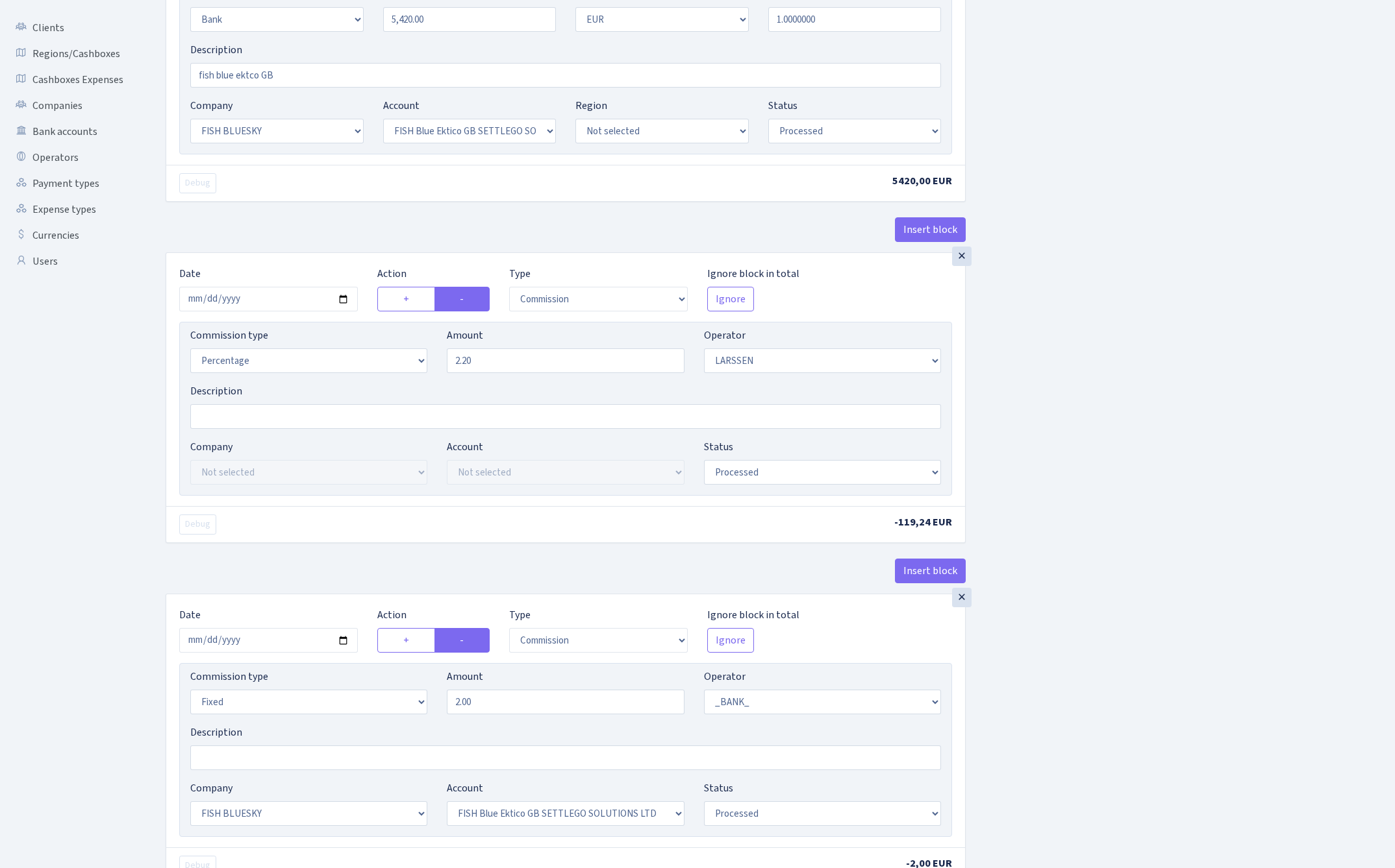
scroll to position [263, 0]
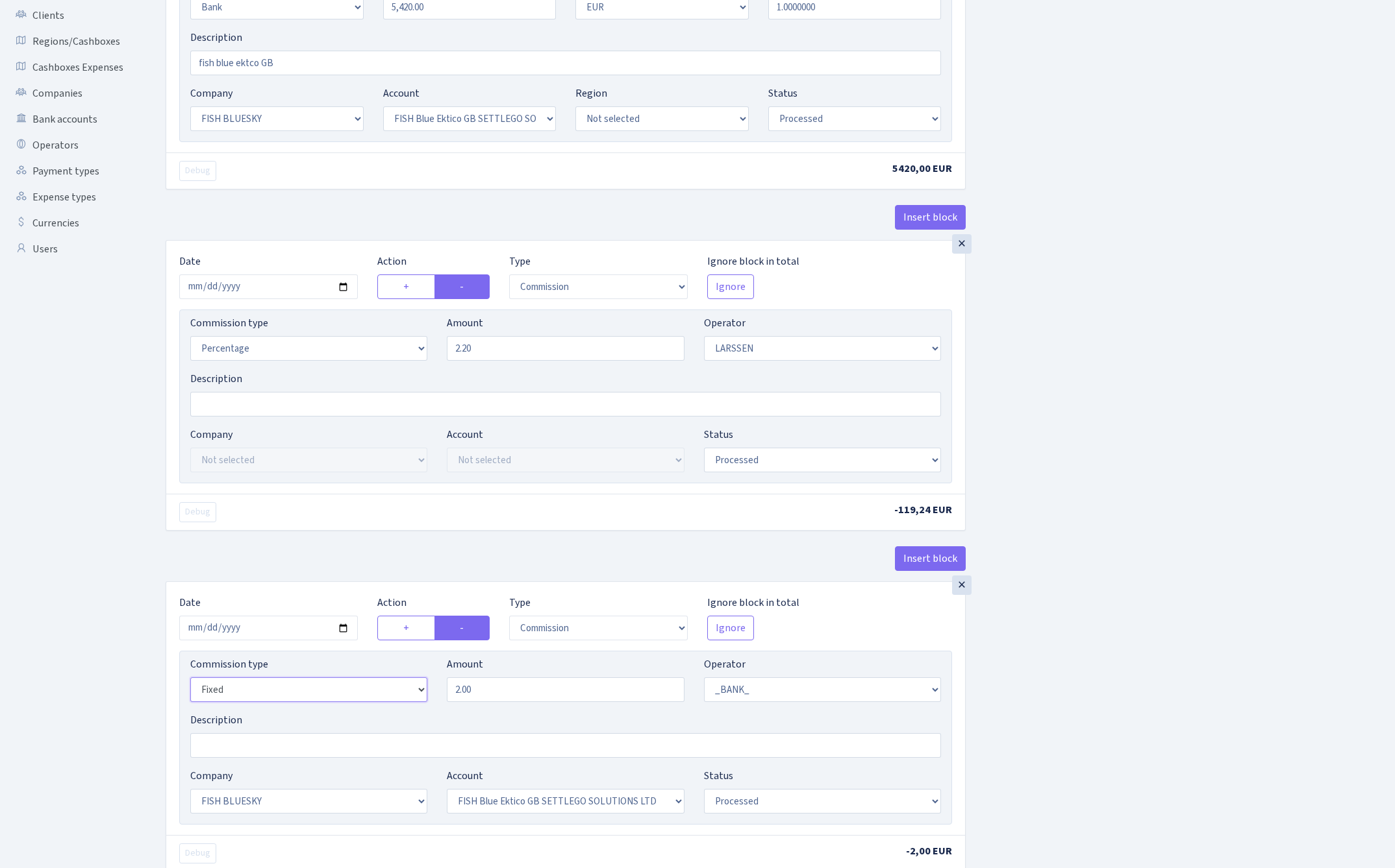
select select "percentage"
click at [507, 693] on input "2.00" at bounding box center [565, 689] width 237 height 24
type input "0.30"
click at [1199, 562] on div "Insert block × Date 2025-08-12 Action + - Type --- In Out Commission Field requ…" at bounding box center [770, 395] width 1229 height 1174
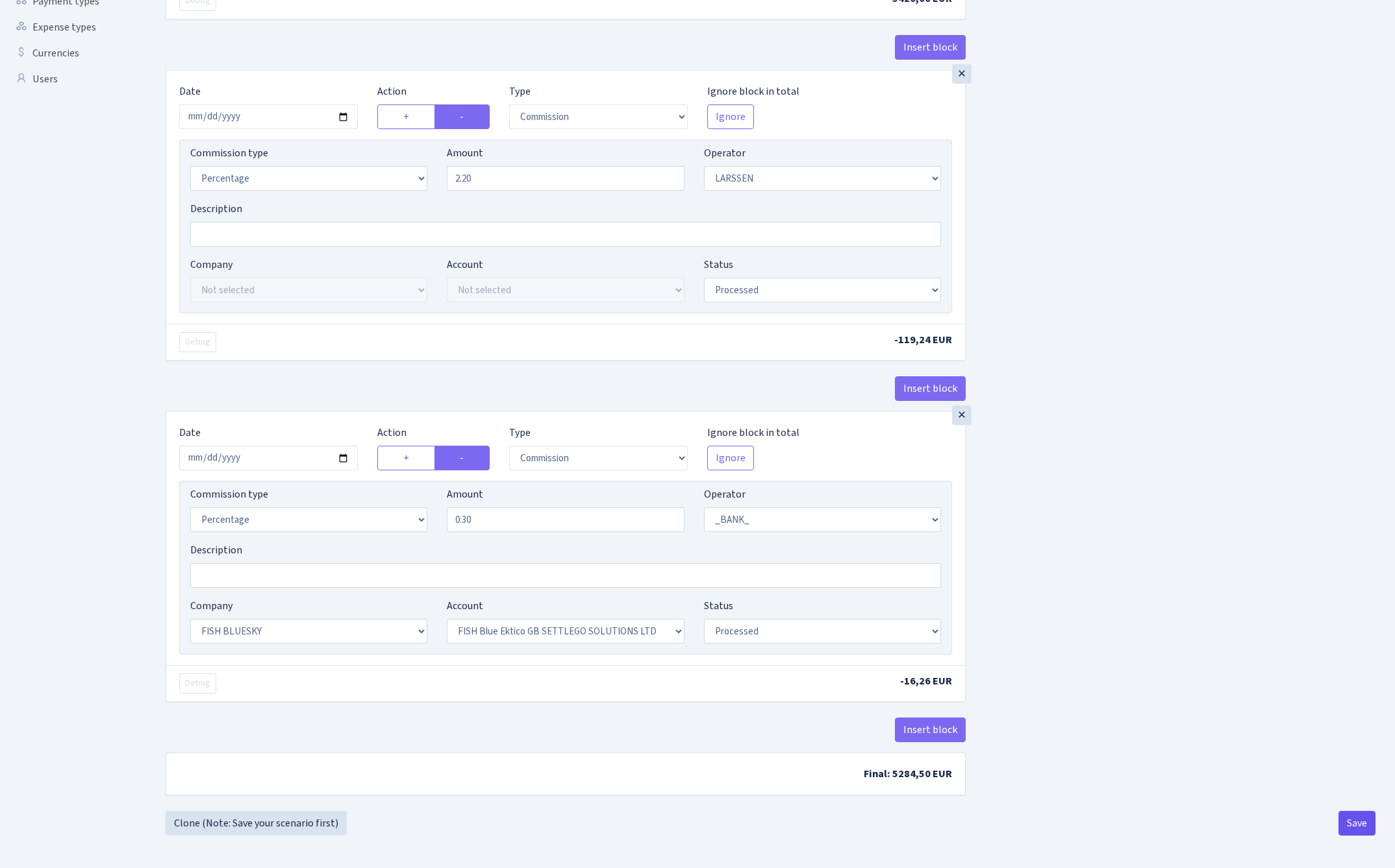
scroll to position [439, 0]
click at [1353, 823] on button "Save" at bounding box center [1356, 823] width 37 height 24
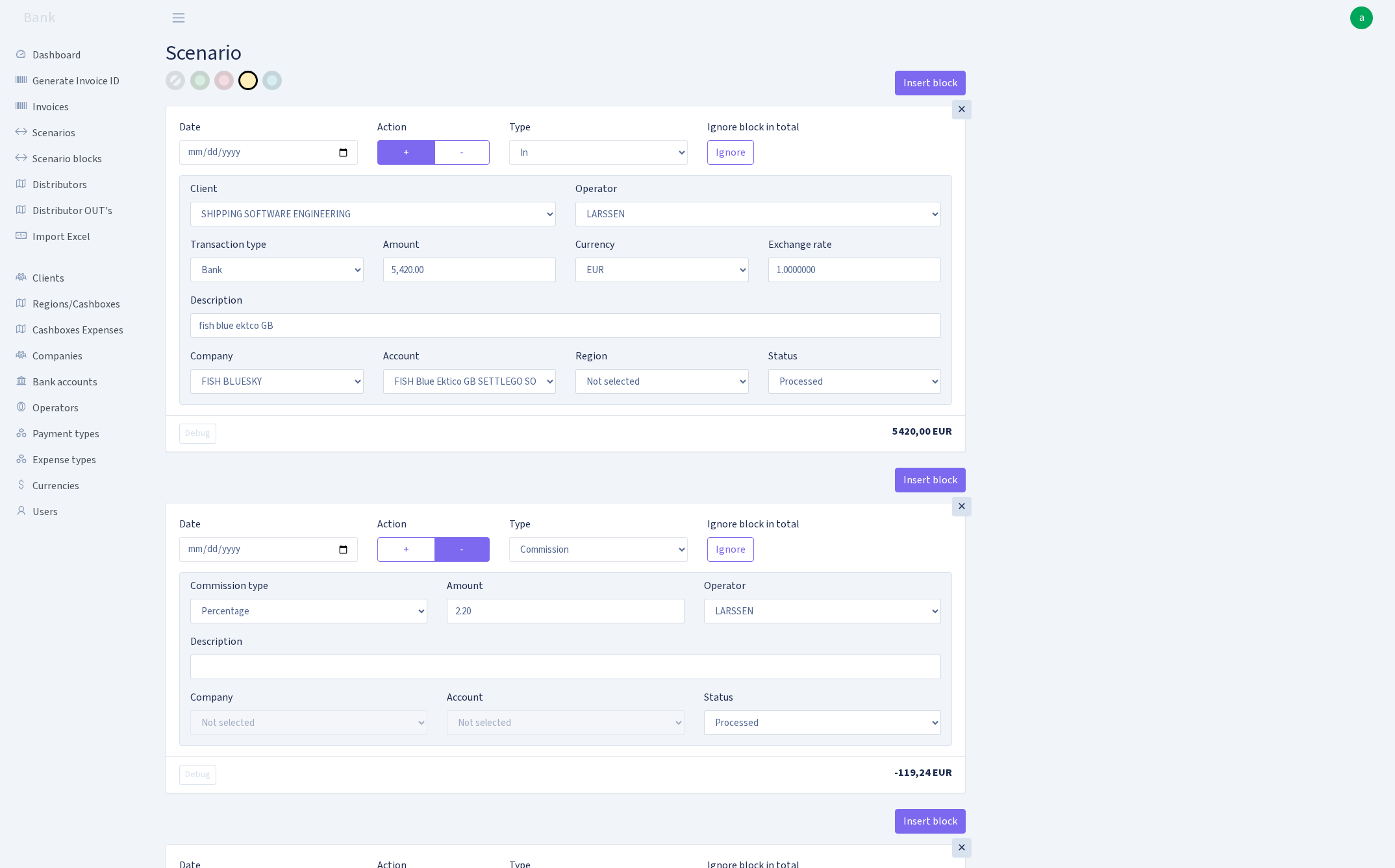
select select "in"
select select "305"
select select "36"
select select "2"
select select "1"
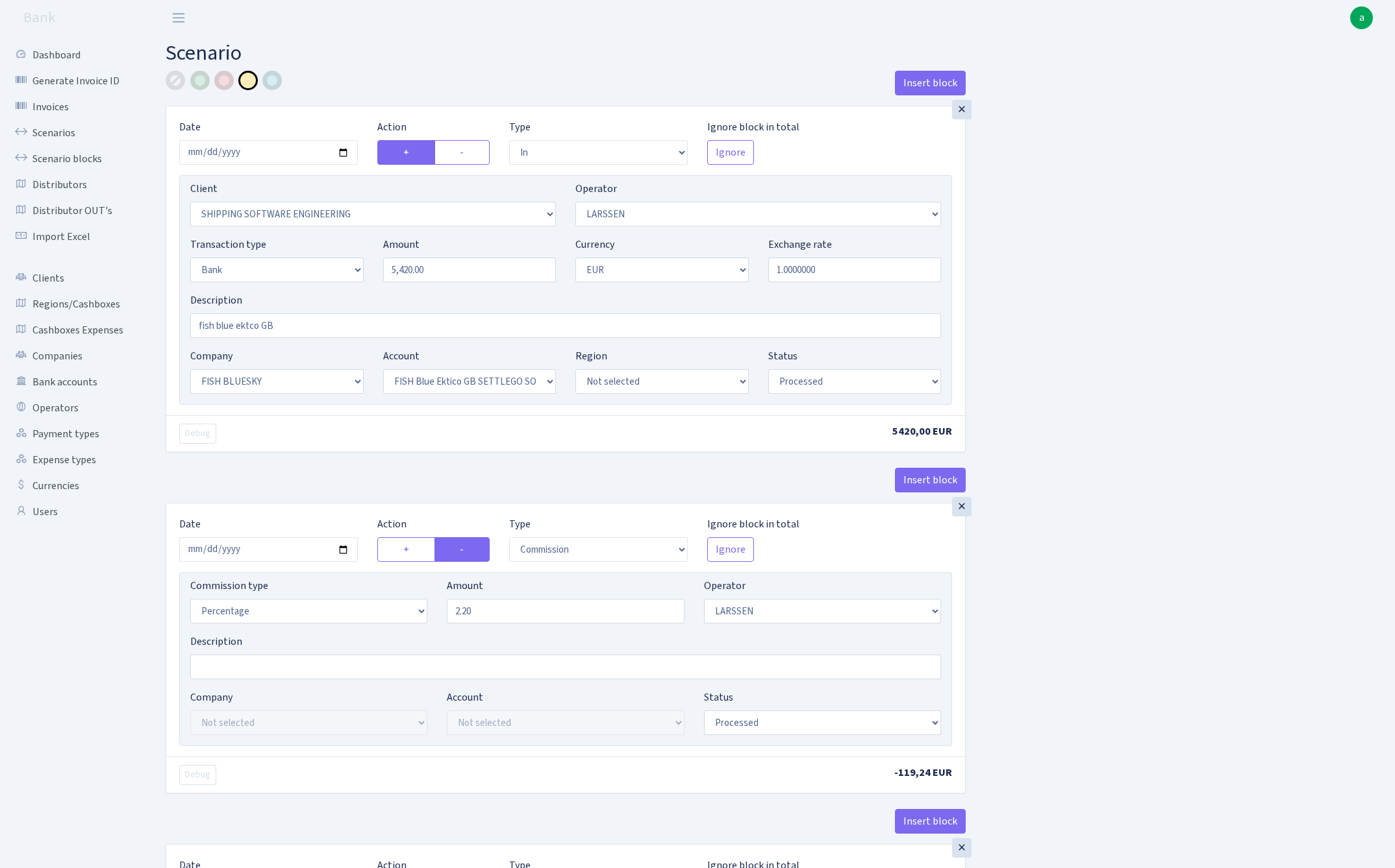
select select "23"
select select "67"
select select "processed"
select select "commission"
select select "36"
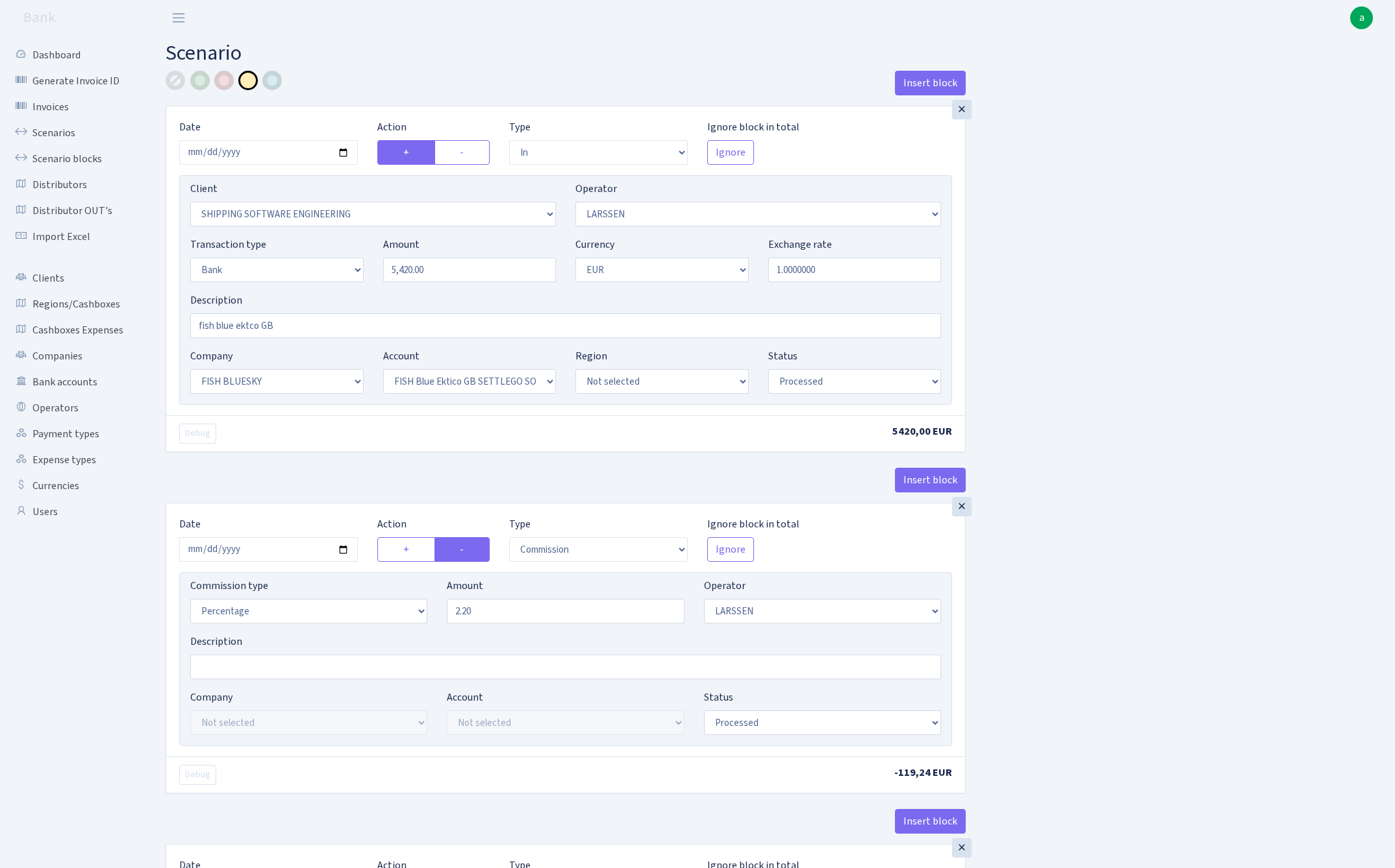
select select "processed"
select select "commission"
select select "1"
select select "23"
select select "67"
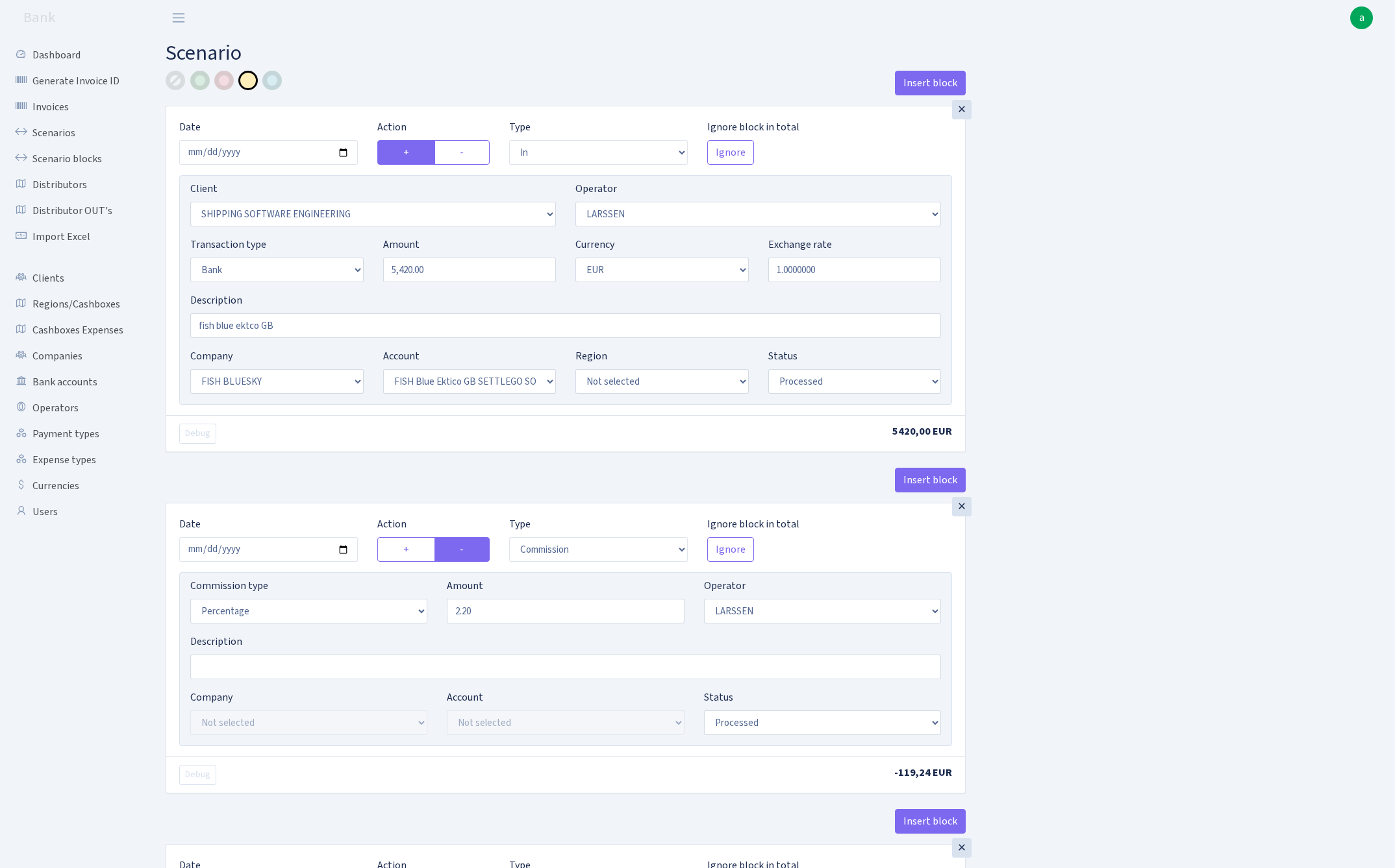
select select "processed"
click at [52, 130] on link "Scenarios" at bounding box center [71, 133] width 130 height 26
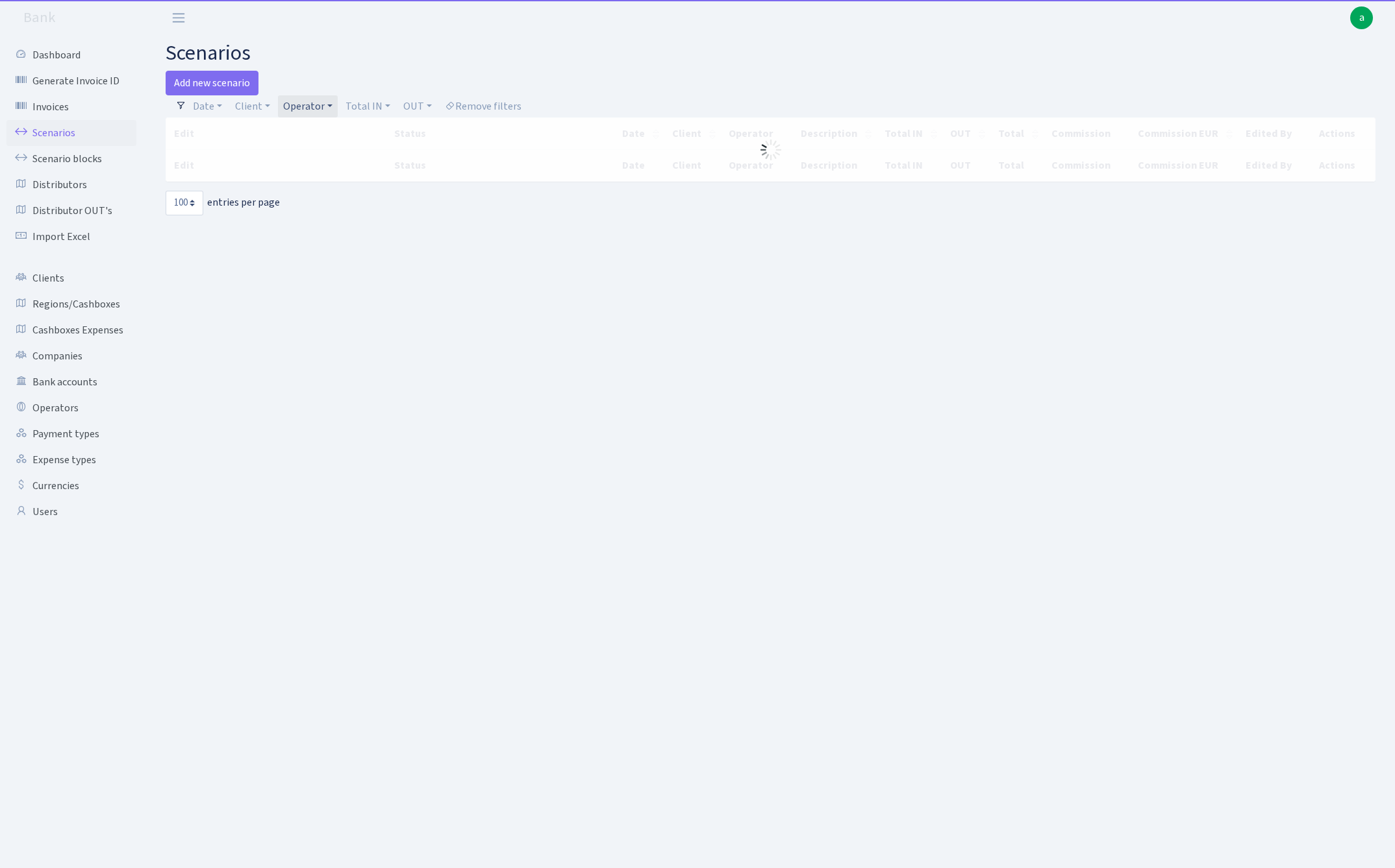
select select "100"
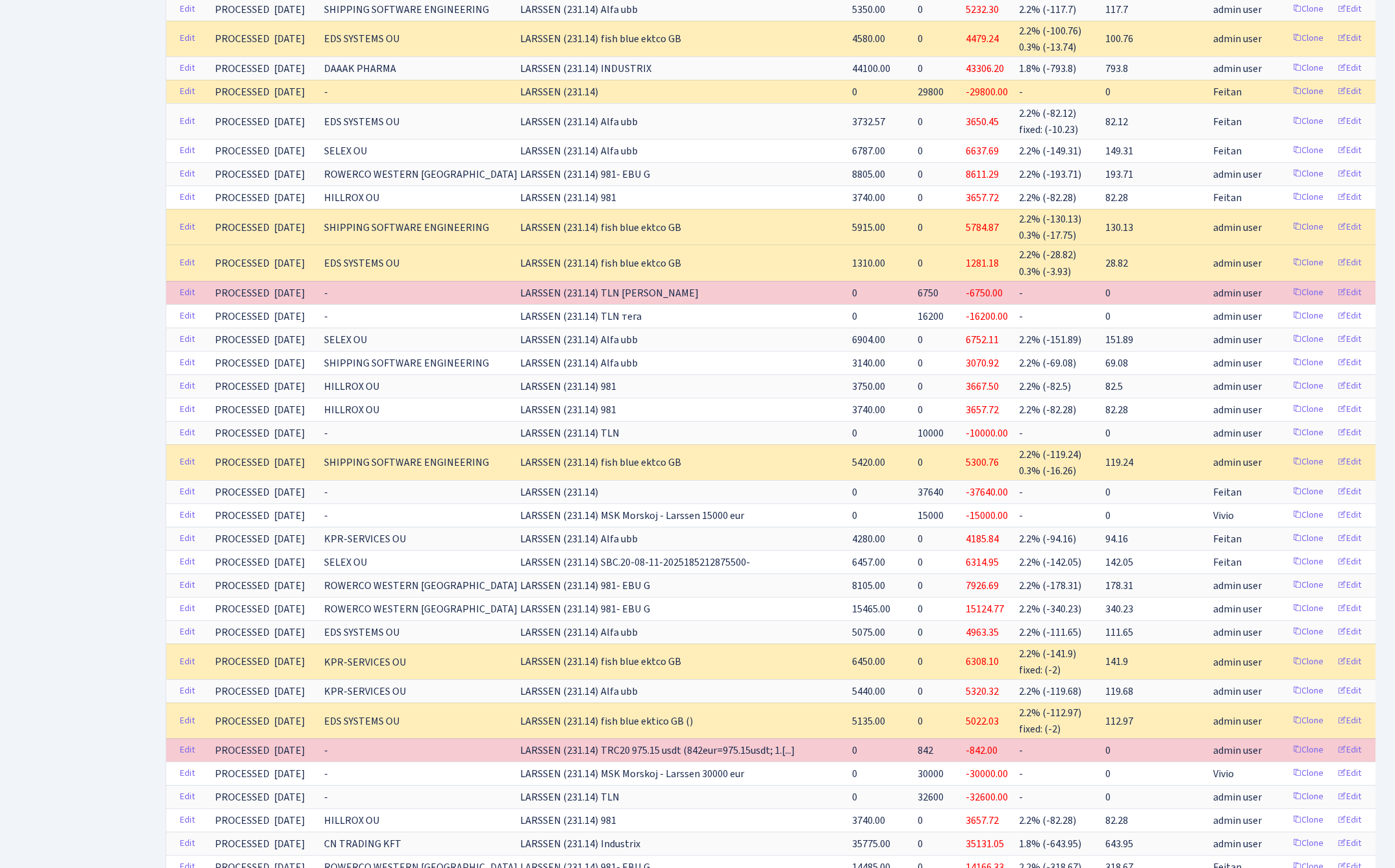
scroll to position [695, 0]
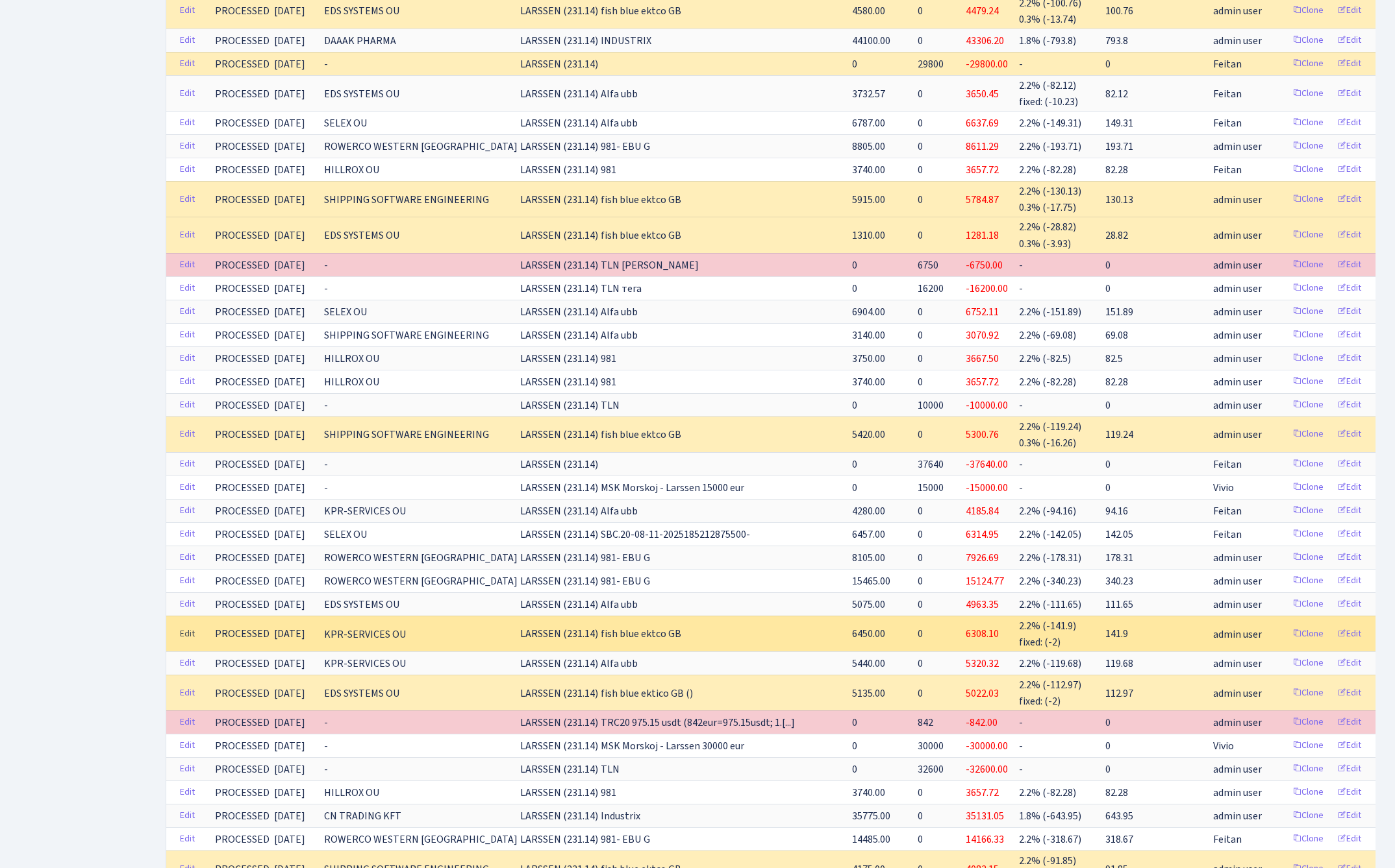
click at [185, 624] on link "Edit" at bounding box center [186, 634] width 26 height 20
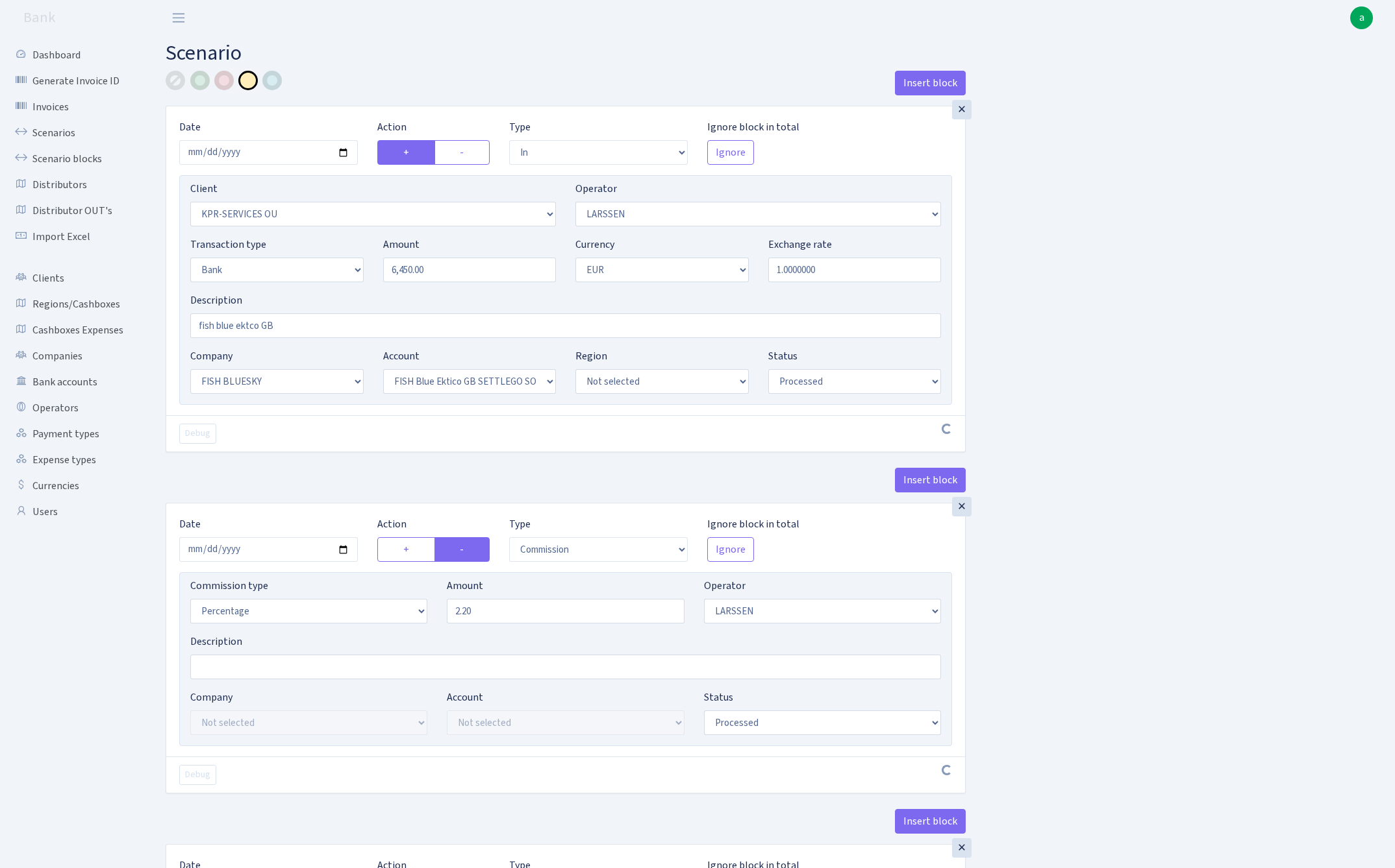
select select "in"
select select "303"
select select "36"
select select "2"
select select "1"
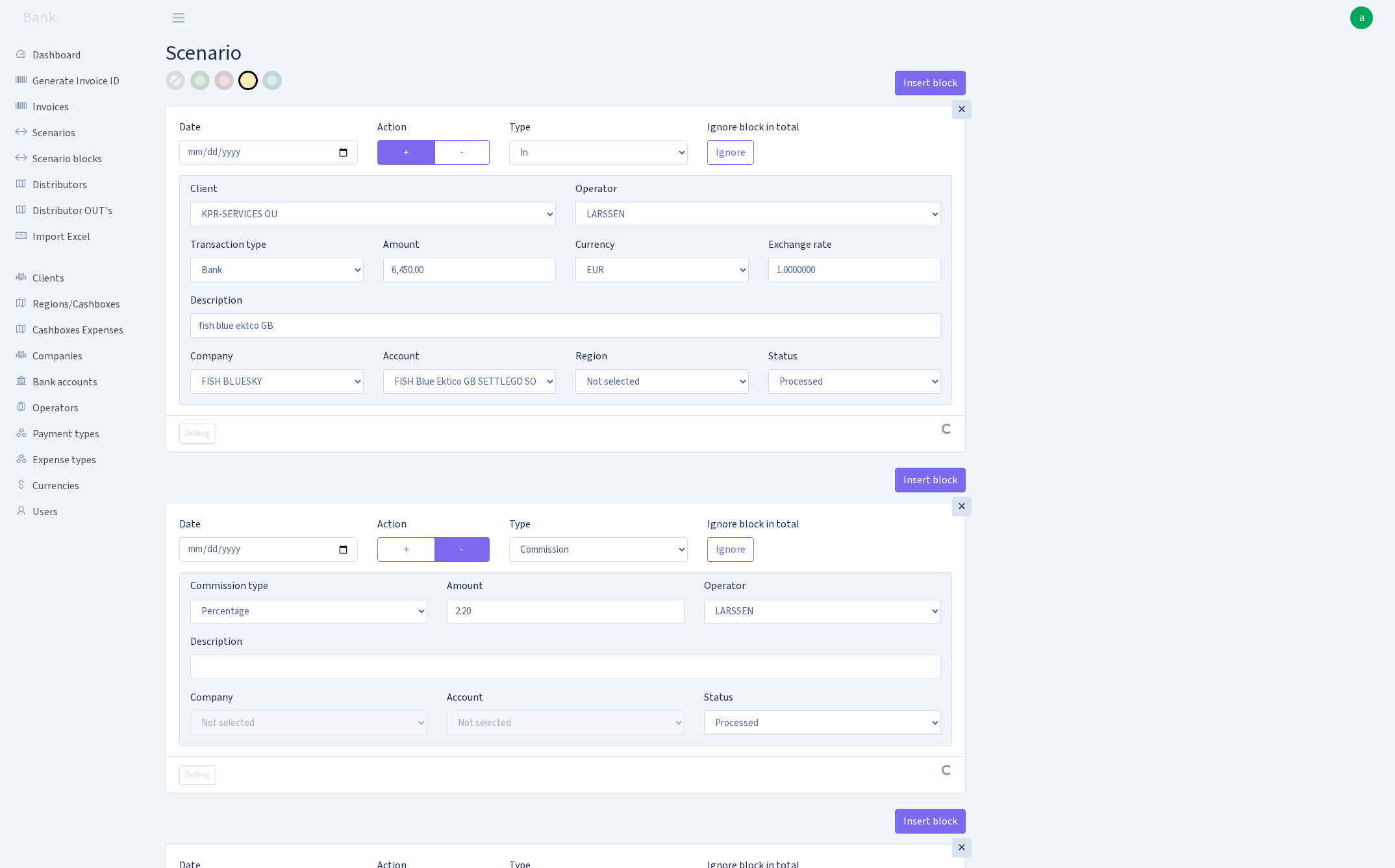
select select "23"
select select "67"
select select "processed"
select select "commission"
select select "36"
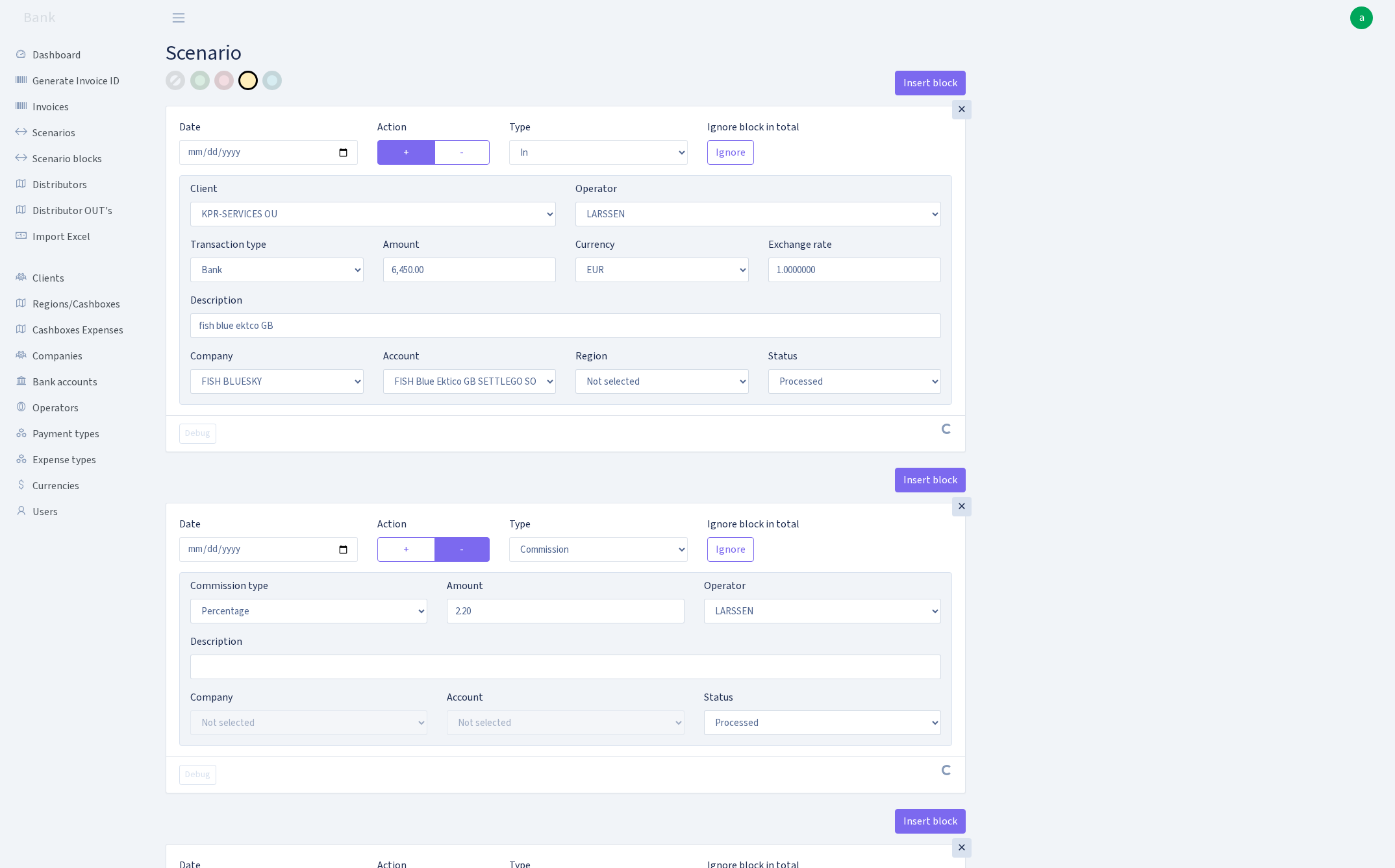
select select "processed"
select select "commission"
select select "fixed"
select select "1"
select select "23"
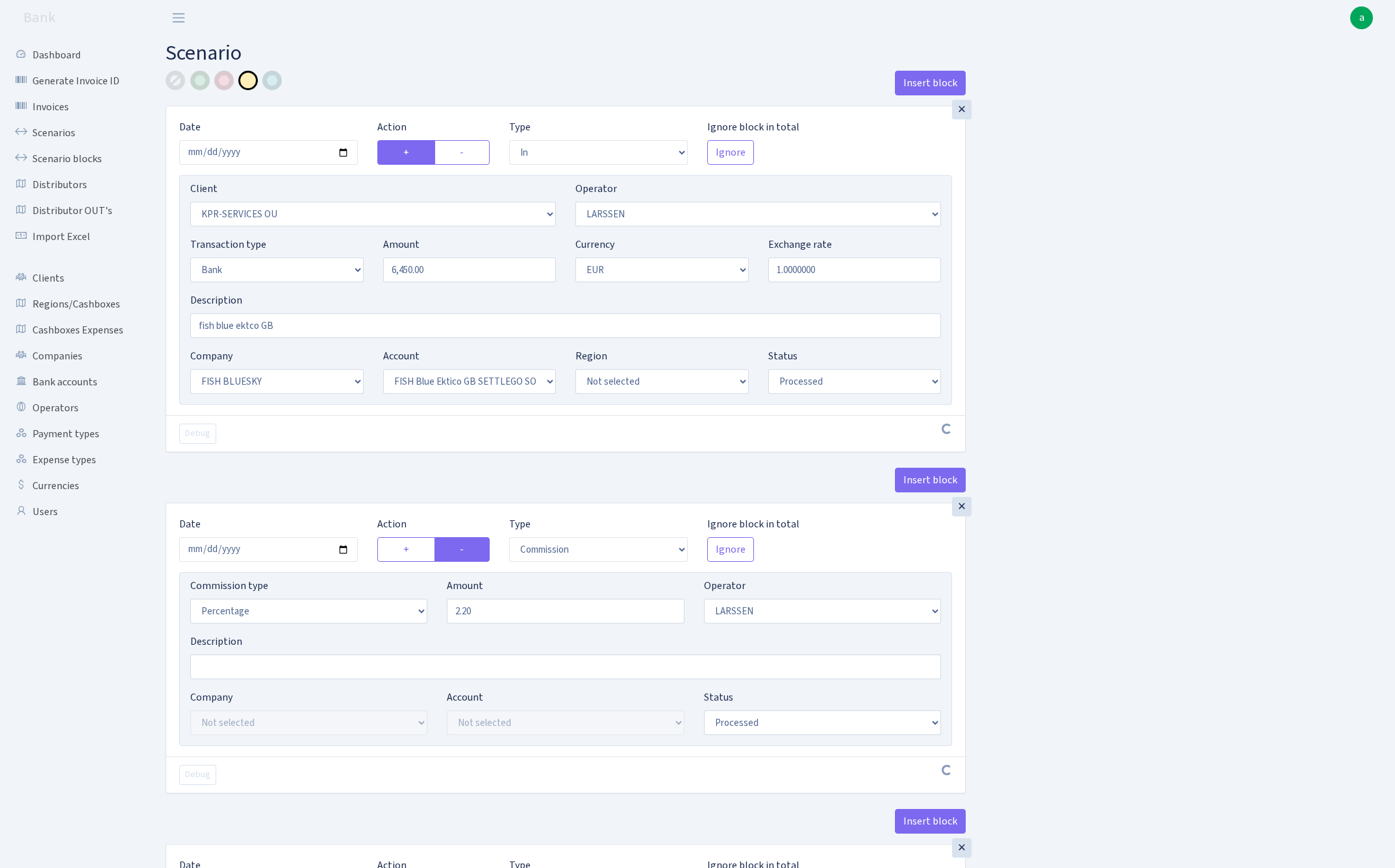
select select "67"
select select "processed"
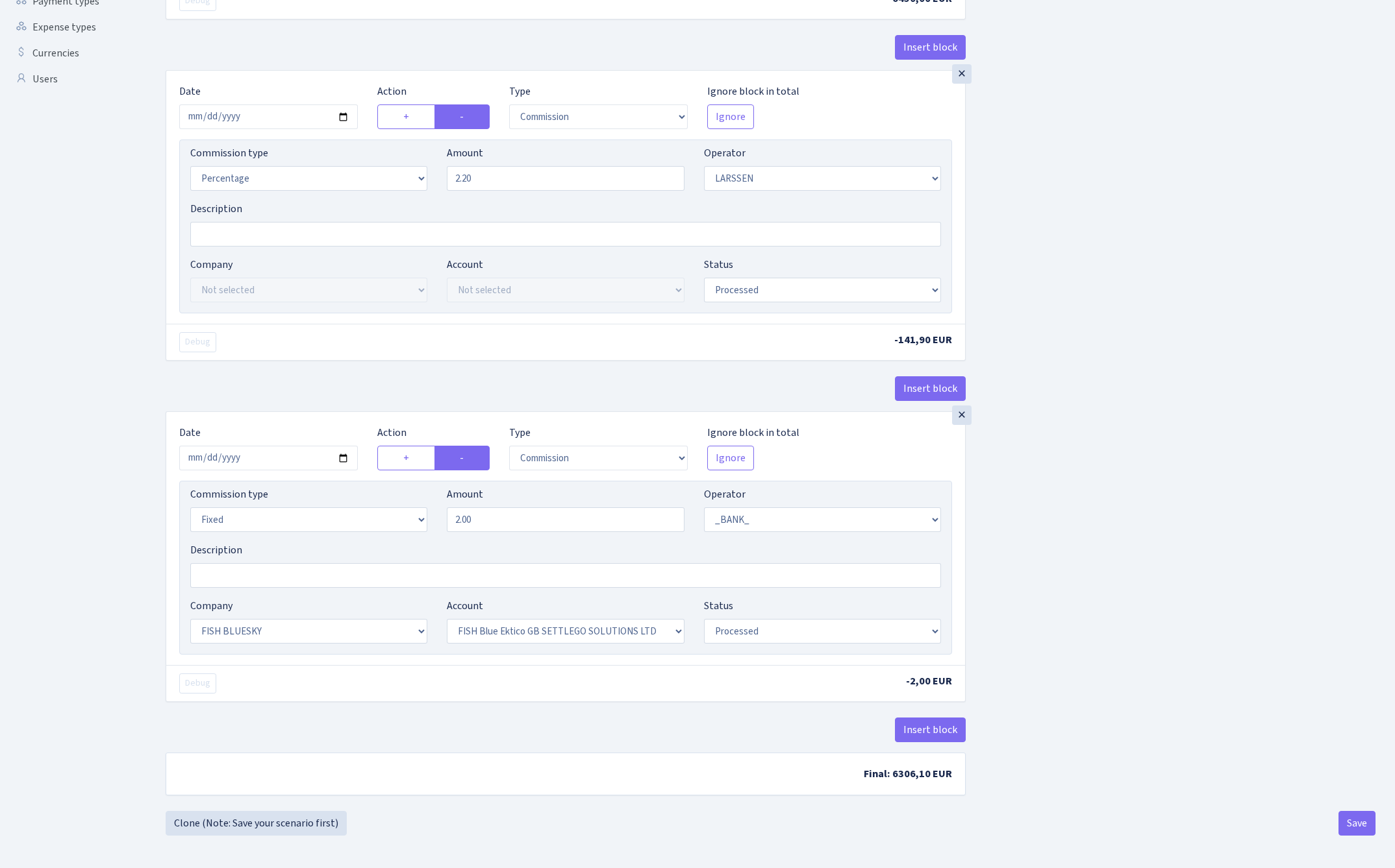
scroll to position [439, 0]
click at [497, 525] on input "2.00" at bounding box center [565, 519] width 237 height 24
type input "0.30"
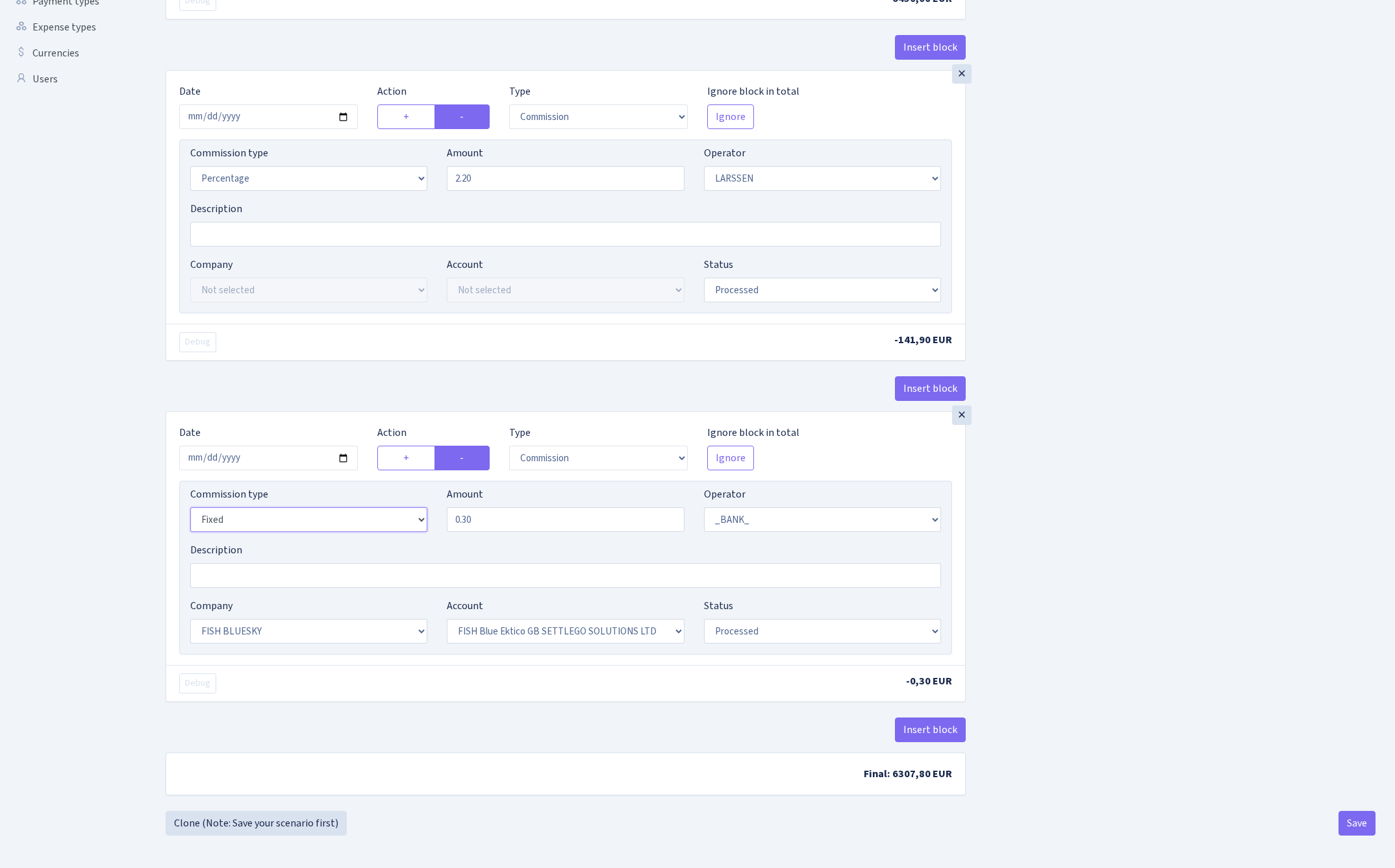
select select "percentage"
click at [1351, 826] on button "Save" at bounding box center [1356, 823] width 37 height 24
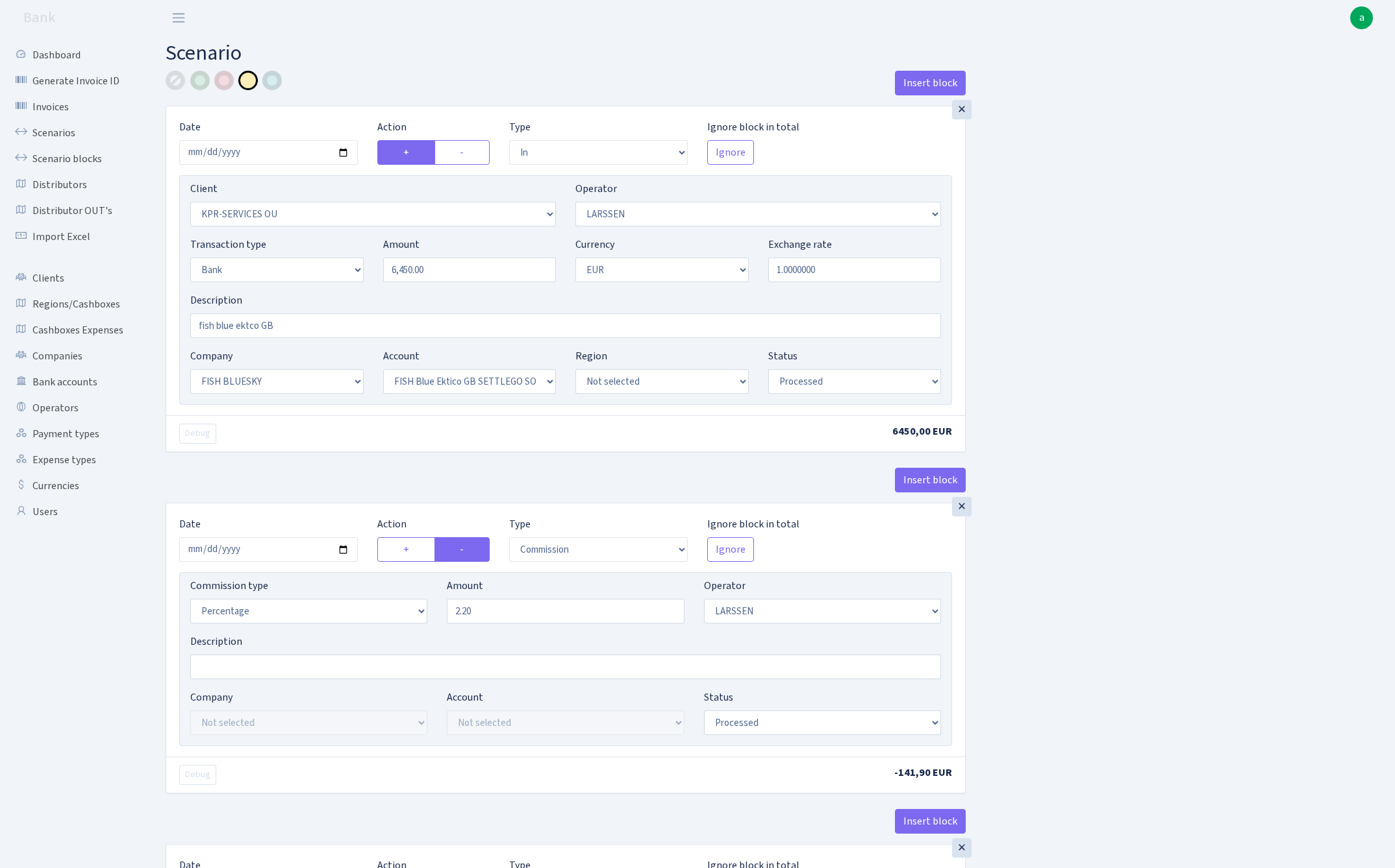
select select "in"
select select "303"
select select "36"
select select "2"
select select "1"
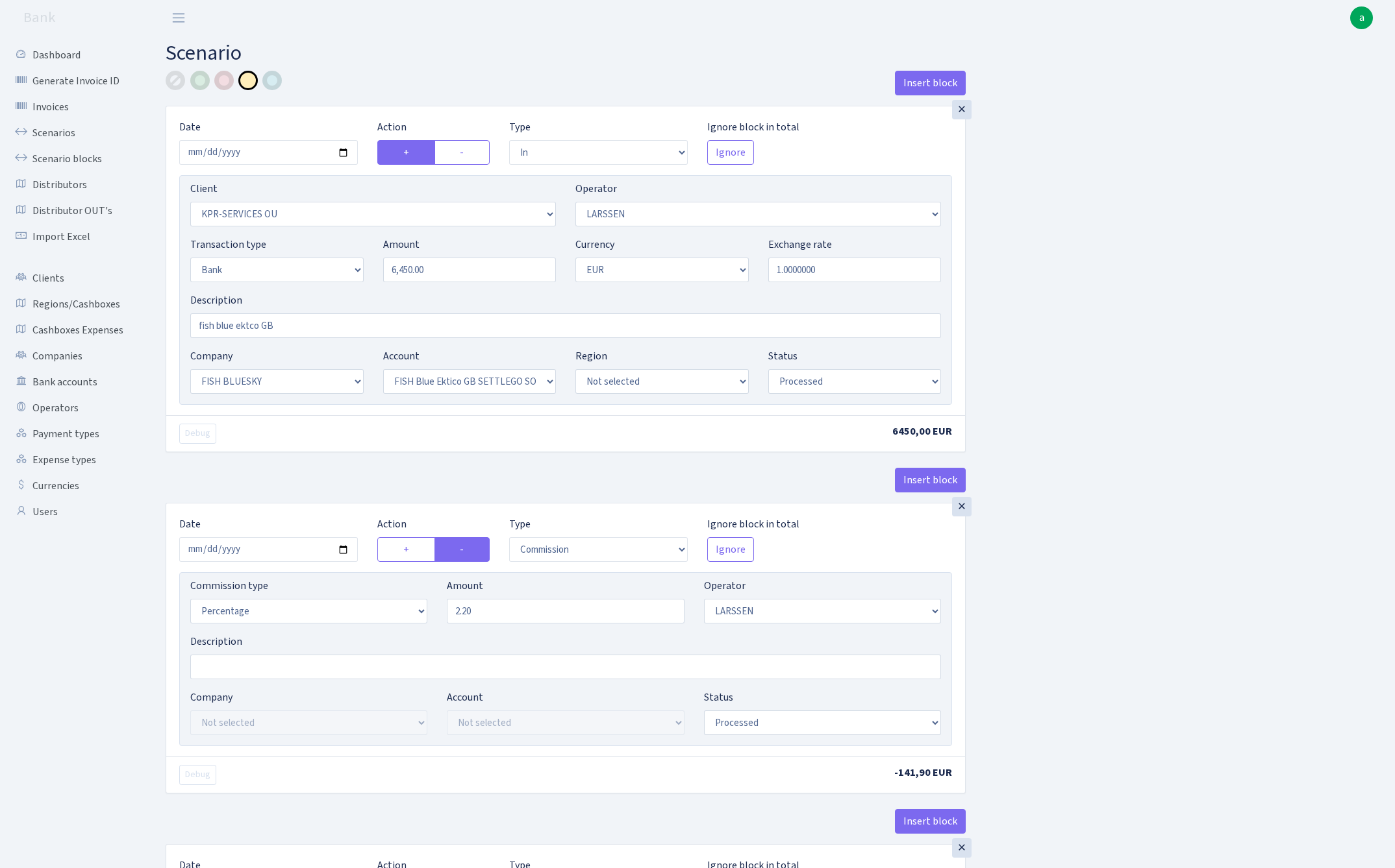
select select "23"
select select "67"
select select "processed"
select select "commission"
select select "36"
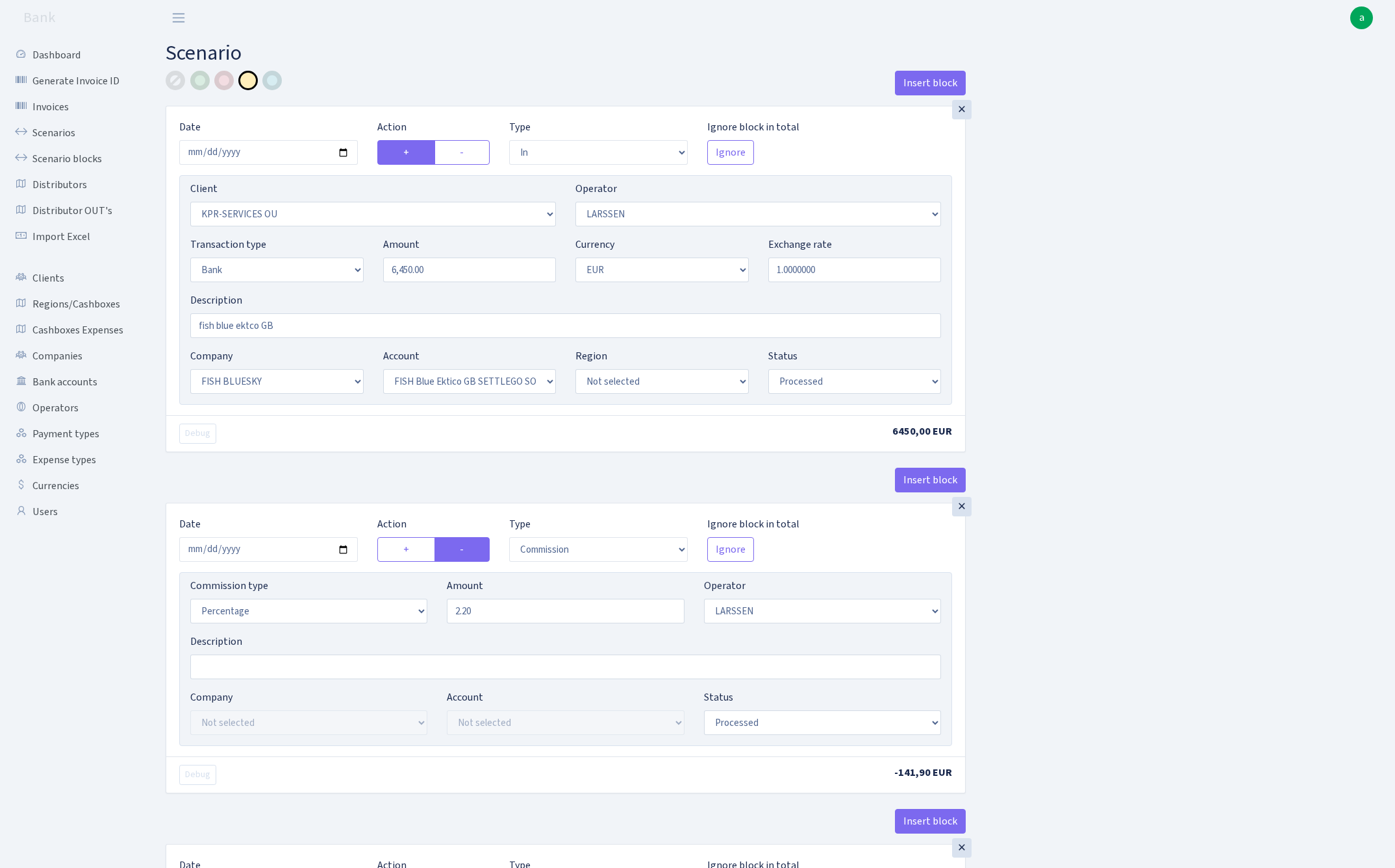
select select "processed"
select select "commission"
select select "1"
select select "23"
select select "67"
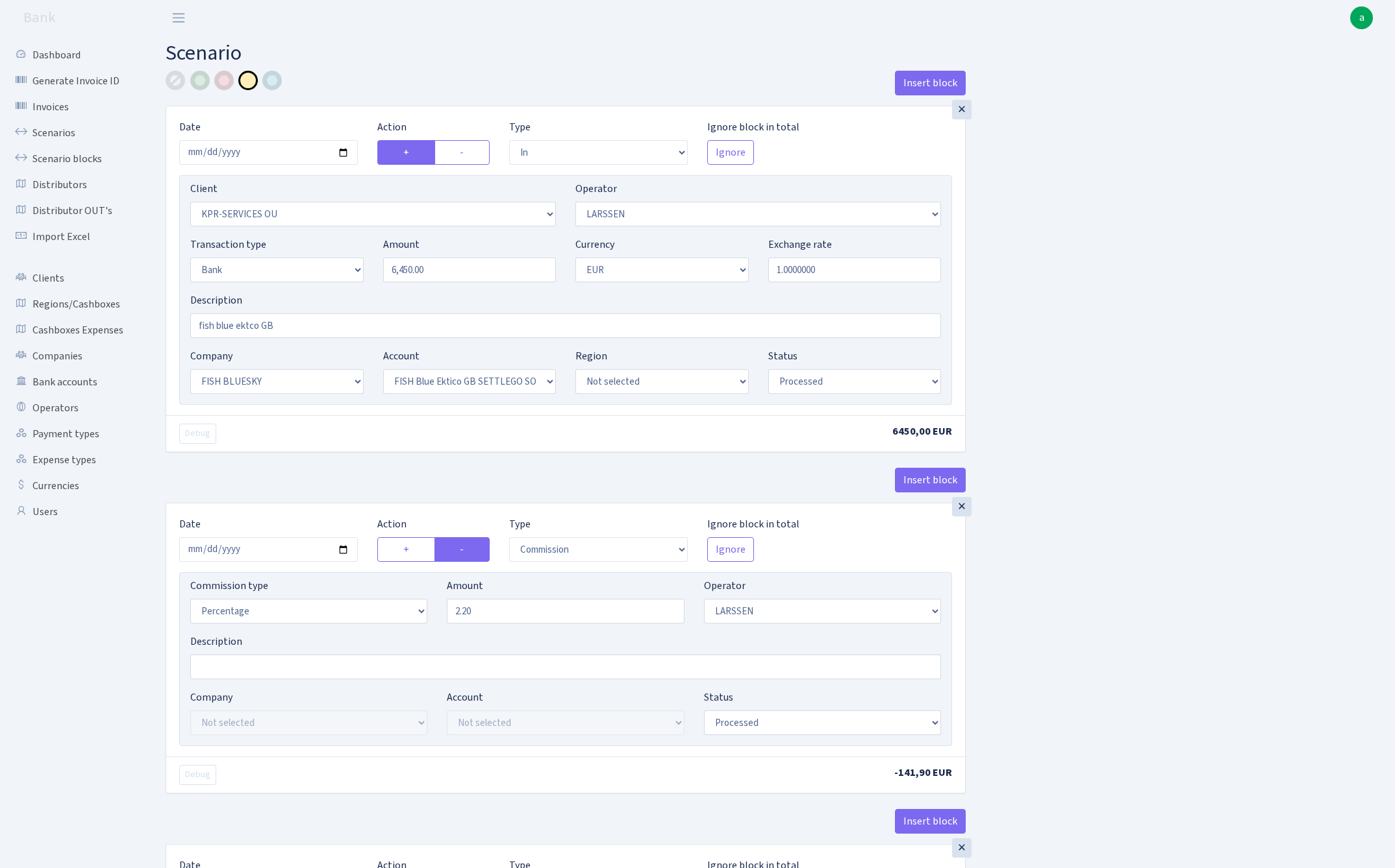
select select "processed"
click at [48, 131] on link "Scenarios" at bounding box center [71, 133] width 130 height 26
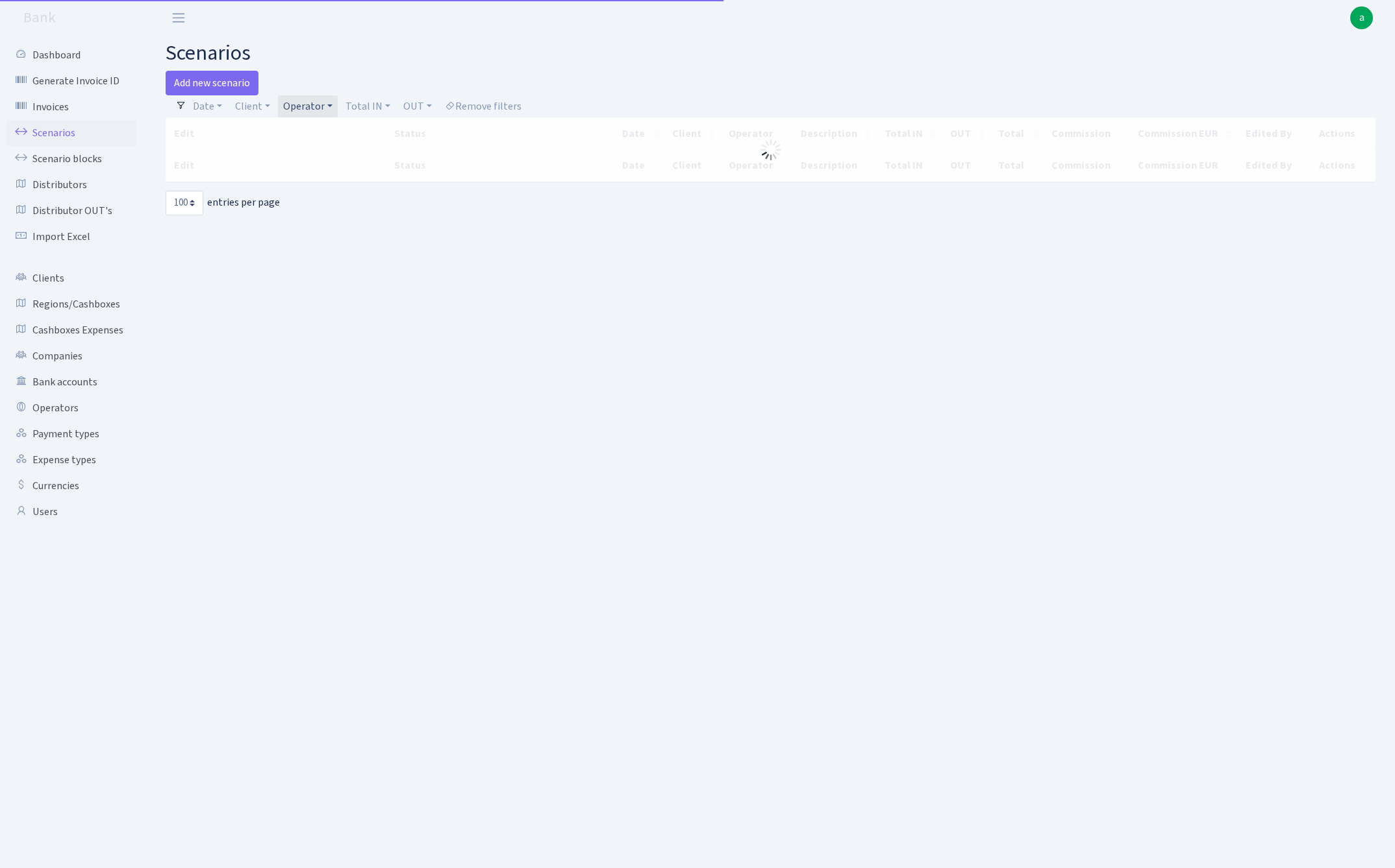
select select "100"
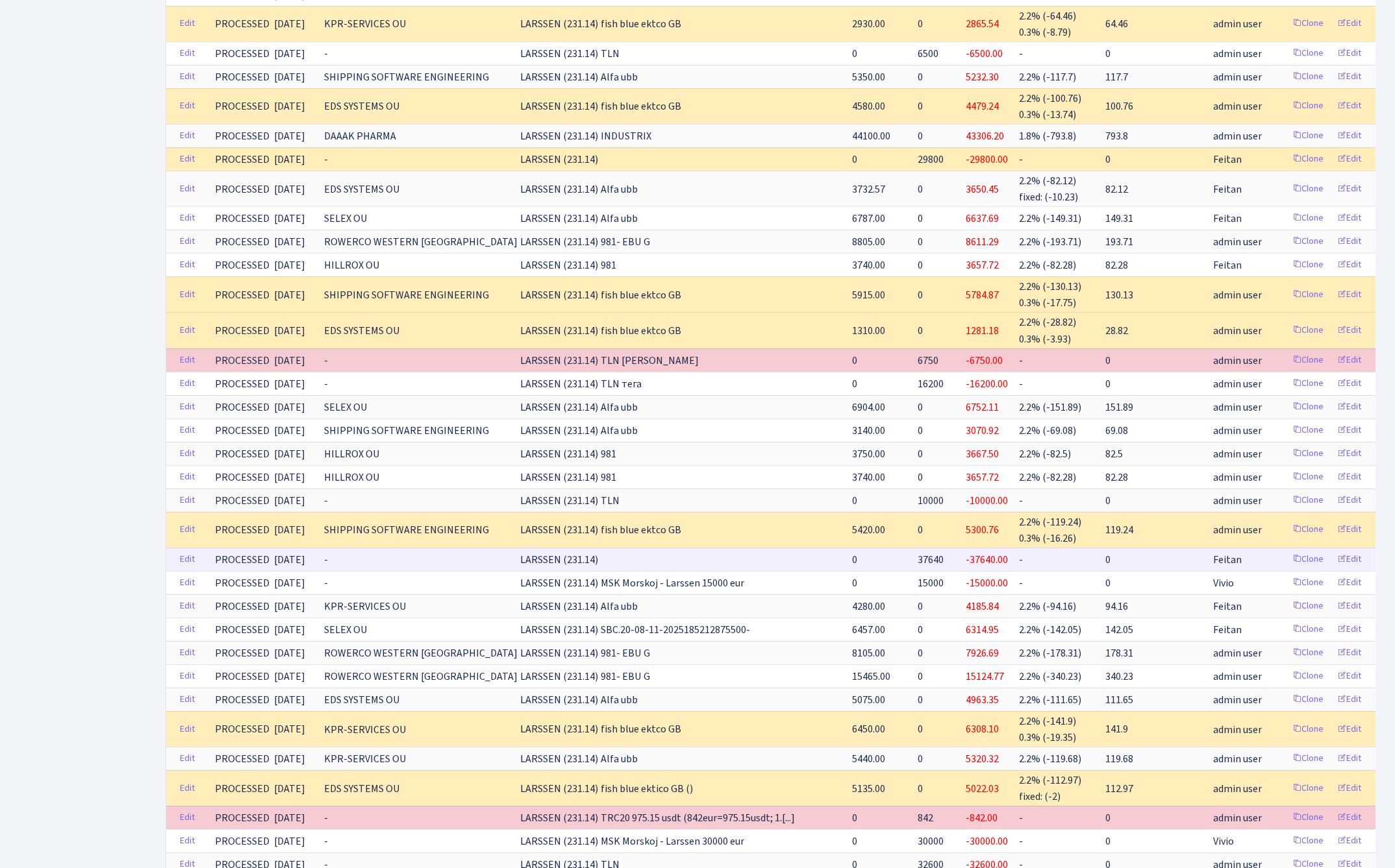
scroll to position [602, 0]
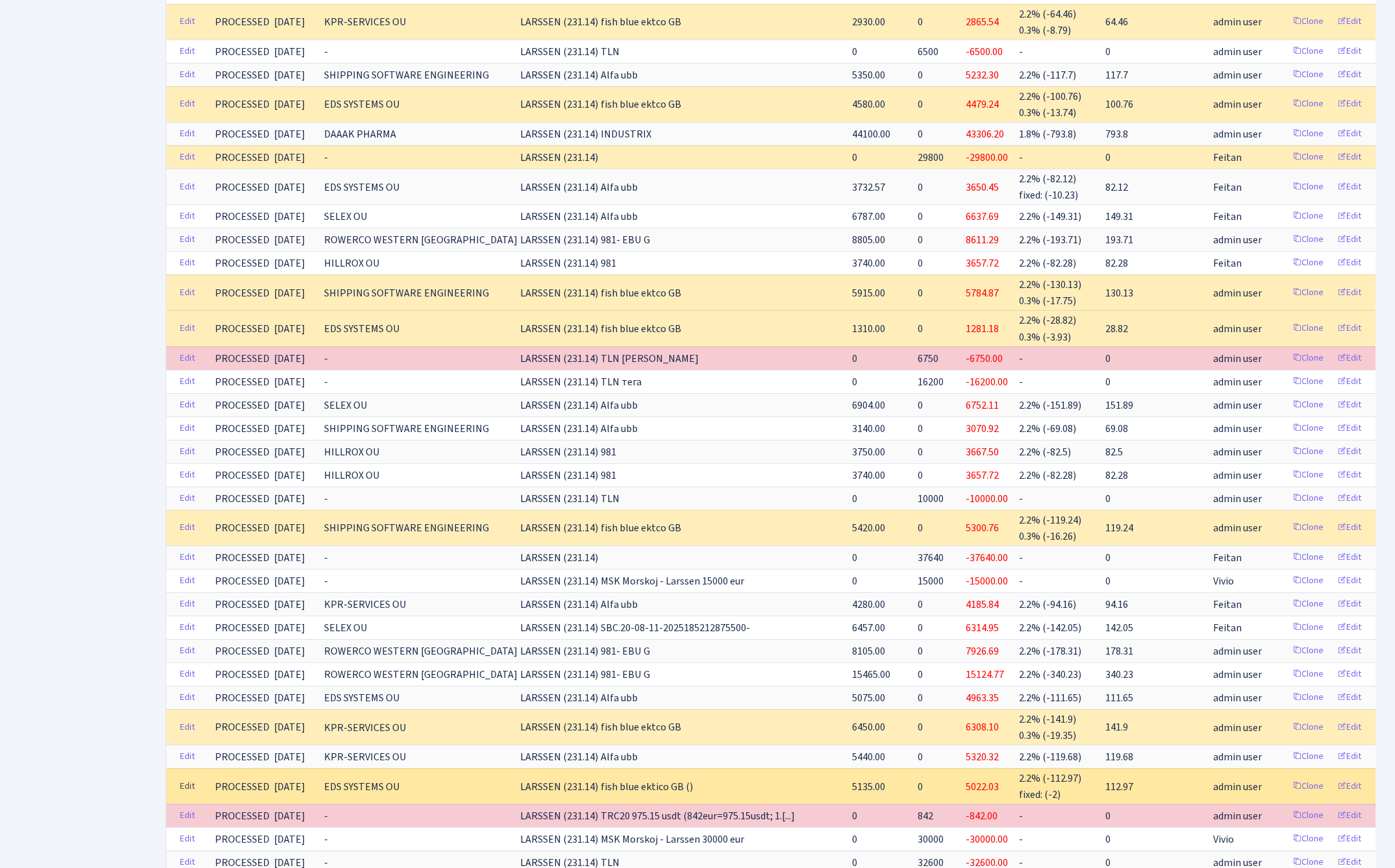
click at [190, 777] on link "Edit" at bounding box center [186, 787] width 26 height 20
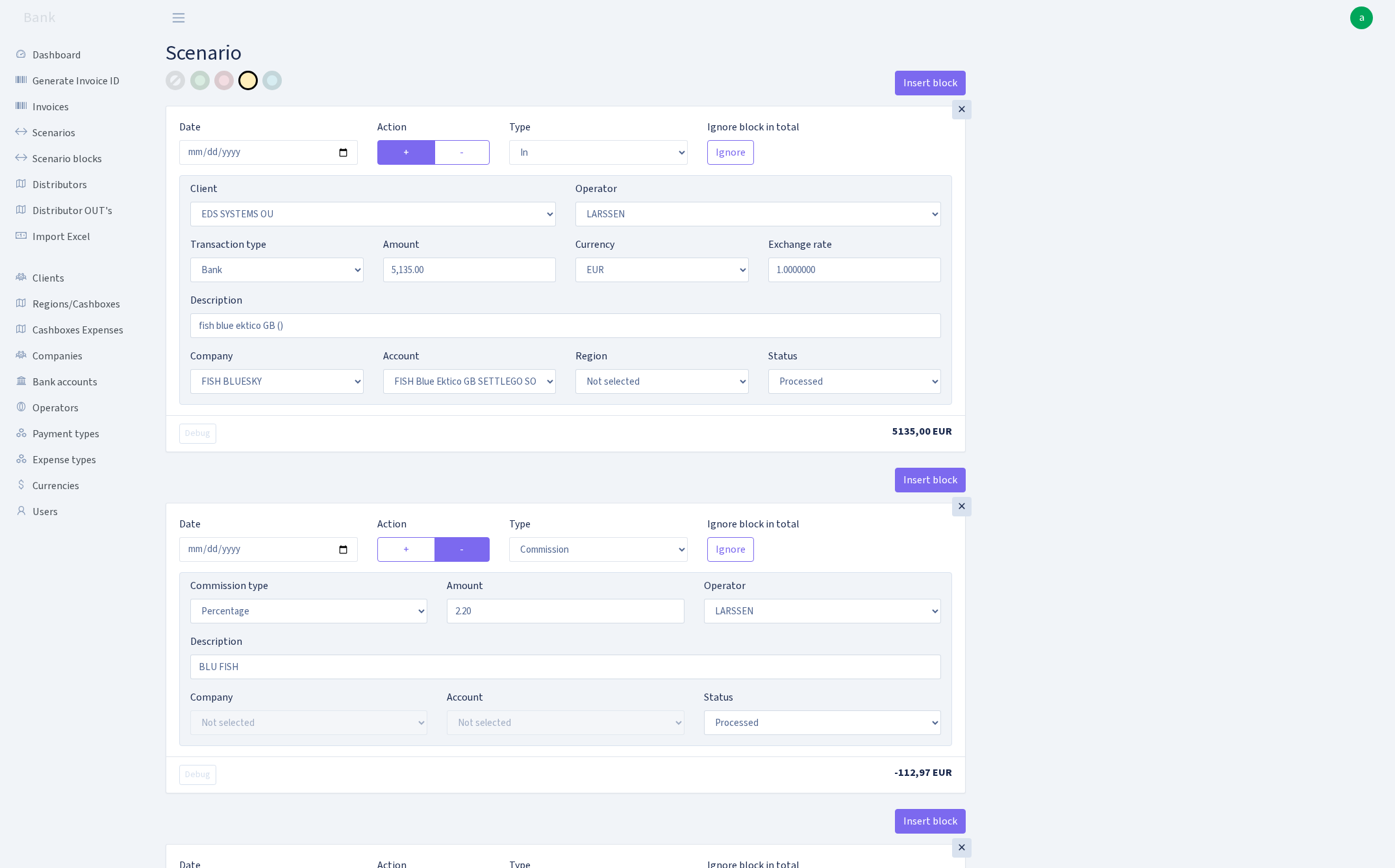
select select "in"
select select "304"
select select "36"
select select "2"
select select "1"
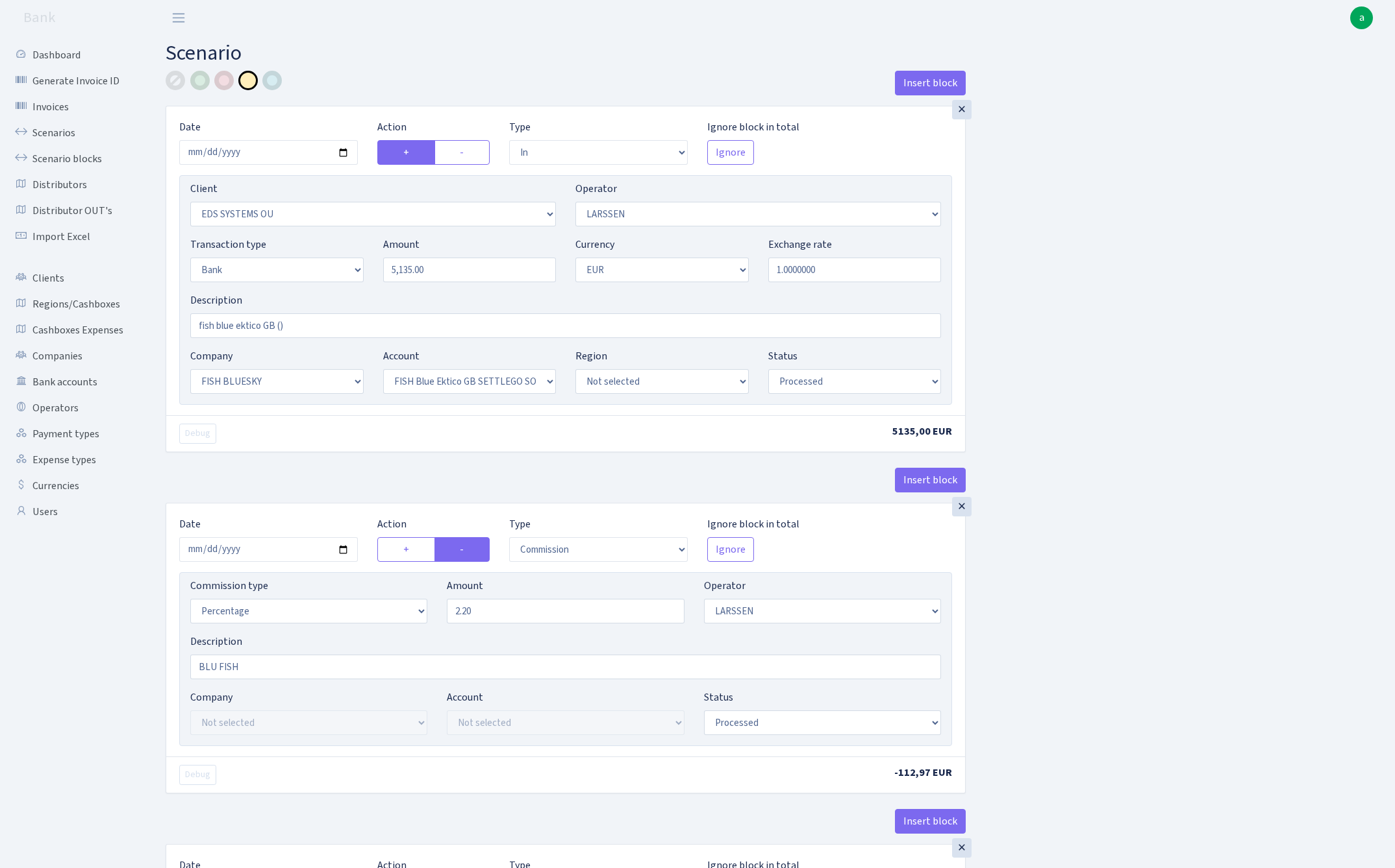
select select "23"
select select "67"
select select "processed"
select select "commission"
select select "36"
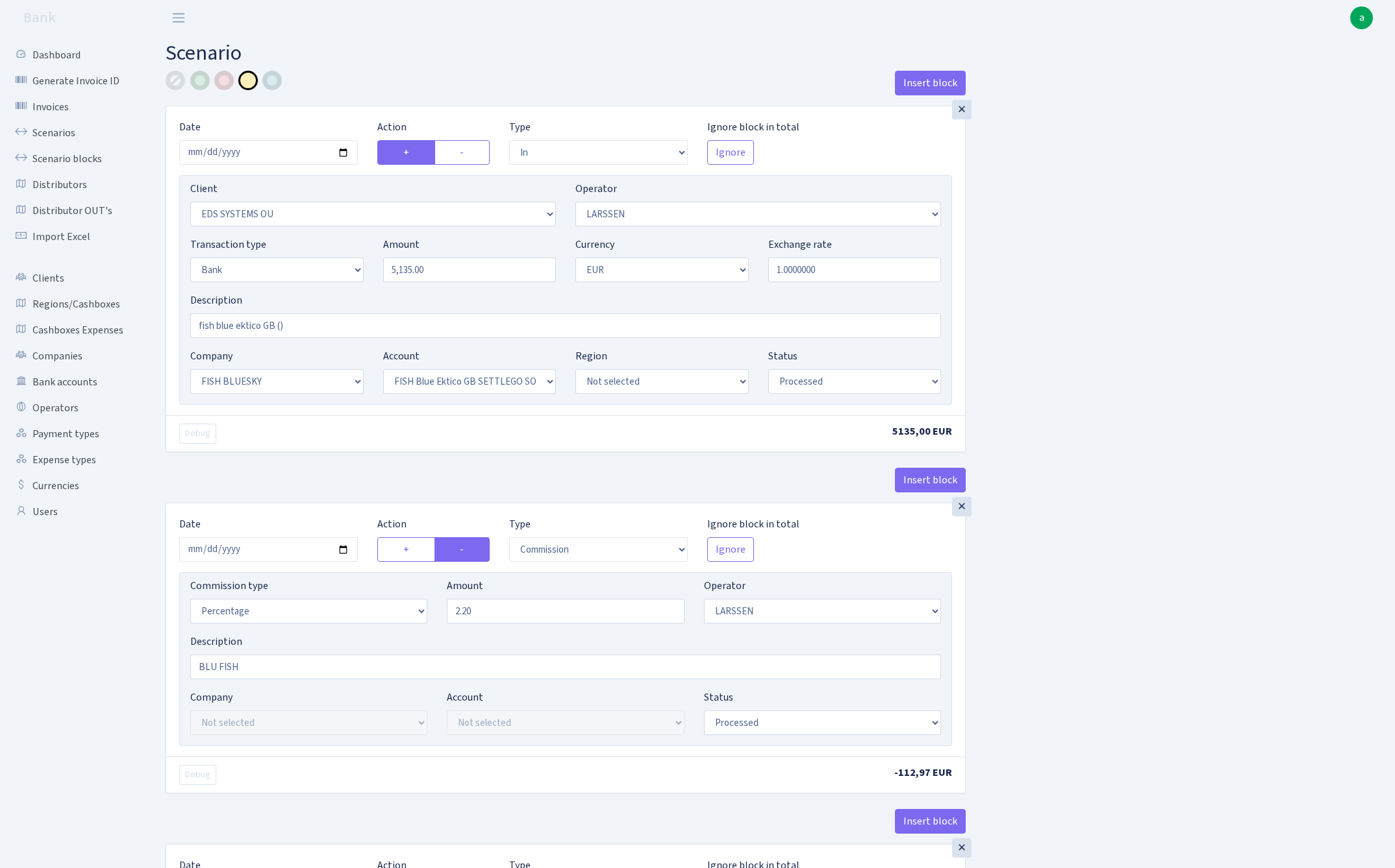
select select "processed"
select select "commission"
select select "fixed"
select select "1"
select select "23"
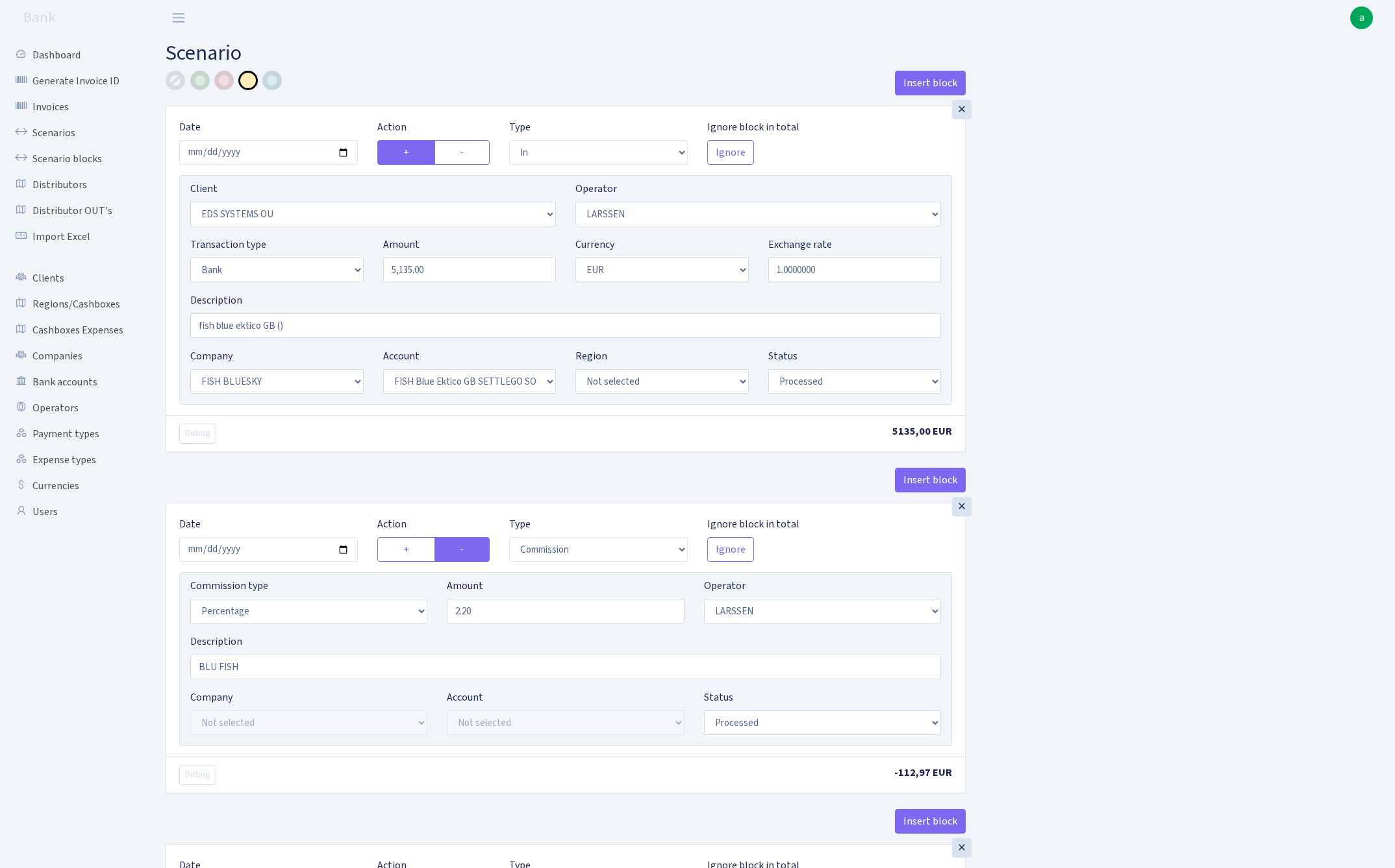
select select "67"
select select "processed"
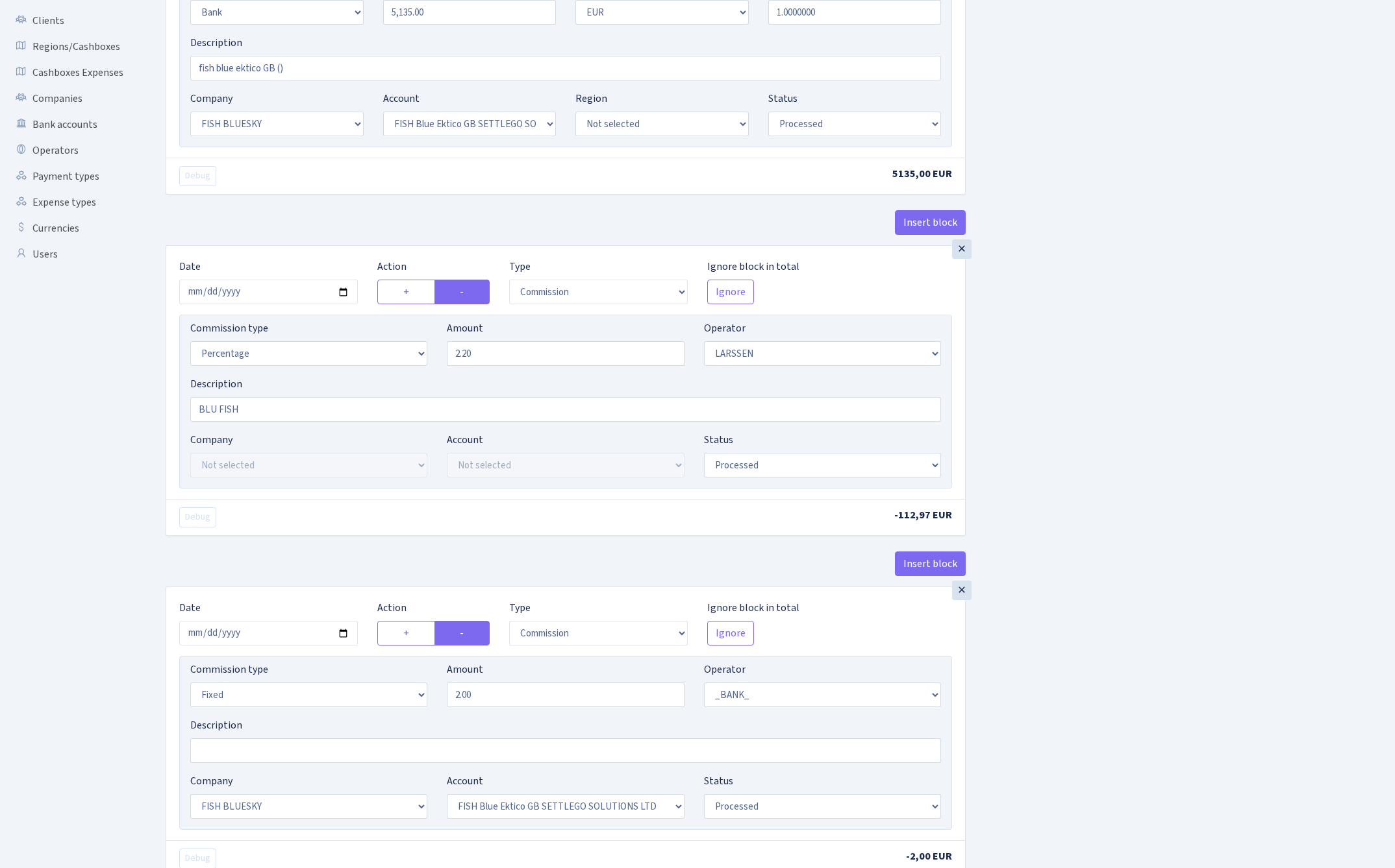
scroll to position [259, 0]
select select "percentage"
click at [519, 698] on input "2.00" at bounding box center [565, 693] width 237 height 24
type input "0.30"
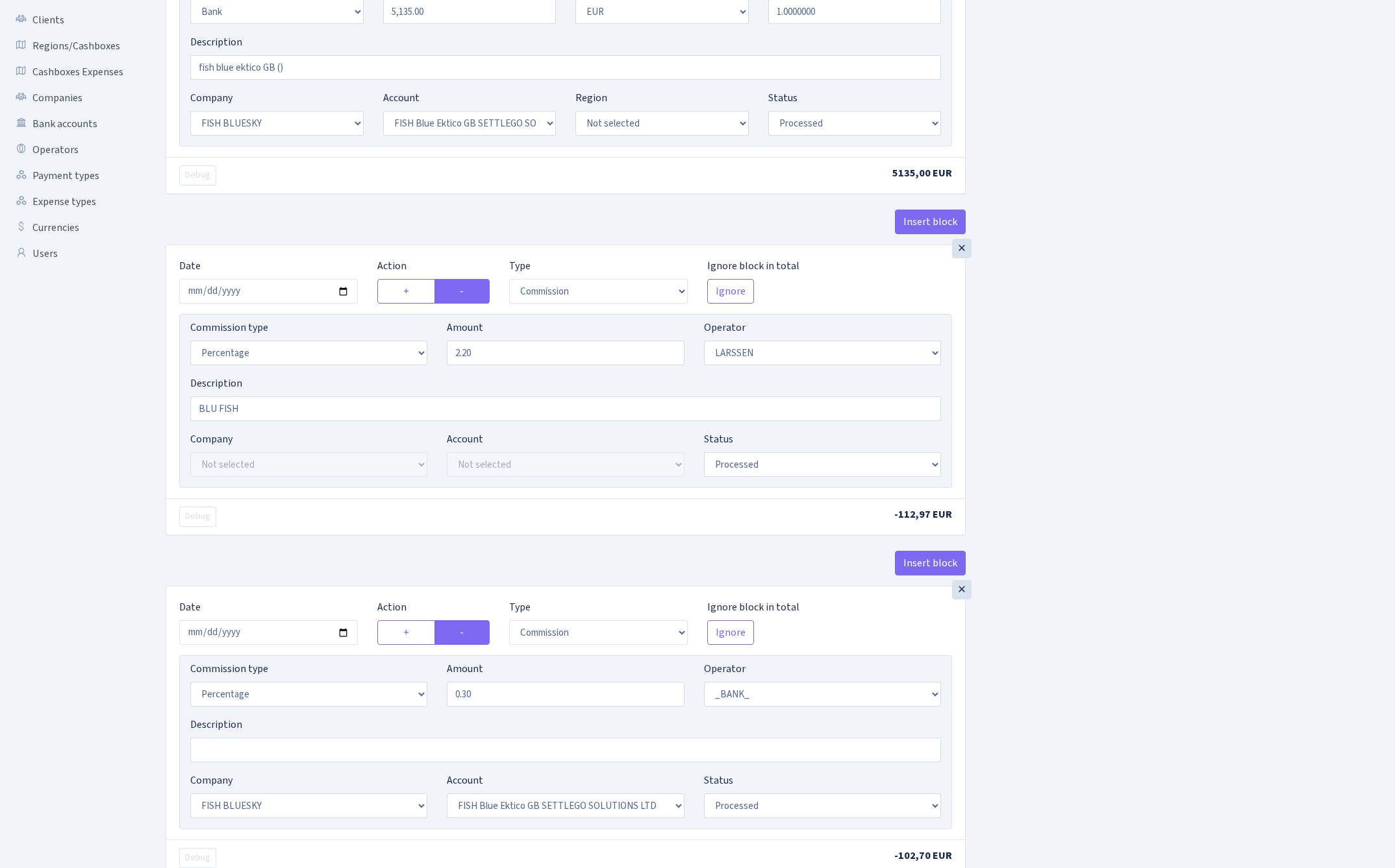
click at [1151, 603] on div "Insert block × Date 2025-08-06 Action + - Type --- In Out Commission Field requ…" at bounding box center [770, 400] width 1229 height 1174
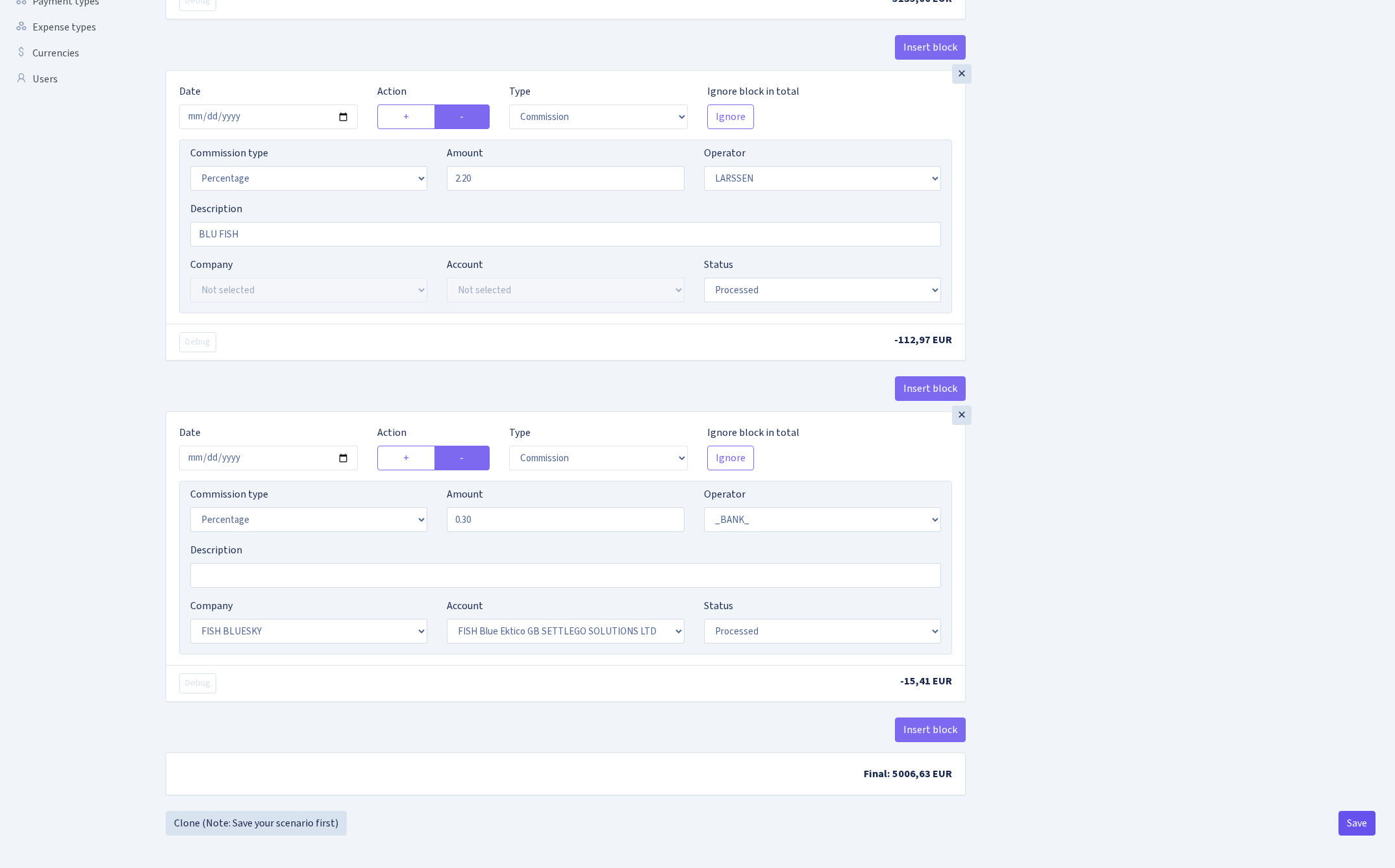
scroll to position [439, 0]
click at [1348, 821] on button "Save" at bounding box center [1356, 823] width 37 height 24
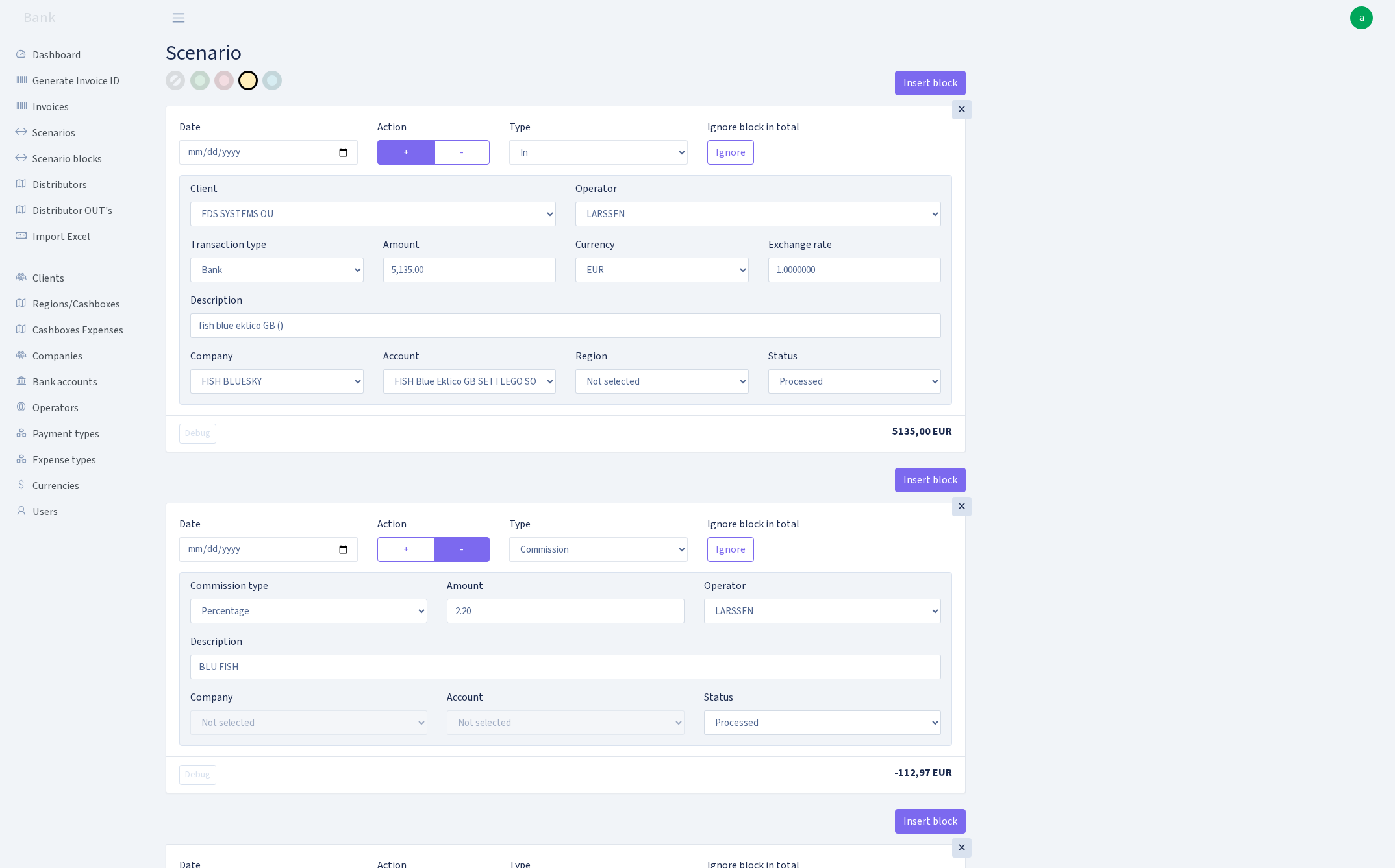
select select "in"
select select "304"
select select "36"
select select "2"
select select "1"
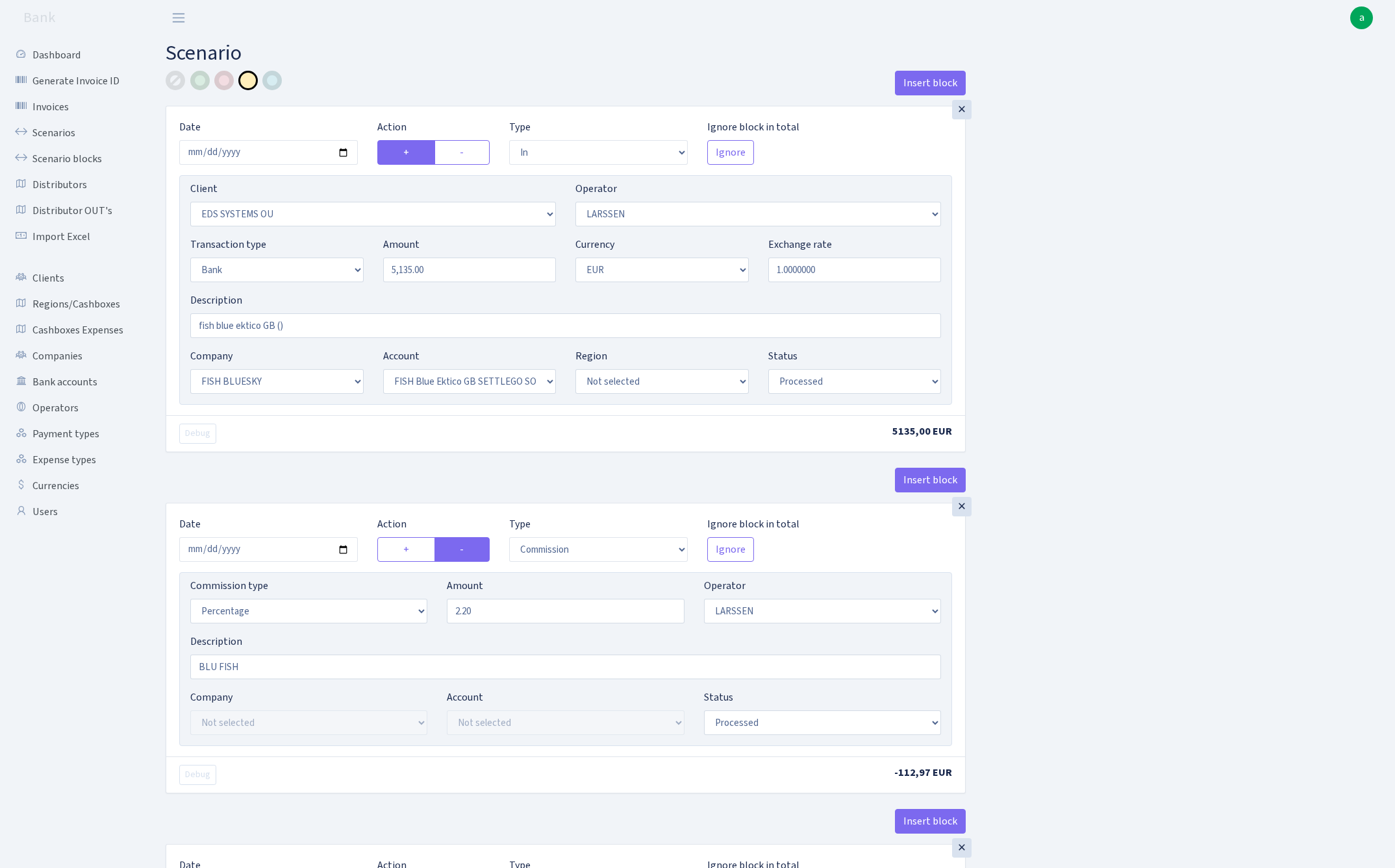
select select "23"
select select "67"
select select "processed"
select select "commission"
select select "36"
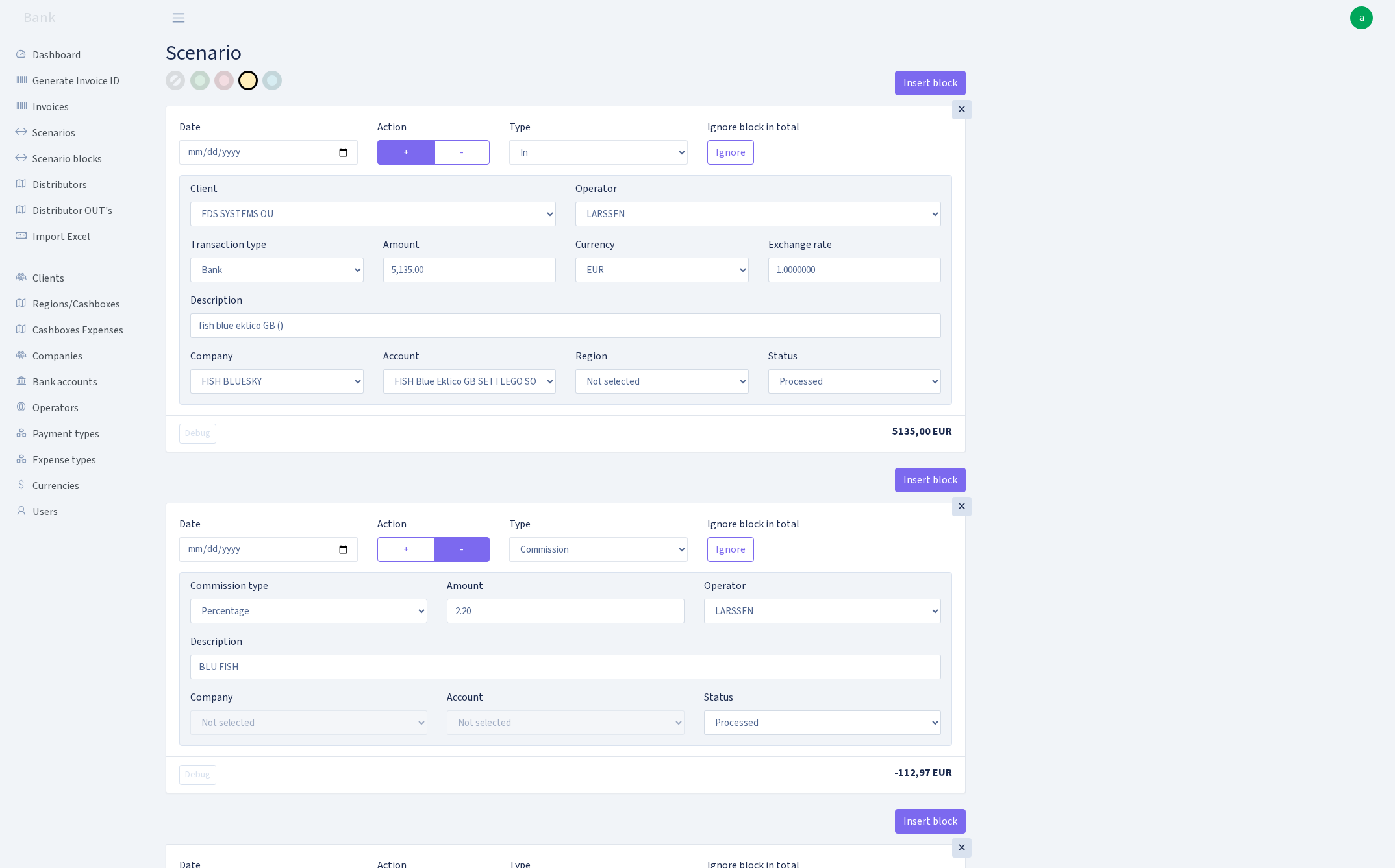
select select "processed"
select select "commission"
select select "1"
select select "23"
select select "67"
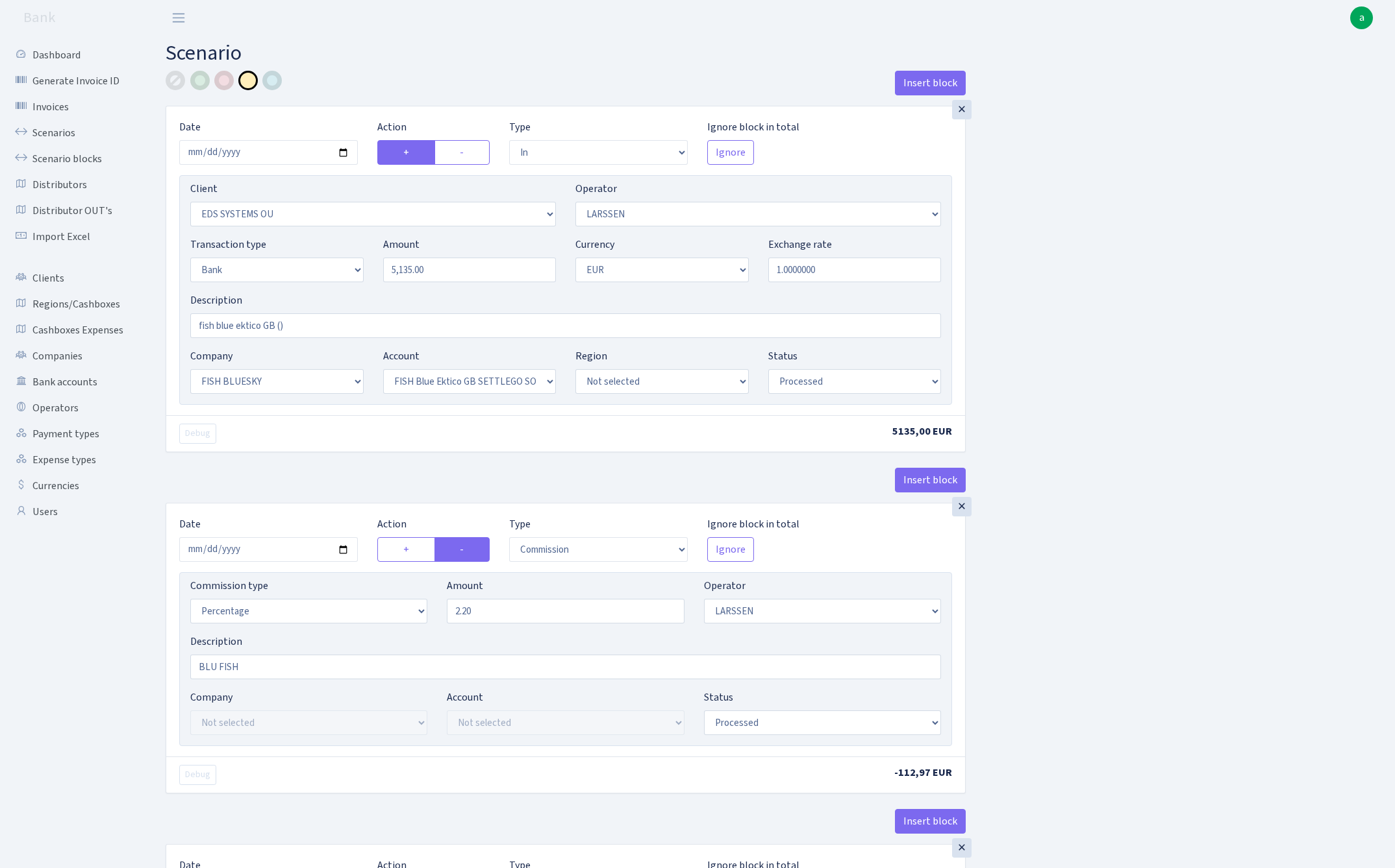
select select "processed"
click at [61, 130] on link "Scenarios" at bounding box center [71, 133] width 130 height 26
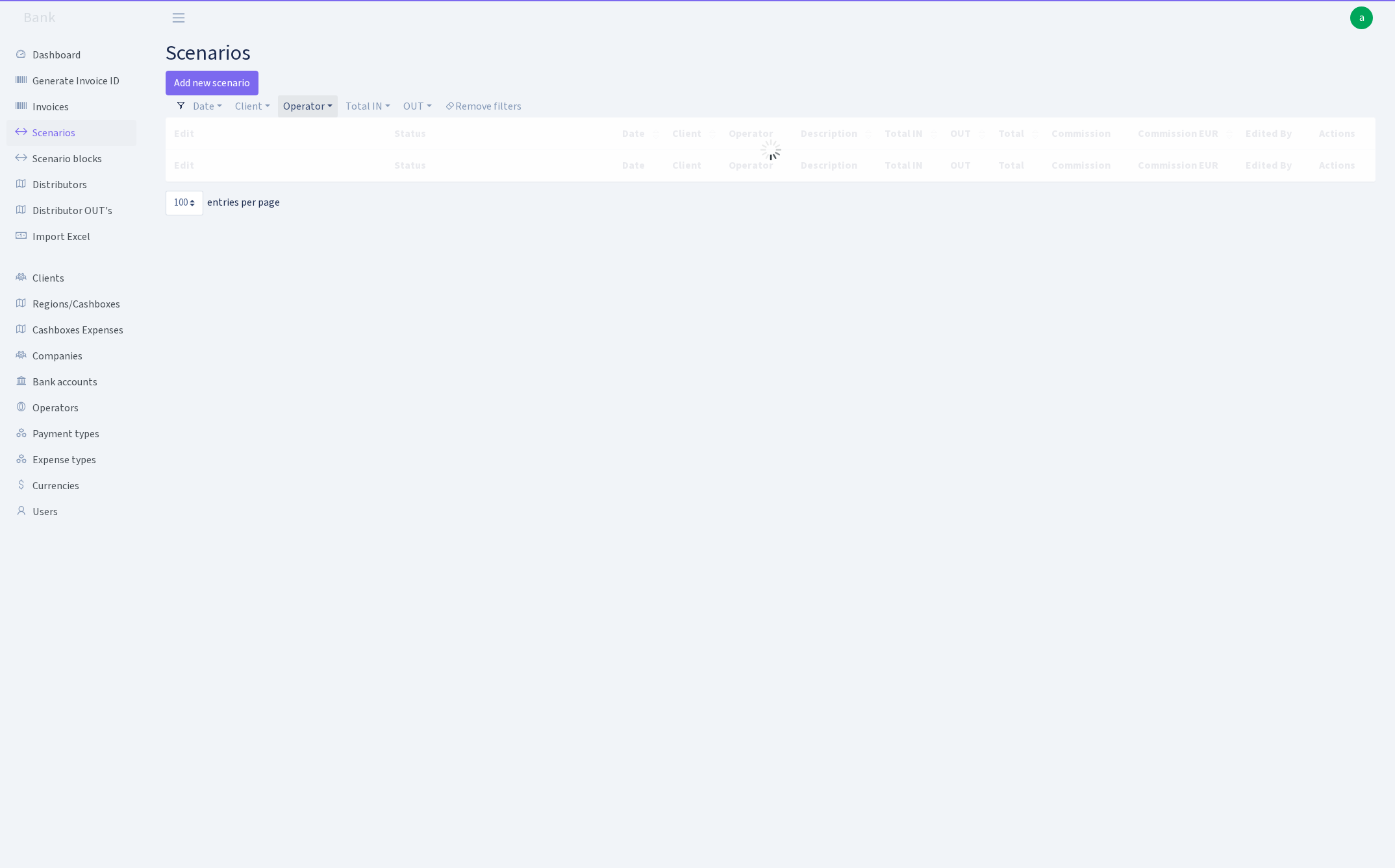
select select "100"
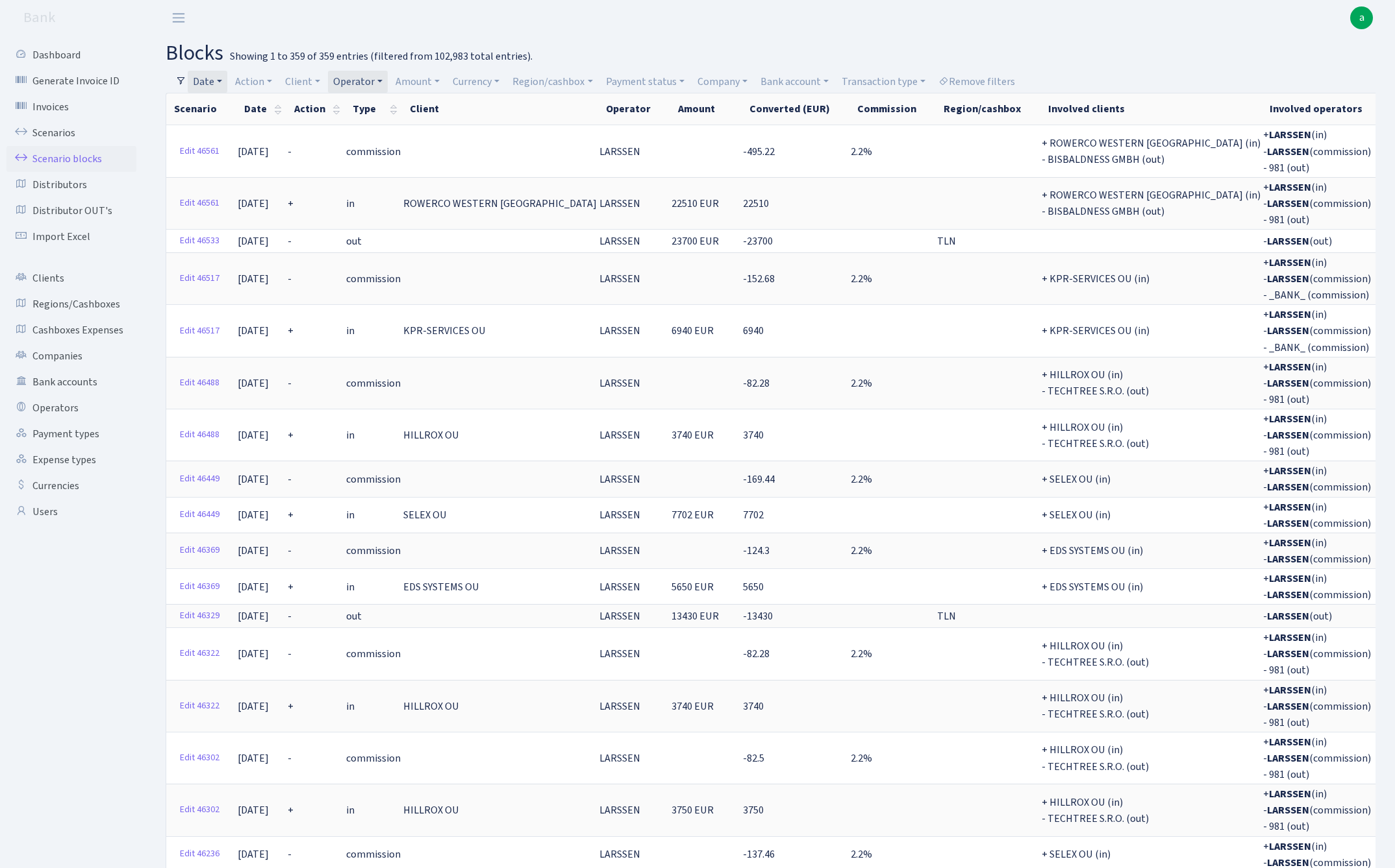
select select "-1"
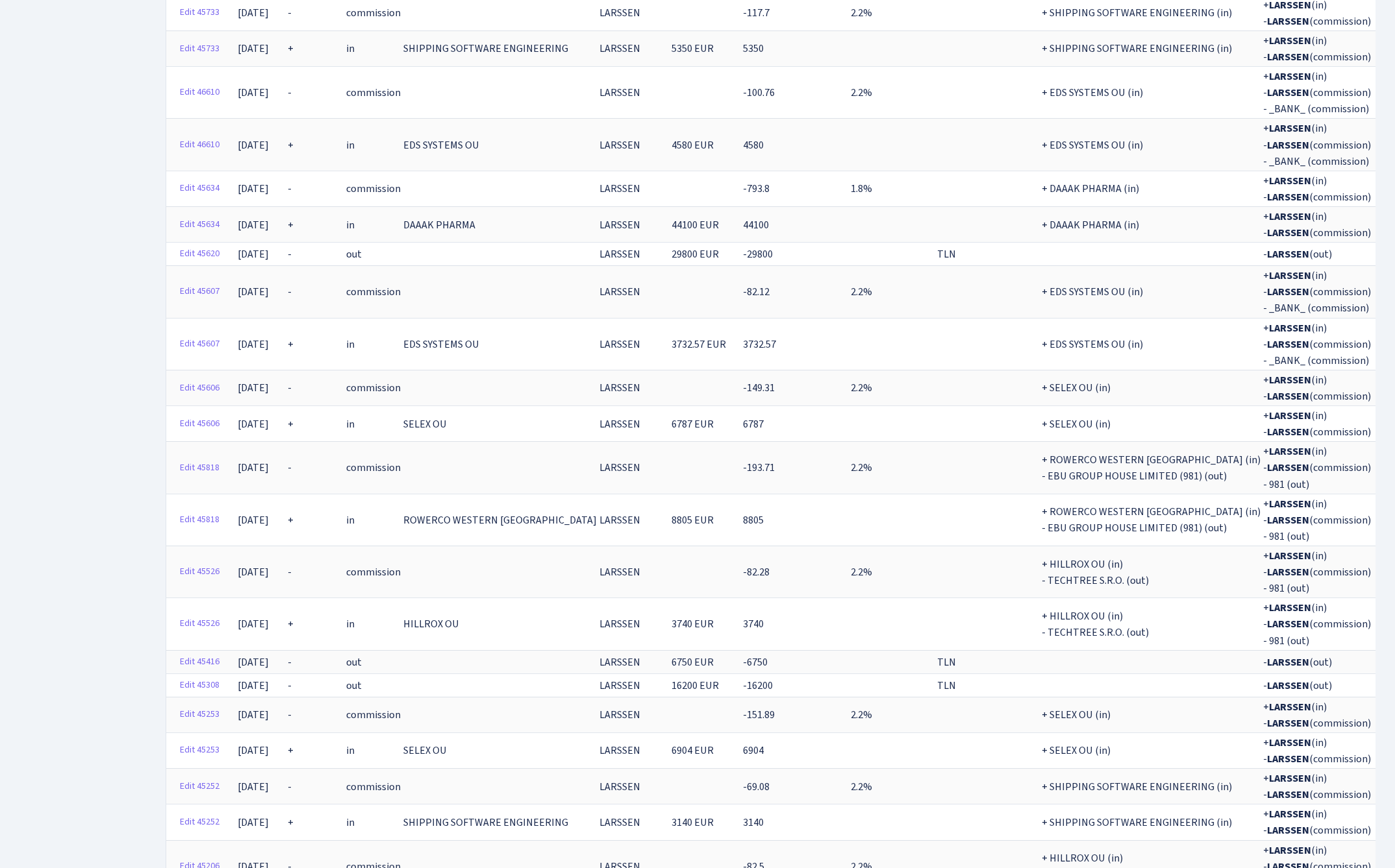
scroll to position [1457, 0]
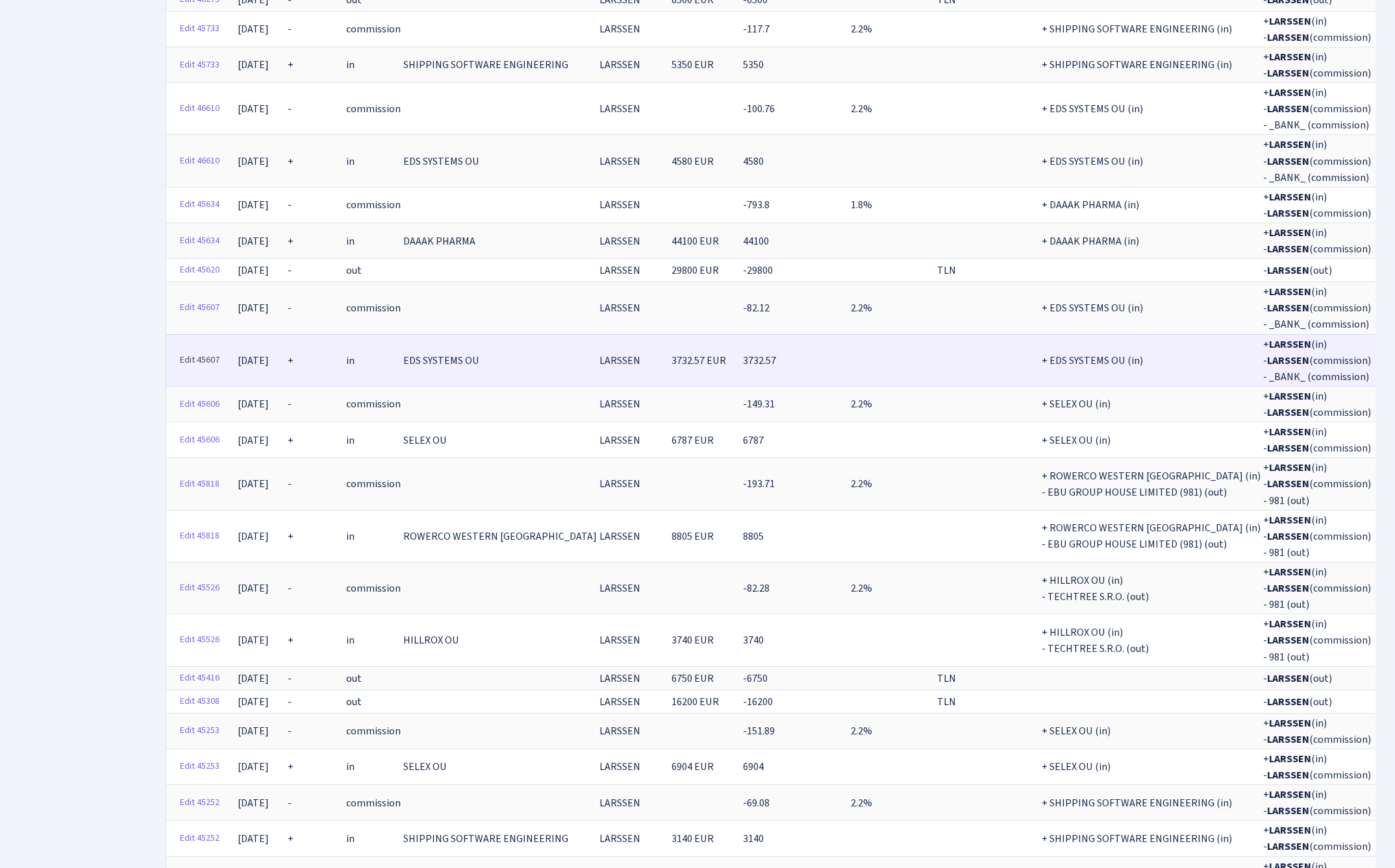
click at [187, 351] on link "Edit 45607" at bounding box center [199, 361] width 52 height 20
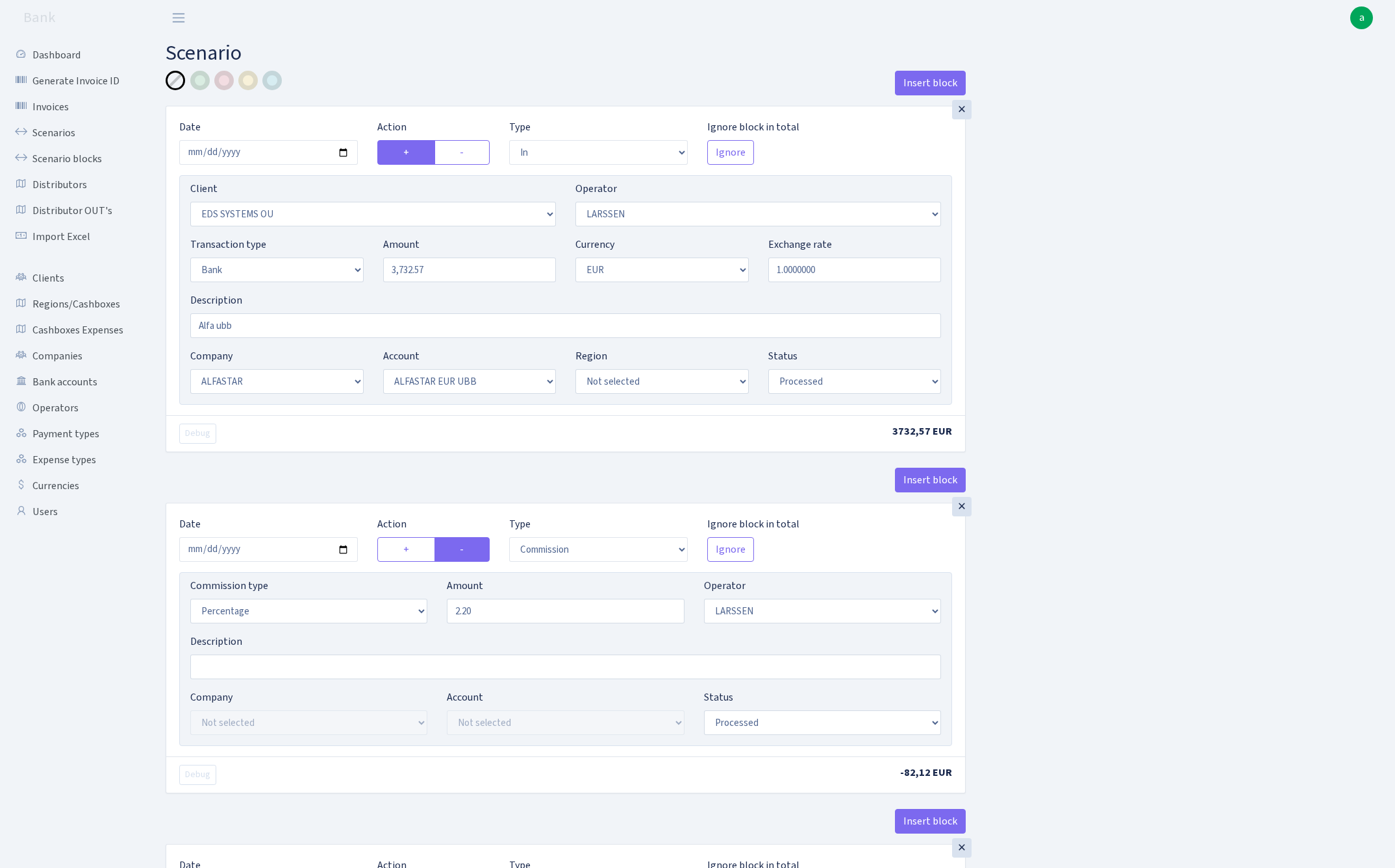
select select "in"
select select "304"
select select "36"
select select "2"
select select "1"
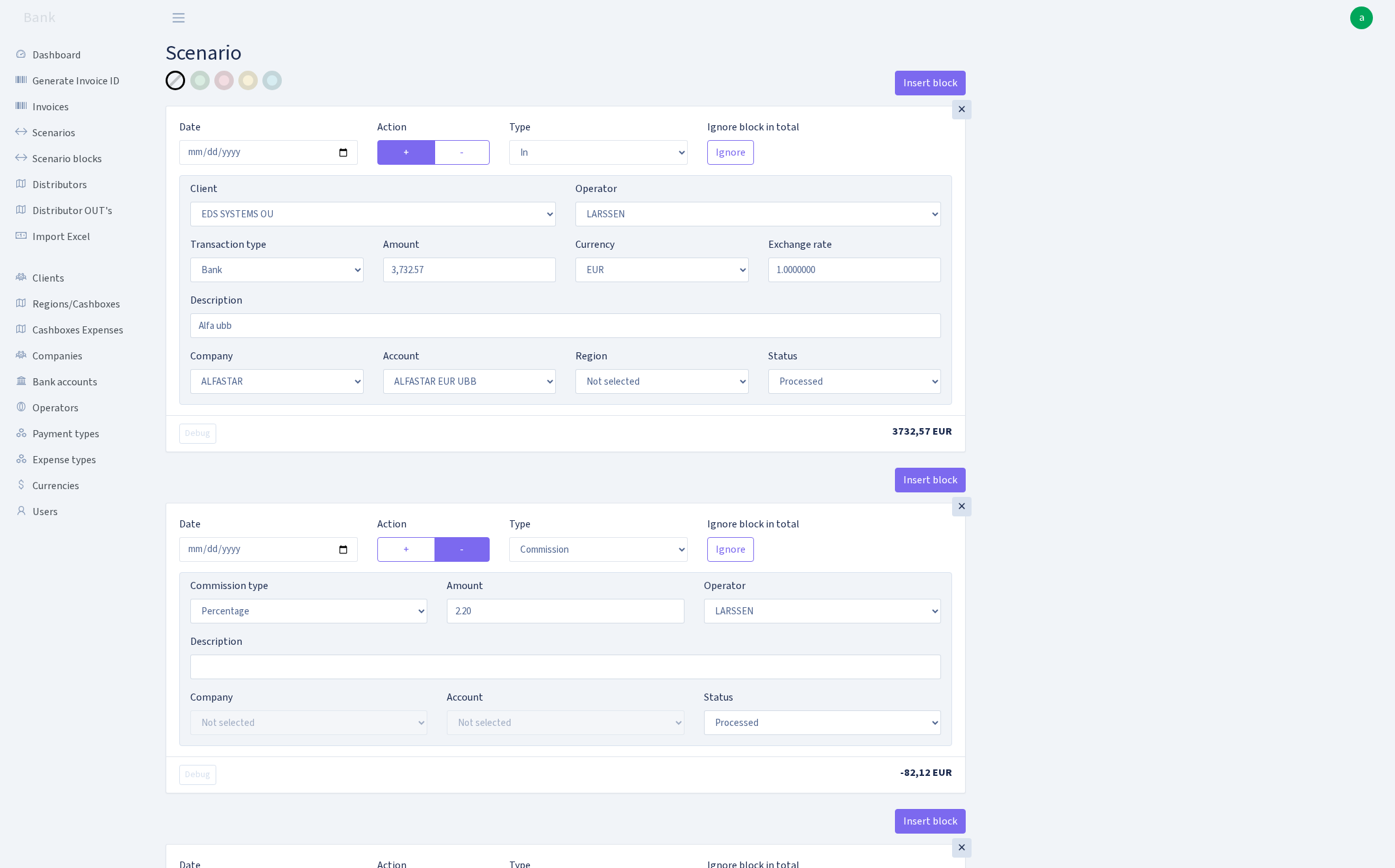
select select "14"
select select "42"
select select "processed"
select select "commission"
select select "36"
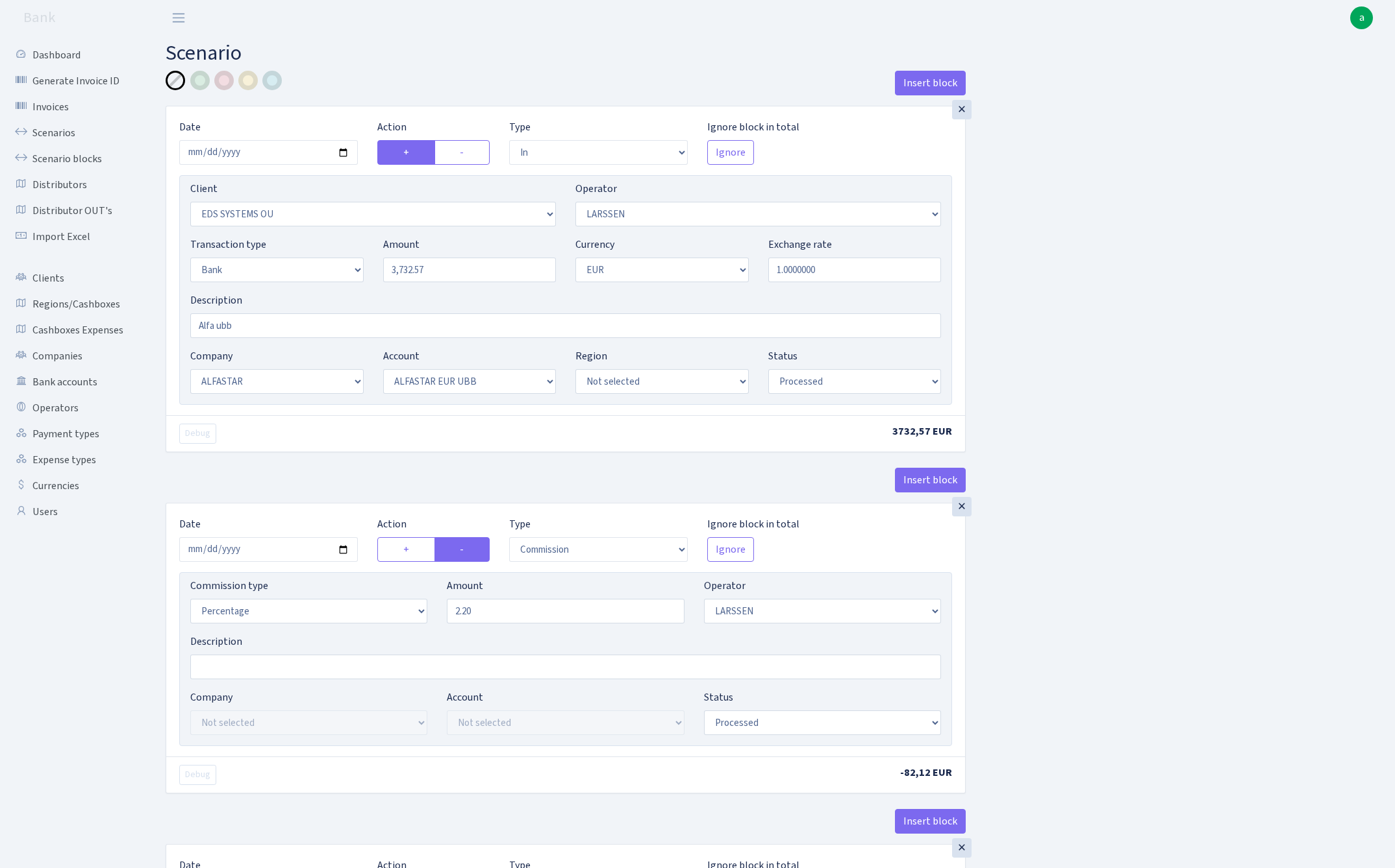
select select "processed"
select select "commission"
select select "fixed"
select select "1"
select select "14"
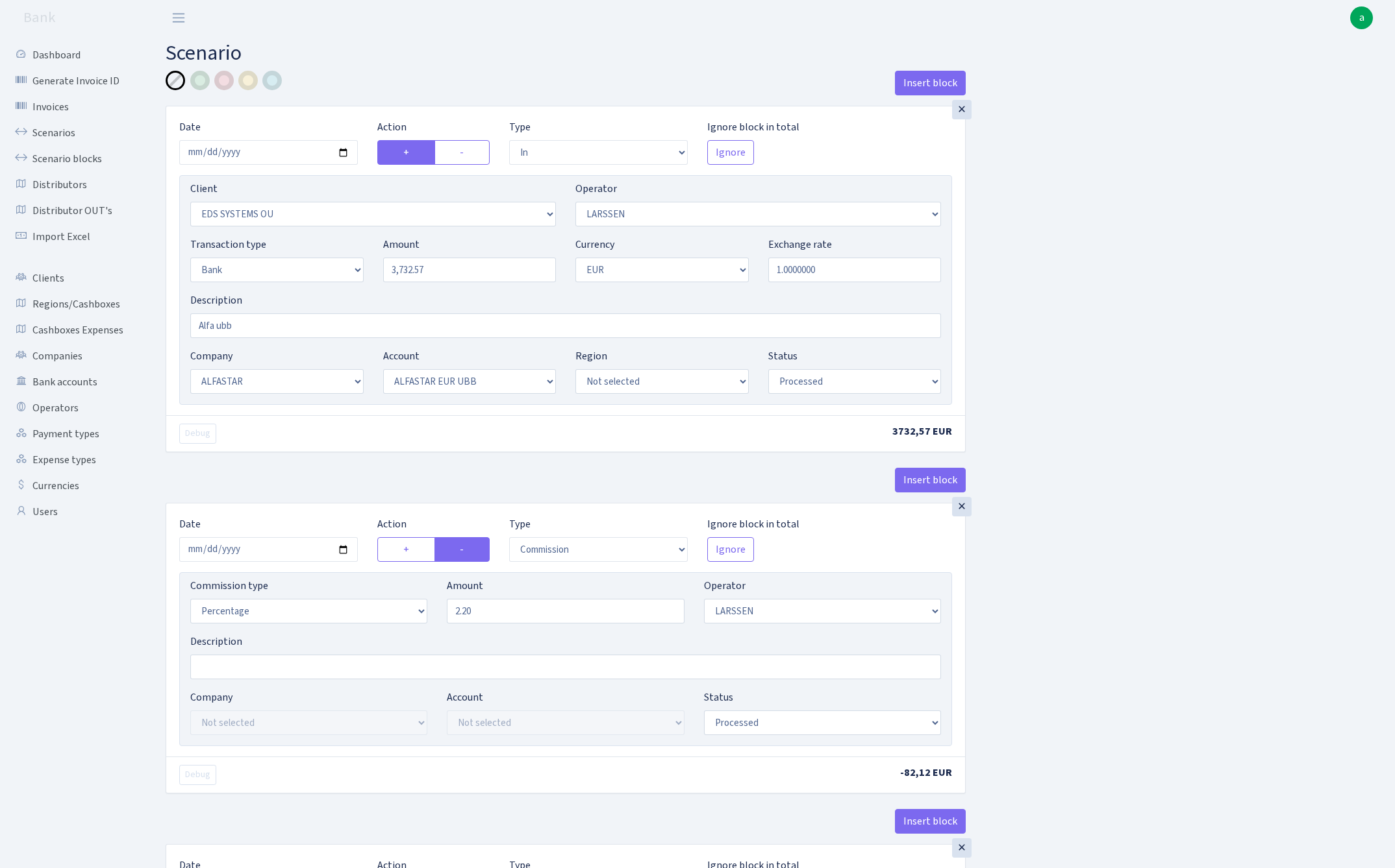
select select "42"
select select "processed"
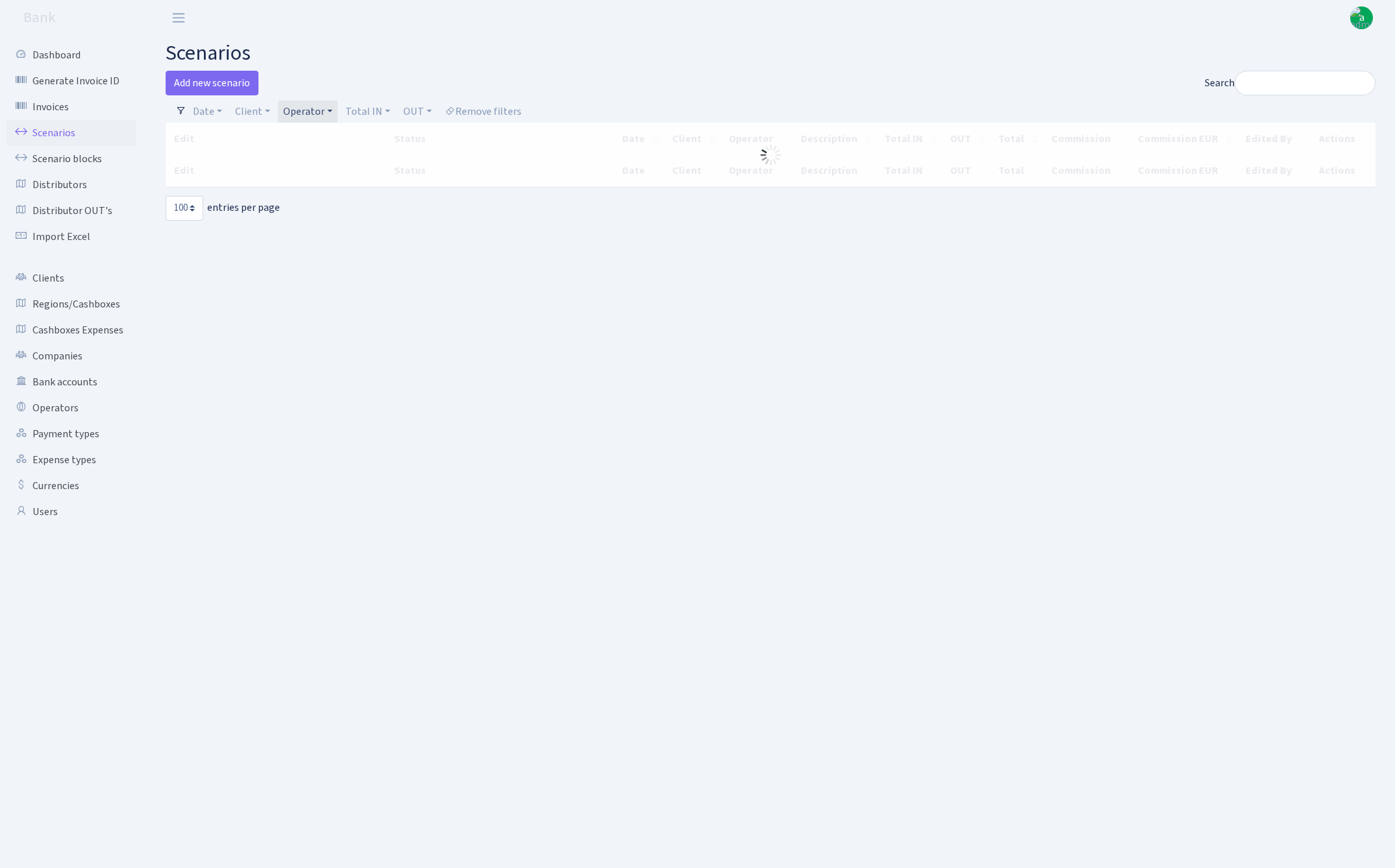
select select "100"
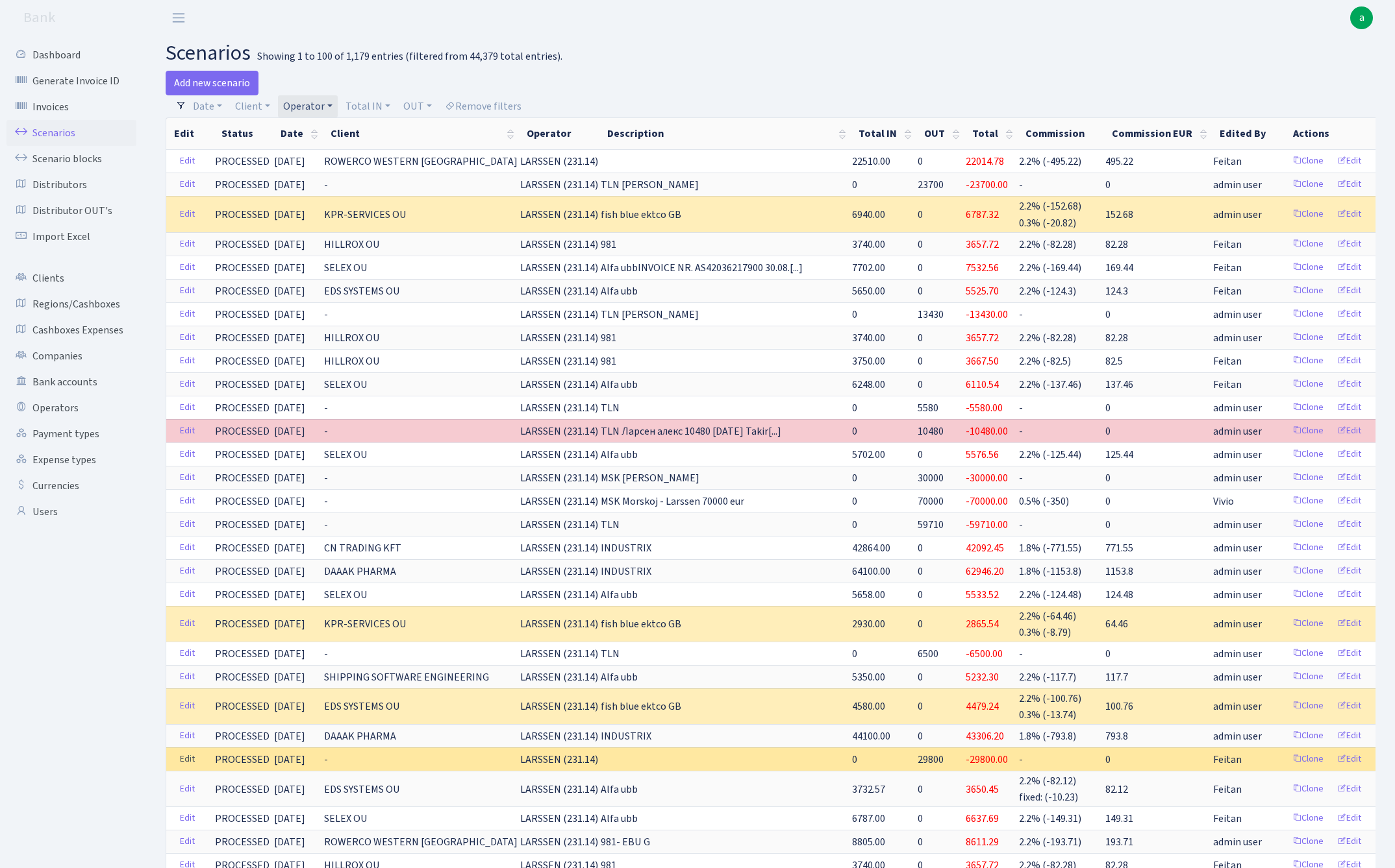
click at [185, 754] on link "Edit" at bounding box center [186, 760] width 26 height 20
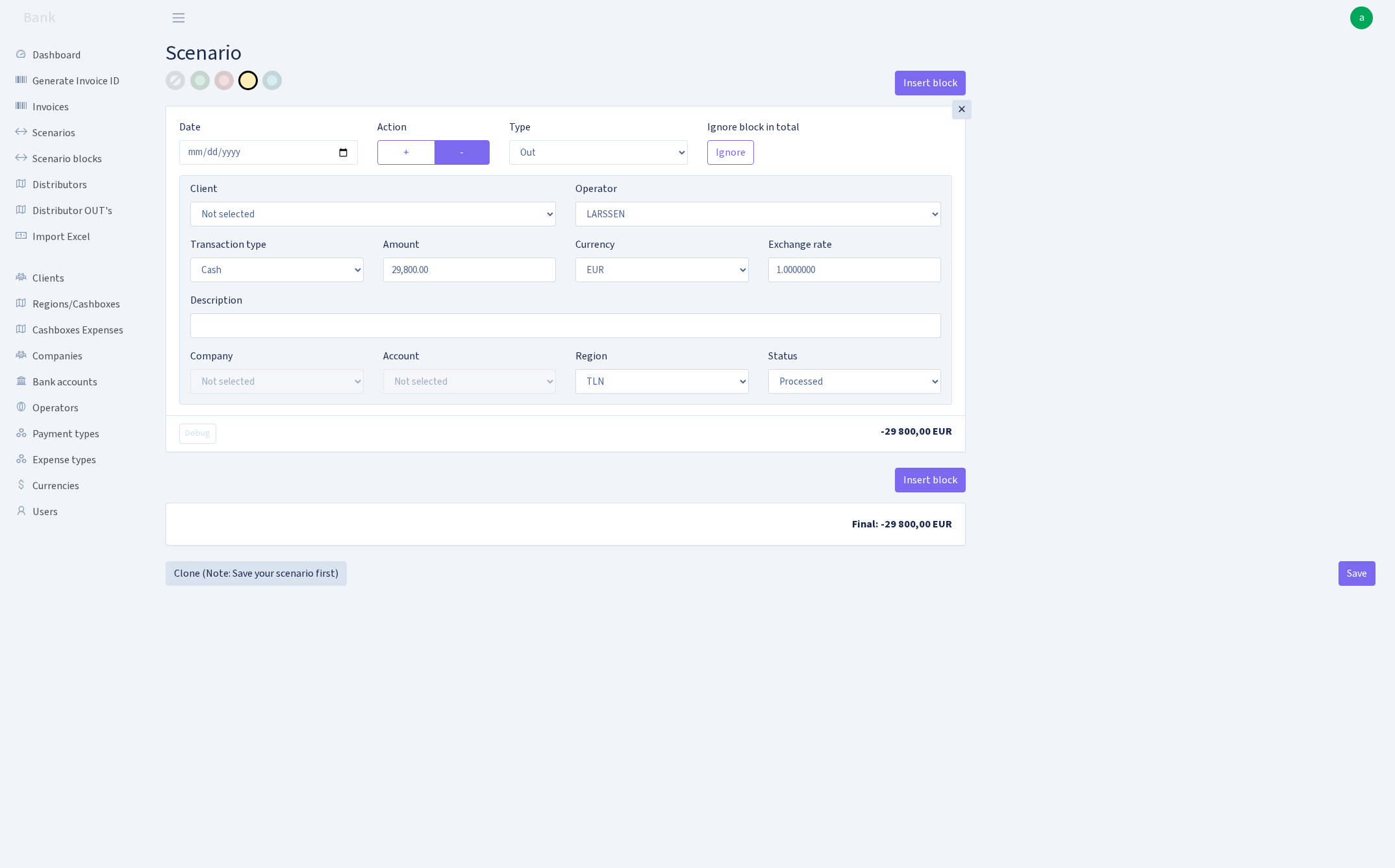
select select "out"
select select "36"
select select "1"
select select "2"
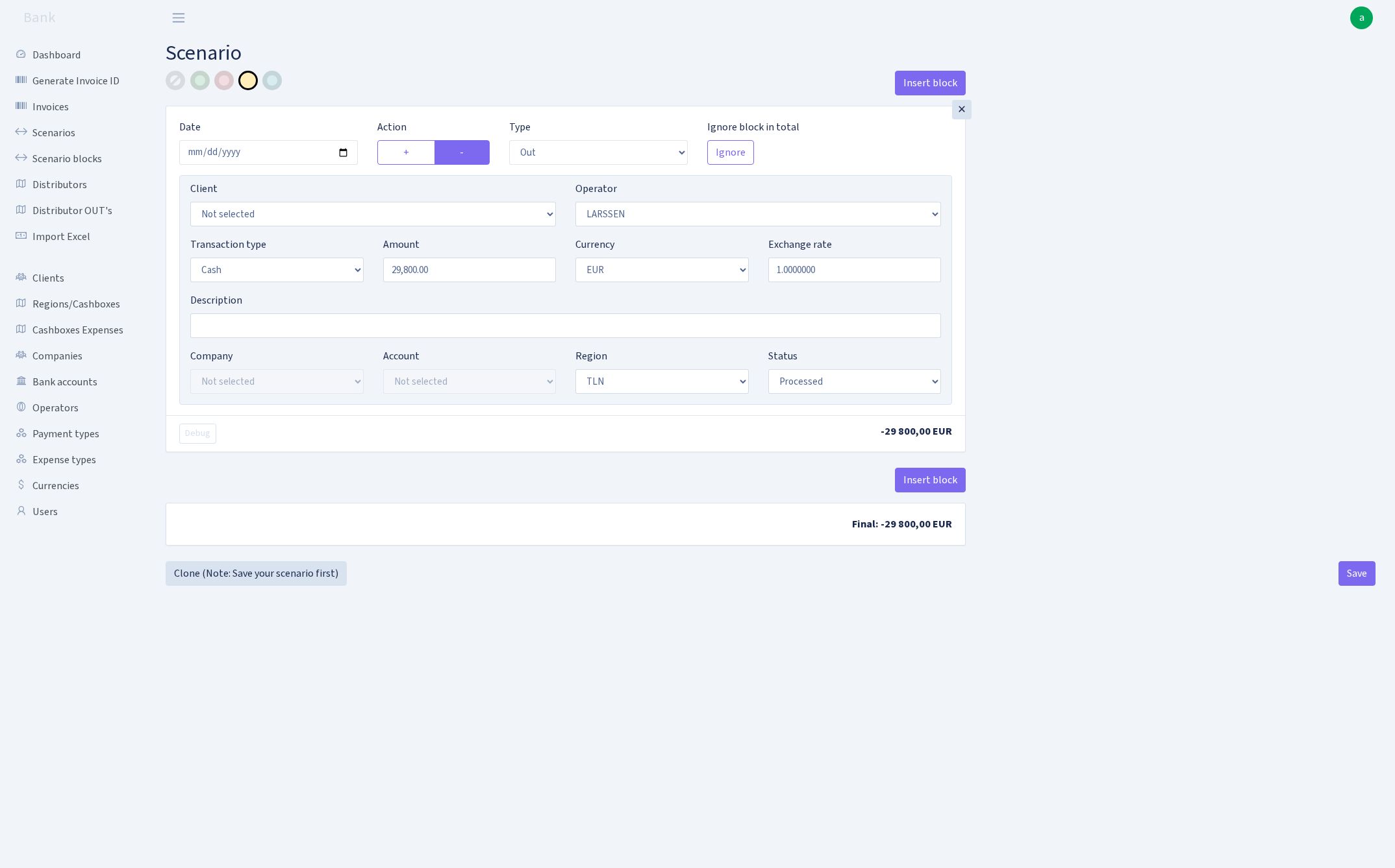
select select "processed"
click at [278, 327] on input "Description" at bounding box center [565, 326] width 751 height 24
type input "TLN"
click at [272, 86] on div at bounding box center [272, 80] width 20 height 20
click at [1354, 580] on button "Save" at bounding box center [1356, 573] width 37 height 24
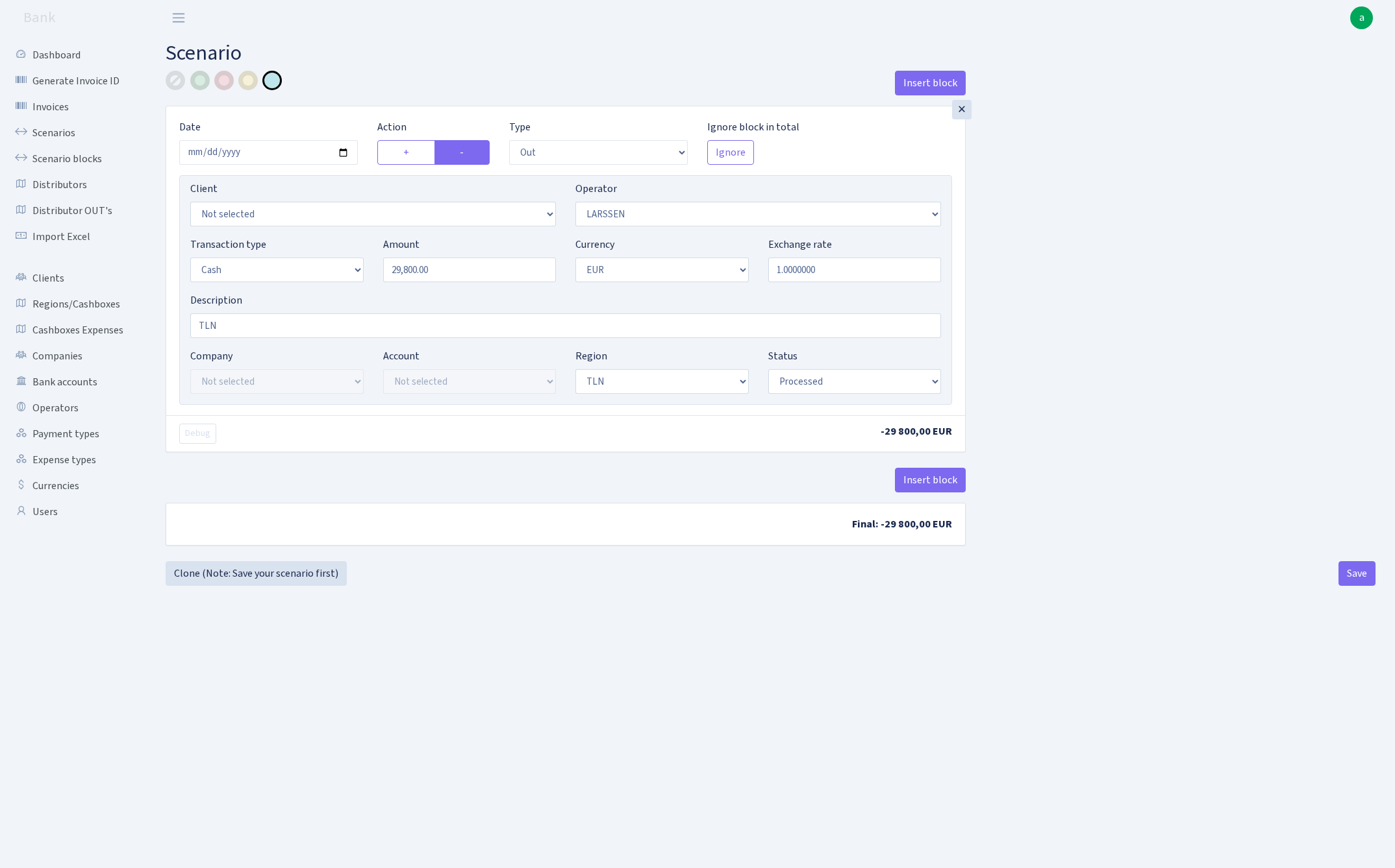
select select "out"
select select "36"
select select "1"
select select "2"
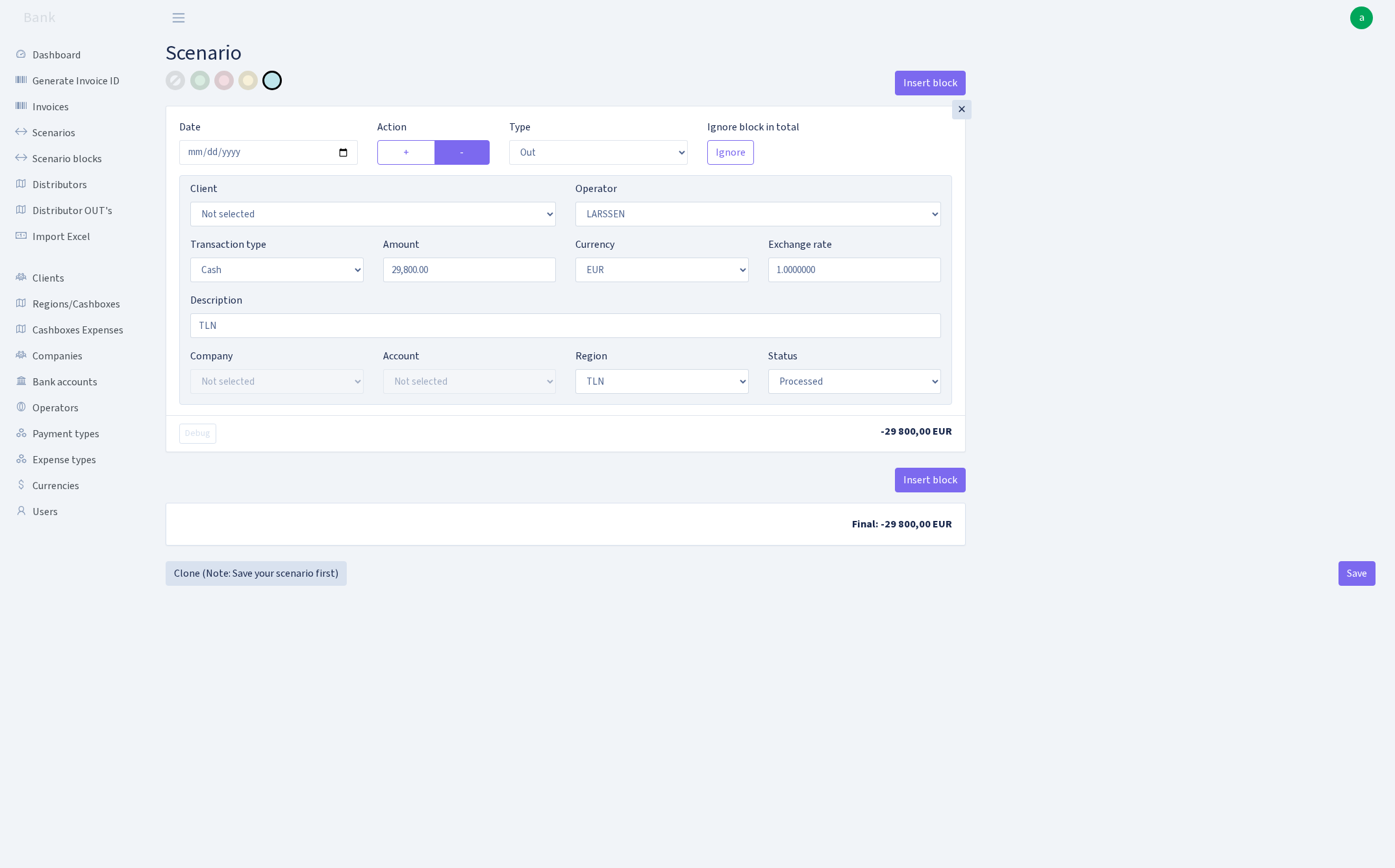
select select "processed"
click at [53, 130] on link "Scenarios" at bounding box center [71, 133] width 130 height 26
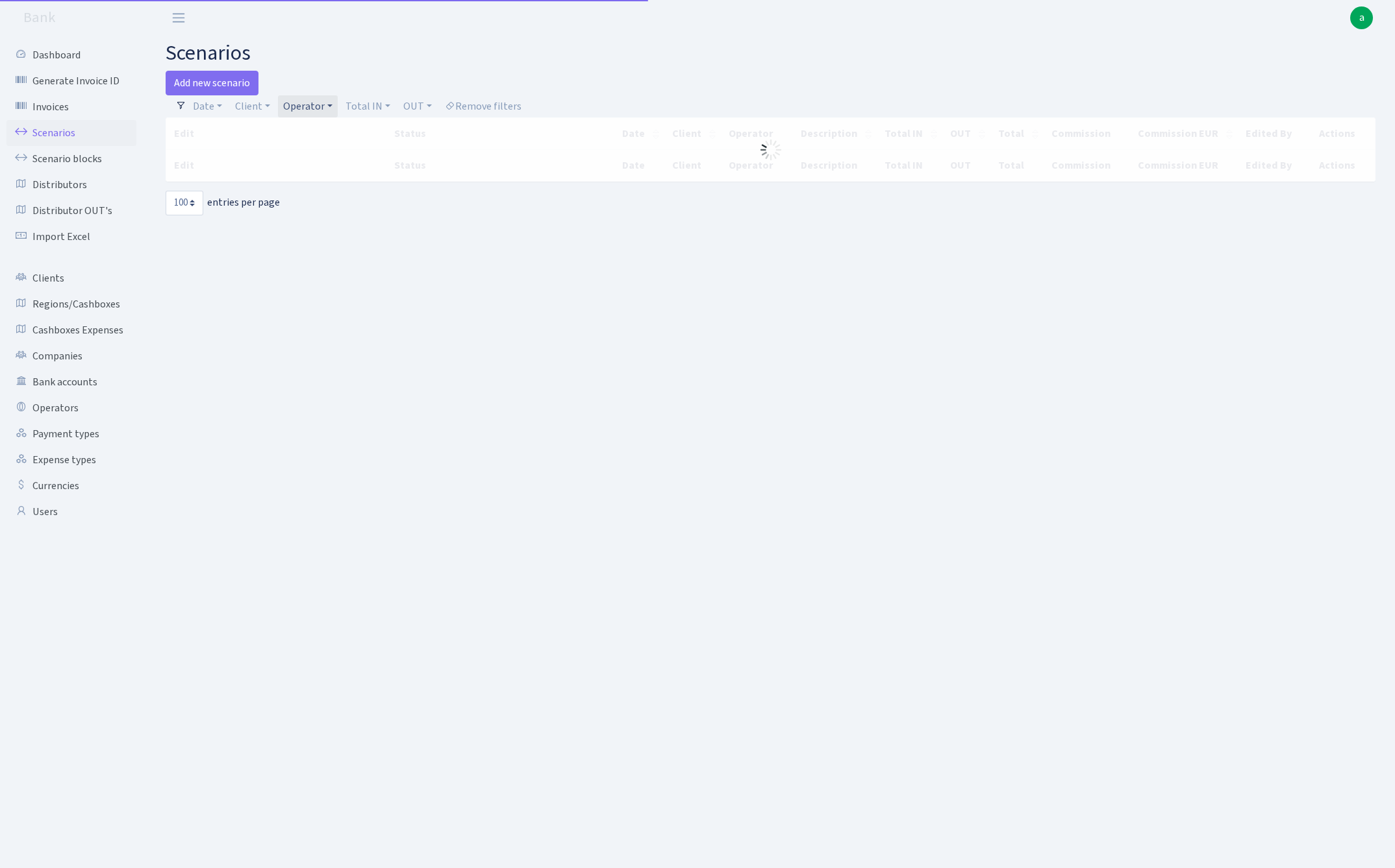
select select "100"
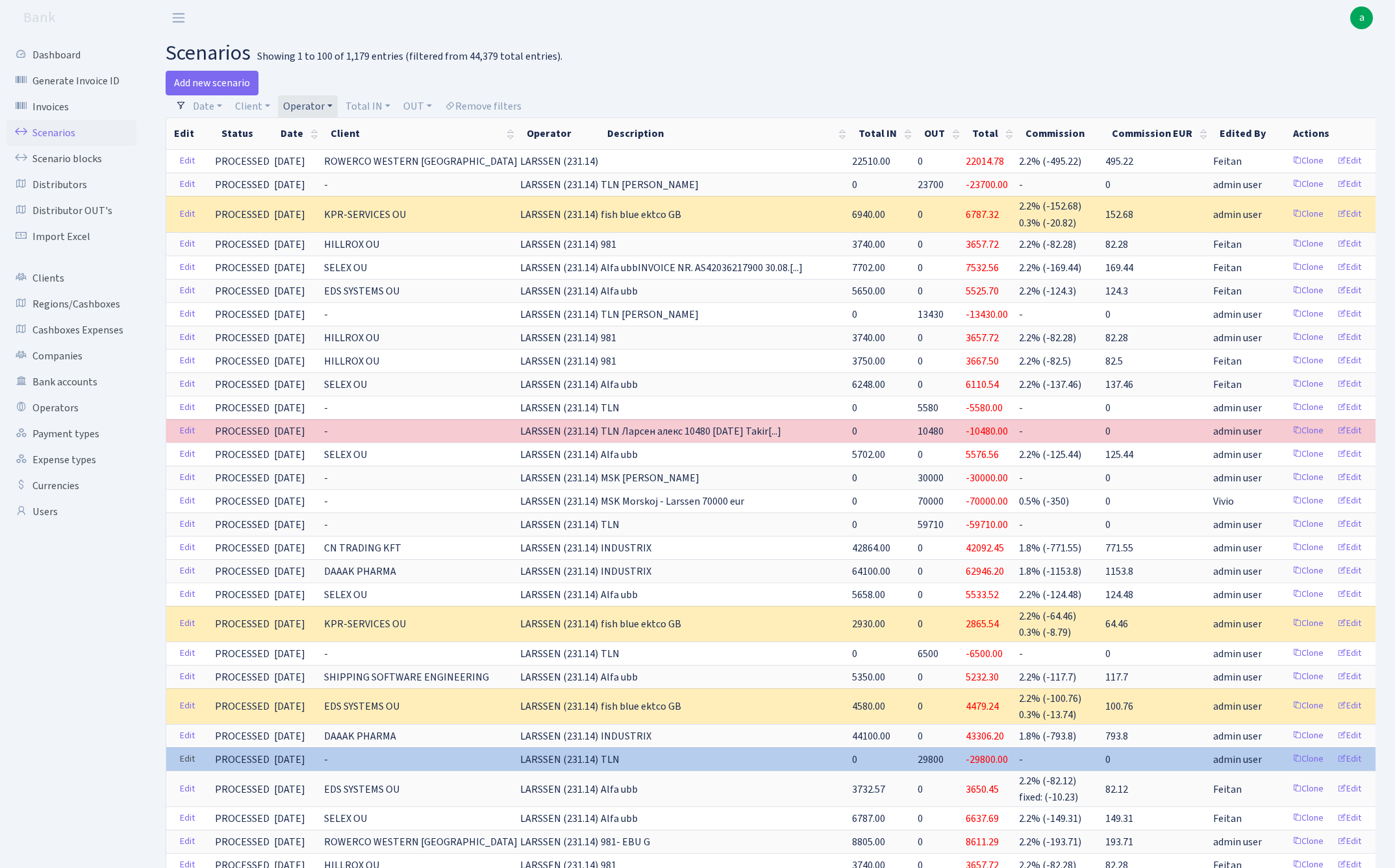
click at [183, 756] on link "Edit" at bounding box center [186, 760] width 26 height 20
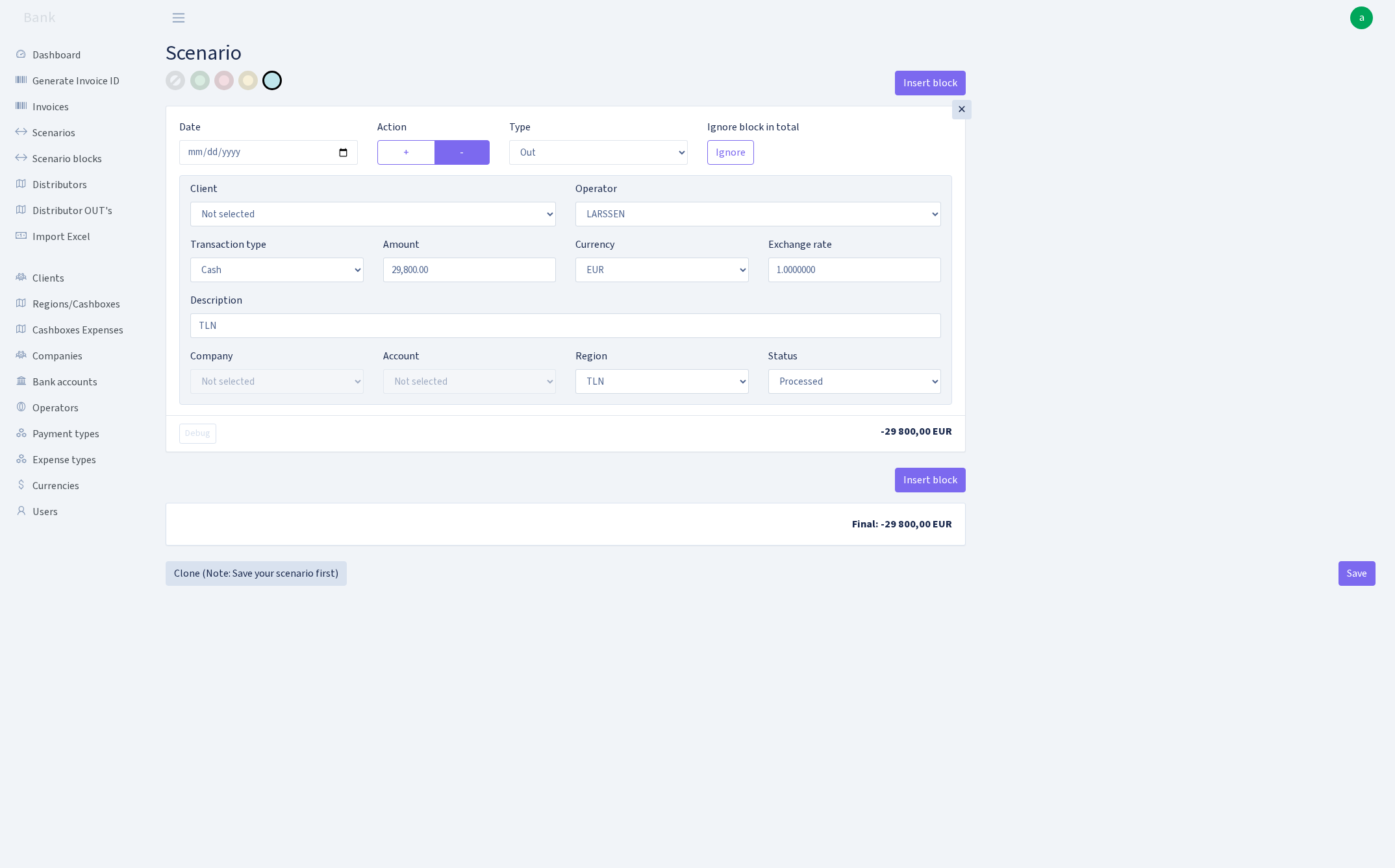
select select "out"
select select "36"
select select "1"
select select "2"
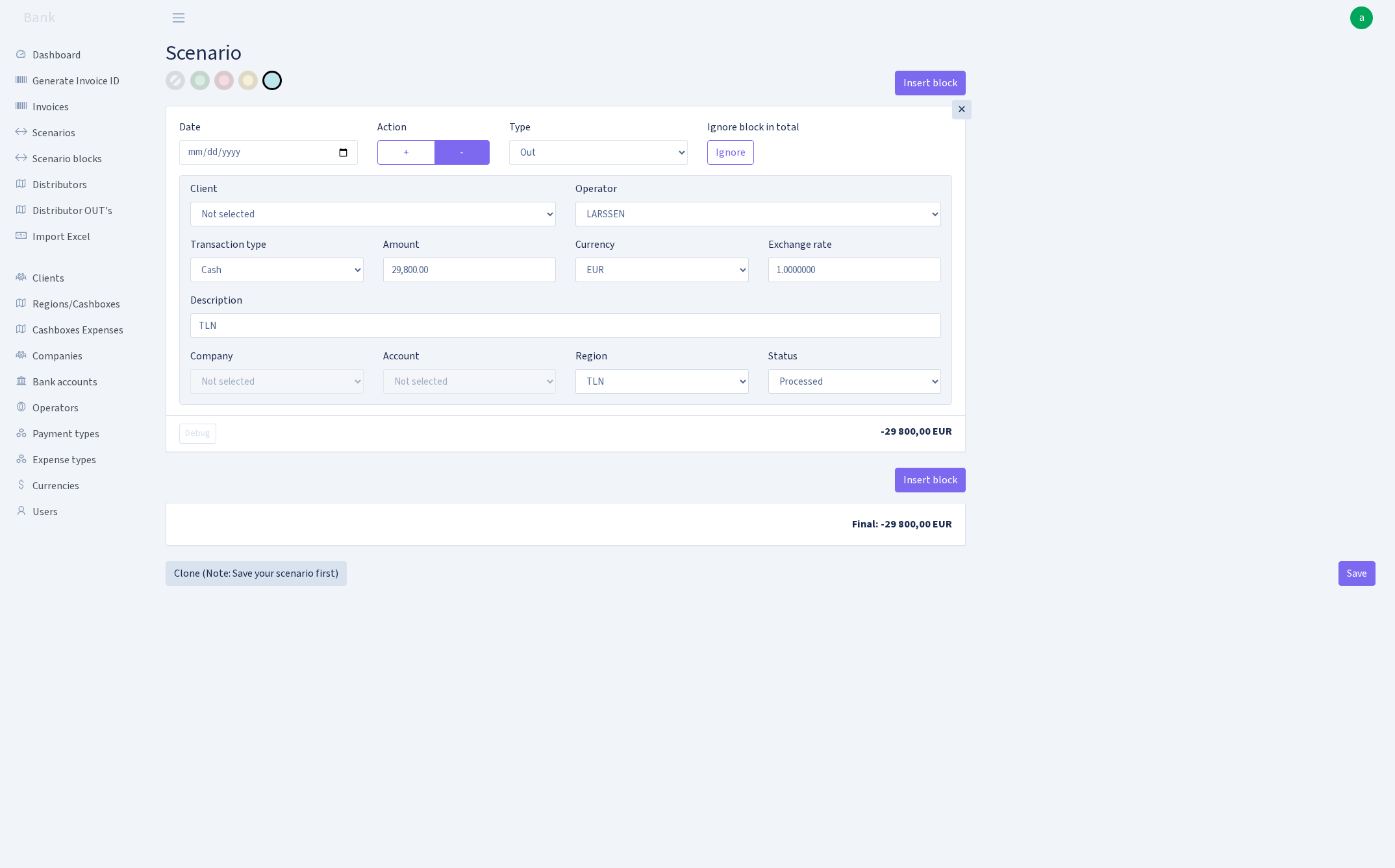
select select "processed"
click at [178, 78] on div at bounding box center [176, 80] width 20 height 20
click at [1360, 573] on button "Save" at bounding box center [1356, 573] width 37 height 24
select select "out"
select select "36"
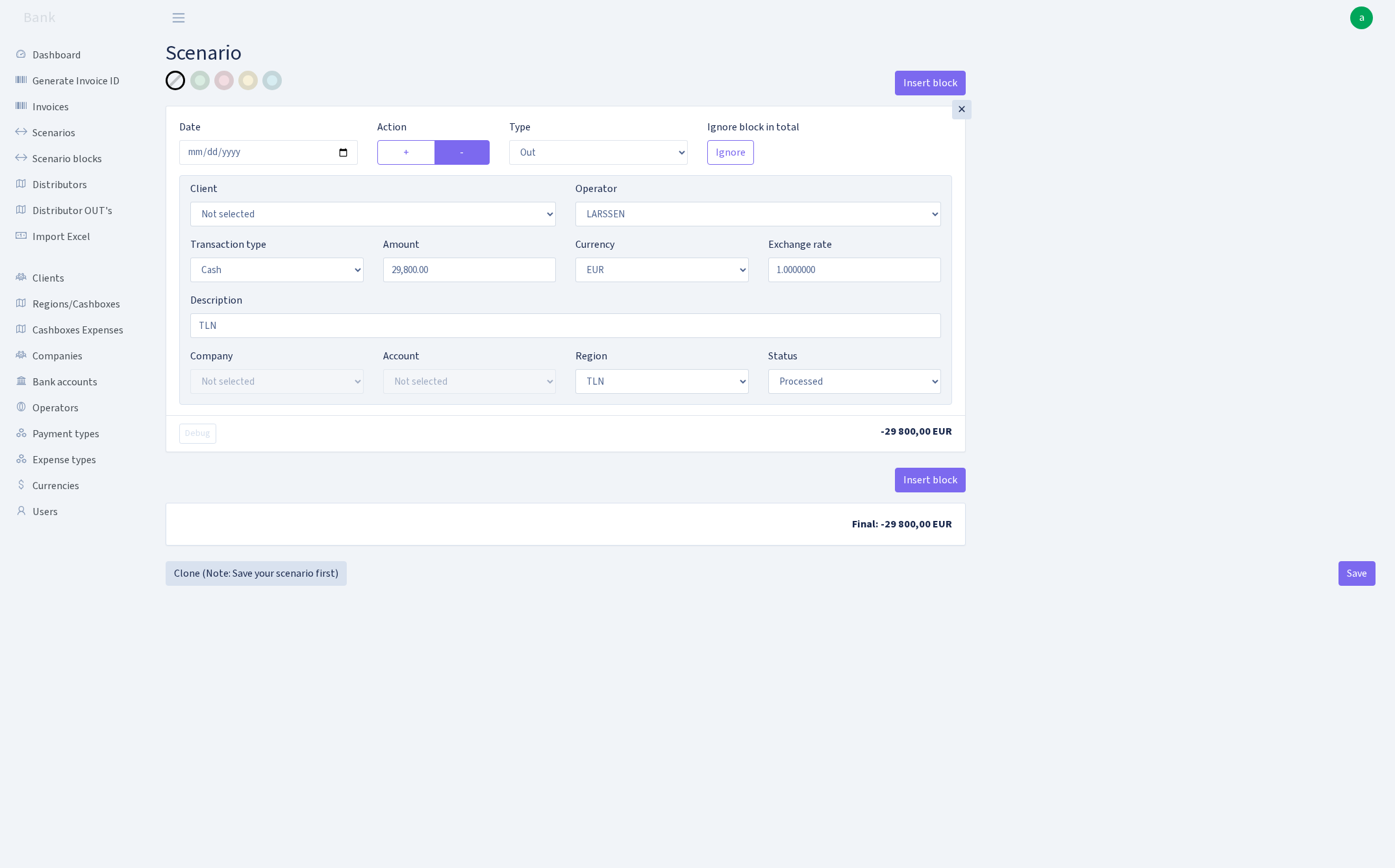
select select "1"
select select "2"
select select "processed"
click at [42, 132] on link "Scenarios" at bounding box center [71, 133] width 130 height 26
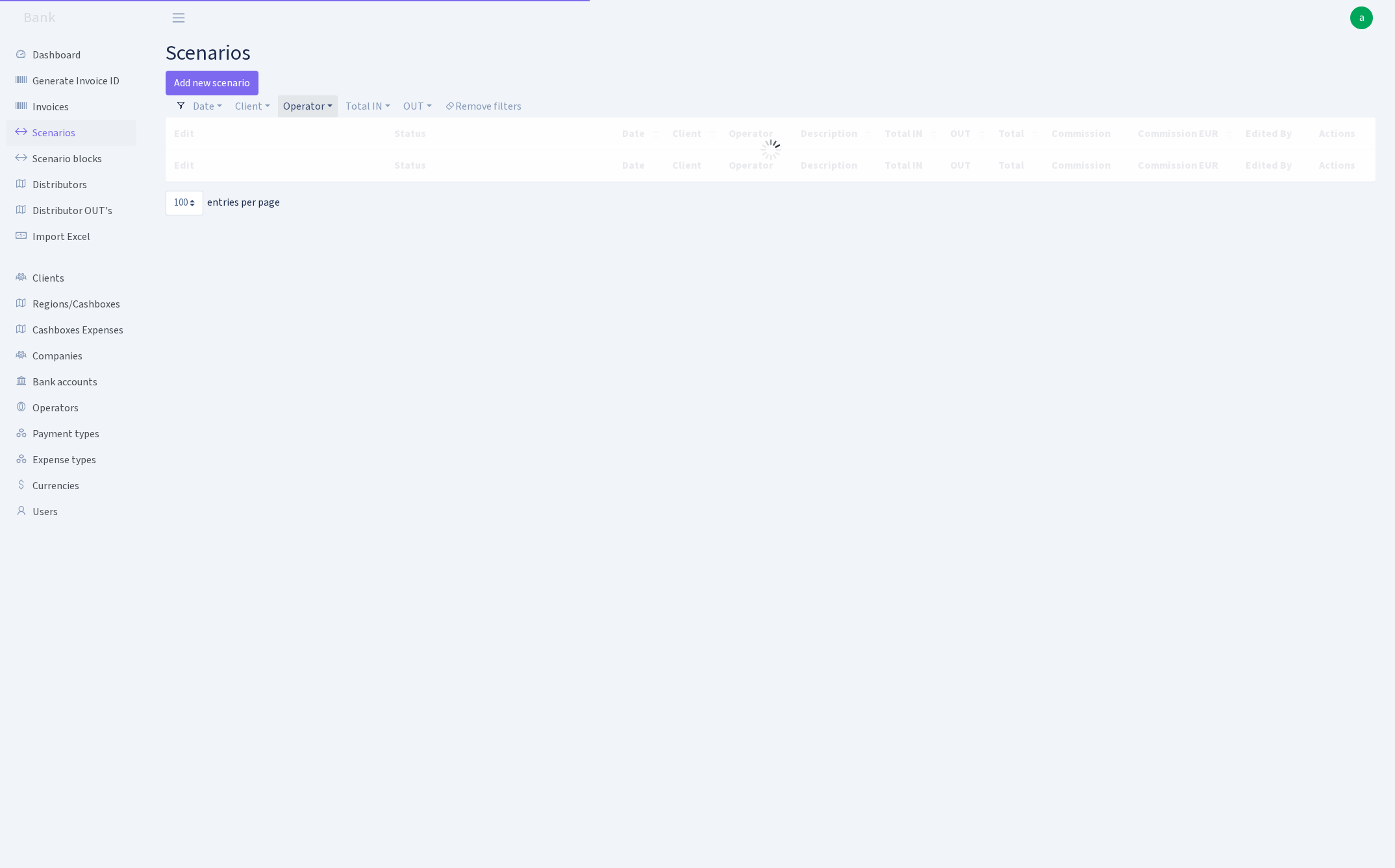
select select "100"
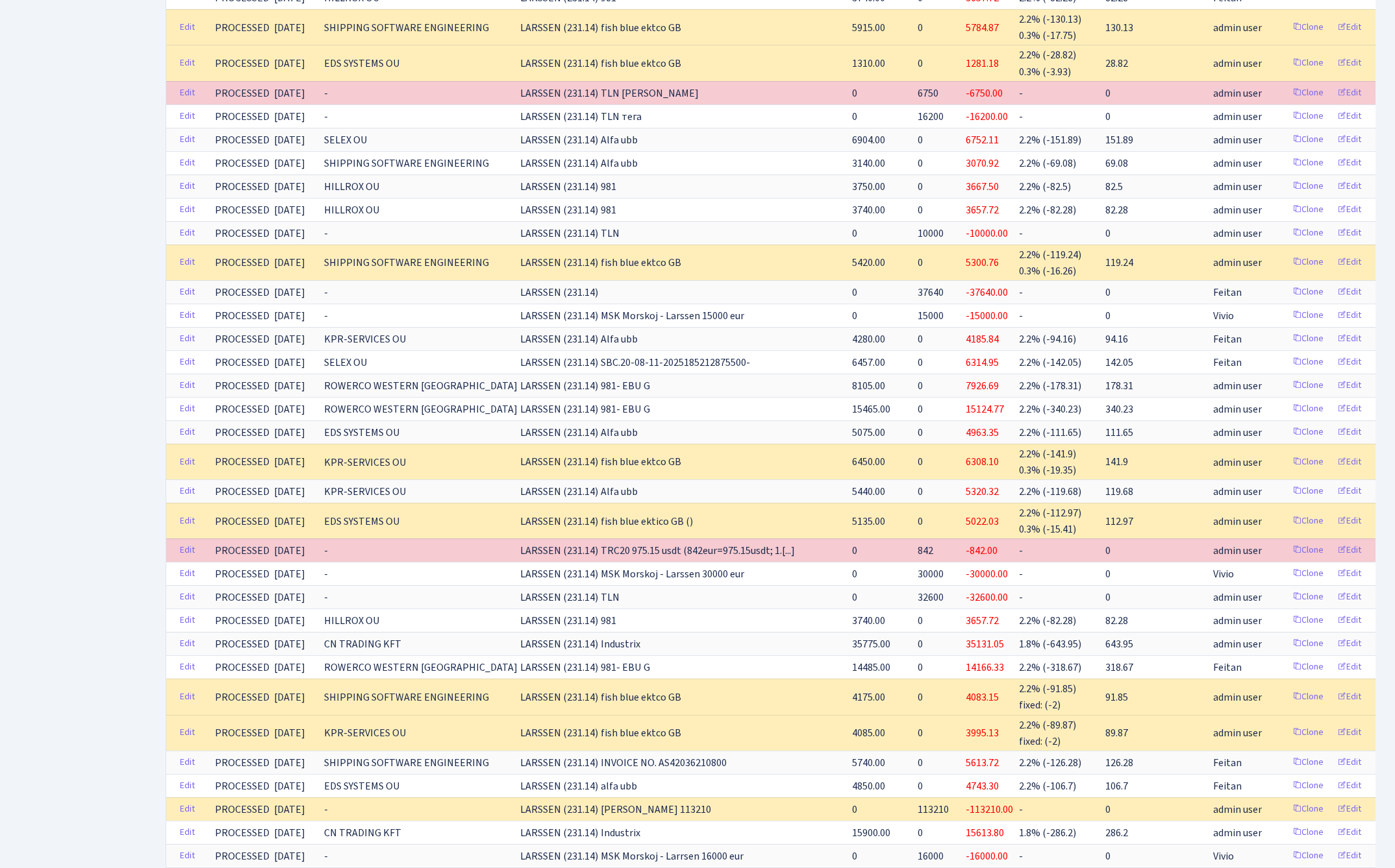
scroll to position [967, 0]
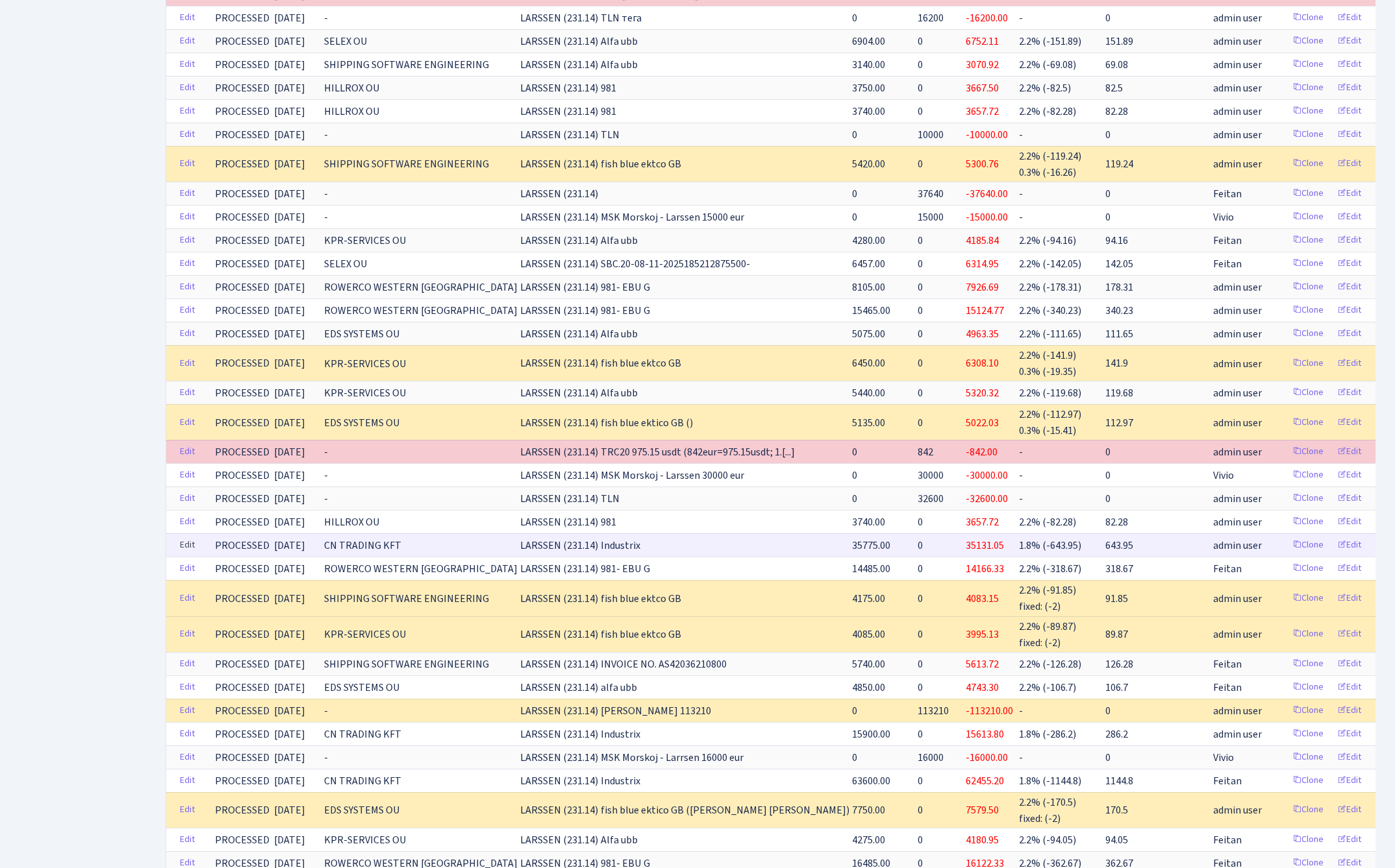
click at [181, 536] on link "Edit" at bounding box center [186, 545] width 26 height 20
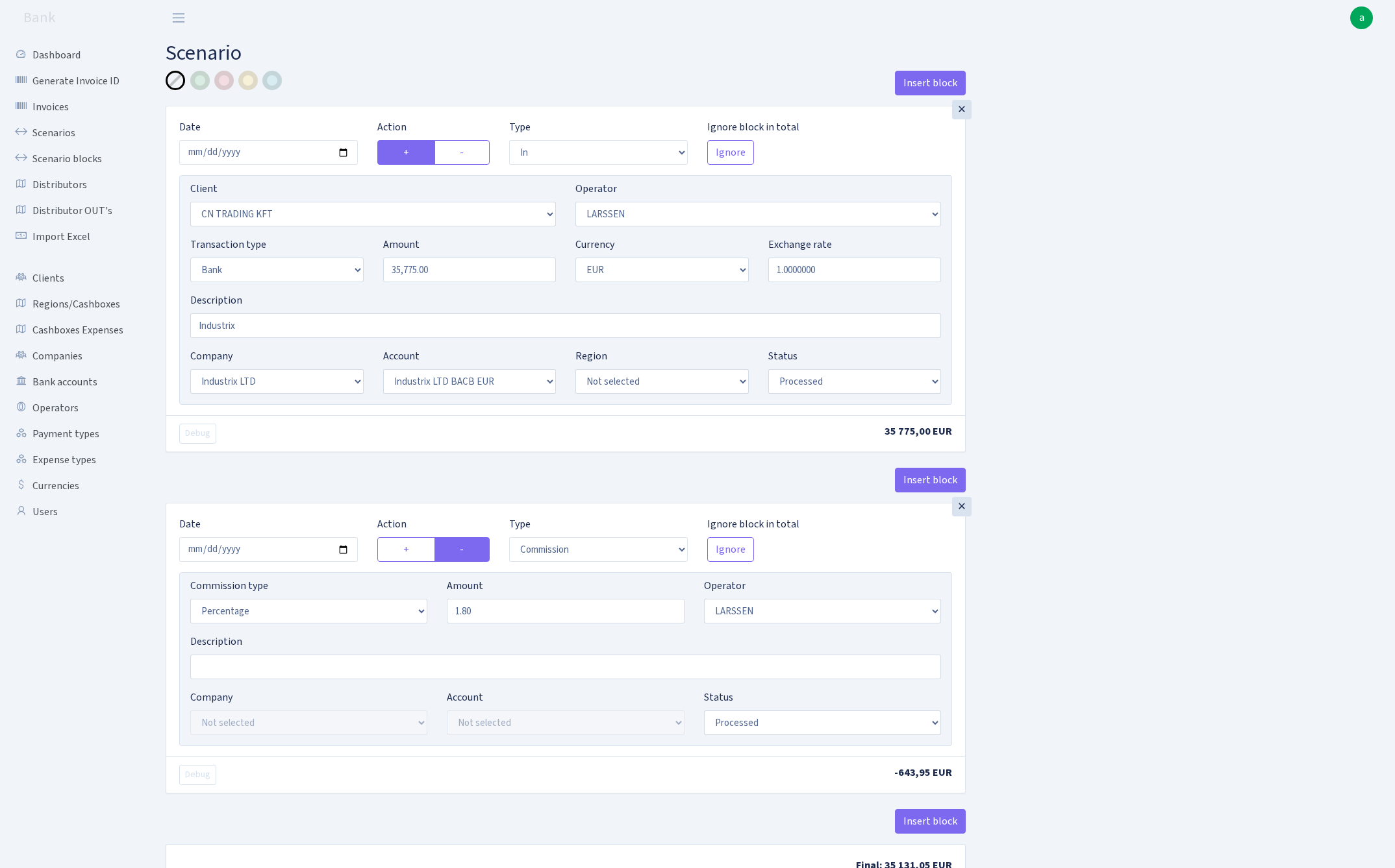
select select "in"
select select "115"
select select "36"
select select "2"
select select "1"
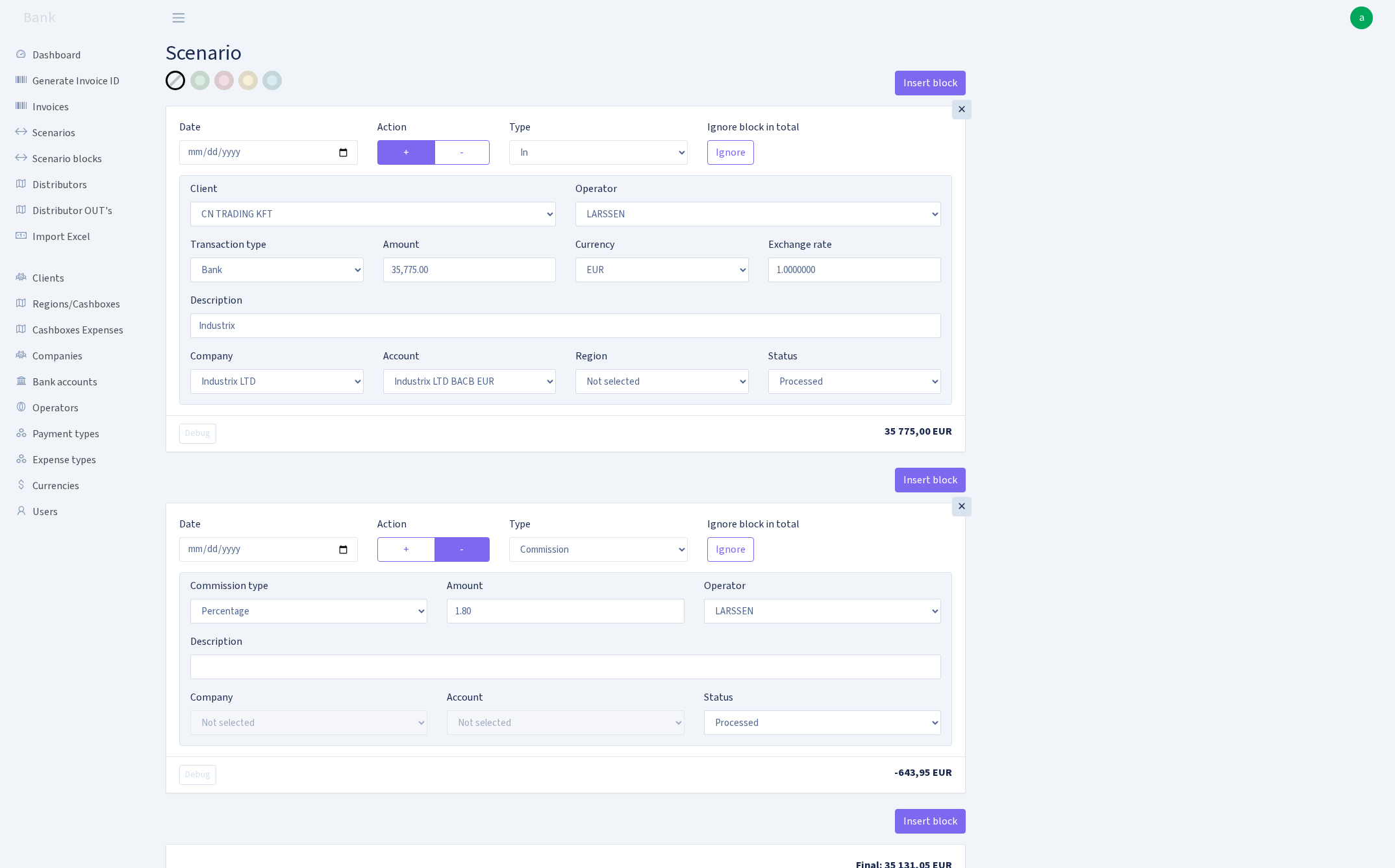
select select "17"
select select "41"
select select "processed"
select select "commission"
select select "36"
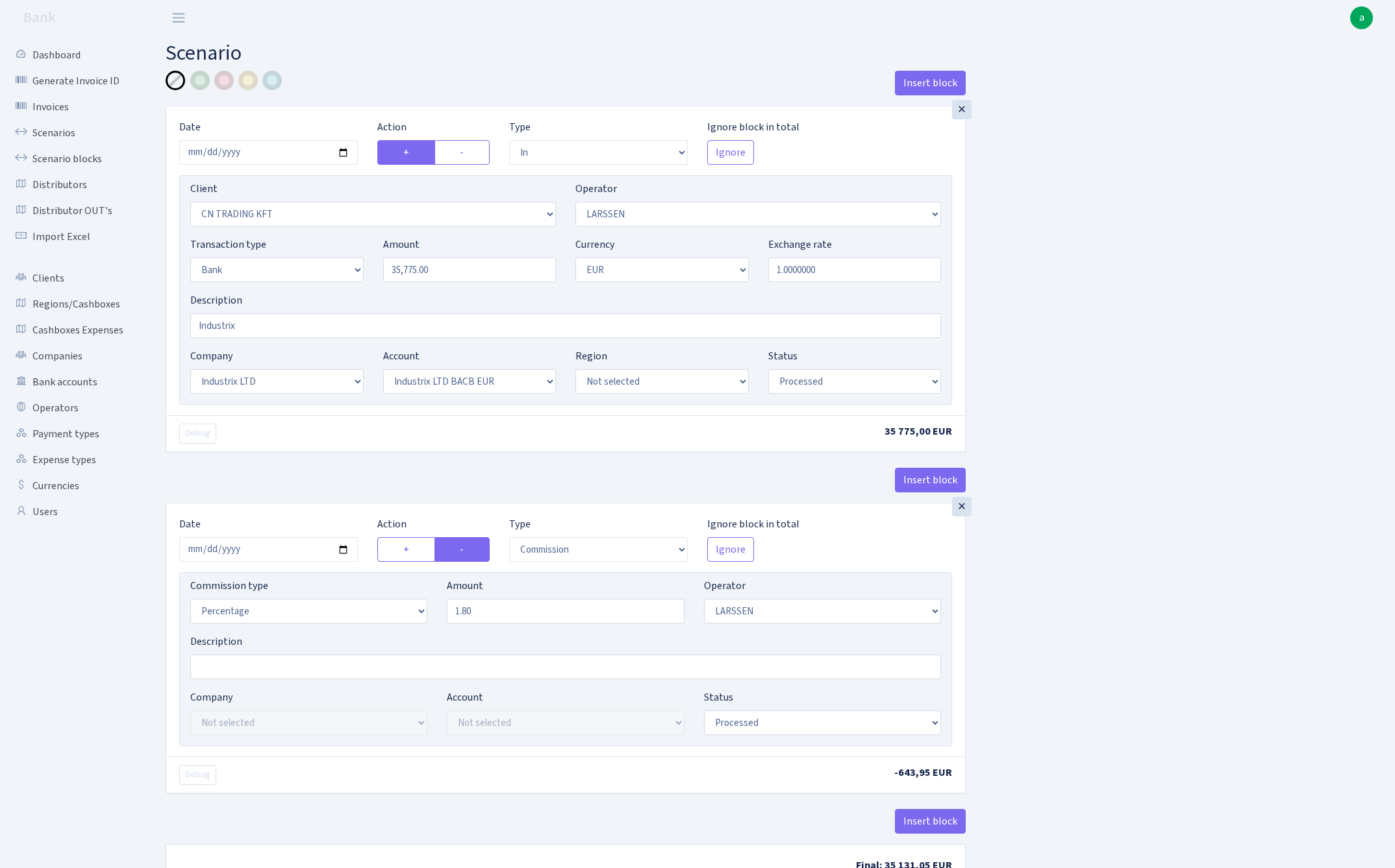
select select "processed"
click at [501, 611] on input "1.80" at bounding box center [565, 610] width 237 height 24
type input "1.70"
click at [1099, 581] on div "Insert block × Date 2025-08-04 Action + - Type --- In Out Commission Field requ…" at bounding box center [770, 486] width 1229 height 832
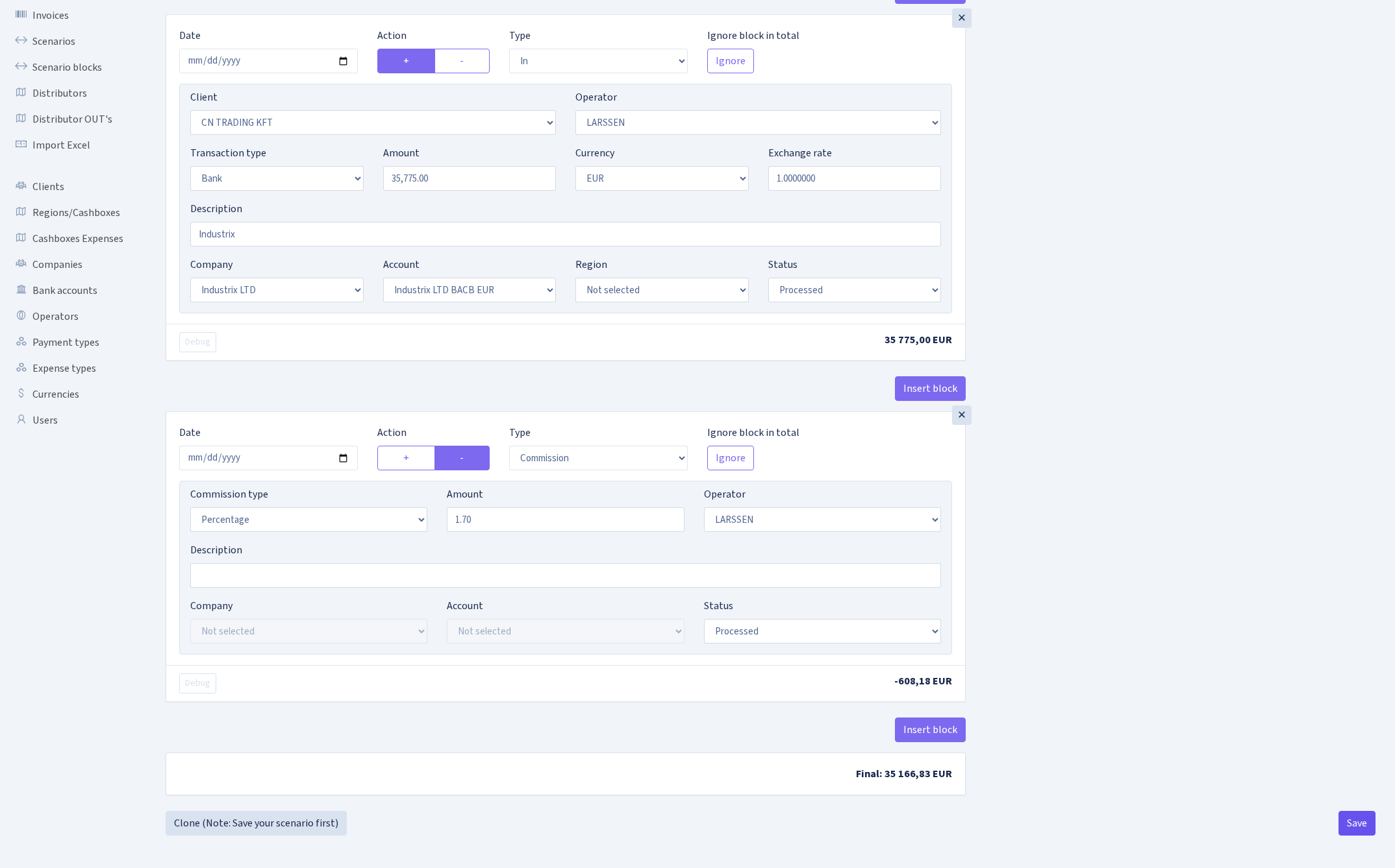
scroll to position [95, 0]
click at [1358, 818] on button "Save" at bounding box center [1356, 823] width 37 height 24
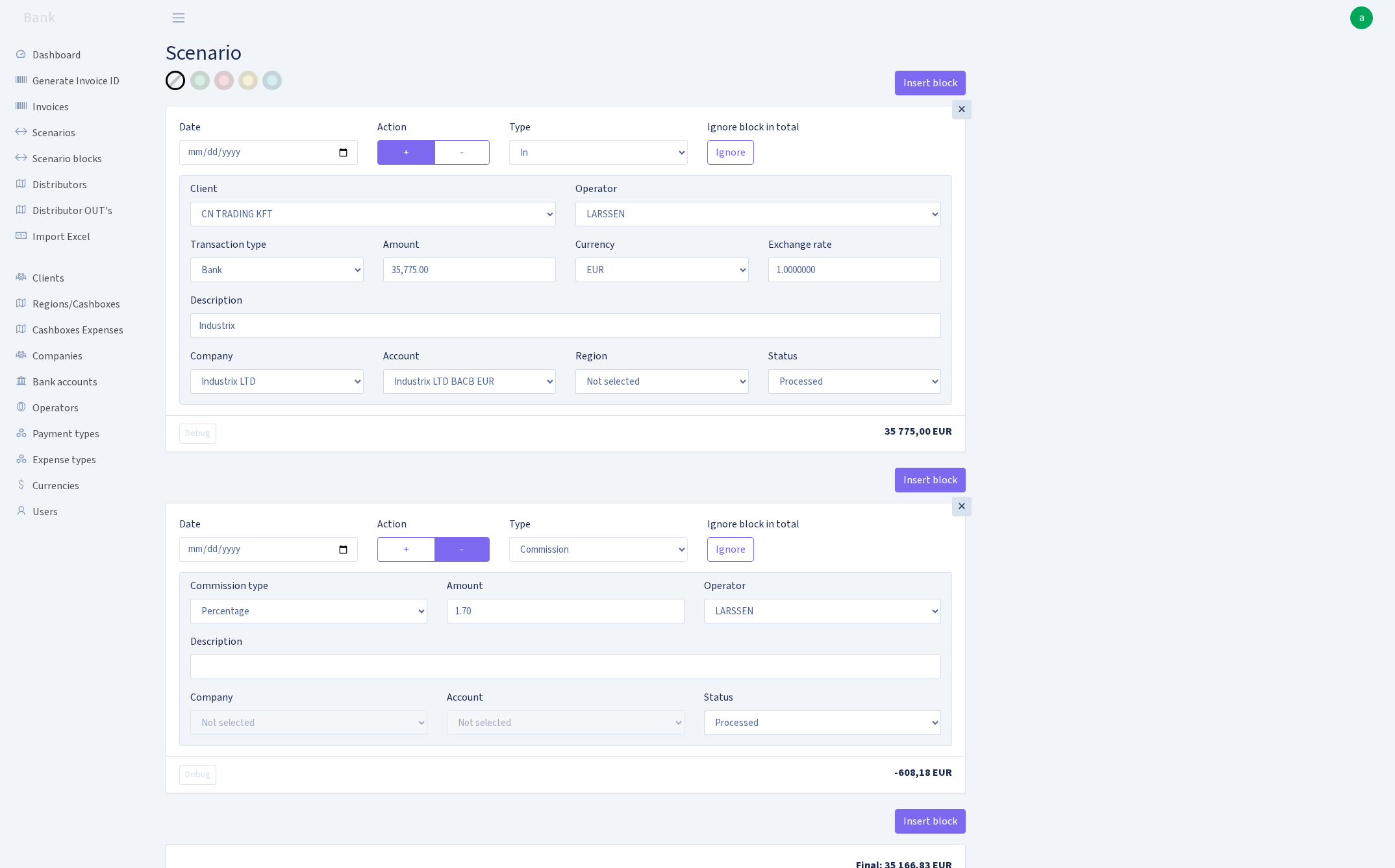
select select "in"
select select "115"
select select "36"
select select "2"
select select "1"
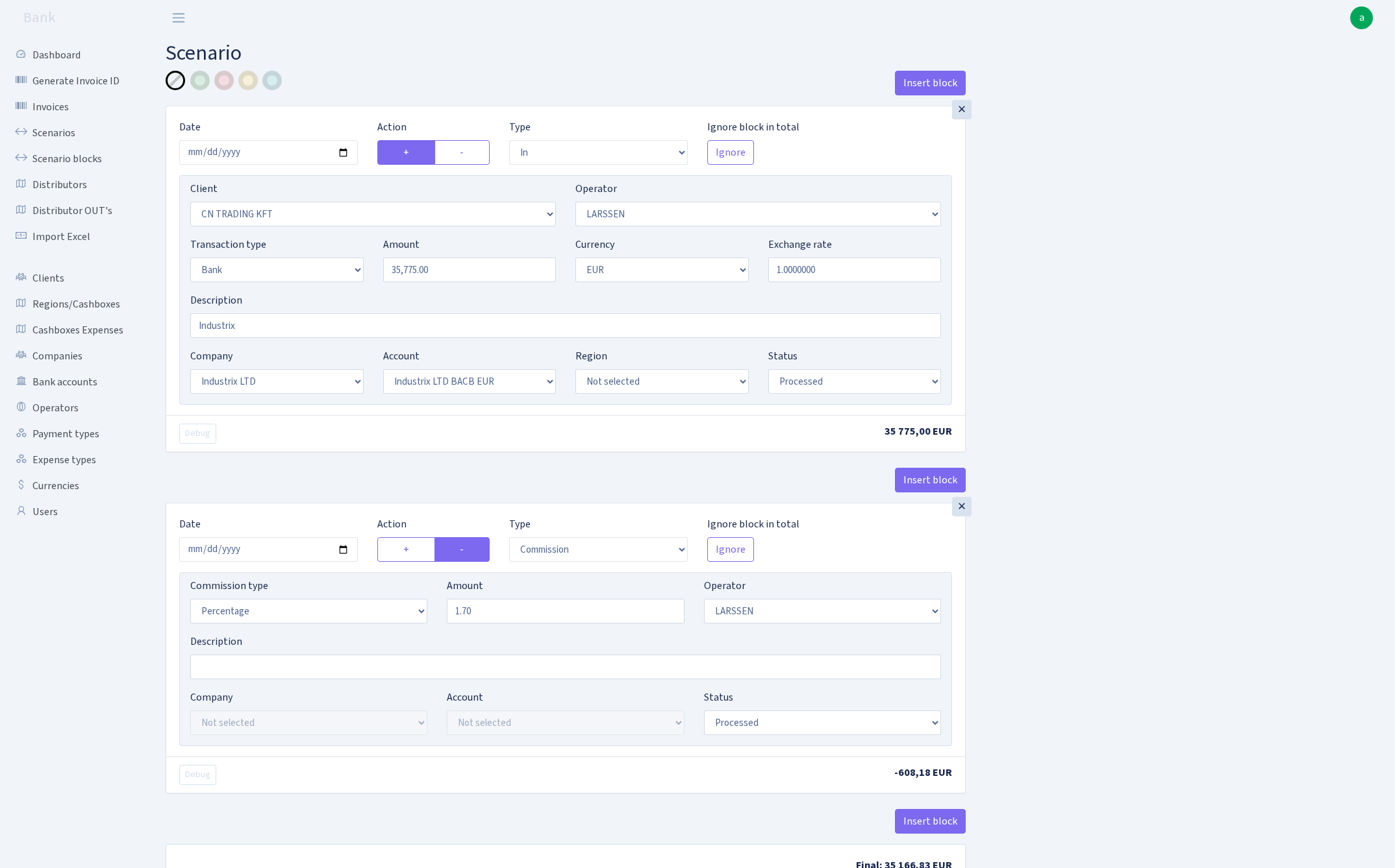
select select "17"
select select "41"
select select "processed"
select select "commission"
select select "36"
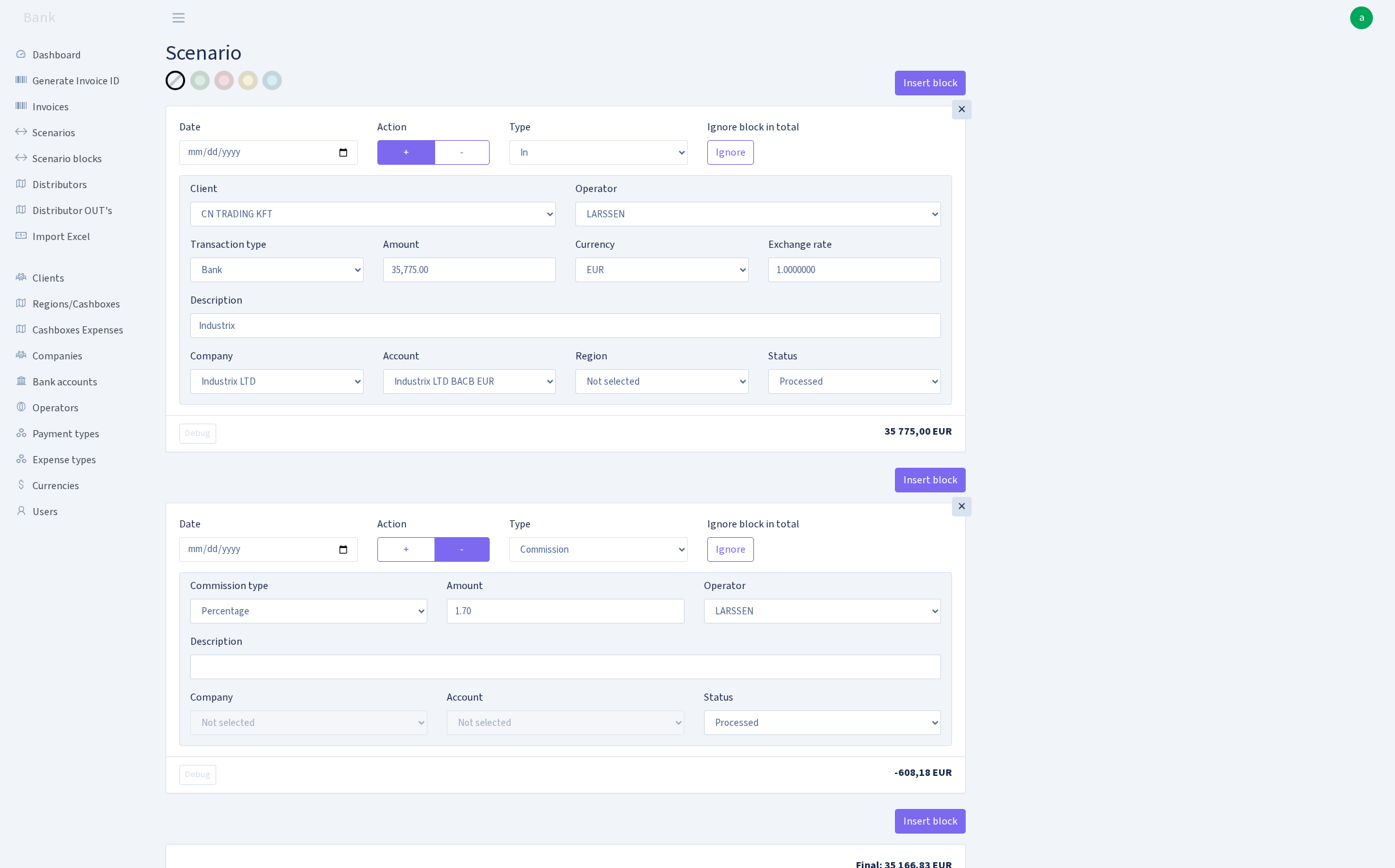
select select "processed"
click at [59, 133] on link "Scenarios" at bounding box center [71, 133] width 130 height 26
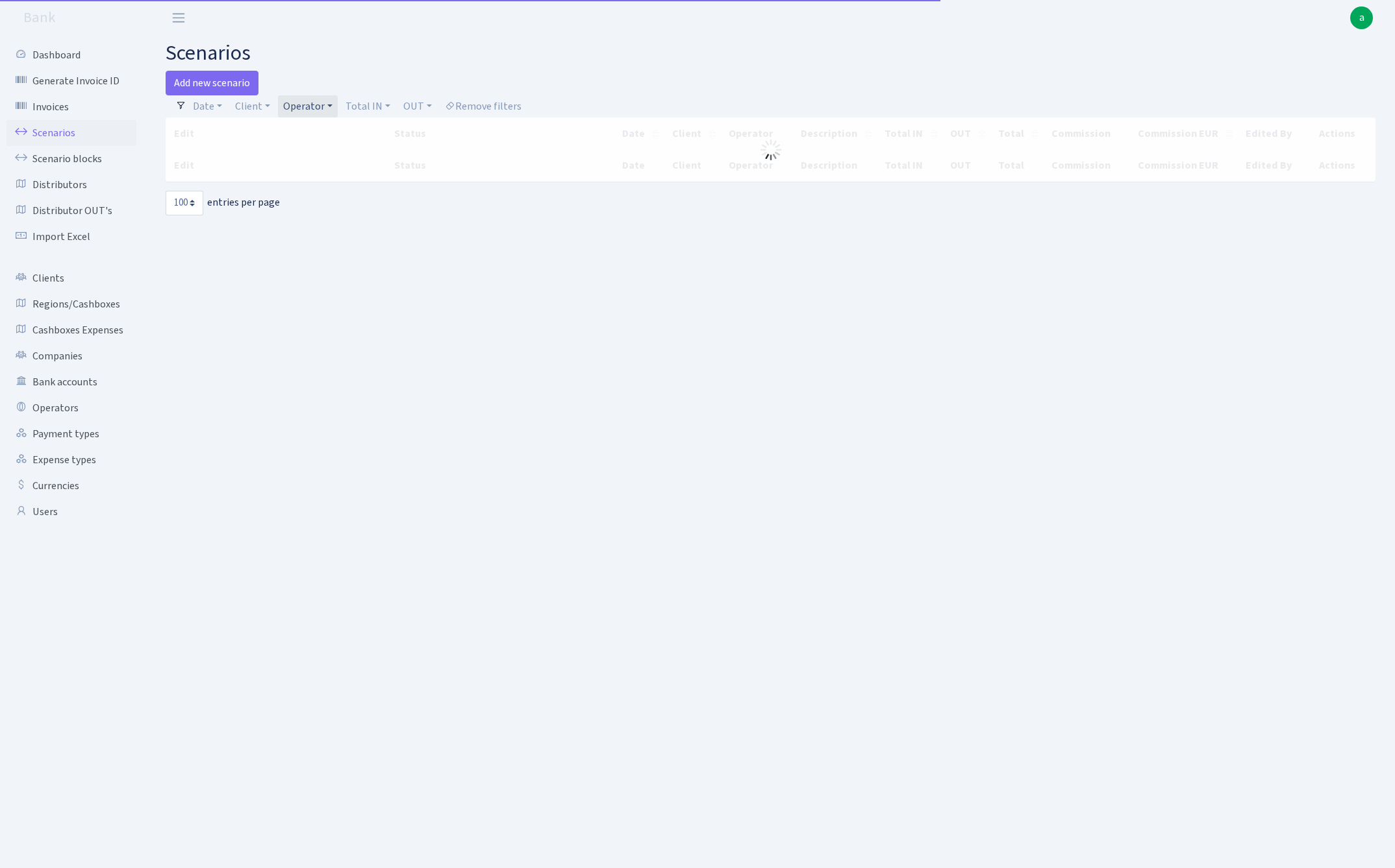
select select "100"
